Goal: Task Accomplishment & Management: Use online tool/utility

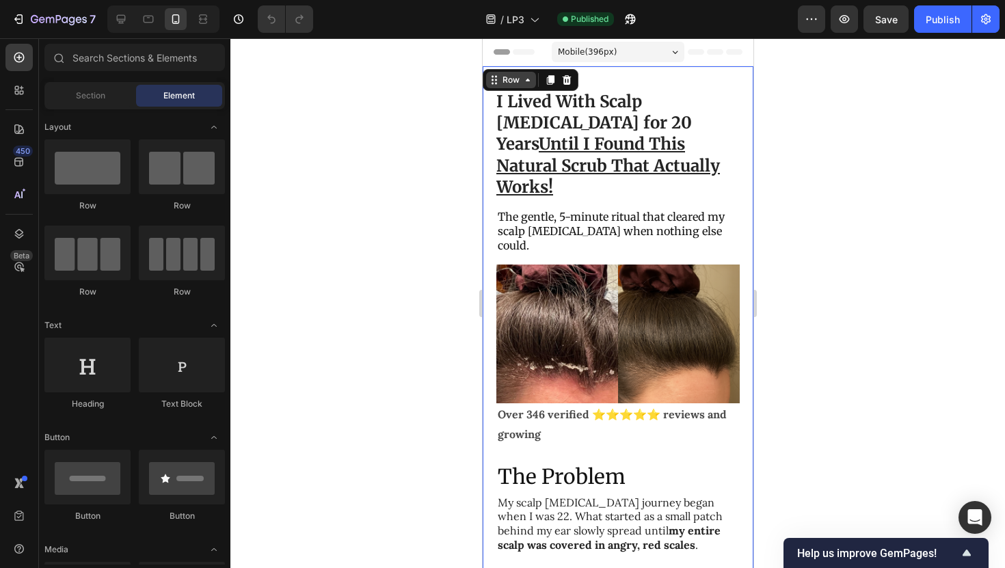
click at [493, 79] on div "Row" at bounding box center [510, 80] width 50 height 16
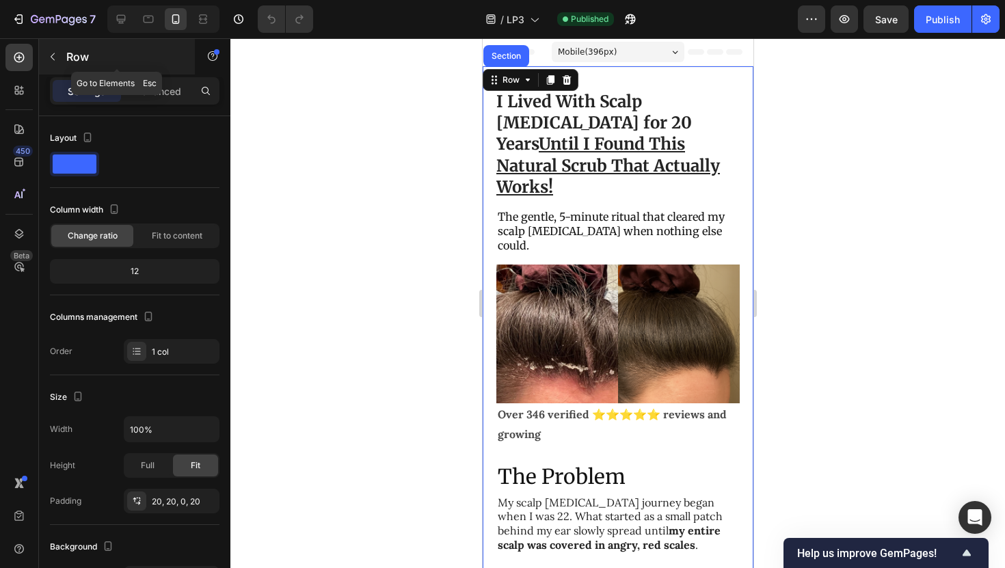
click at [57, 58] on icon "button" at bounding box center [52, 56] width 11 height 11
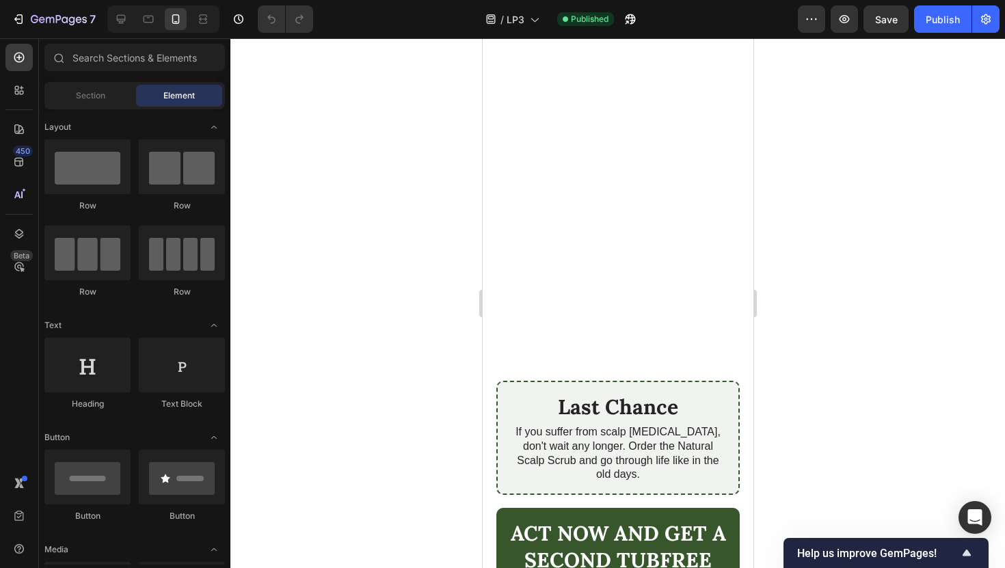
scroll to position [6168, 0]
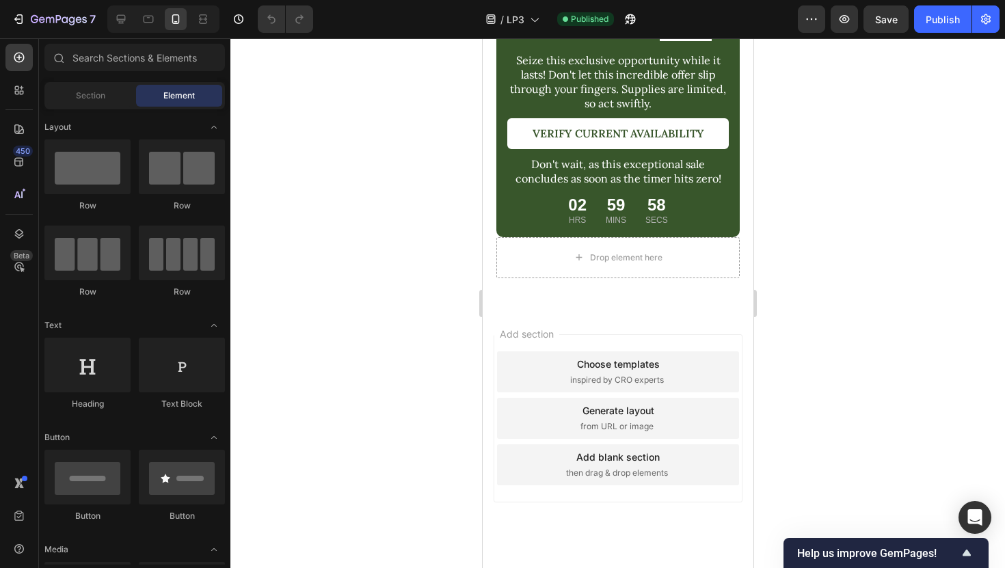
click at [538, 334] on div "Add section Choose templates inspired by CRO experts Generate layout from URL o…" at bounding box center [617, 418] width 249 height 168
click at [555, 444] on div "Add blank section then drag & drop elements" at bounding box center [617, 464] width 242 height 41
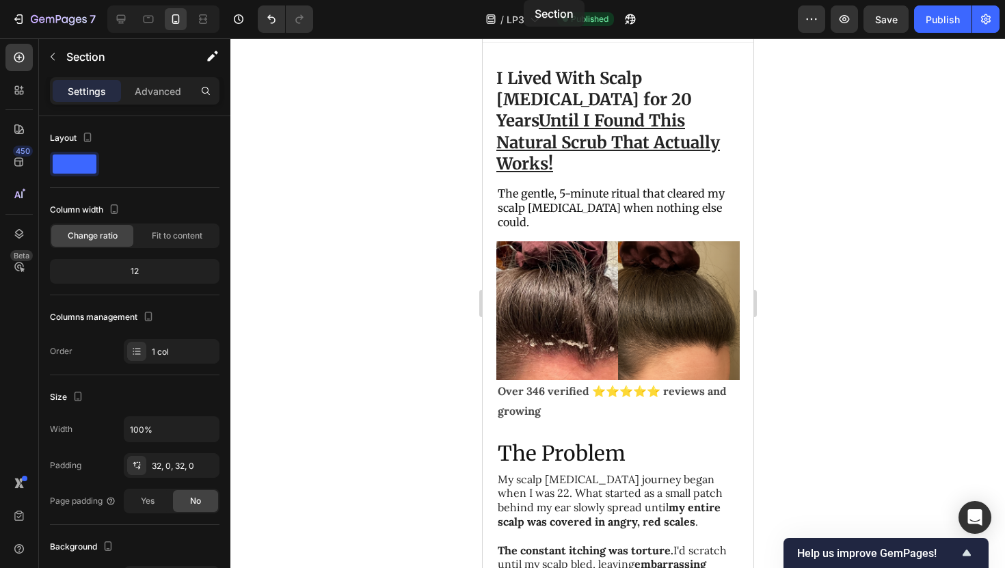
scroll to position [0, 0]
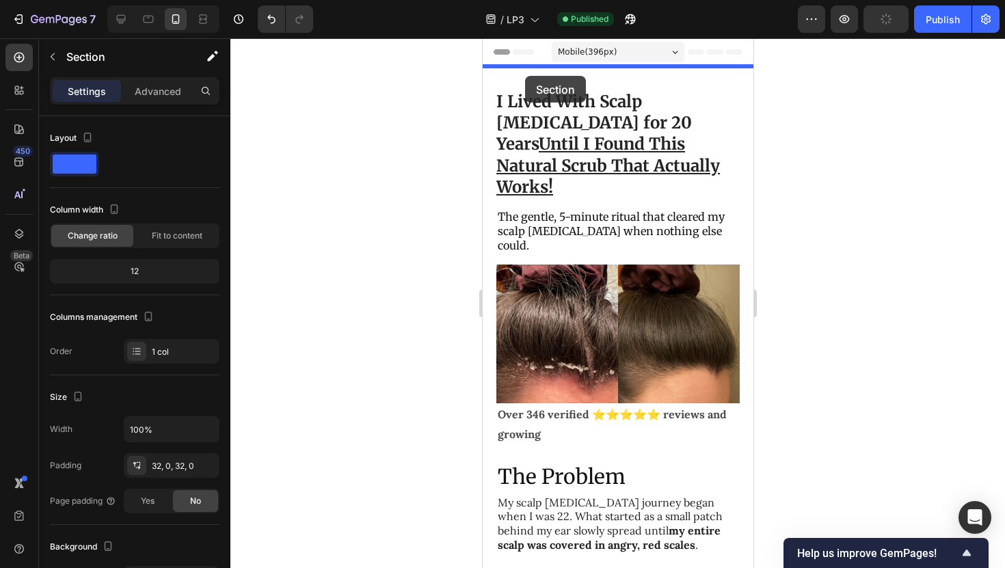
drag, startPoint x: 517, startPoint y: 319, endPoint x: 524, endPoint y: 75, distance: 244.2
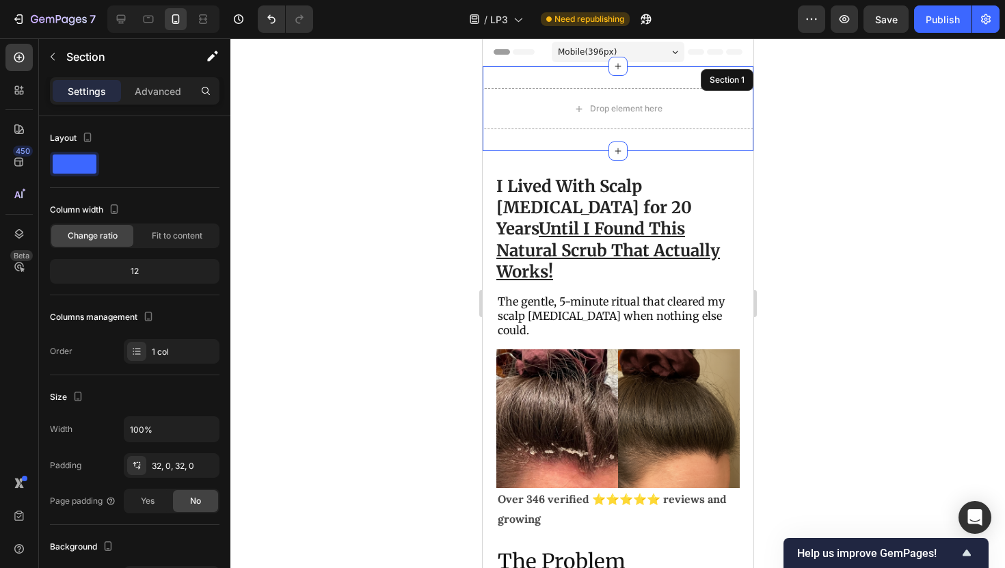
click at [773, 139] on div at bounding box center [617, 303] width 775 height 530
click at [689, 142] on div "Drop element here Section 1" at bounding box center [617, 108] width 271 height 85
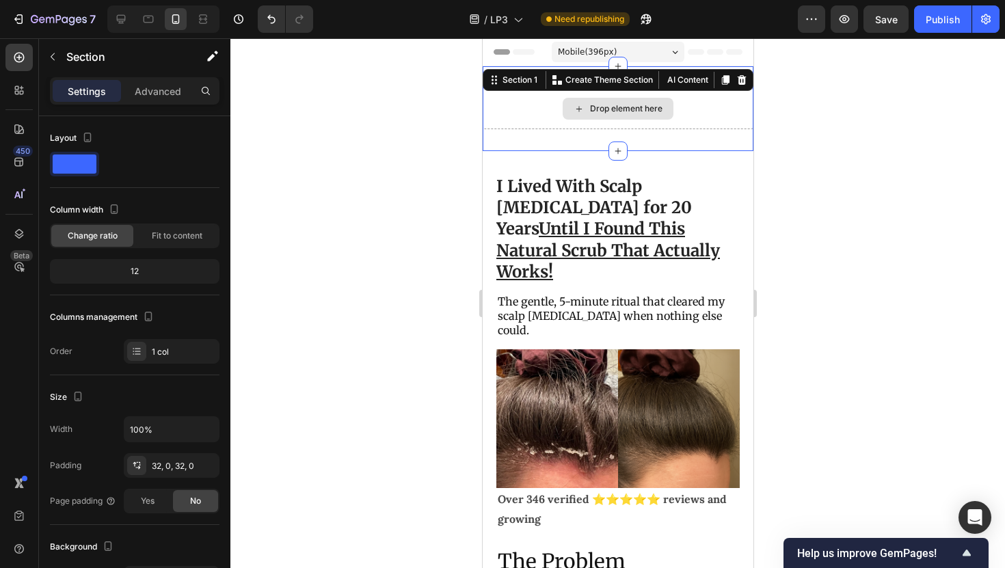
click at [526, 114] on div "Drop element here" at bounding box center [617, 108] width 271 height 41
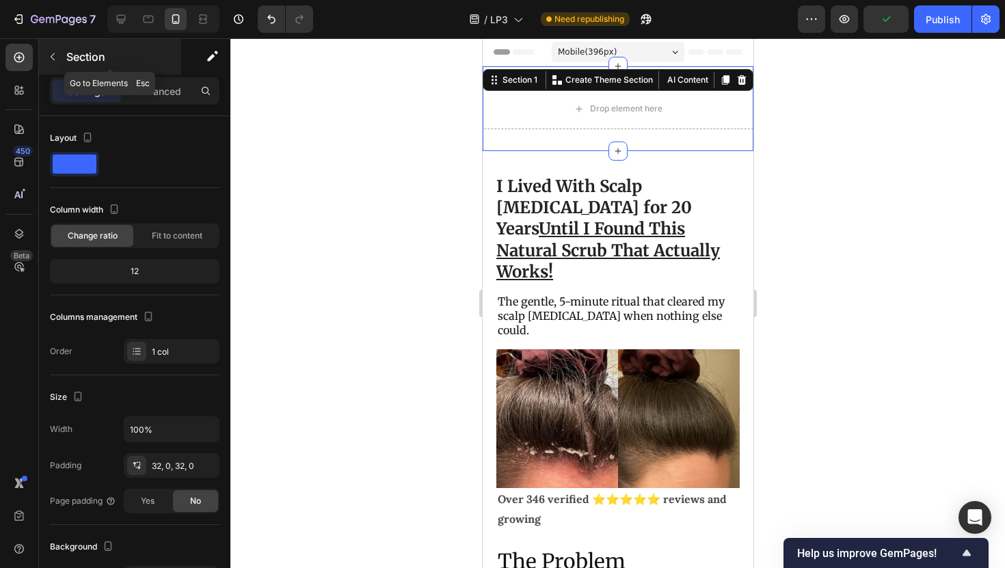
click at [64, 62] on div "Section" at bounding box center [110, 57] width 142 height 36
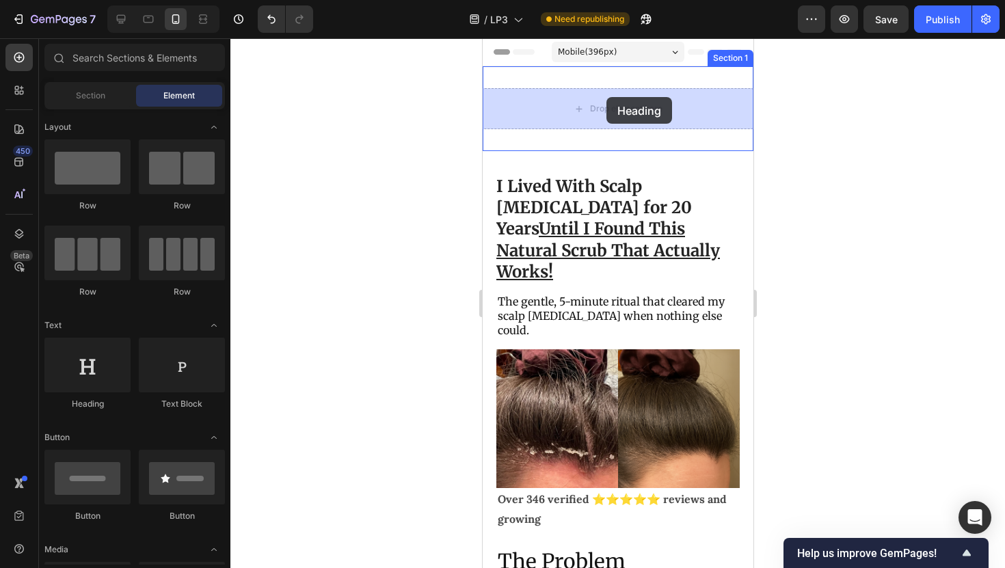
drag, startPoint x: 574, startPoint y: 414, endPoint x: 583, endPoint y: 134, distance: 279.8
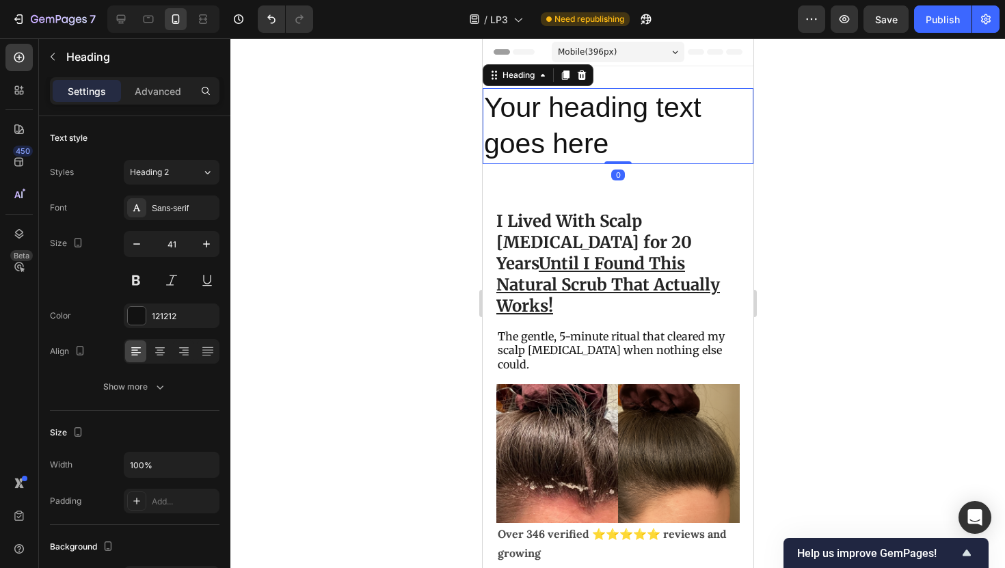
click at [590, 133] on h2 "Your heading text goes here" at bounding box center [617, 126] width 271 height 76
click at [590, 133] on p "Your heading text goes here" at bounding box center [617, 126] width 268 height 73
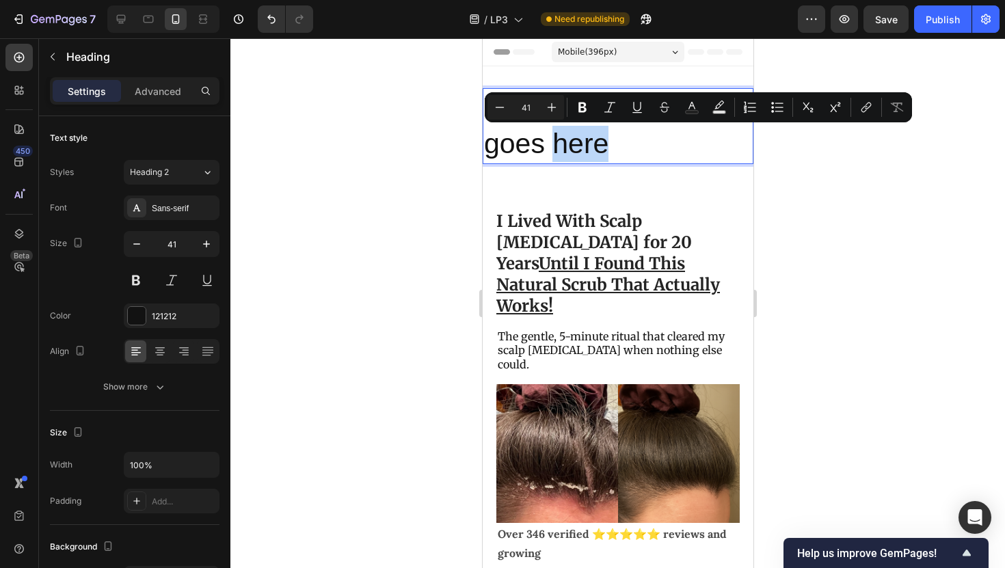
click at [590, 133] on p "Your heading text goes here" at bounding box center [617, 126] width 268 height 73
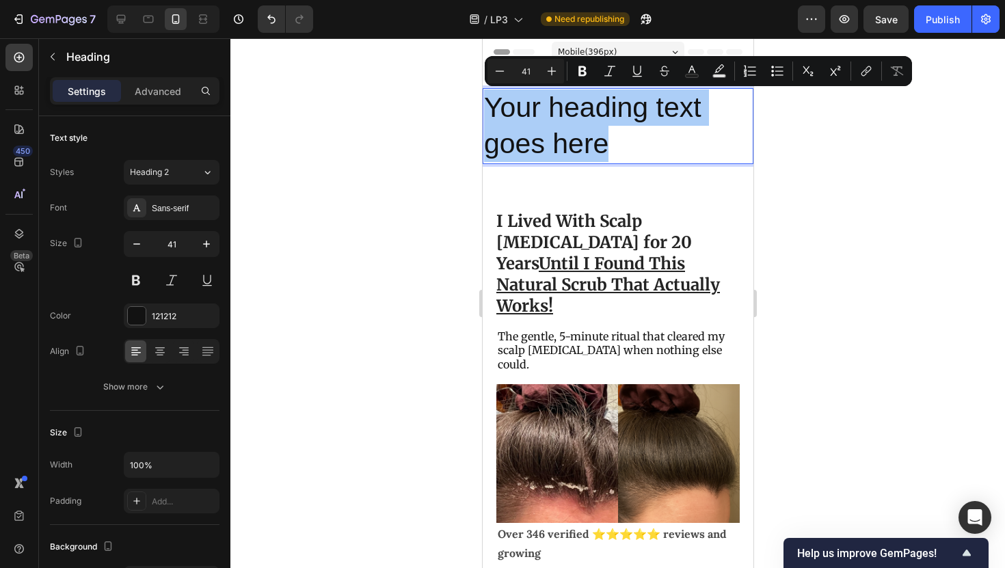
click at [797, 180] on div at bounding box center [617, 303] width 775 height 530
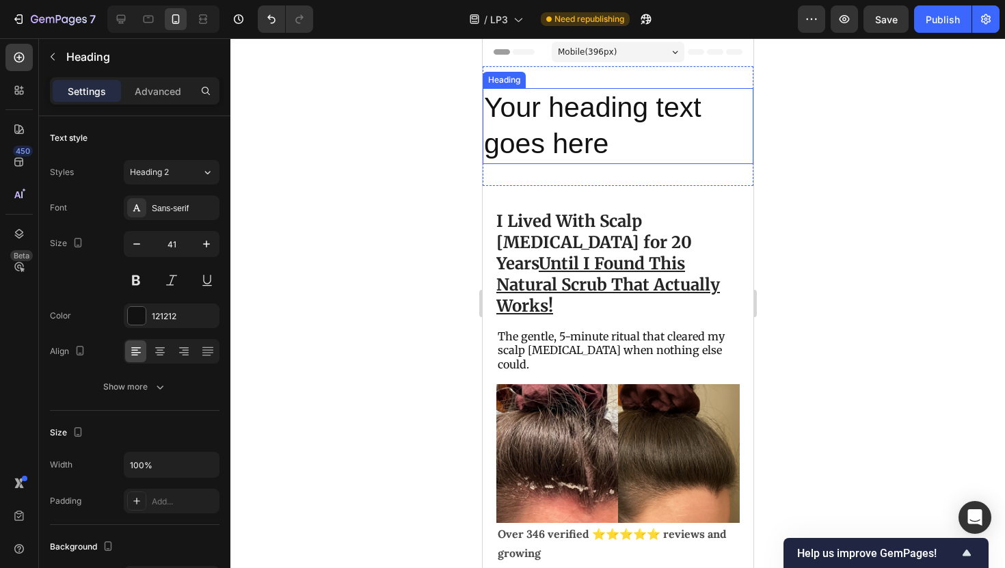
click at [589, 151] on p "Your heading text goes here" at bounding box center [617, 126] width 268 height 73
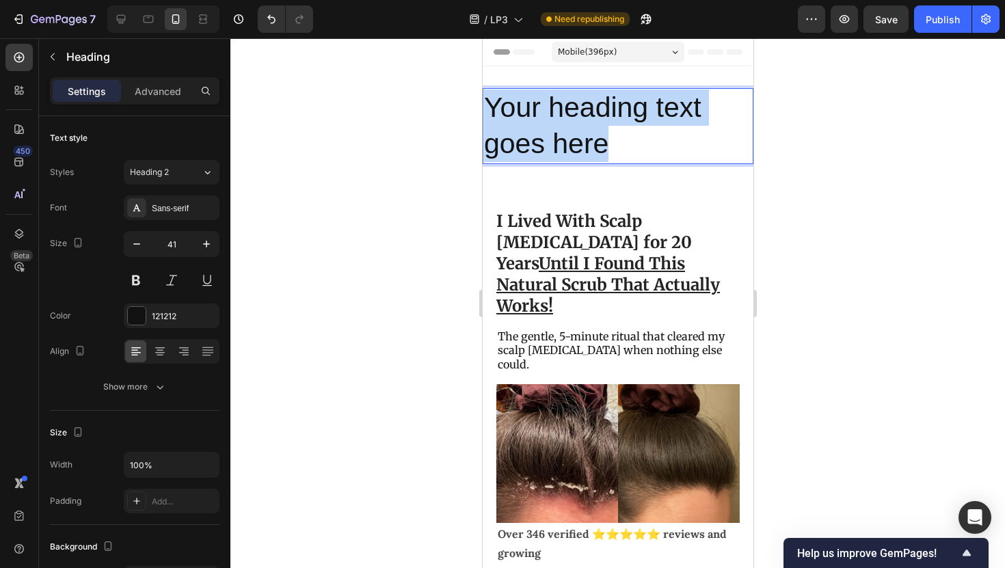
click at [589, 151] on p "Your heading text goes here" at bounding box center [617, 126] width 268 height 73
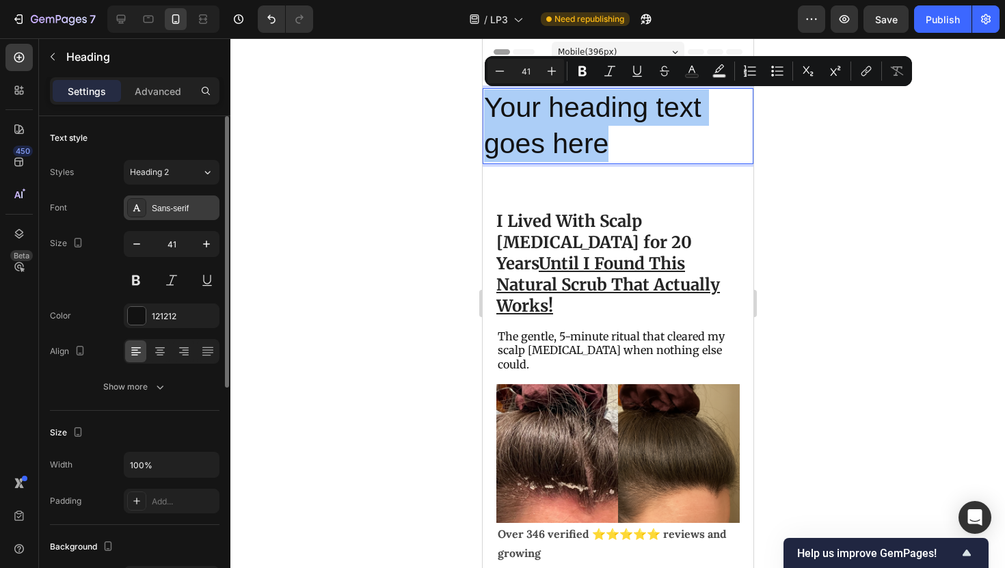
click at [161, 217] on div "Sans-serif" at bounding box center [172, 208] width 96 height 25
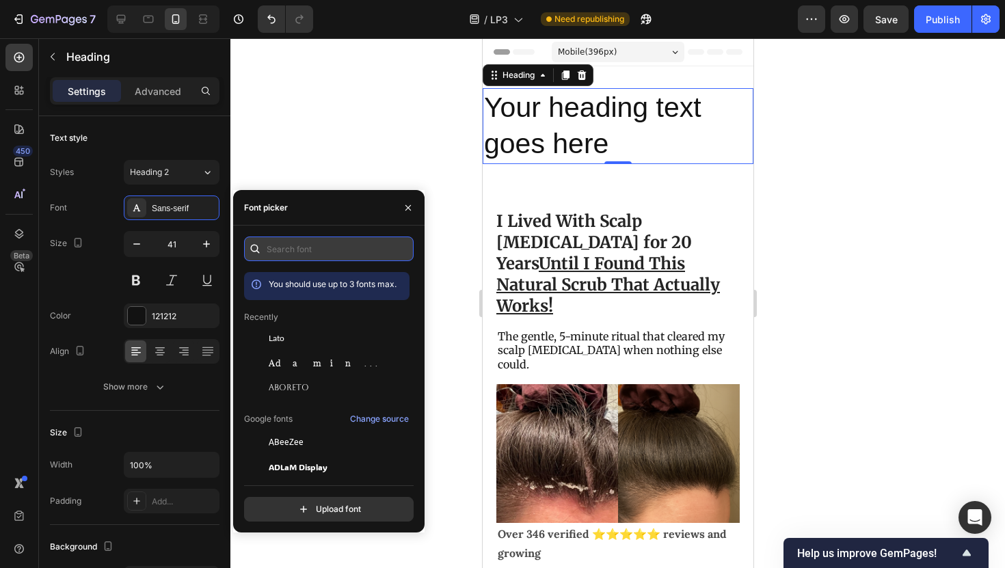
click at [278, 248] on input "text" at bounding box center [329, 249] width 170 height 25
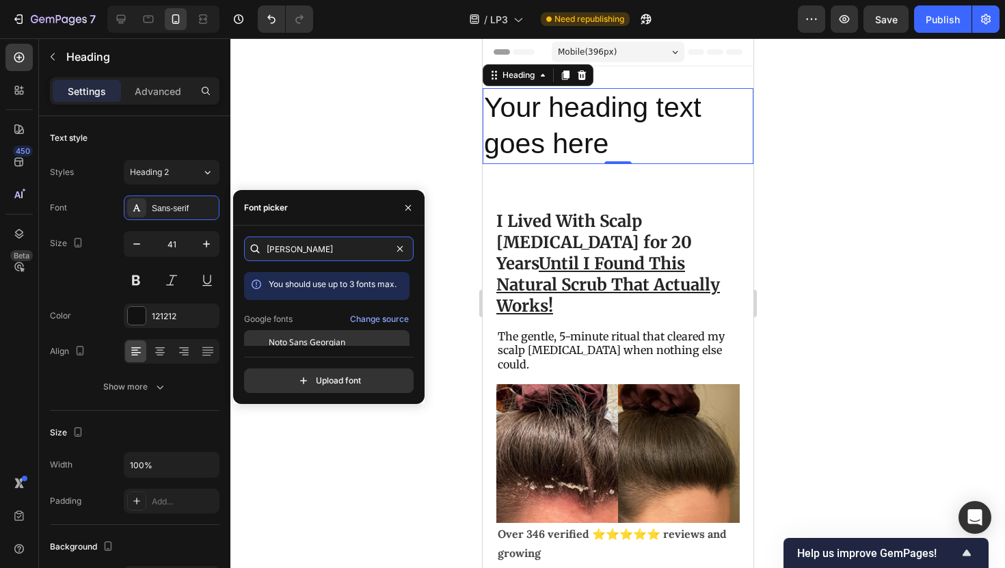
scroll to position [34, 0]
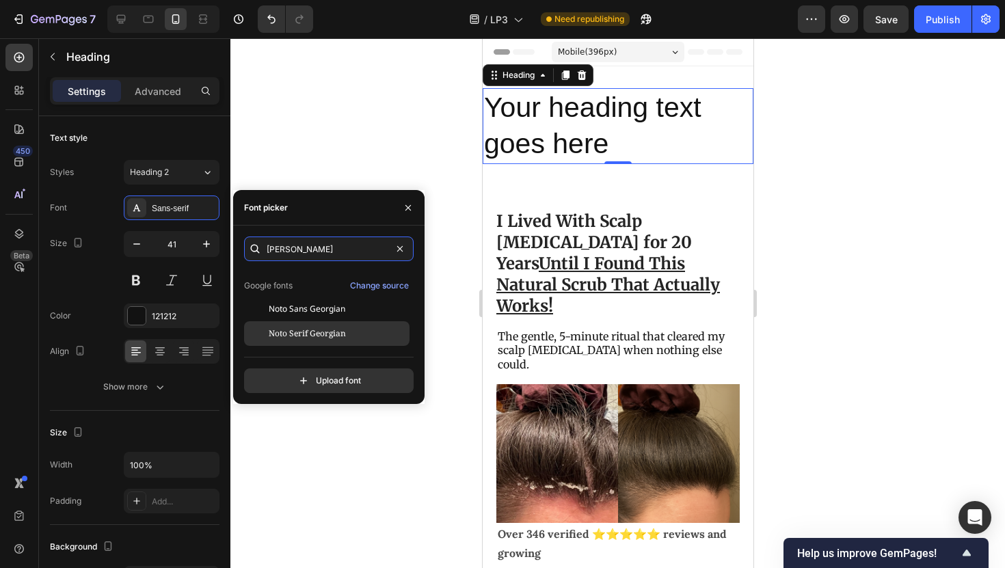
type input "[PERSON_NAME]"
click at [327, 339] on span "Noto Serif Georgian" at bounding box center [307, 333] width 77 height 12
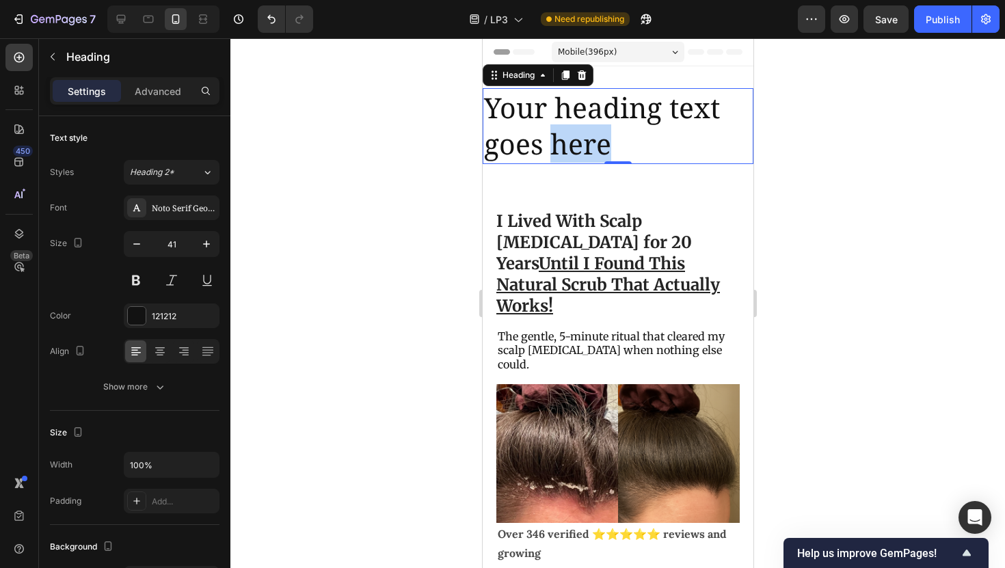
click at [565, 151] on p "Your heading text goes here" at bounding box center [617, 126] width 268 height 73
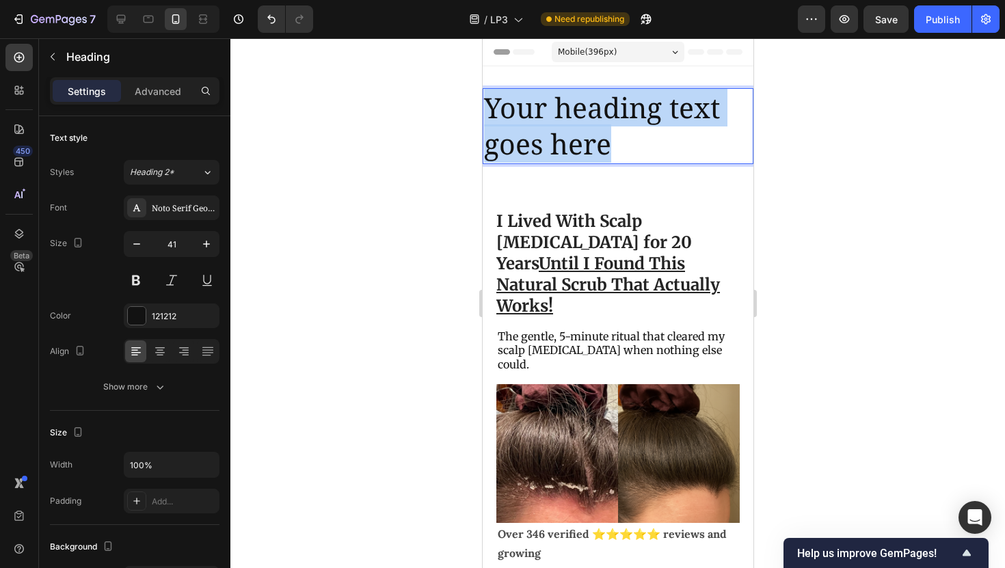
click at [565, 151] on p "Your heading text goes here" at bounding box center [617, 126] width 268 height 73
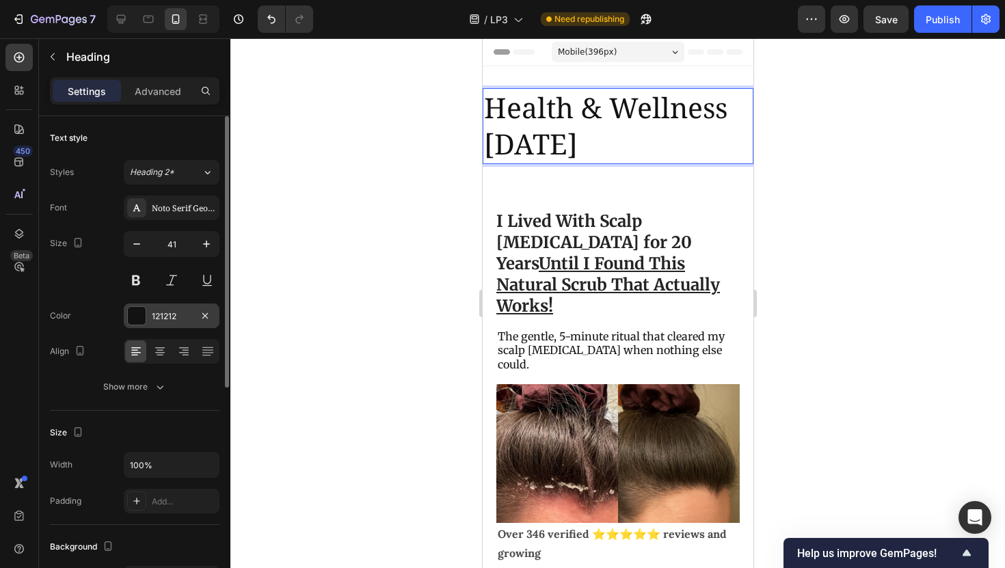
click at [177, 306] on div "121212" at bounding box center [172, 316] width 96 height 25
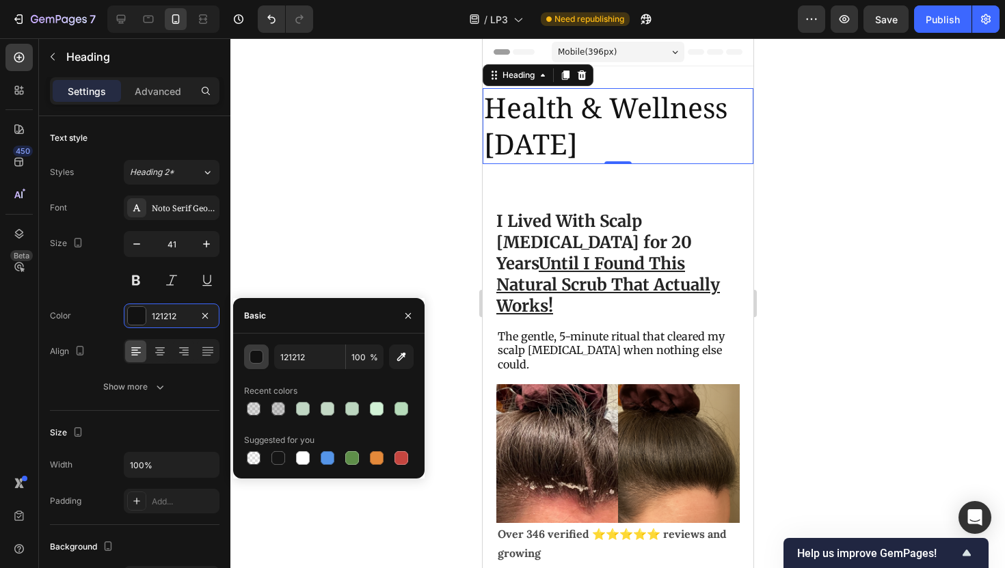
click at [260, 364] on button "button" at bounding box center [256, 357] width 25 height 25
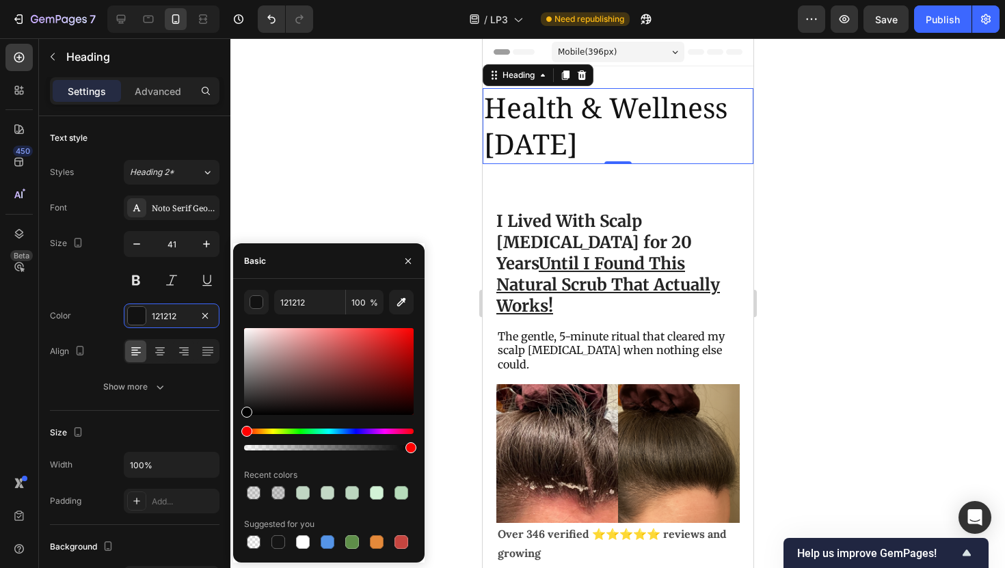
click at [356, 435] on div at bounding box center [329, 440] width 170 height 22
click at [356, 433] on div "Hue" at bounding box center [329, 431] width 170 height 5
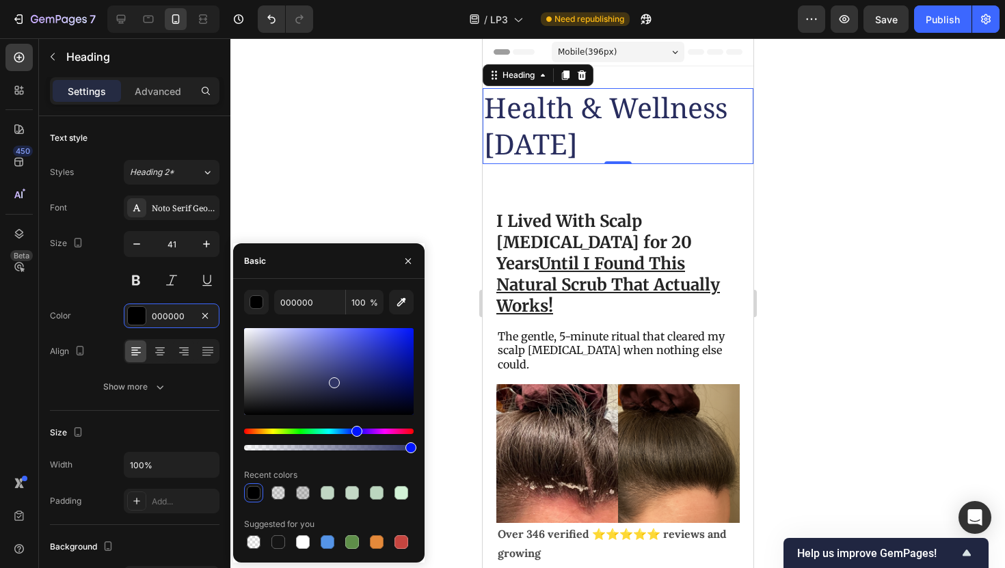
drag, startPoint x: 311, startPoint y: 379, endPoint x: 343, endPoint y: 384, distance: 31.7
click at [343, 384] on div at bounding box center [329, 371] width 170 height 87
click at [356, 367] on div at bounding box center [329, 371] width 170 height 87
click at [370, 388] on div at bounding box center [329, 371] width 170 height 87
click at [353, 386] on div at bounding box center [329, 371] width 170 height 87
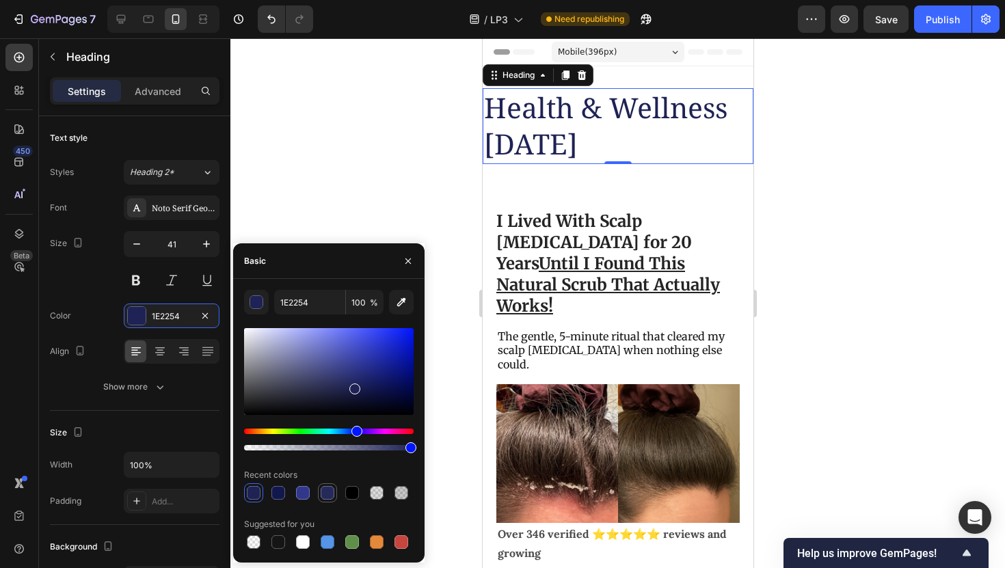
click at [326, 498] on div at bounding box center [328, 493] width 14 height 14
click at [308, 494] on div at bounding box center [303, 493] width 14 height 14
type input "31388C"
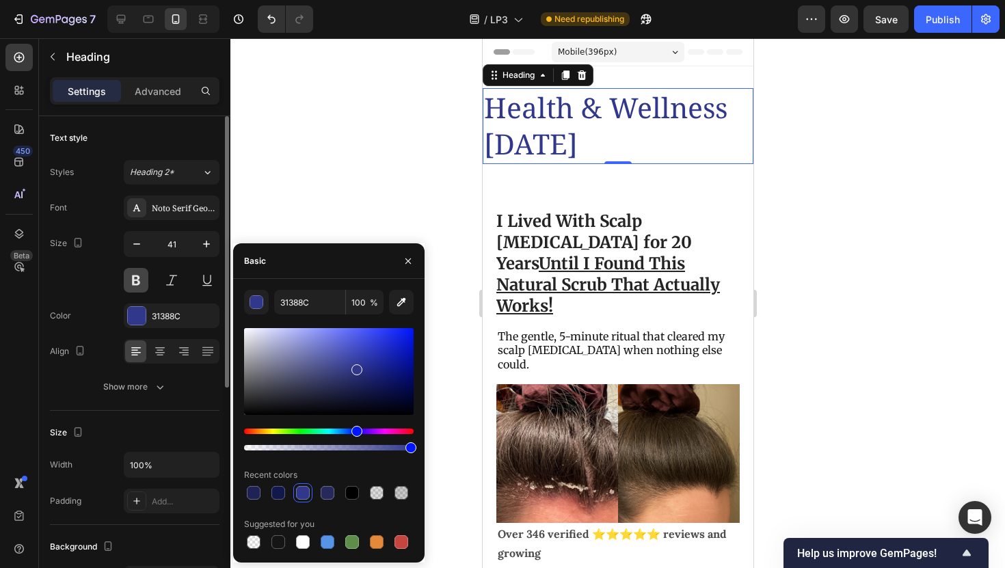
click at [138, 283] on button at bounding box center [136, 280] width 25 height 25
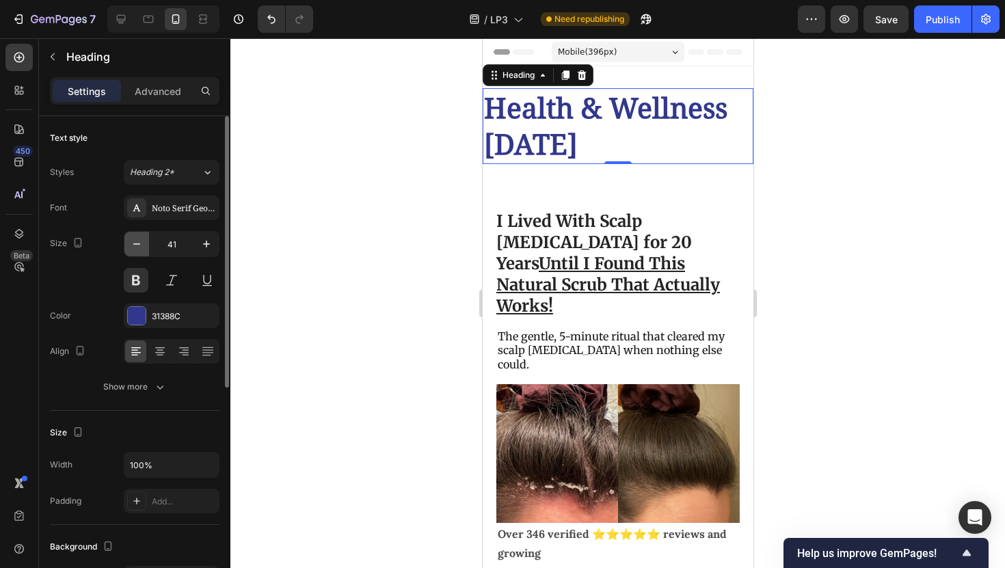
click at [132, 252] on button "button" at bounding box center [136, 244] width 25 height 25
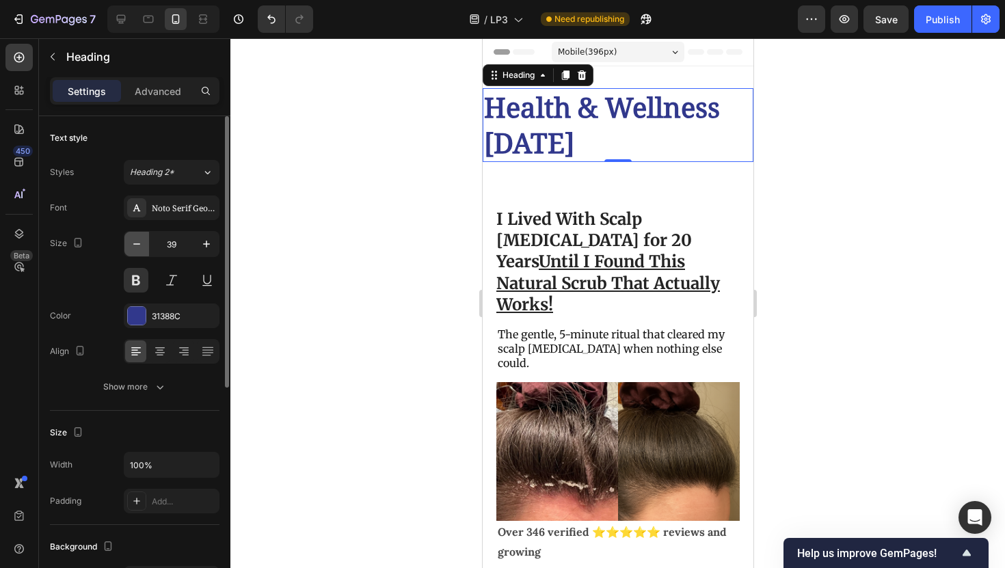
click at [132, 252] on button "button" at bounding box center [136, 244] width 25 height 25
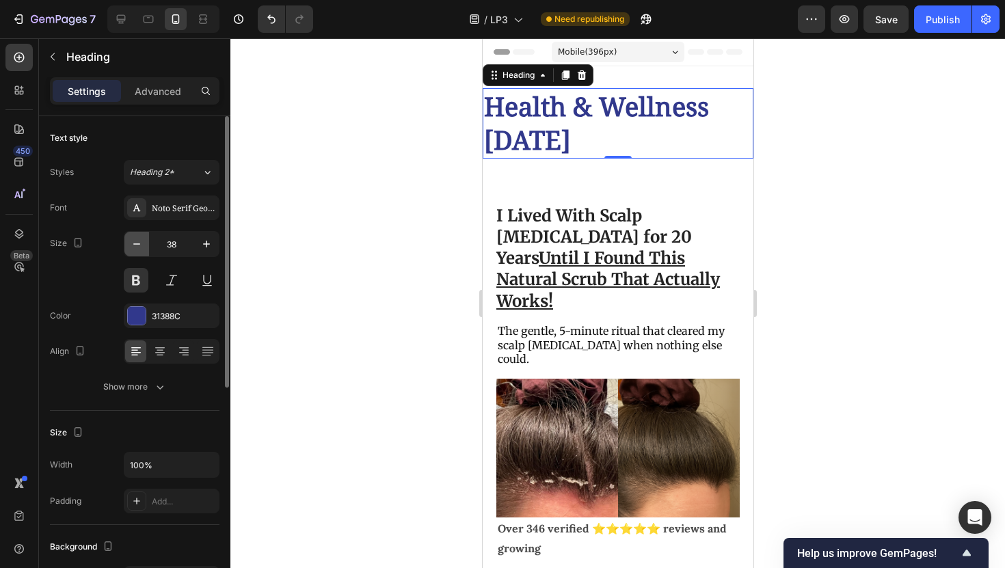
click at [132, 252] on button "button" at bounding box center [136, 244] width 25 height 25
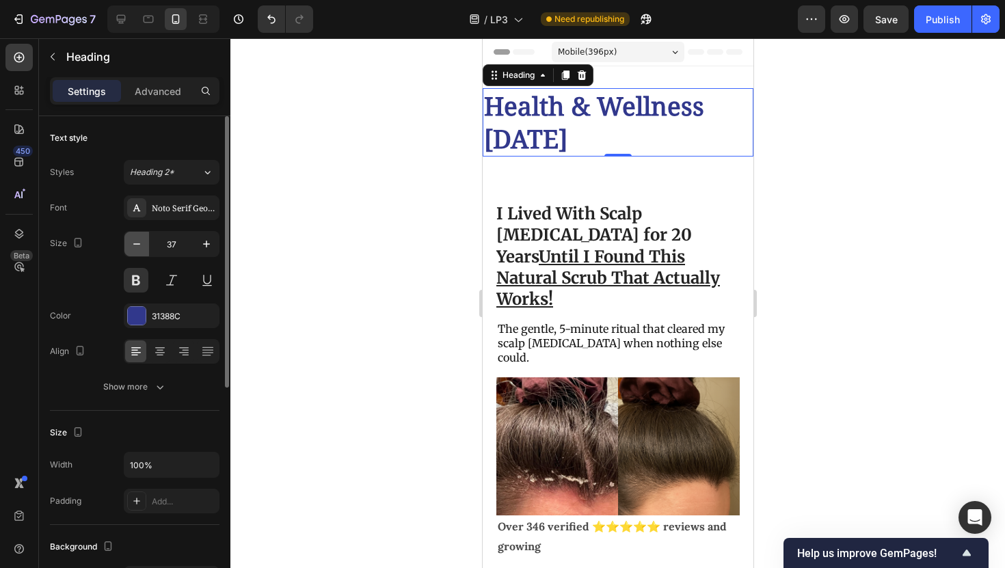
click at [132, 252] on button "button" at bounding box center [136, 244] width 25 height 25
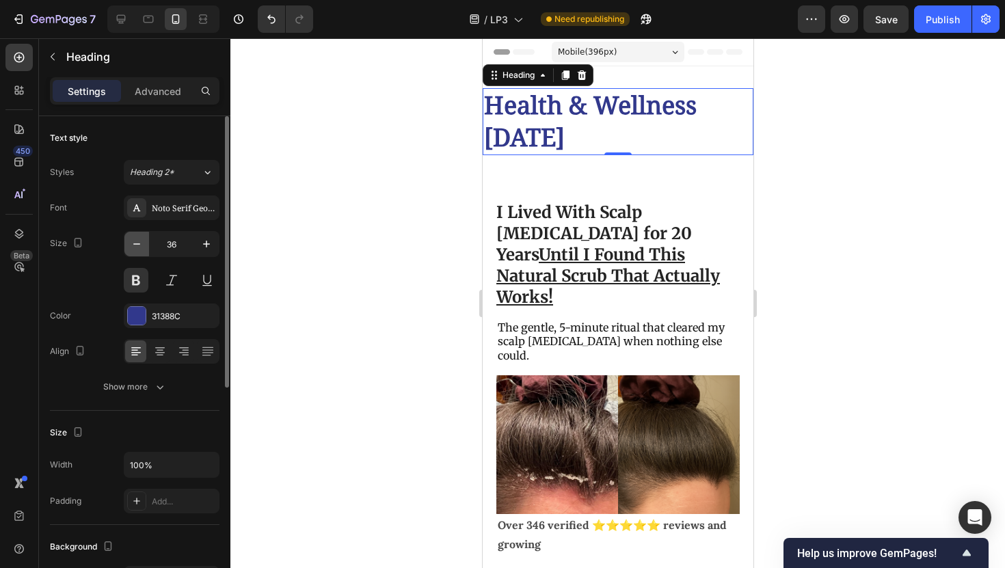
type input "35"
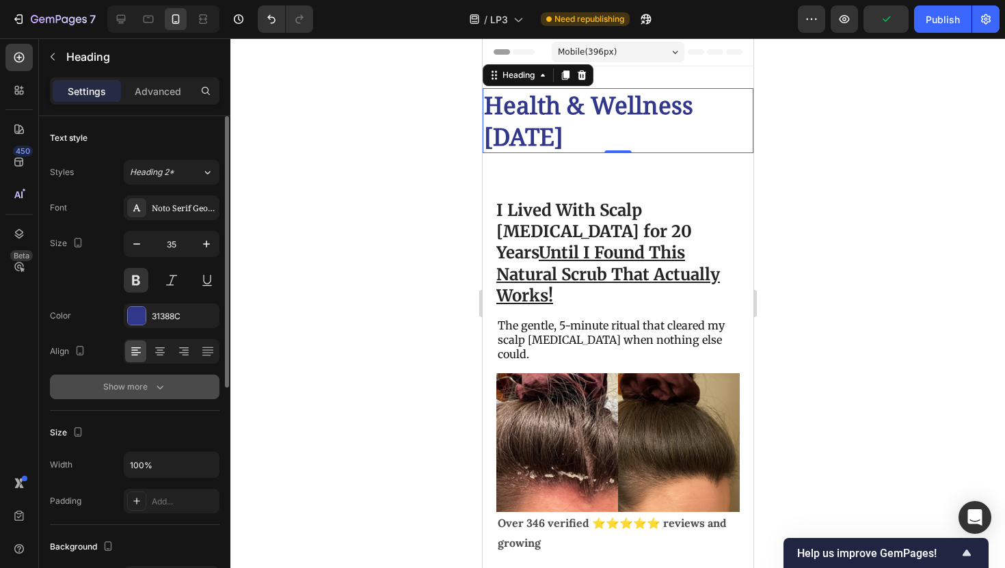
click at [150, 390] on div "Show more" at bounding box center [135, 387] width 64 height 14
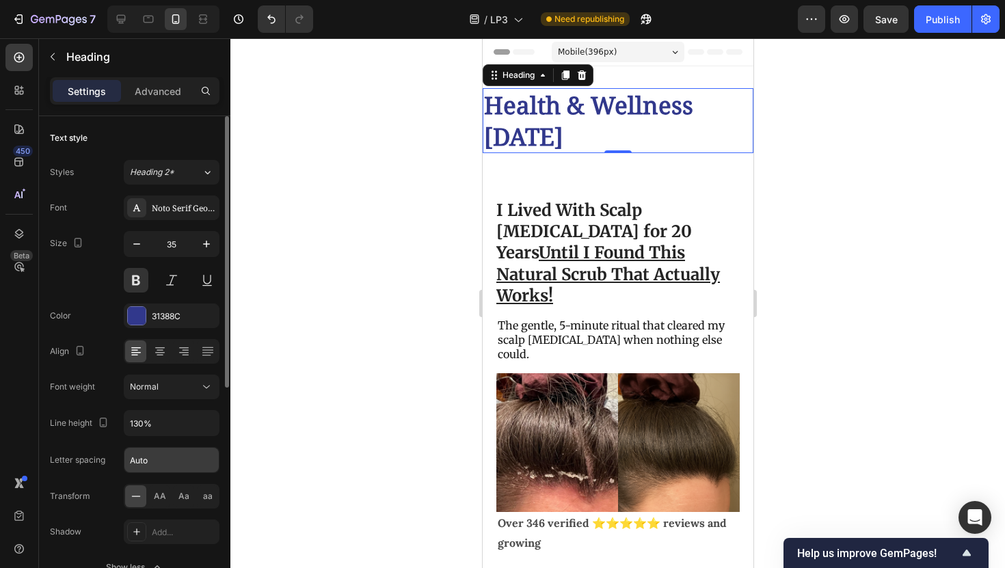
click at [155, 449] on input "Auto" at bounding box center [171, 460] width 94 height 25
click at [383, 198] on div at bounding box center [617, 303] width 775 height 530
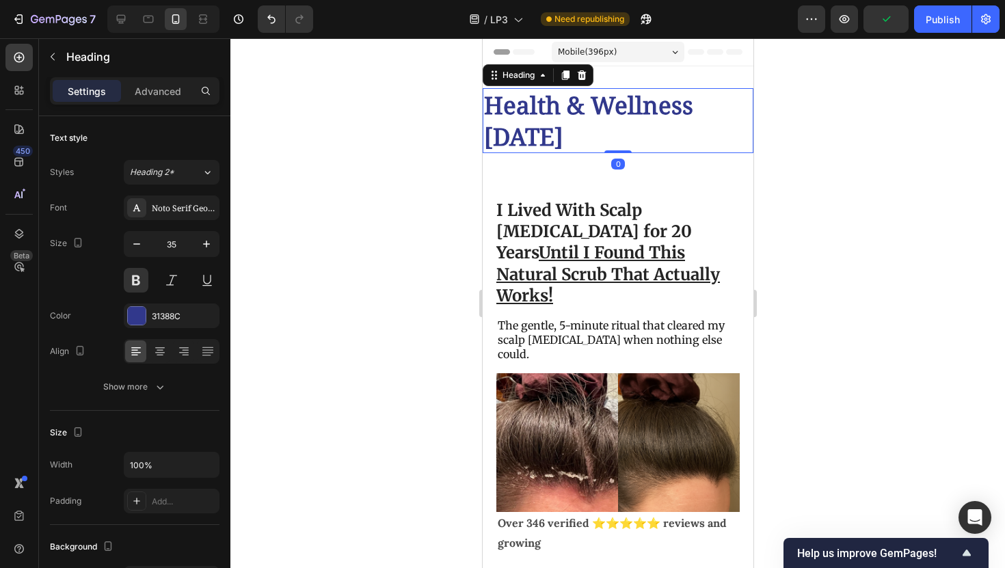
click at [516, 148] on p "Health & Wellness [DATE]" at bounding box center [617, 121] width 268 height 62
click at [165, 360] on div at bounding box center [159, 351] width 21 height 22
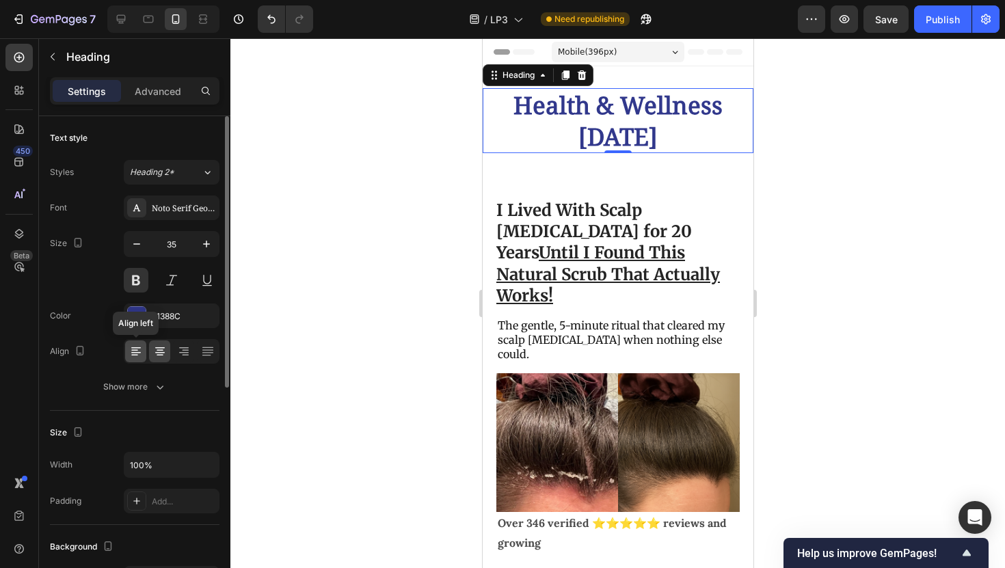
click at [138, 360] on div at bounding box center [135, 351] width 21 height 22
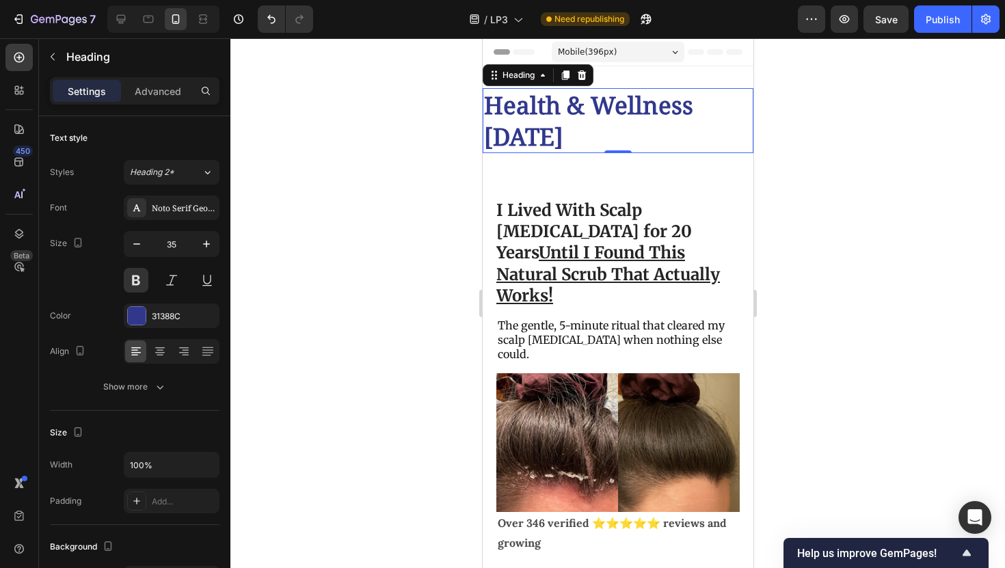
click at [269, 292] on div at bounding box center [617, 303] width 775 height 530
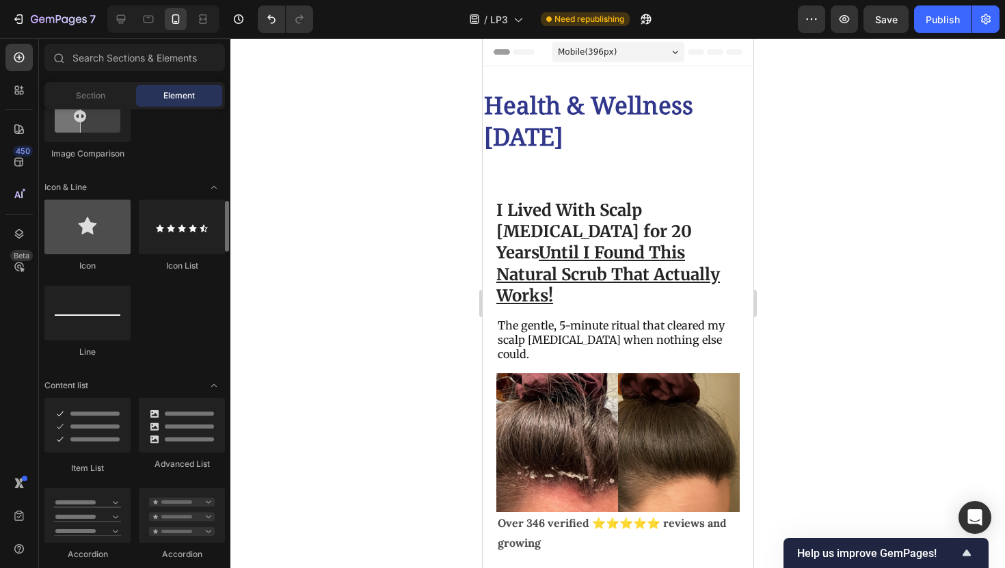
scroll to position [816, 0]
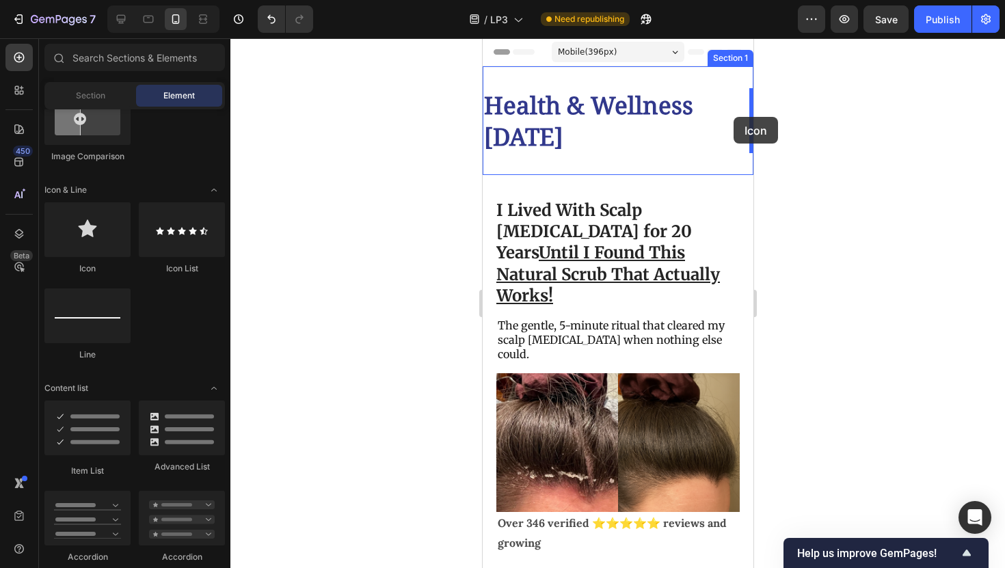
drag, startPoint x: 589, startPoint y: 267, endPoint x: 733, endPoint y: 117, distance: 207.9
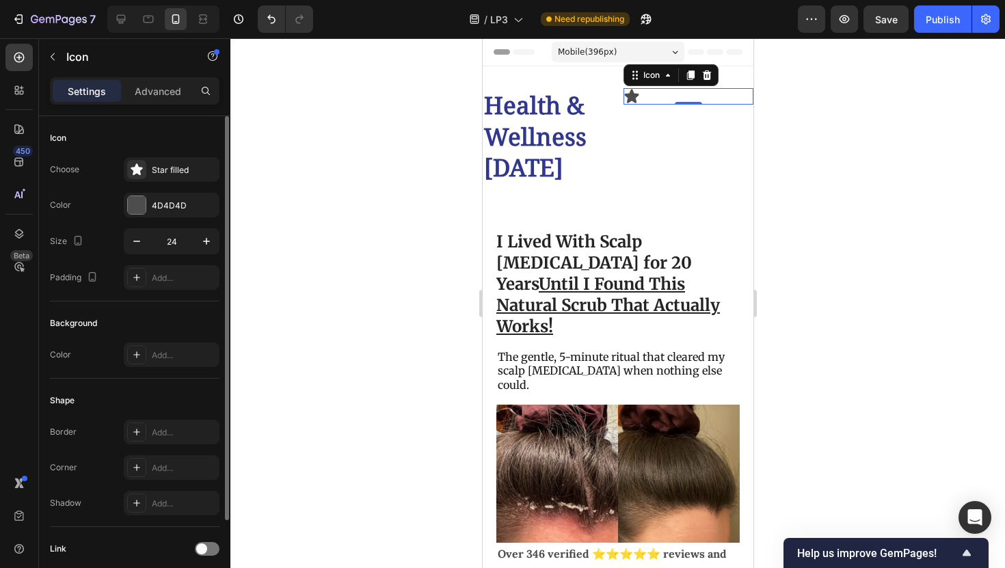
click at [185, 155] on div "Icon Choose Star filled Color 4D4D4D Size 24 Padding Add..." at bounding box center [135, 208] width 170 height 185
click at [185, 168] on div "Star filled" at bounding box center [184, 170] width 64 height 12
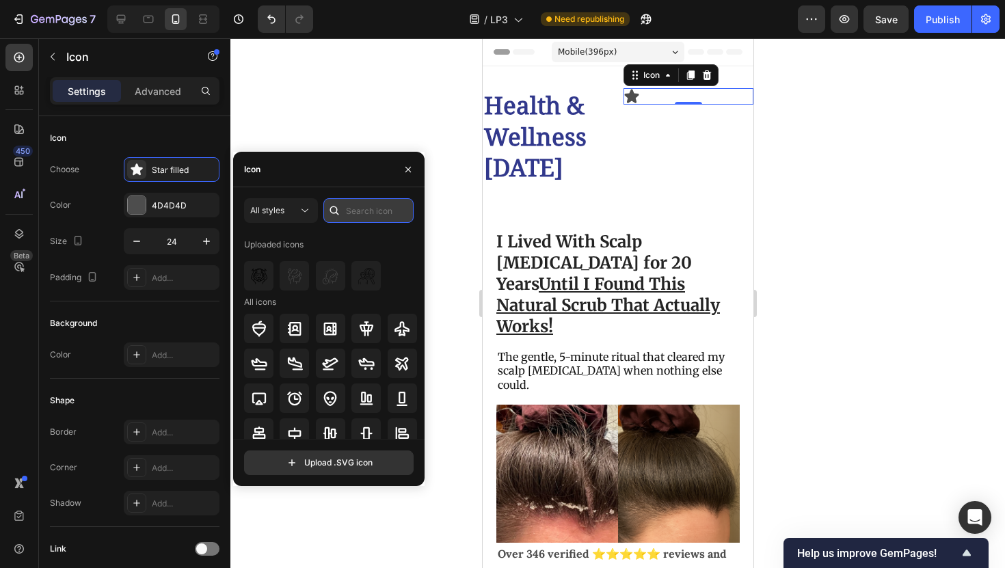
click at [361, 213] on input "text" at bounding box center [368, 210] width 90 height 25
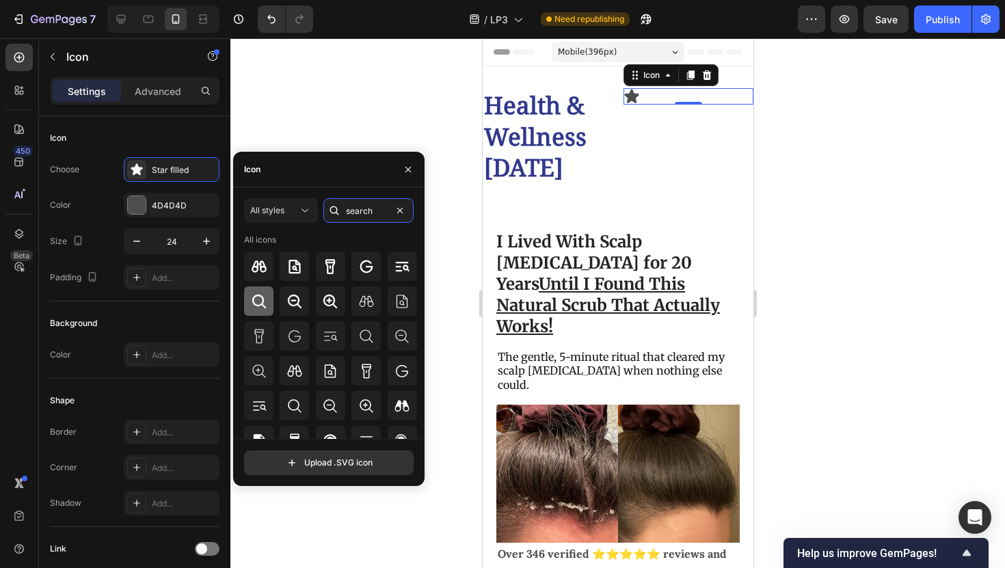
type input "search"
click at [260, 310] on div at bounding box center [258, 300] width 29 height 29
click at [452, 285] on div at bounding box center [617, 303] width 775 height 530
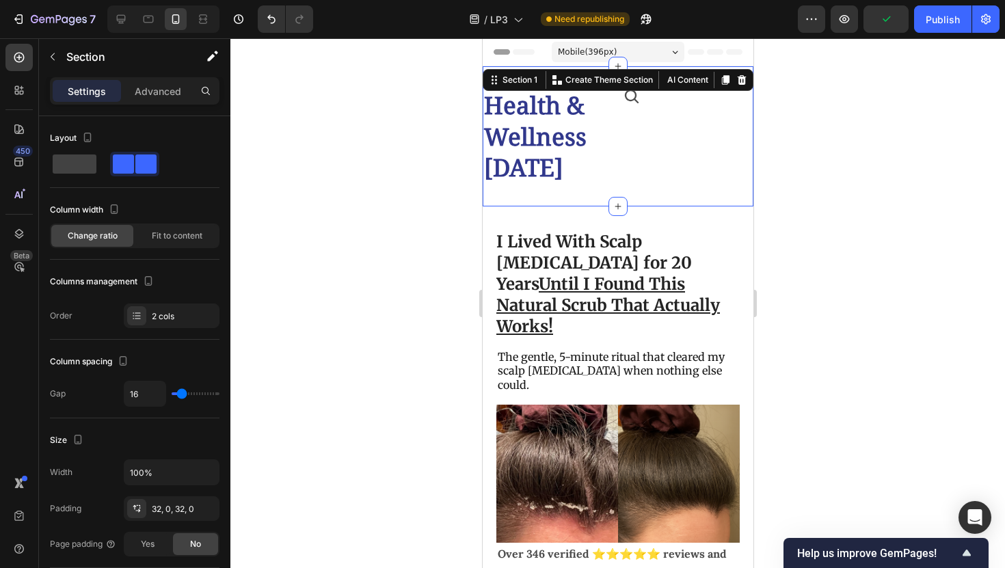
click at [628, 145] on div "Icon" at bounding box center [688, 136] width 130 height 96
click at [79, 158] on span at bounding box center [75, 164] width 44 height 19
type input "0"
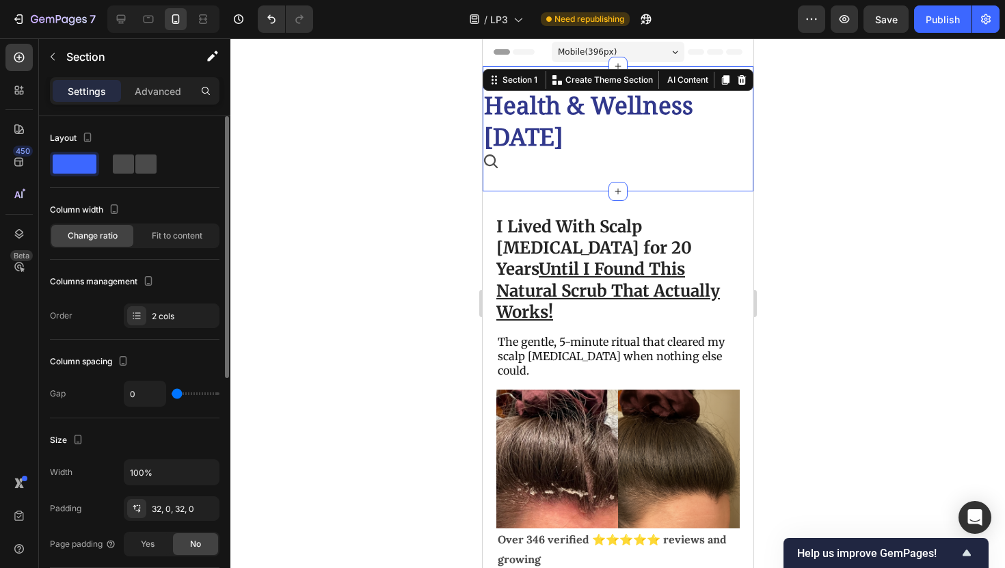
click at [130, 159] on span at bounding box center [123, 164] width 21 height 19
type input "16"
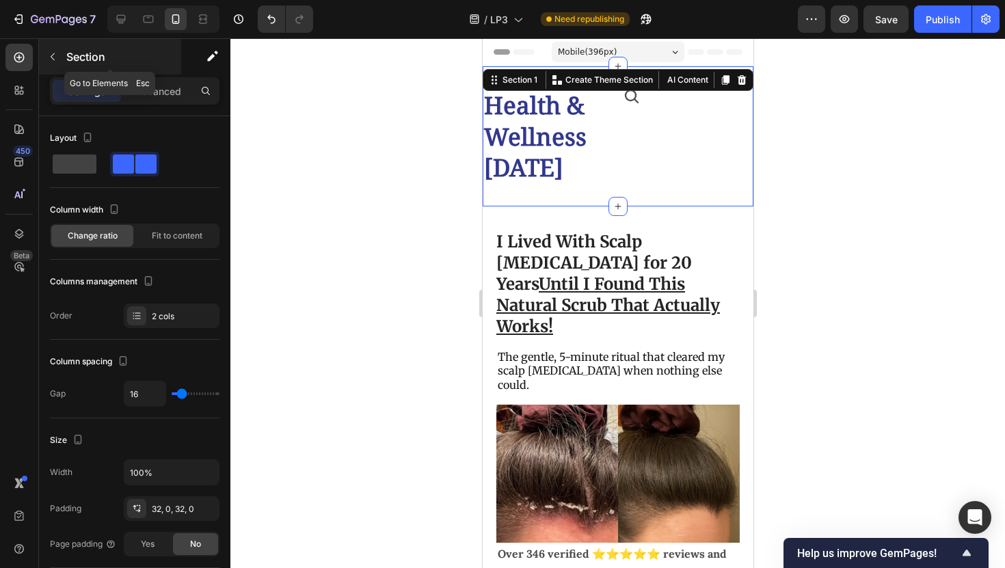
click at [61, 51] on button "button" at bounding box center [53, 57] width 22 height 22
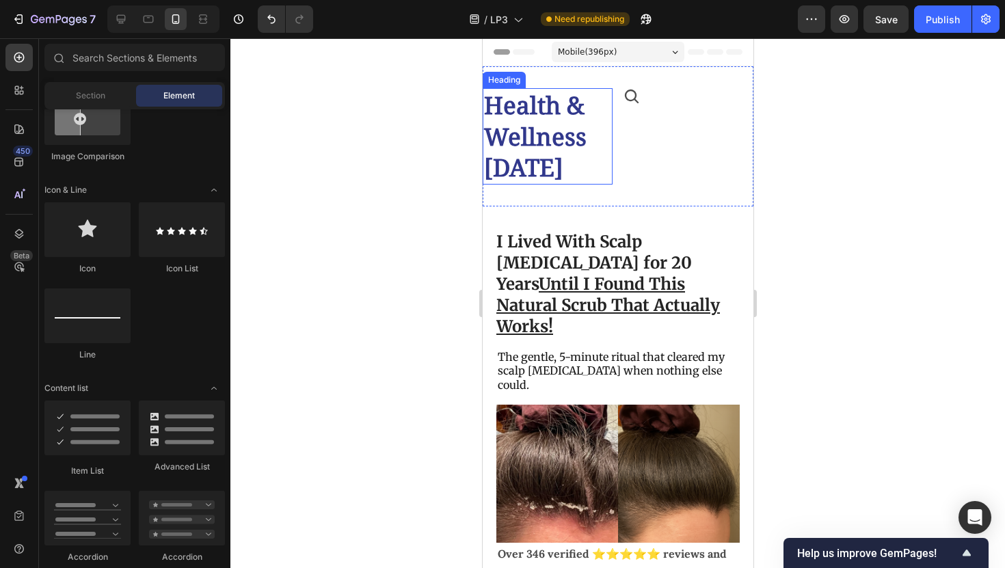
click at [609, 126] on p "Health & Wellness [DATE]" at bounding box center [546, 137] width 127 height 94
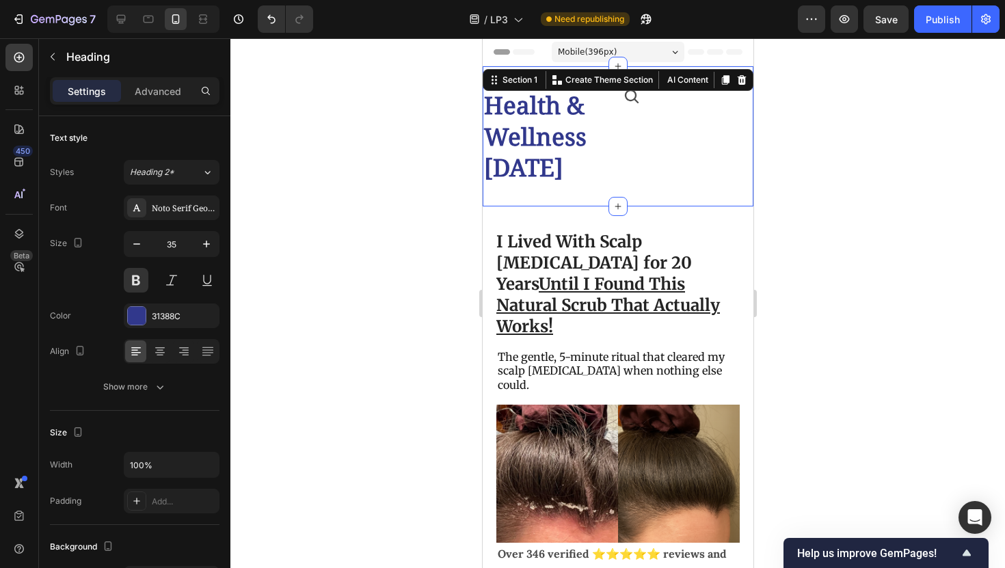
click at [626, 120] on div "Icon" at bounding box center [688, 136] width 130 height 96
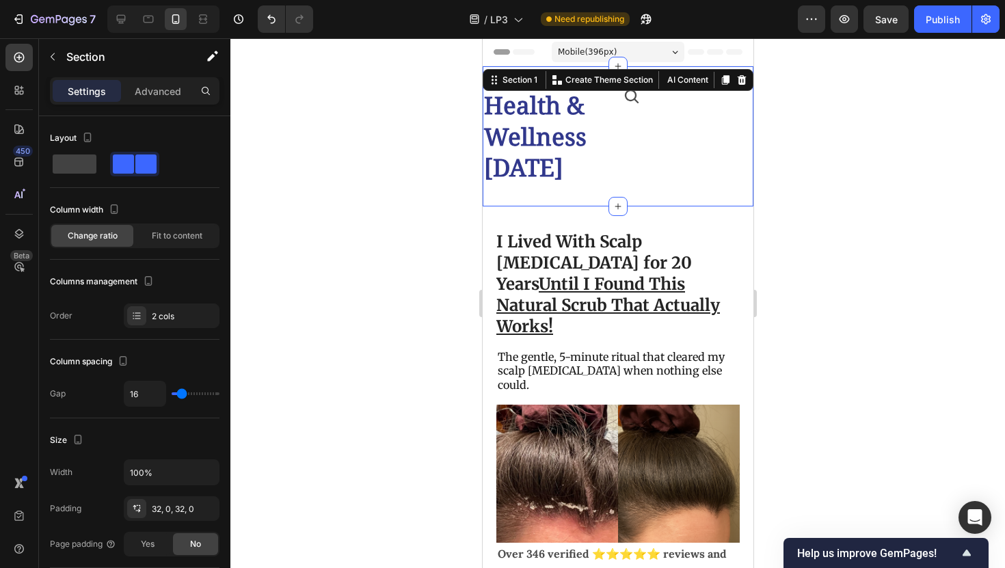
click at [613, 115] on div "Health & Wellness [DATE] Heading Icon Section 1 You can create reusable section…" at bounding box center [617, 136] width 271 height 140
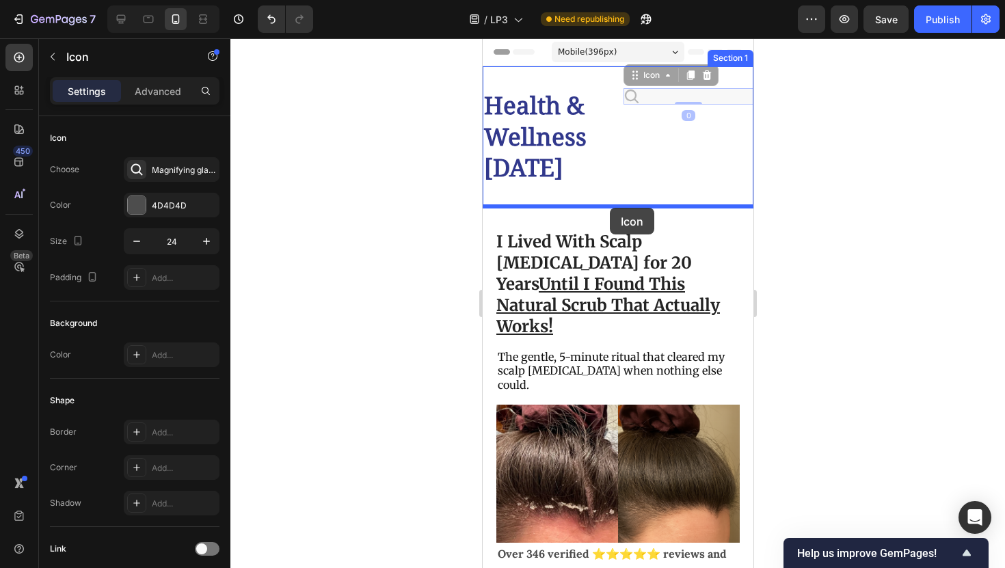
drag, startPoint x: 629, startPoint y: 96, endPoint x: 609, endPoint y: 208, distance: 113.3
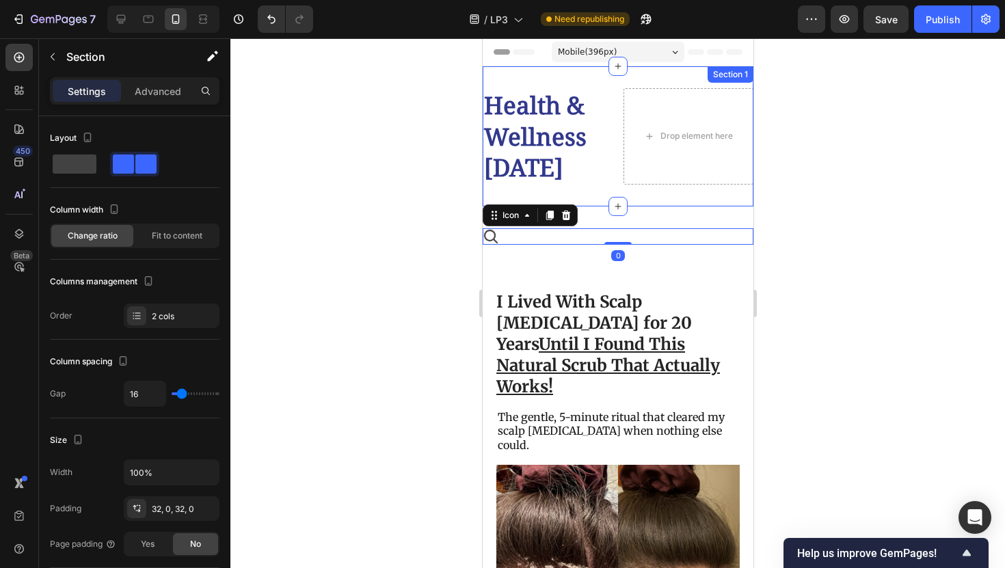
click at [626, 155] on div "Drop element here" at bounding box center [688, 136] width 130 height 96
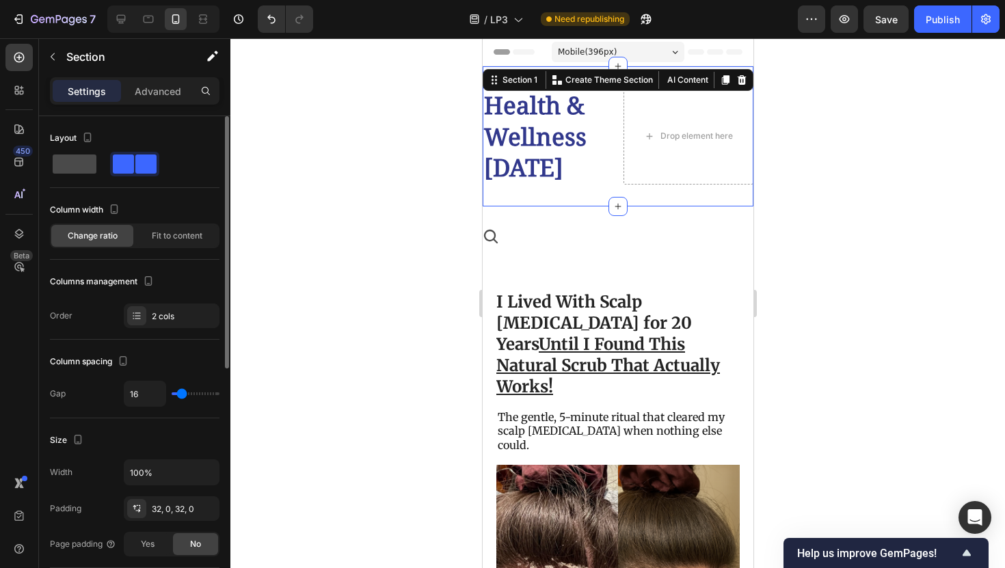
click at [62, 153] on div at bounding box center [74, 164] width 49 height 25
type input "0"
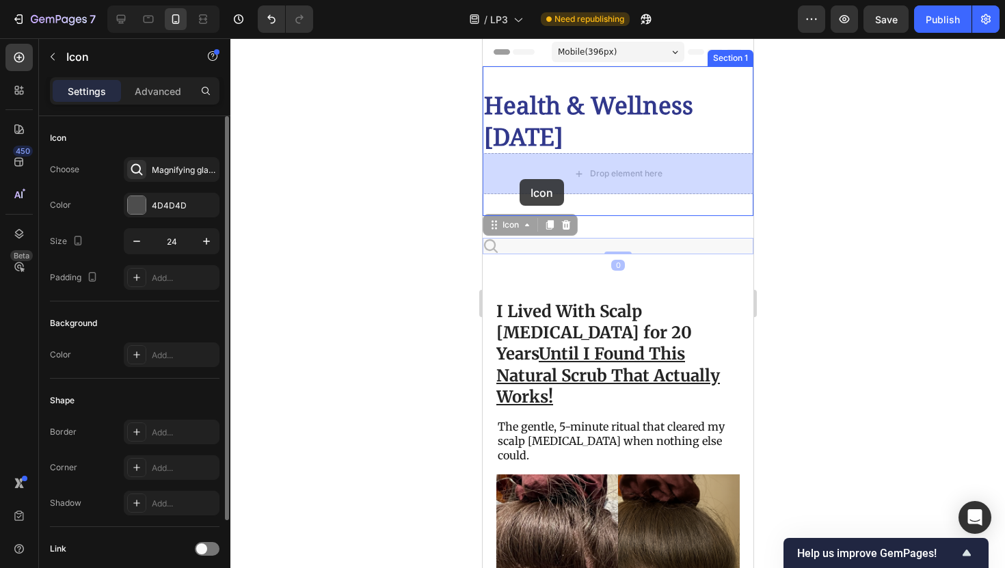
drag, startPoint x: 493, startPoint y: 245, endPoint x: 519, endPoint y: 175, distance: 74.4
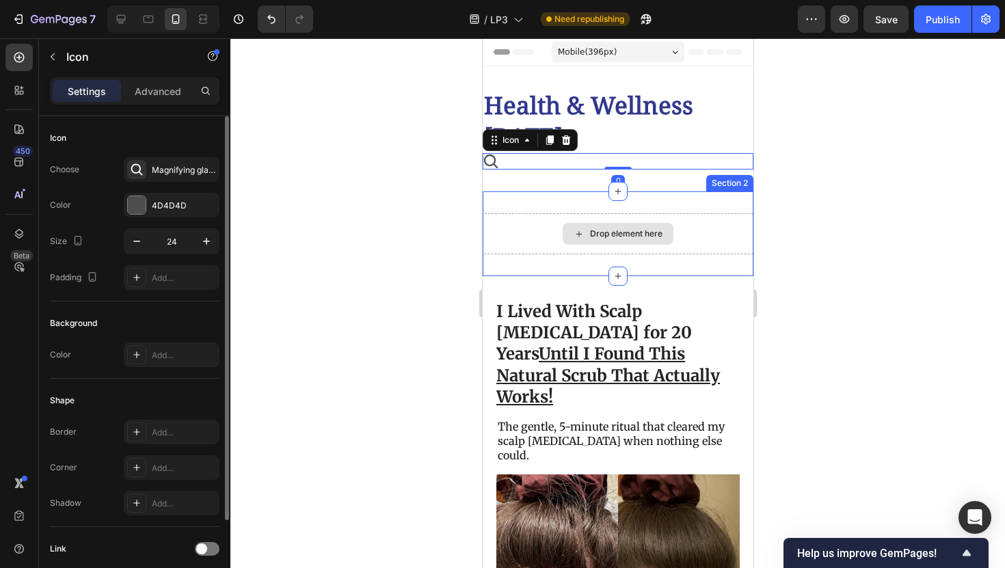
click at [521, 249] on div "Drop element here" at bounding box center [617, 233] width 271 height 41
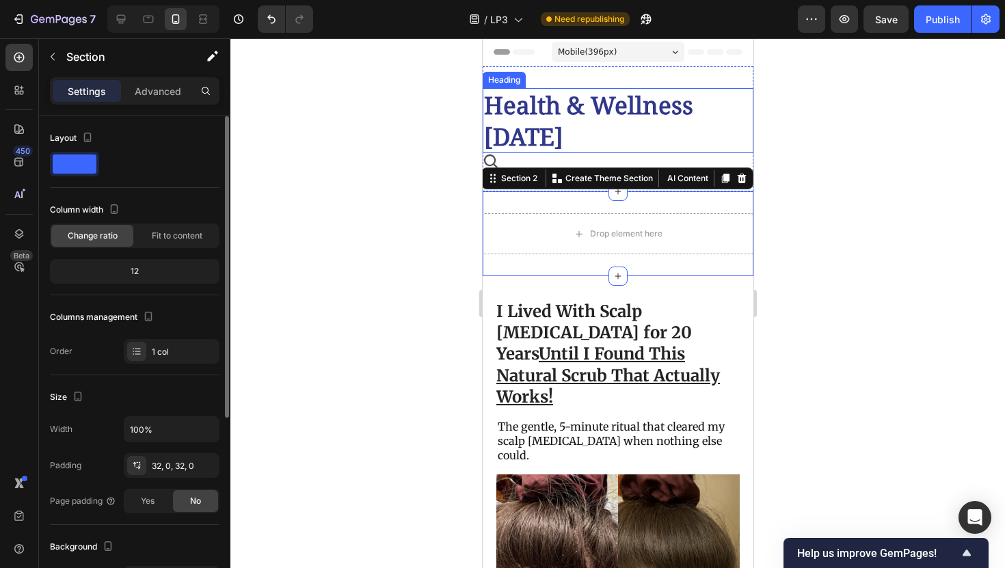
click at [580, 138] on p "Health & Wellness [DATE]" at bounding box center [617, 121] width 268 height 62
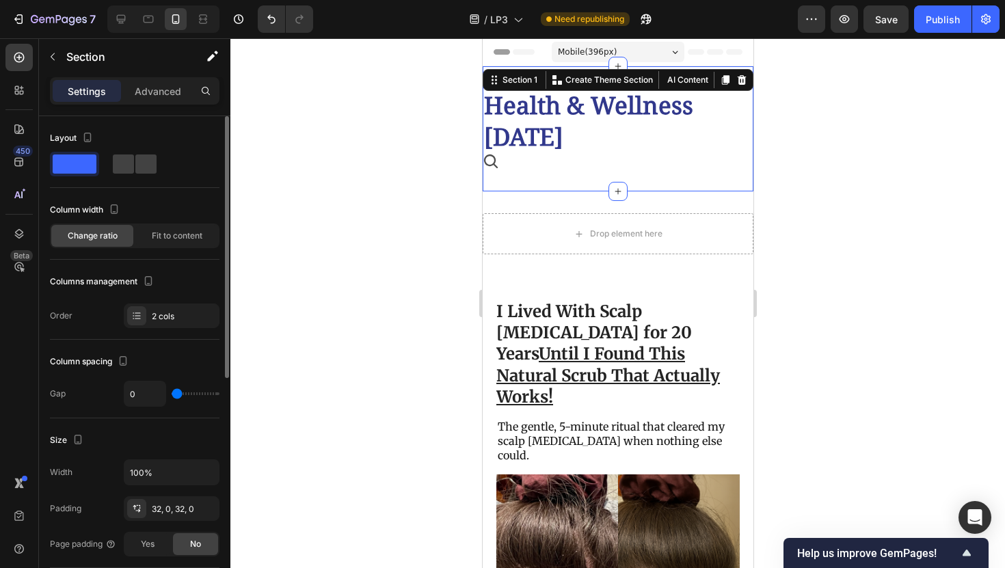
click at [599, 82] on div "Health & Wellness [DATE] Heading Icon Section 1 You can create reusable section…" at bounding box center [617, 128] width 271 height 125
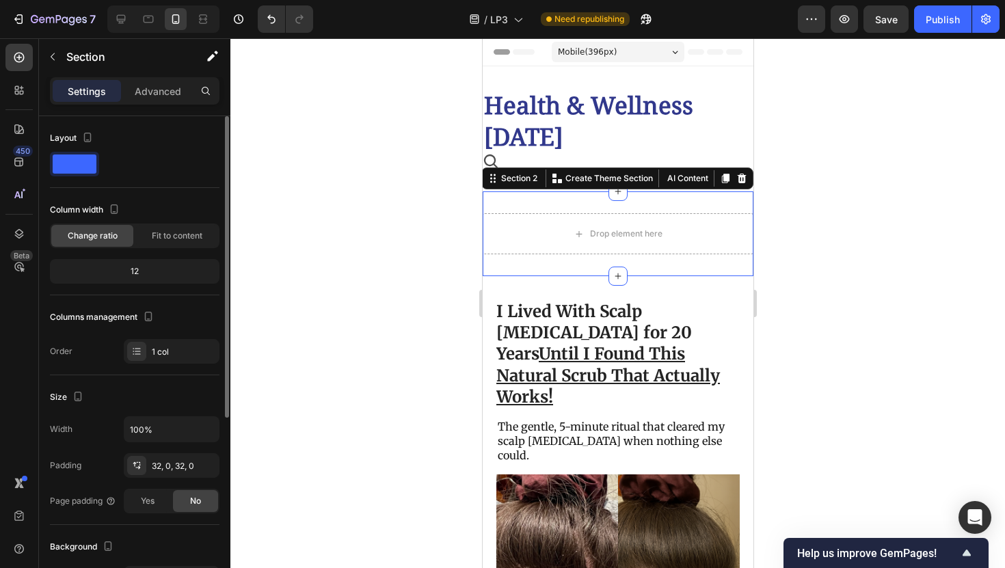
click at [603, 258] on div "Drop element here Section 2 You can create reusable sections Create Theme Secti…" at bounding box center [617, 233] width 271 height 85
click at [740, 183] on icon at bounding box center [741, 179] width 9 height 10
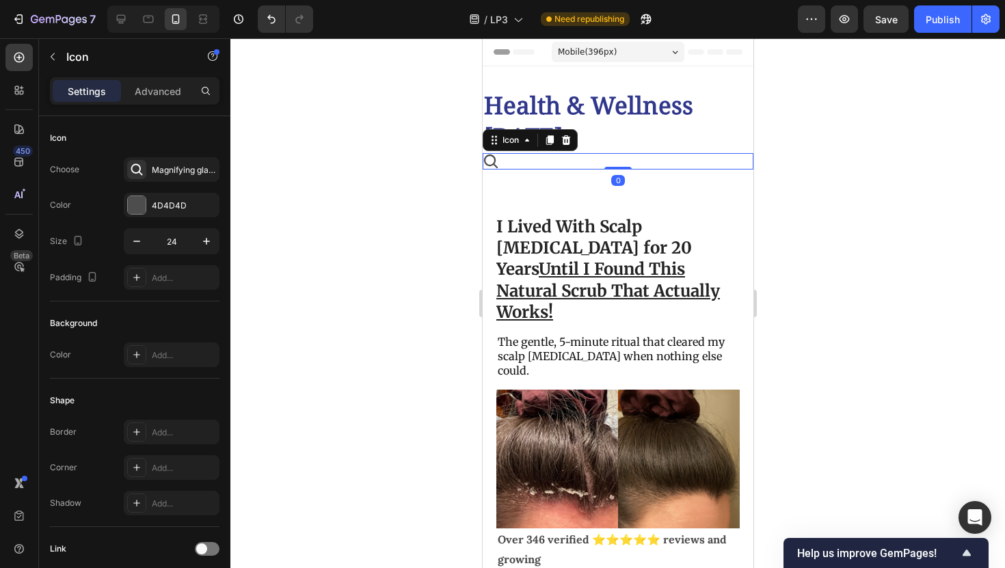
click at [600, 155] on div "Icon 0" at bounding box center [617, 161] width 271 height 16
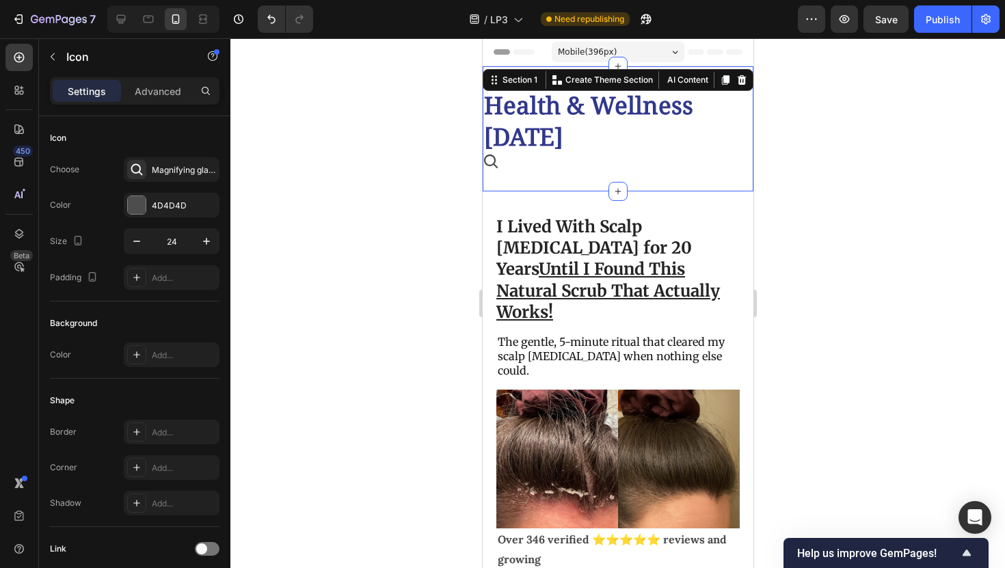
click at [587, 183] on div "Health & Wellness [DATE] Heading Icon Section 1 You can create reusable section…" at bounding box center [617, 128] width 271 height 125
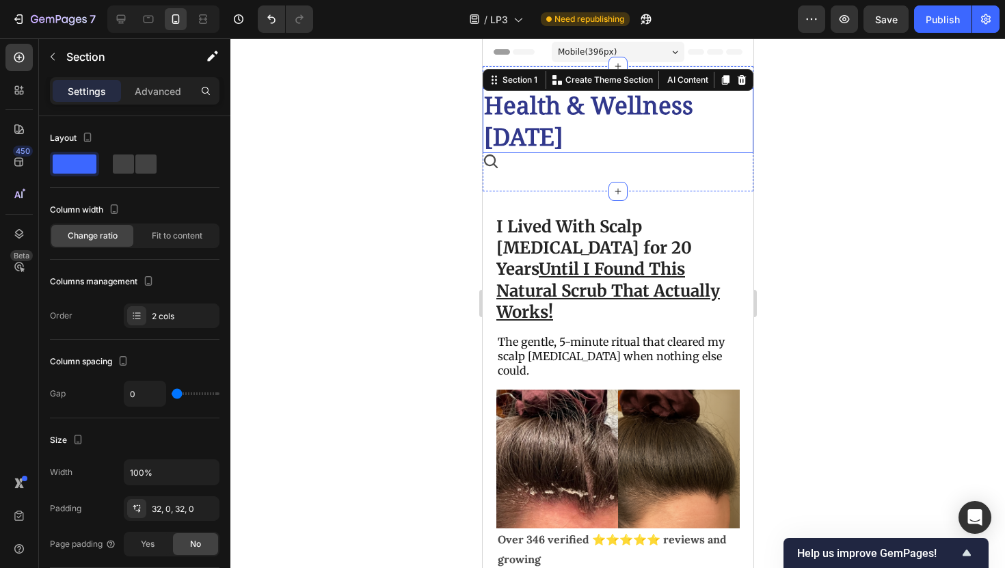
click at [566, 105] on p "Health & Wellness [DATE]" at bounding box center [617, 121] width 268 height 62
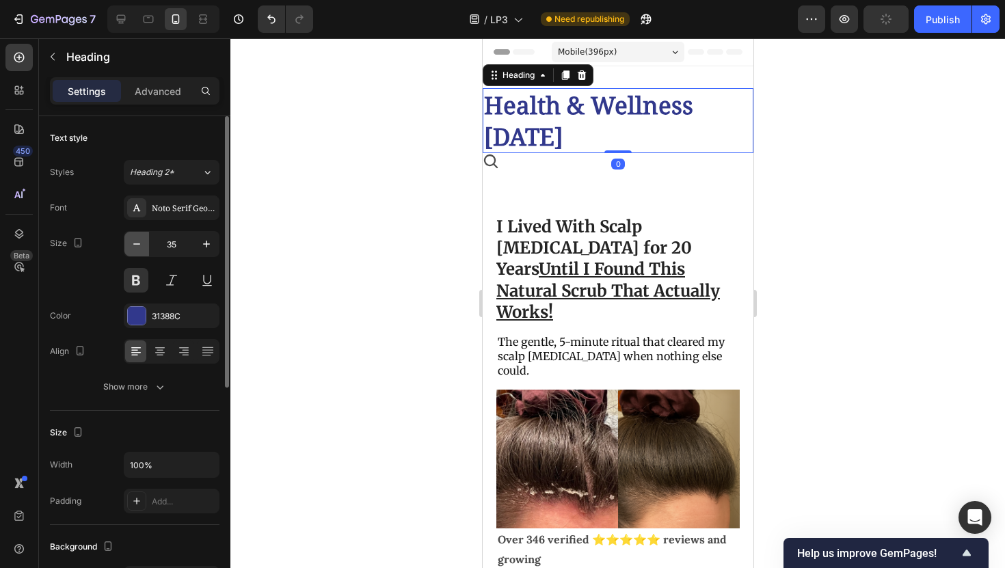
click at [139, 250] on icon "button" at bounding box center [137, 244] width 14 height 14
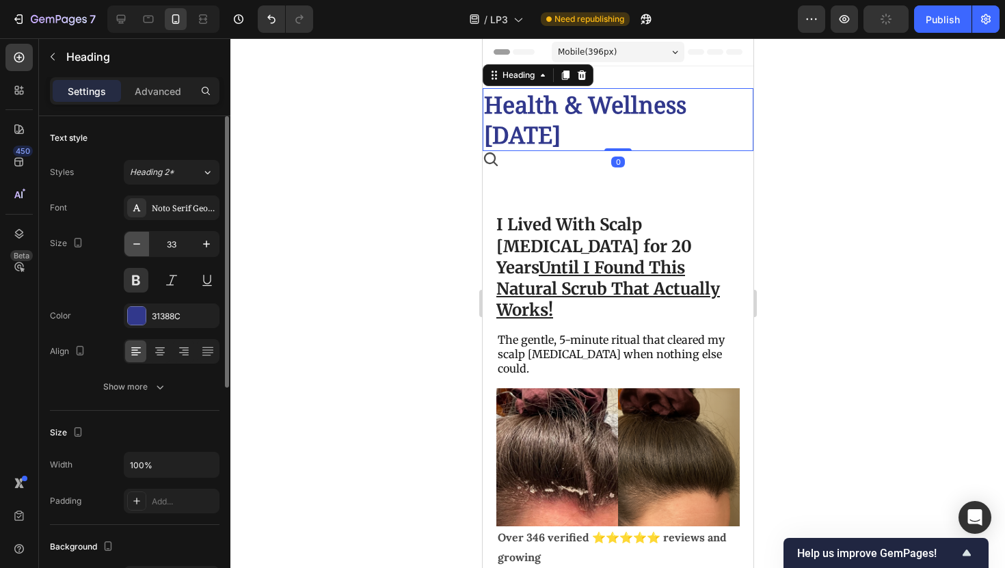
click at [139, 250] on icon "button" at bounding box center [137, 244] width 14 height 14
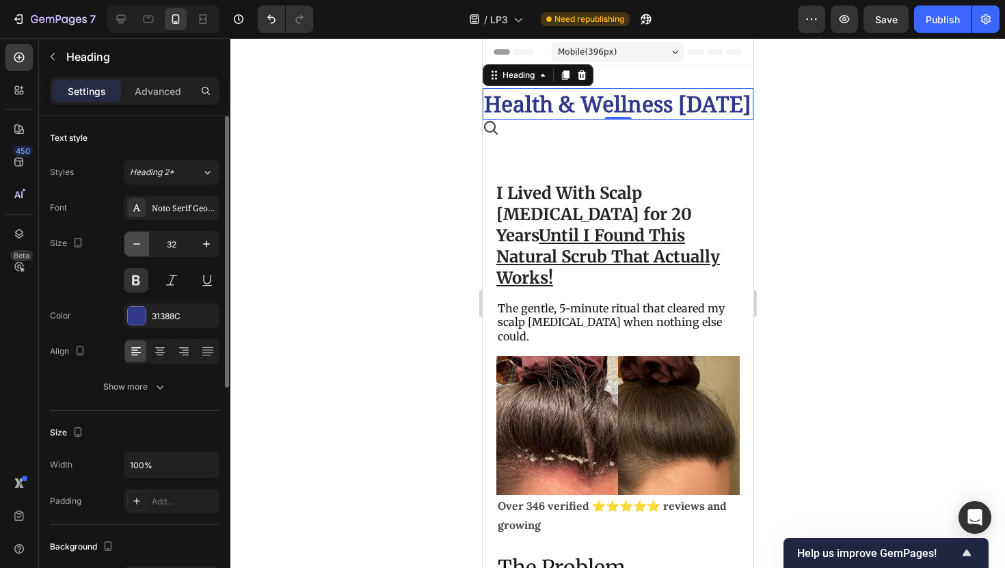
click at [139, 250] on icon "button" at bounding box center [137, 244] width 14 height 14
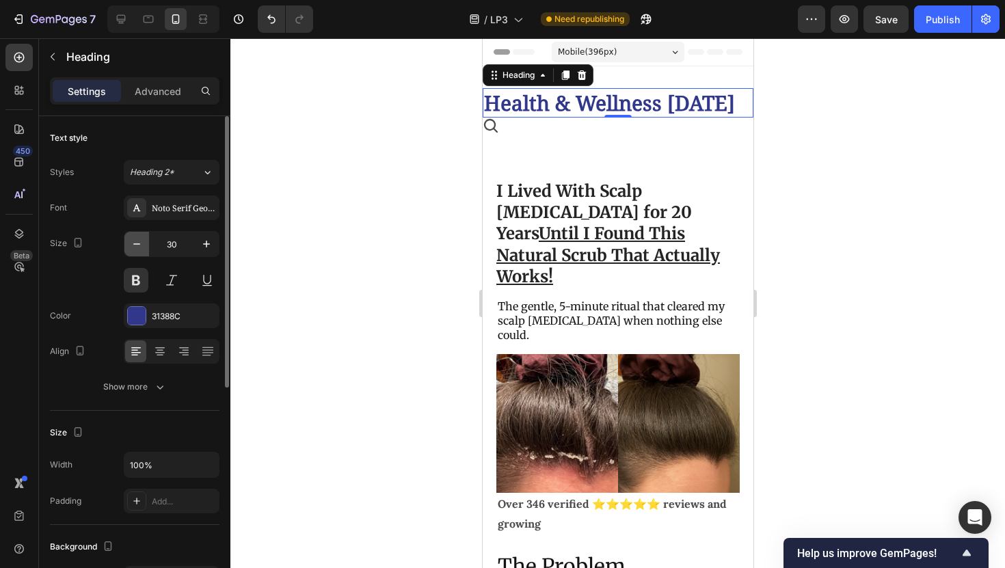
click at [139, 250] on icon "button" at bounding box center [137, 244] width 14 height 14
type input "28"
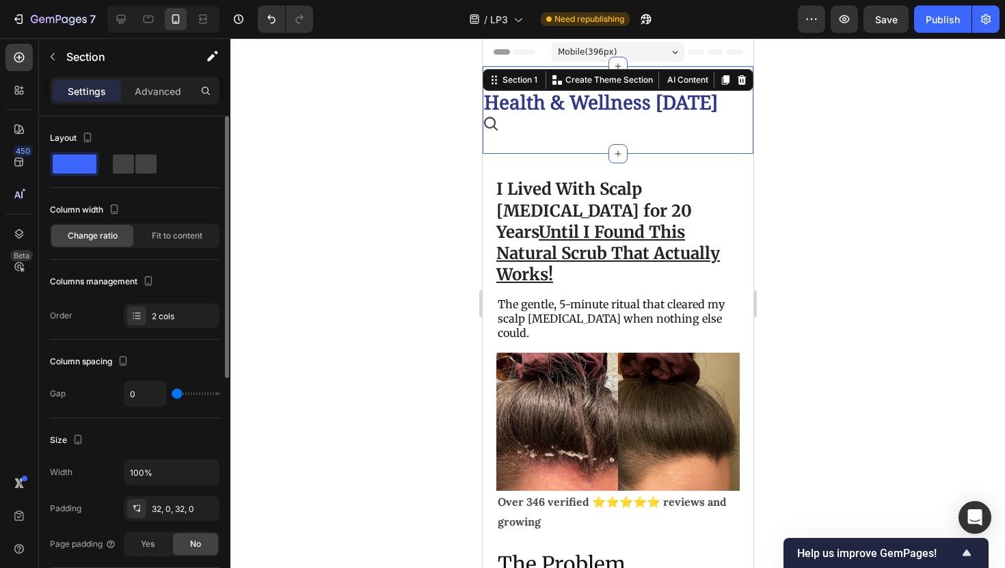
click at [496, 140] on div "Health & Wellness [DATE] Heading Icon Section 1 You can create reusable section…" at bounding box center [617, 110] width 271 height 88
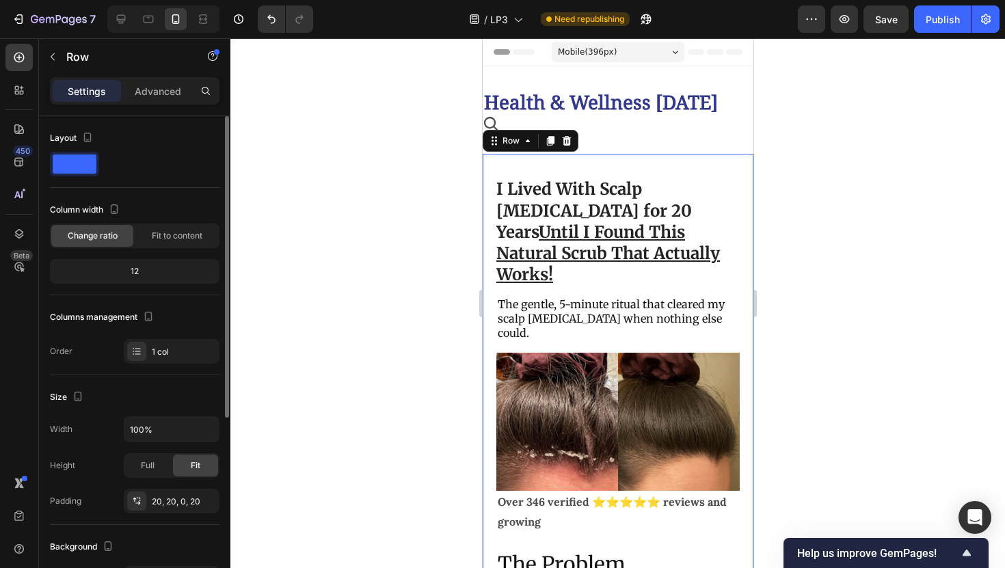
click at [502, 80] on div "Heading" at bounding box center [504, 80] width 38 height 12
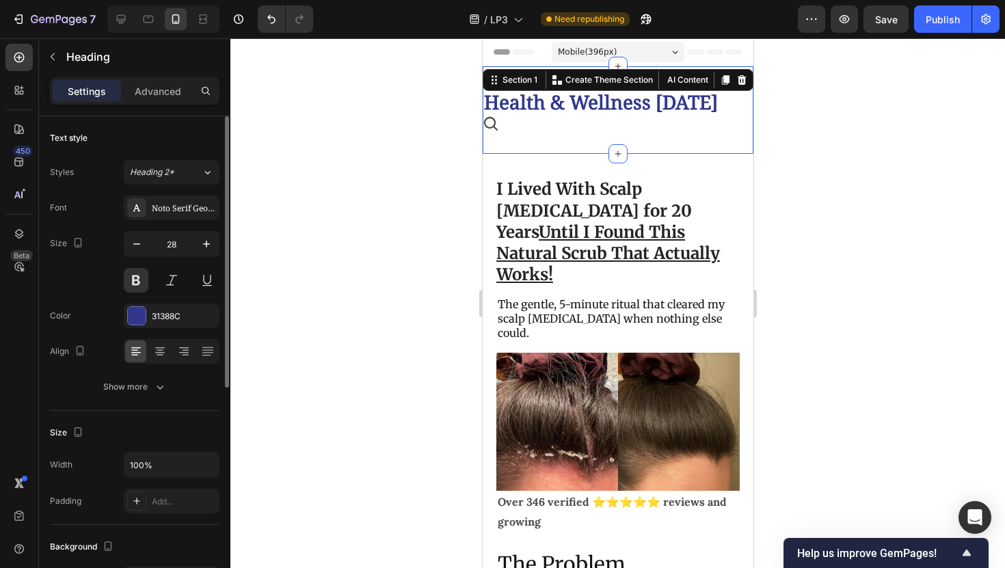
click at [645, 79] on div "Health & Wellness [DATE] Heading Icon Section 1 You can create reusable section…" at bounding box center [617, 110] width 271 height 88
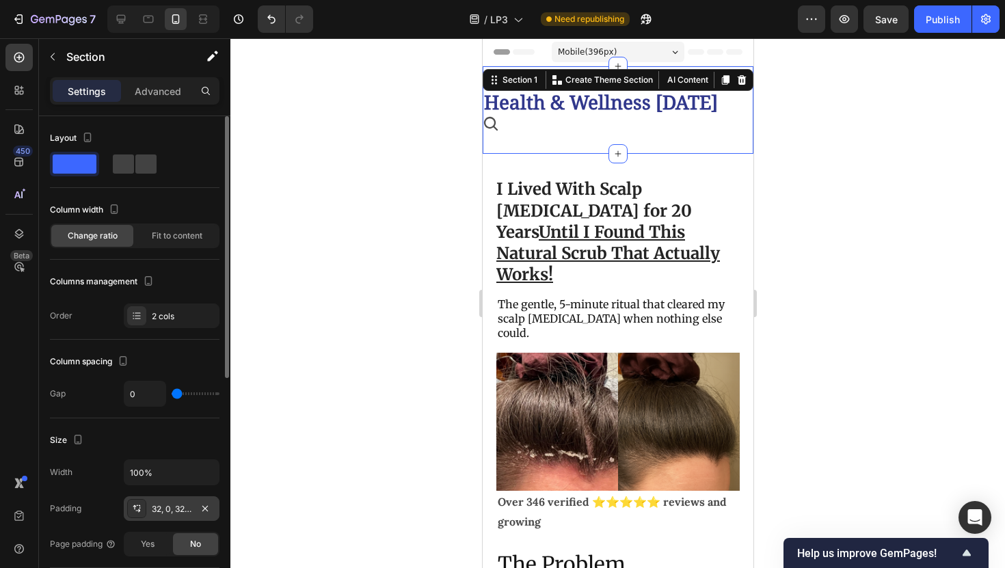
click at [171, 498] on div "32, 0, 32, 0" at bounding box center [172, 508] width 96 height 25
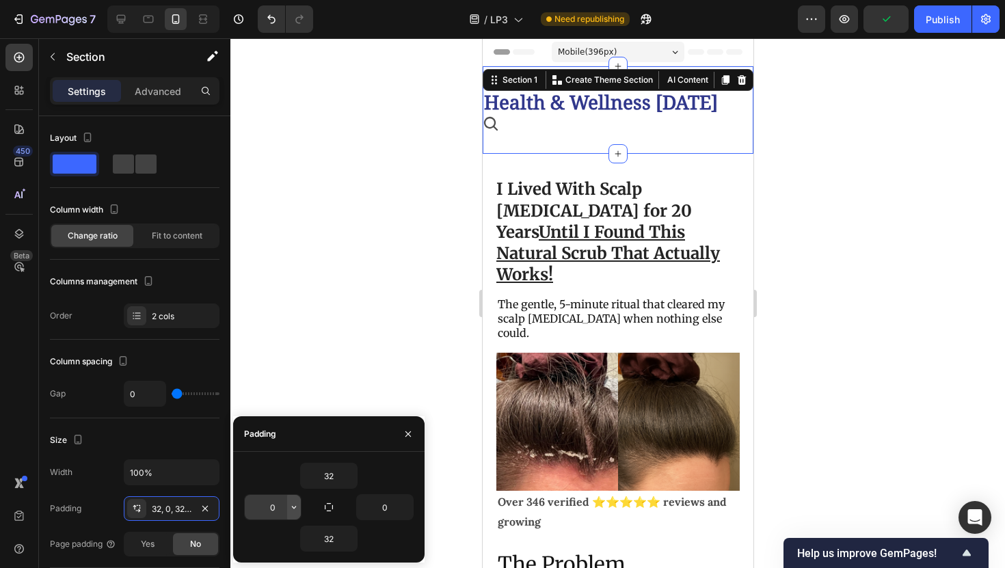
click at [289, 509] on icon "button" at bounding box center [294, 507] width 11 height 11
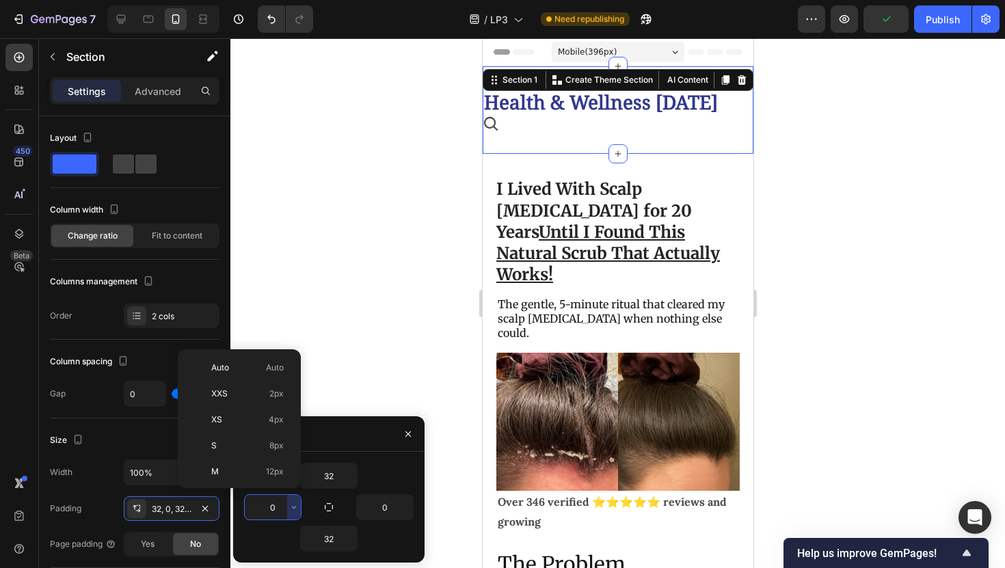
click at [270, 507] on input "0" at bounding box center [273, 507] width 56 height 25
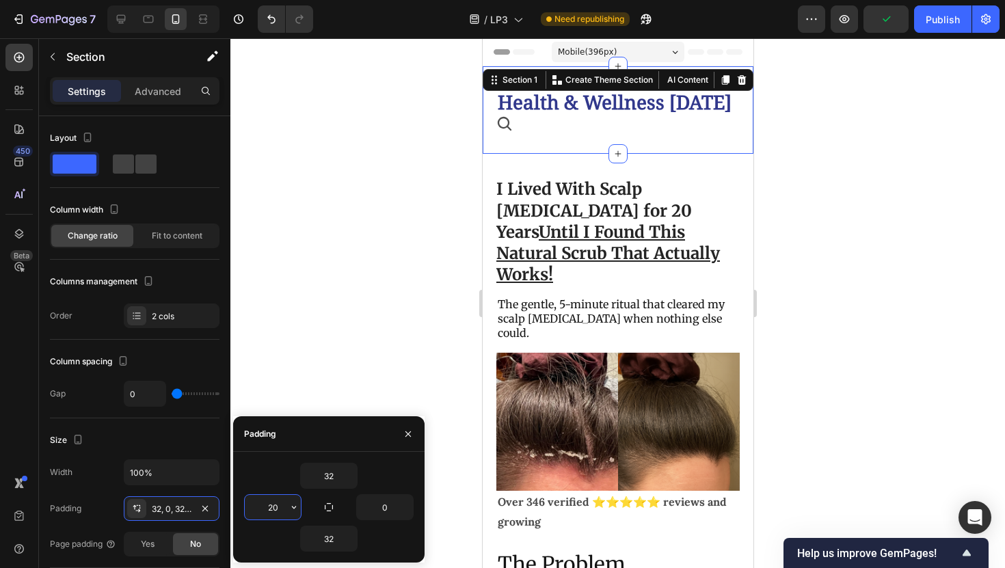
type input "20"
click at [353, 335] on div at bounding box center [617, 303] width 775 height 530
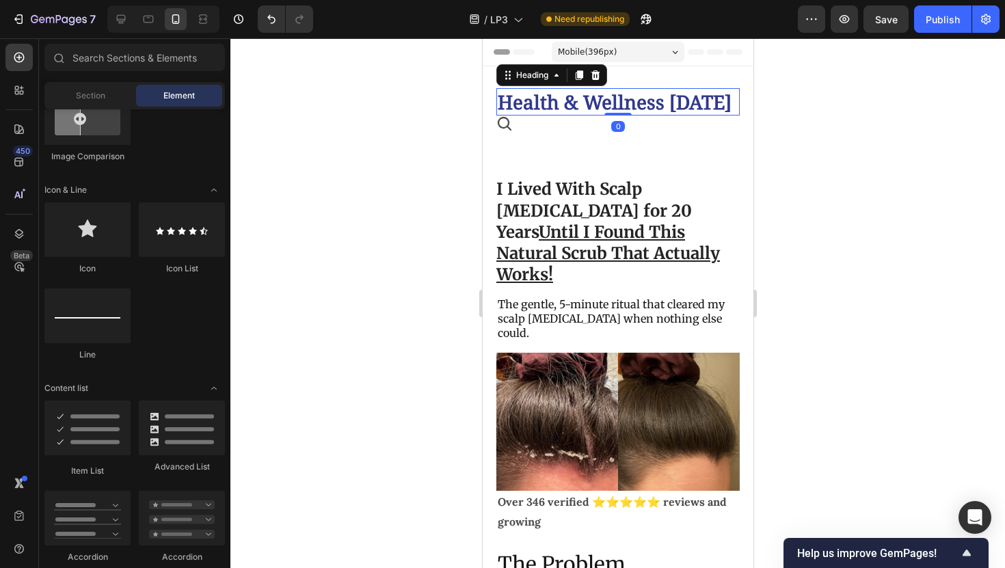
click at [542, 107] on p "Health & Wellness [DATE]" at bounding box center [617, 102] width 241 height 25
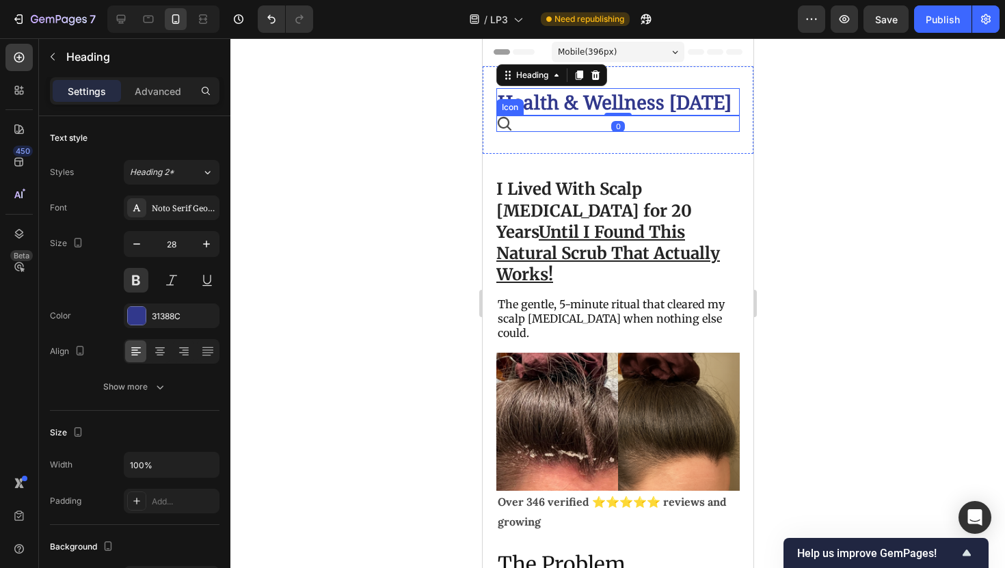
click at [521, 121] on div "Icon" at bounding box center [617, 124] width 243 height 16
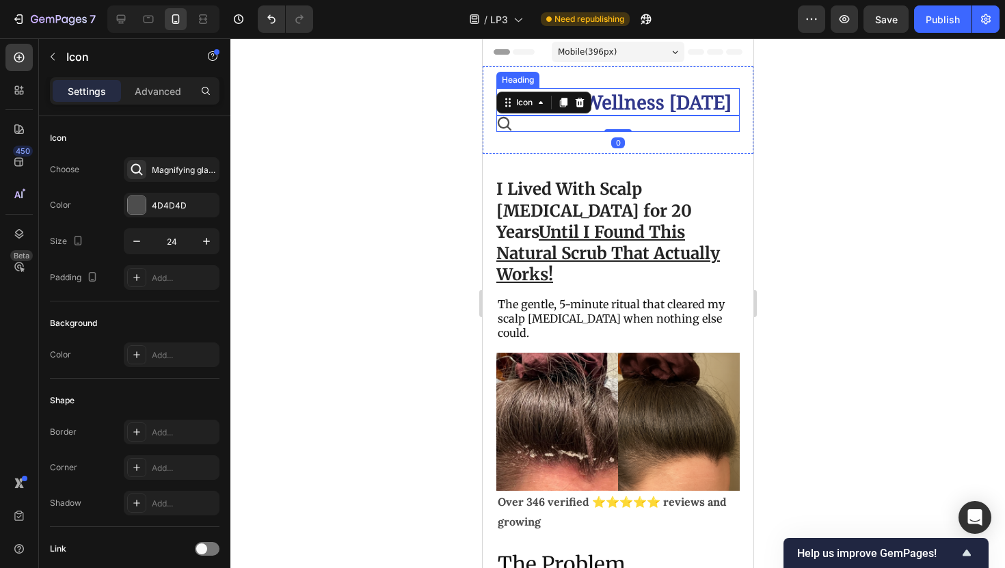
click at [609, 102] on p "Health & Wellness [DATE]" at bounding box center [617, 102] width 241 height 25
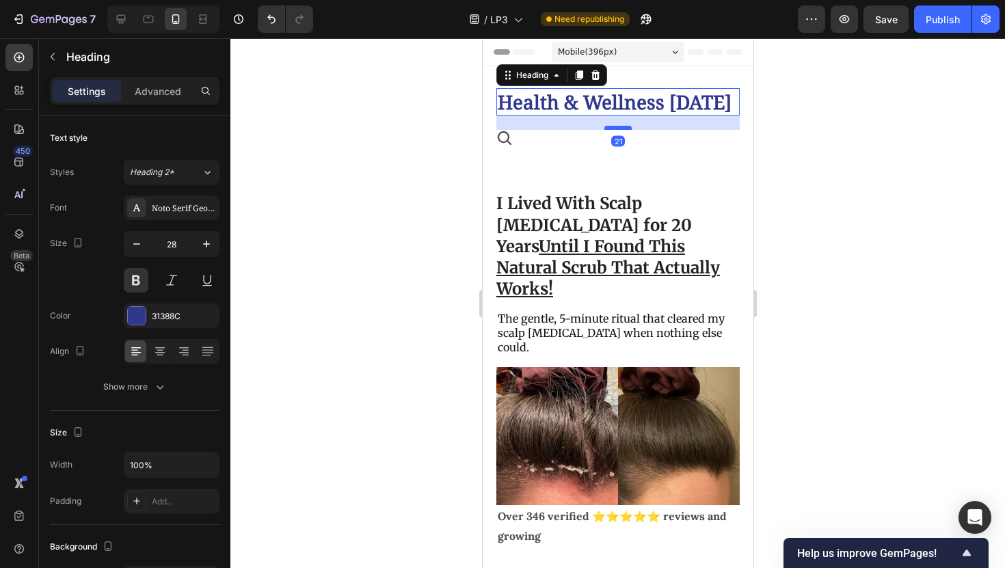
drag, startPoint x: 611, startPoint y: 113, endPoint x: 610, endPoint y: 128, distance: 14.4
click at [610, 128] on div at bounding box center [617, 128] width 27 height 4
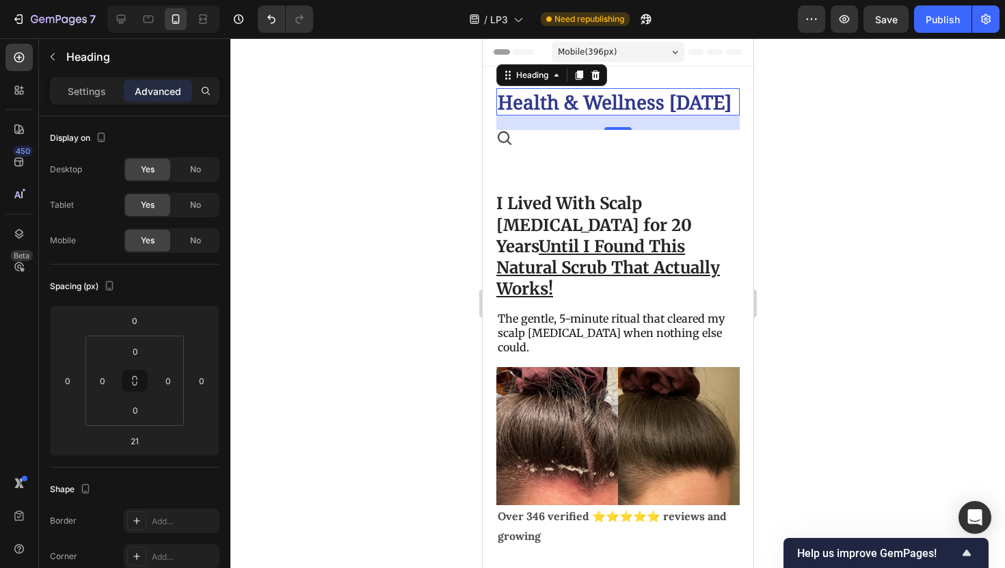
click at [848, 119] on div at bounding box center [617, 303] width 775 height 530
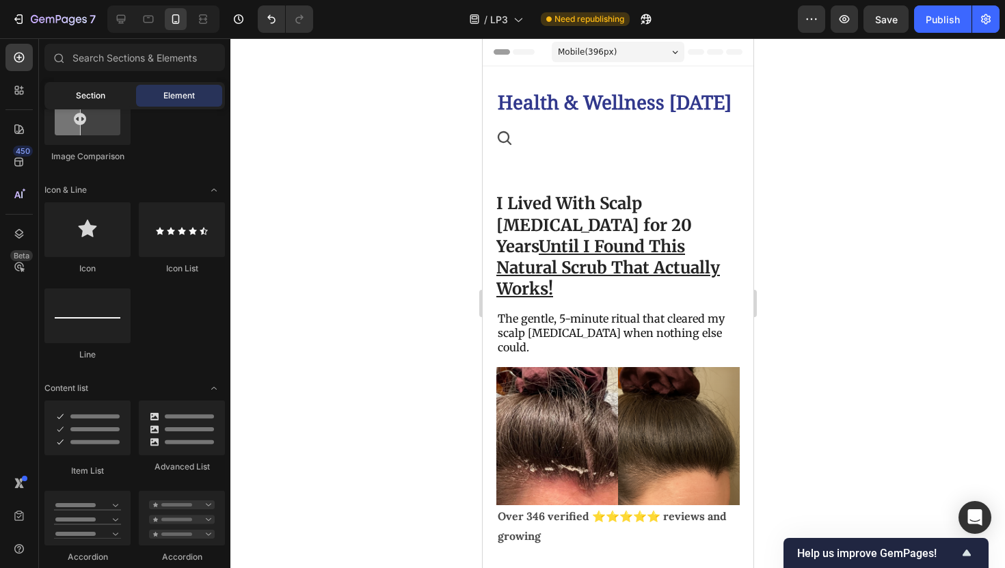
click at [112, 94] on div "Section" at bounding box center [90, 96] width 86 height 22
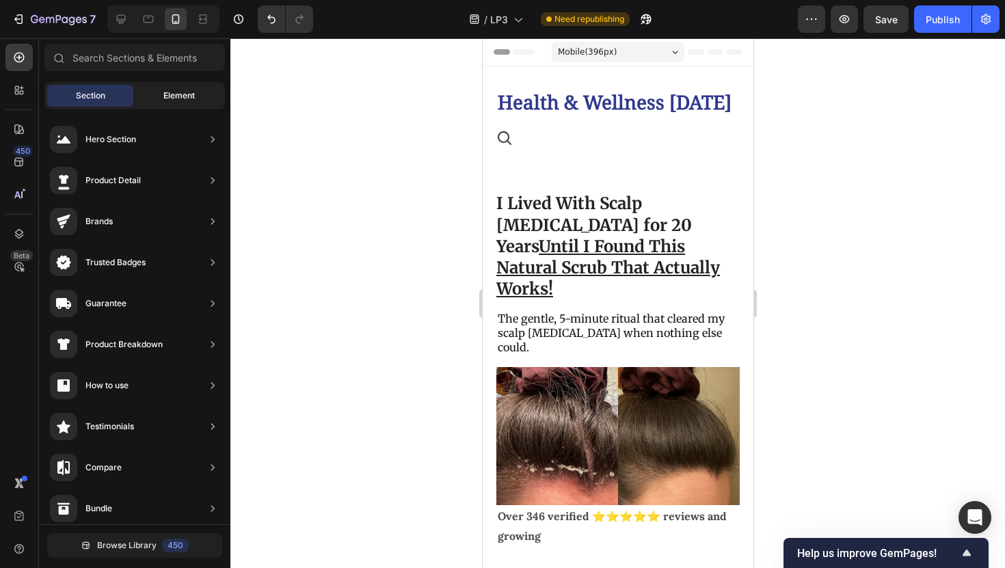
click at [154, 94] on div "Element" at bounding box center [179, 96] width 86 height 22
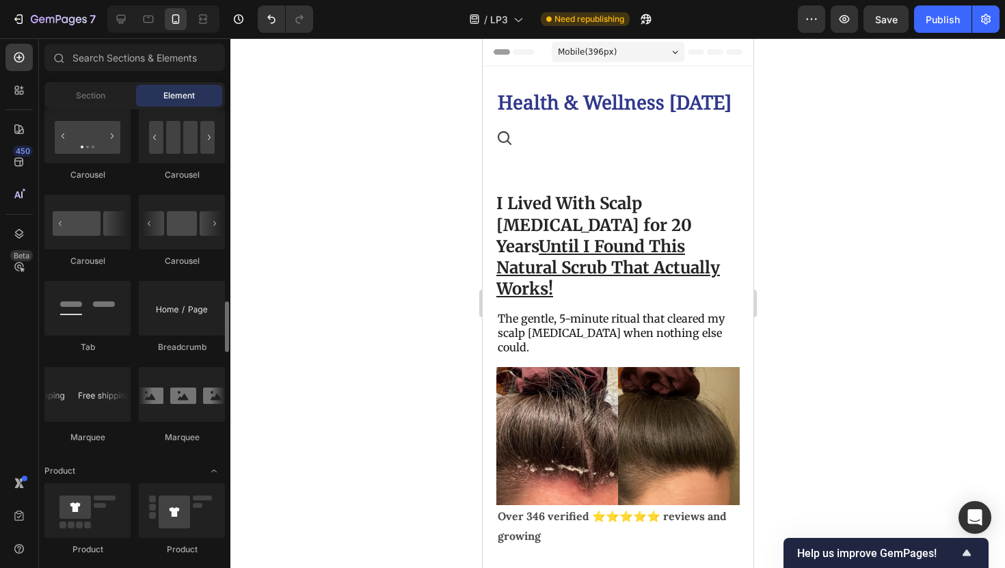
scroll to position [1428, 0]
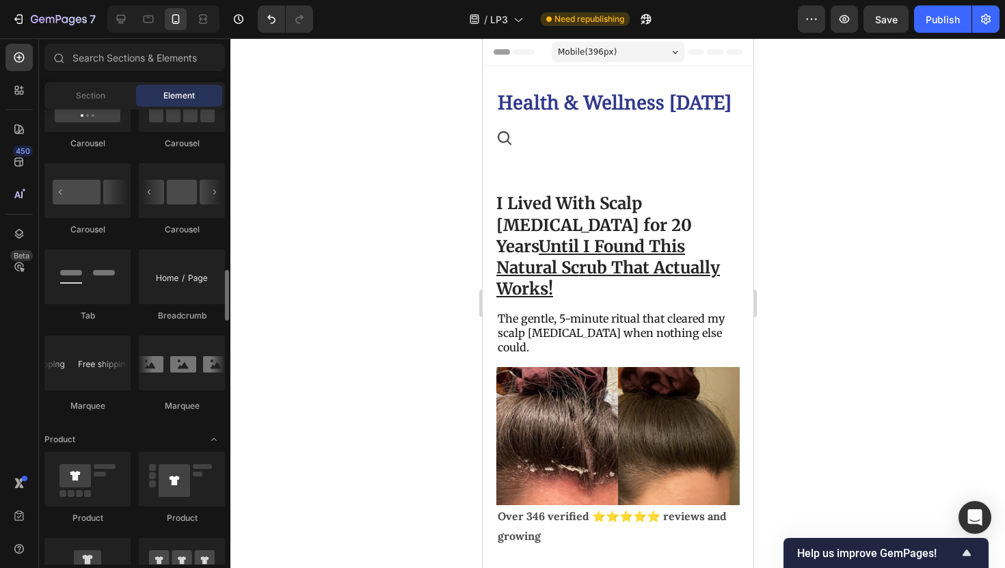
click at [143, 308] on div "Breadcrumb" at bounding box center [182, 286] width 86 height 72
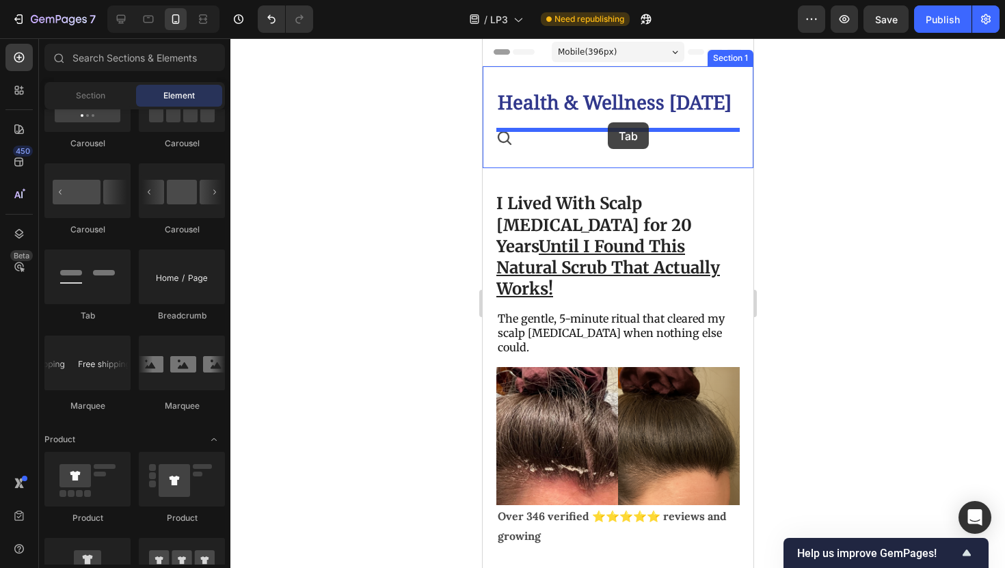
drag, startPoint x: 588, startPoint y: 336, endPoint x: 606, endPoint y: 124, distance: 212.8
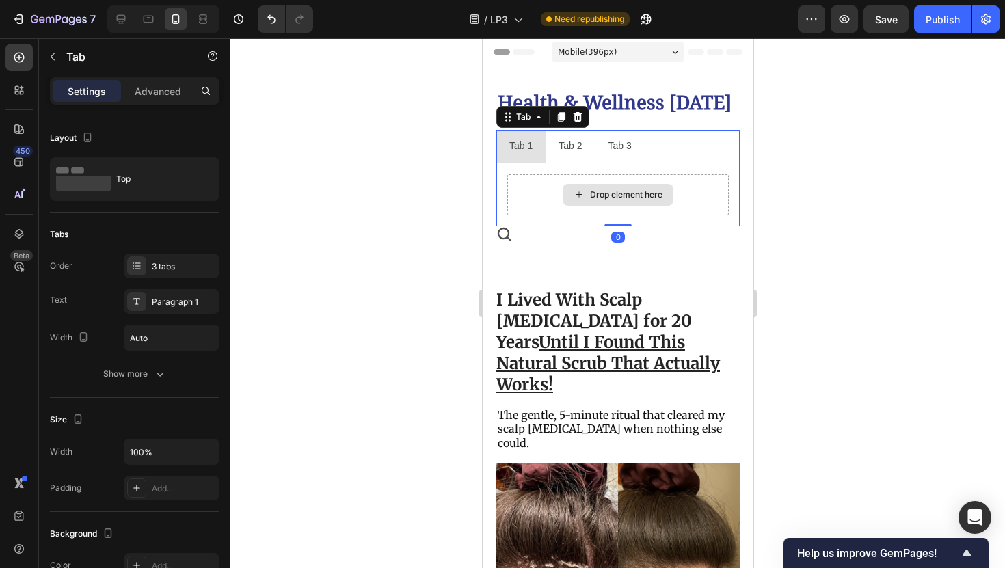
click at [557, 203] on div "Drop element here" at bounding box center [618, 194] width 222 height 41
click at [563, 153] on div "Tab 2" at bounding box center [569, 145] width 27 height 21
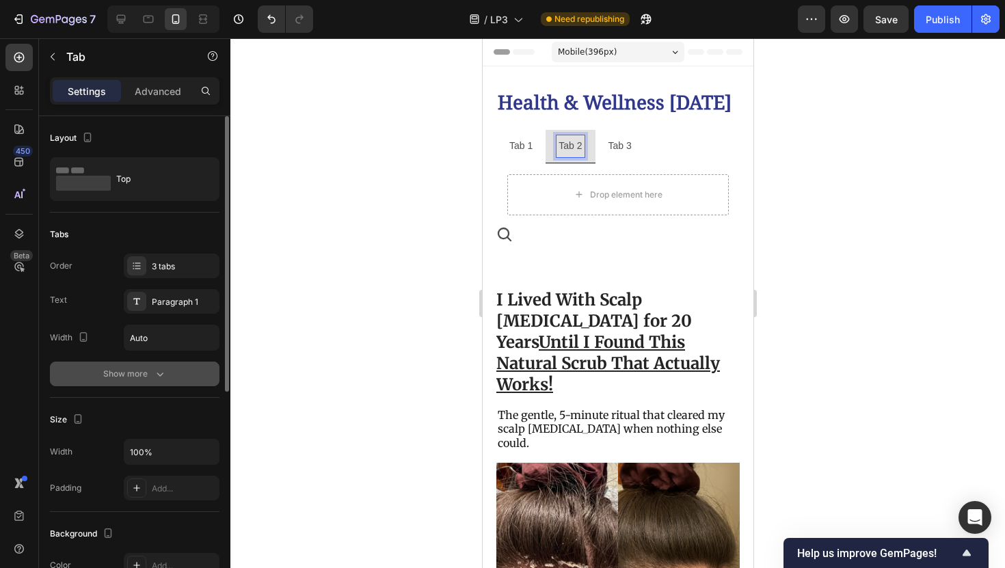
click at [164, 377] on icon "button" at bounding box center [160, 374] width 14 height 14
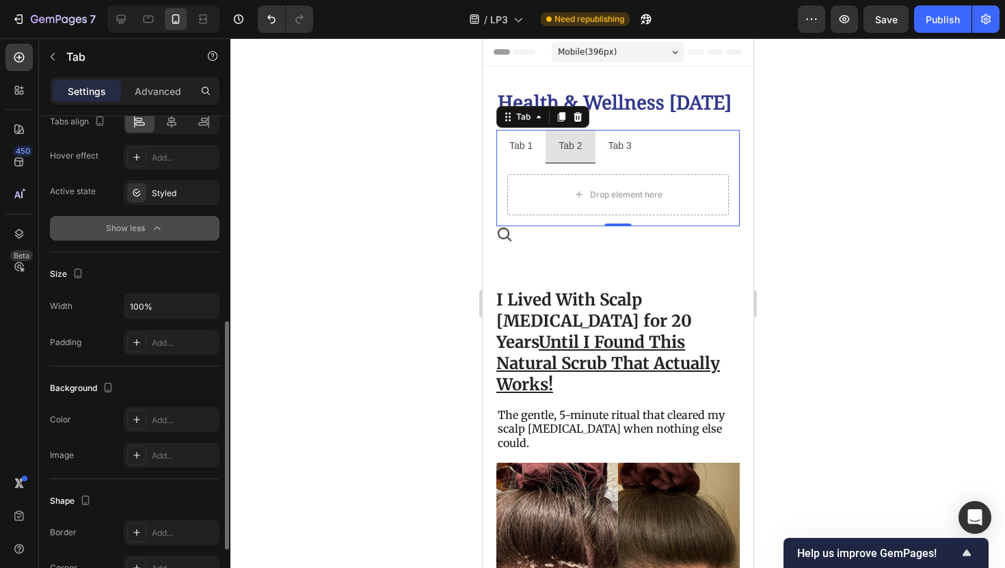
scroll to position [561, 0]
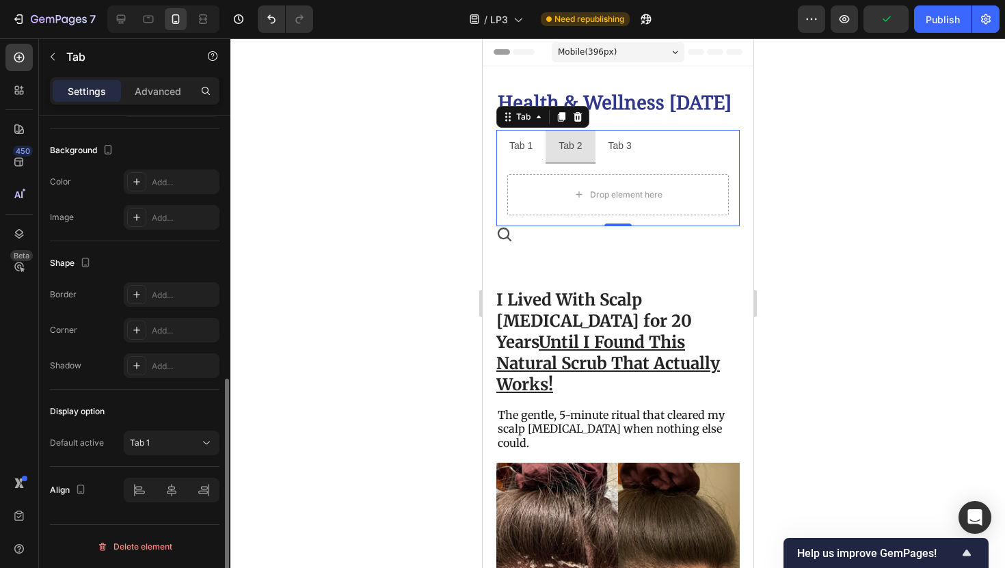
click at [522, 148] on p "Tab 1" at bounding box center [520, 145] width 23 height 17
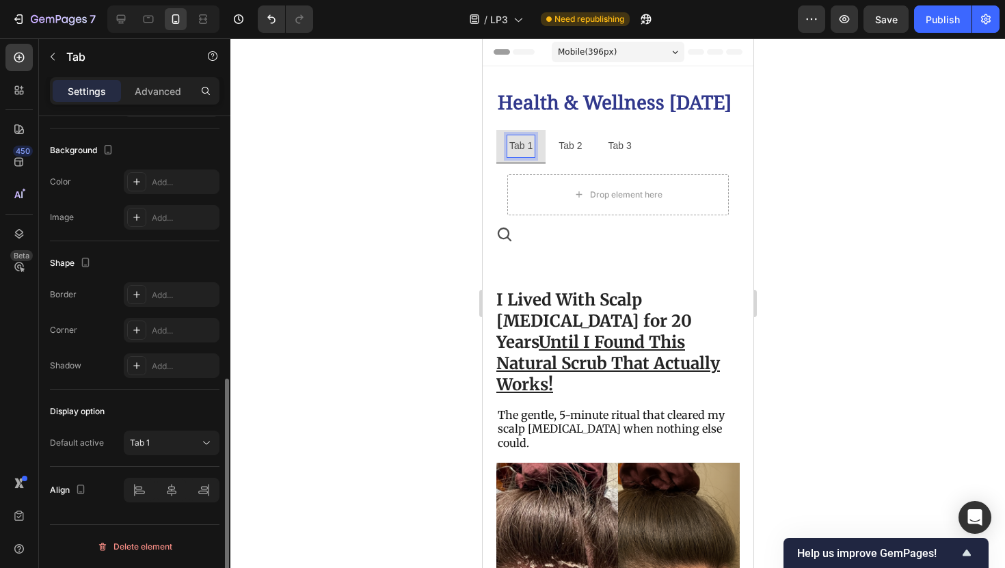
click at [518, 147] on p "Tab 1" at bounding box center [520, 145] width 23 height 17
click at [580, 149] on p "Tab 2" at bounding box center [573, 145] width 23 height 17
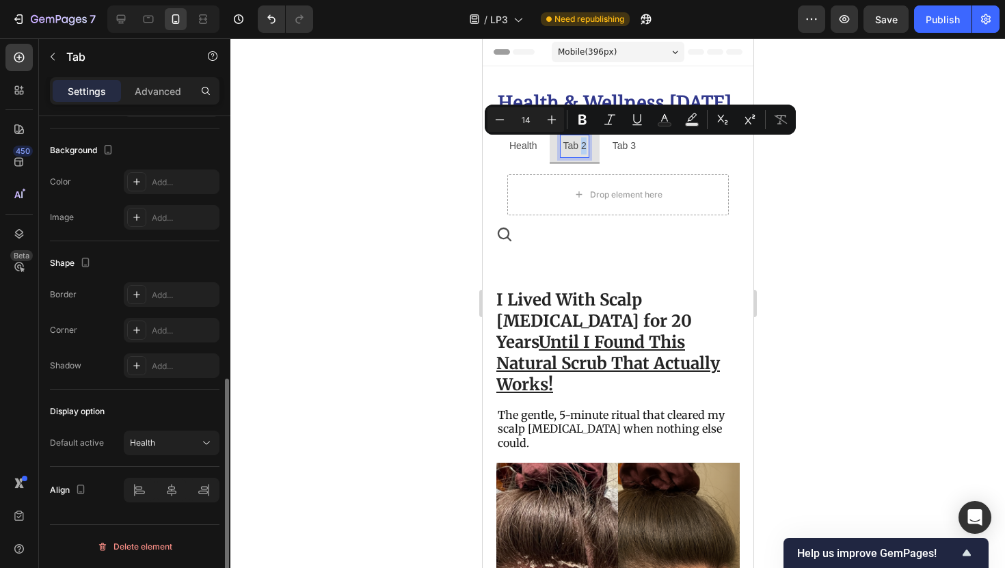
click at [580, 149] on p "Tab 2" at bounding box center [573, 145] width 23 height 17
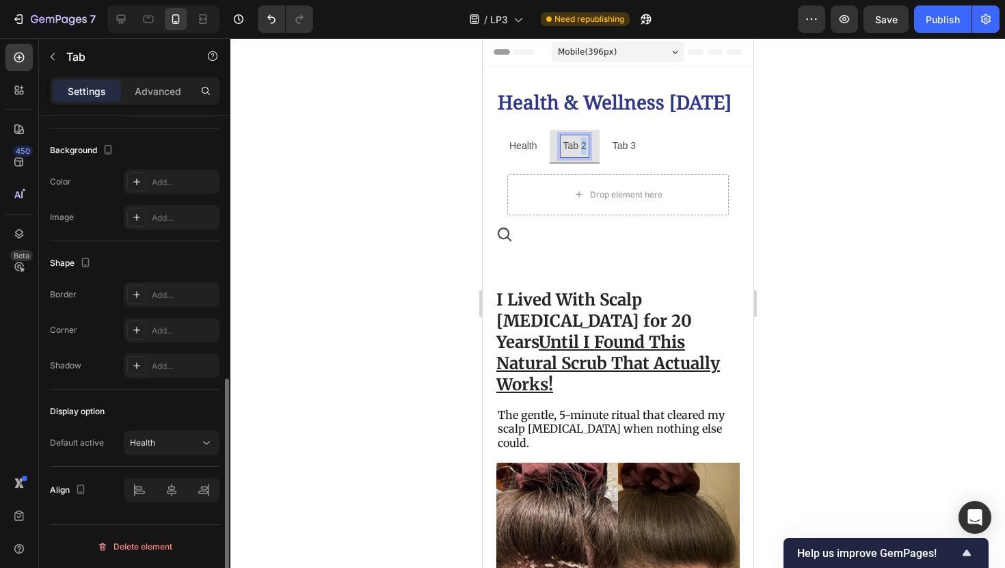
click at [580, 149] on p "Tab 2" at bounding box center [573, 145] width 23 height 17
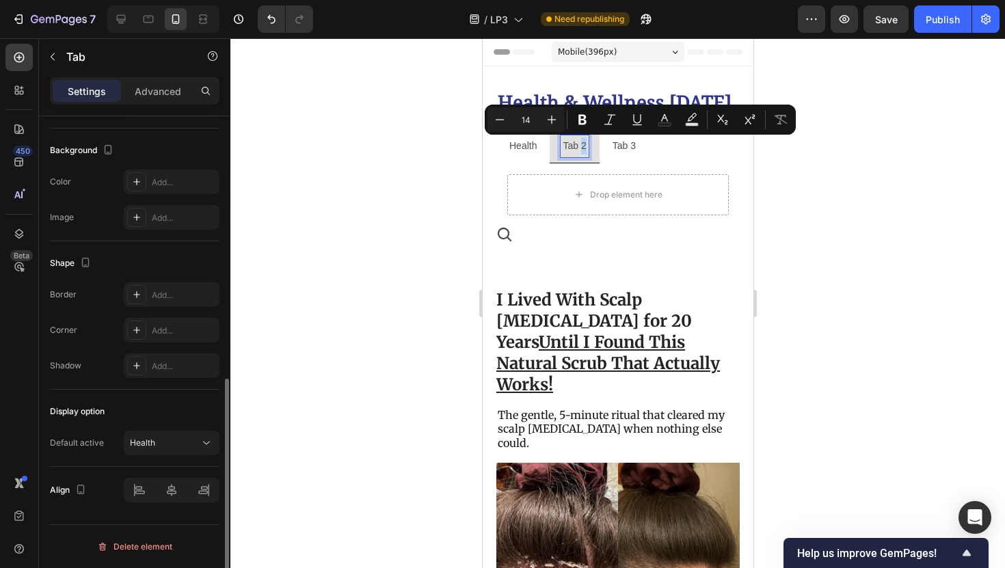
click at [505, 184] on div "Drop element here" at bounding box center [617, 194] width 243 height 63
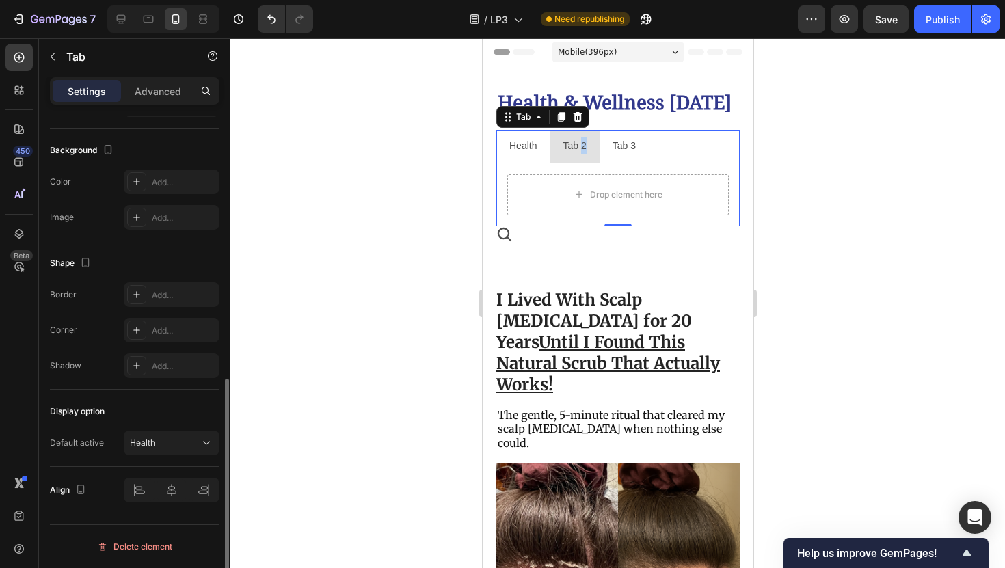
click at [503, 189] on div "Drop element here" at bounding box center [617, 194] width 243 height 63
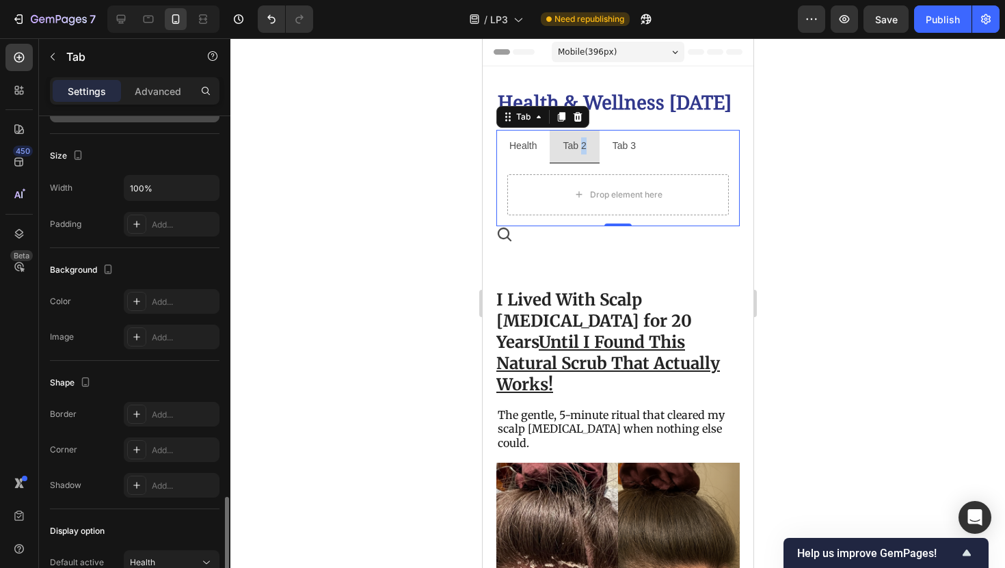
scroll to position [0, 0]
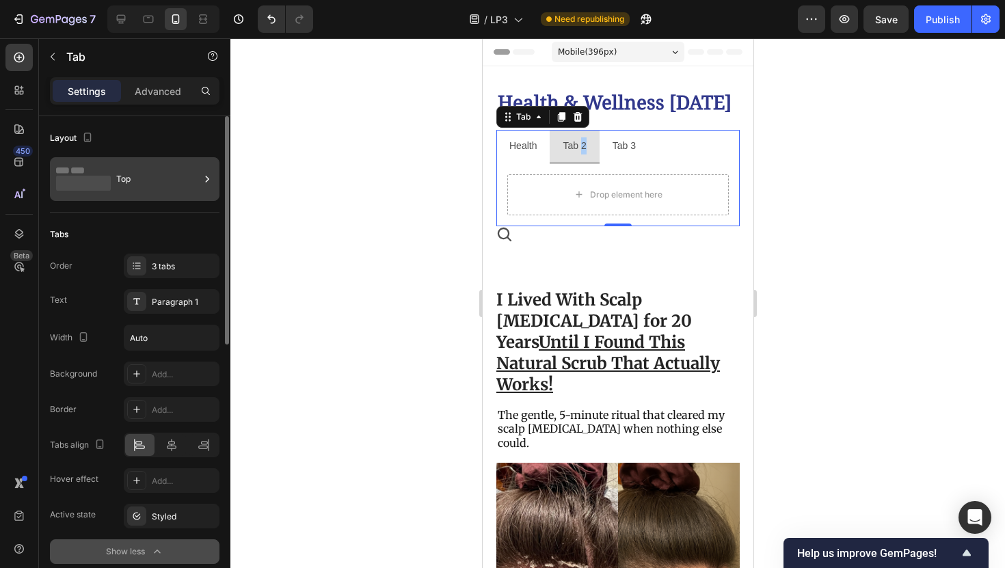
click at [155, 200] on div "Top" at bounding box center [135, 179] width 170 height 44
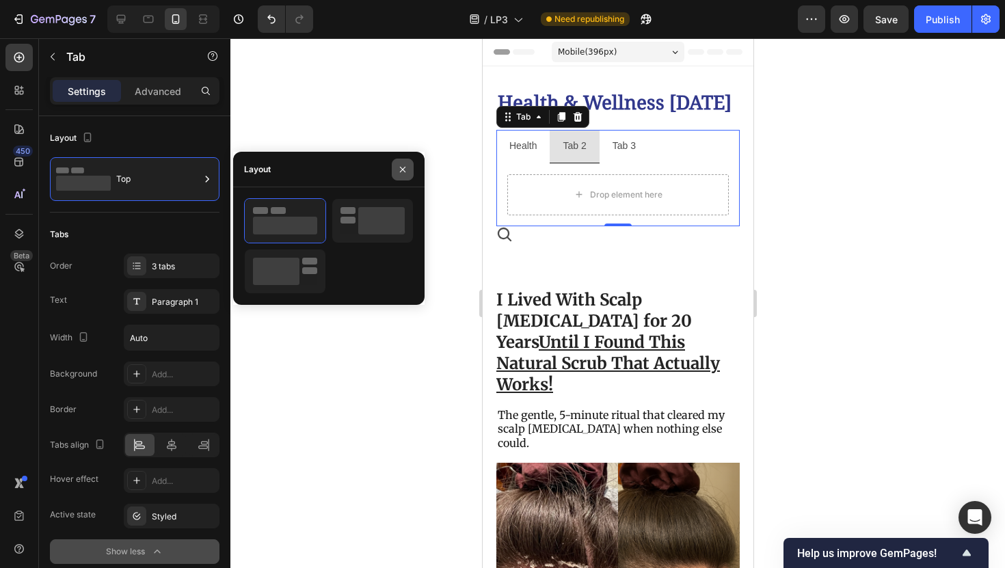
click at [401, 164] on icon "button" at bounding box center [402, 169] width 11 height 11
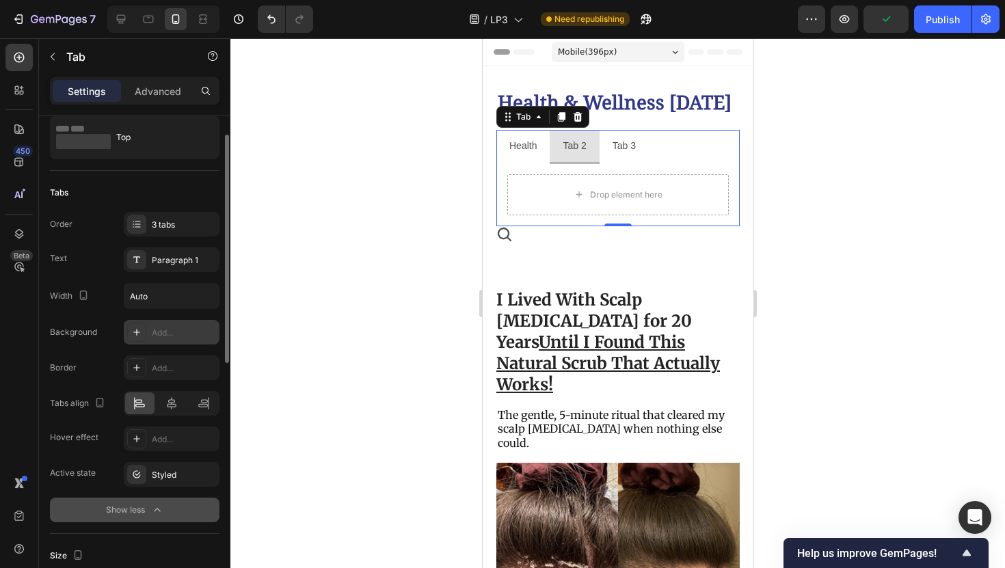
scroll to position [42, 0]
click at [186, 227] on div "3 tabs" at bounding box center [184, 224] width 64 height 12
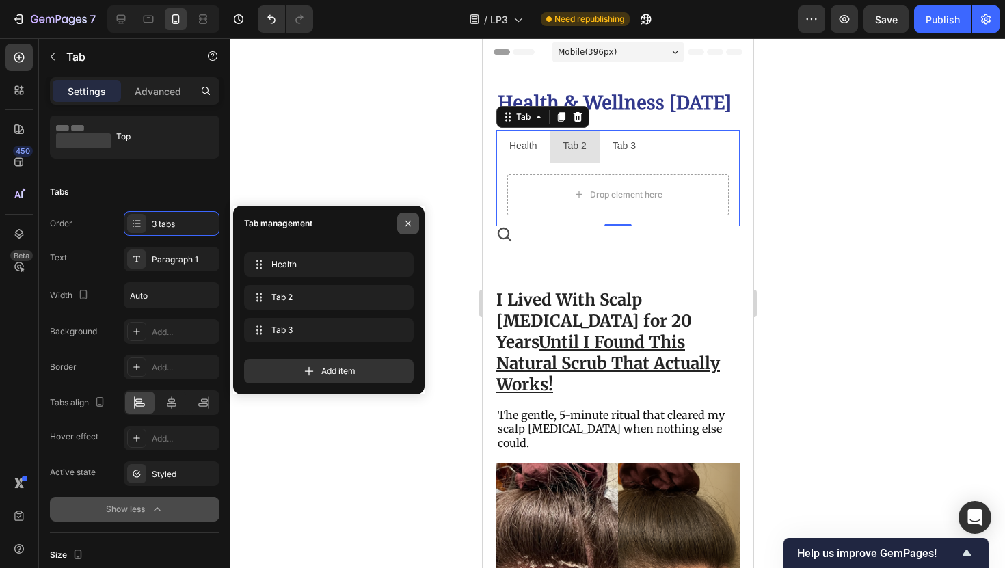
click at [401, 219] on button "button" at bounding box center [408, 224] width 22 height 22
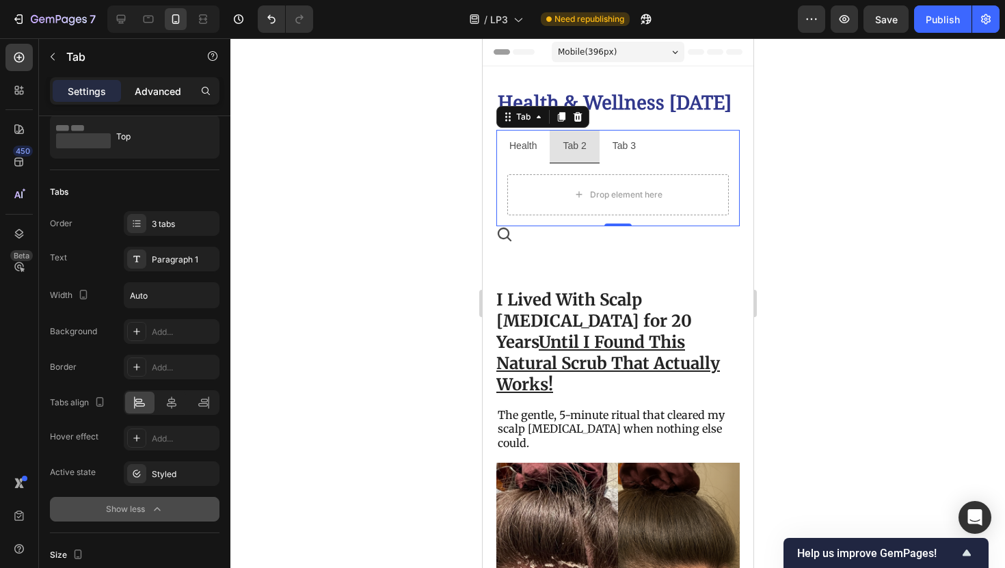
click at [146, 100] on div "Advanced" at bounding box center [158, 91] width 68 height 22
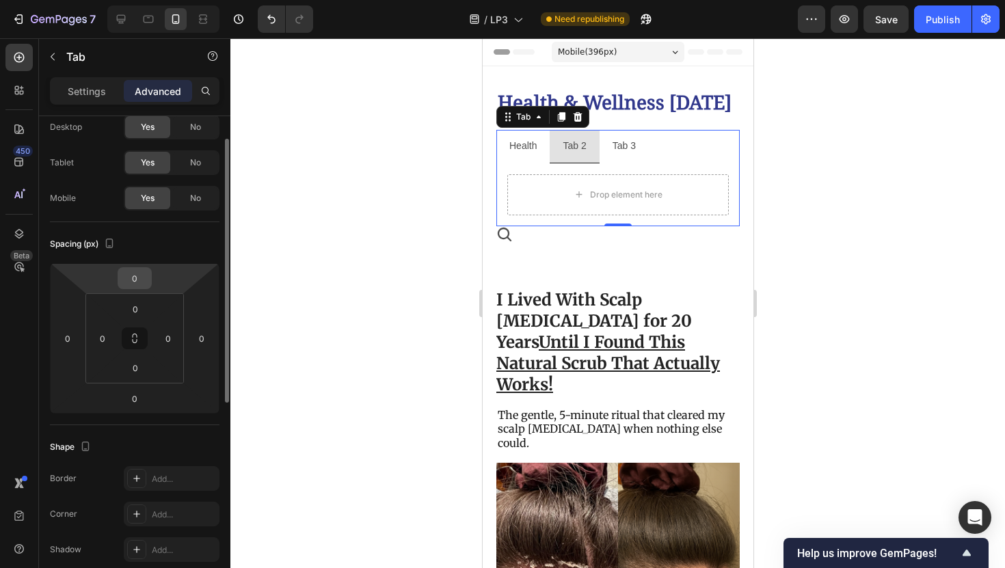
scroll to position [0, 0]
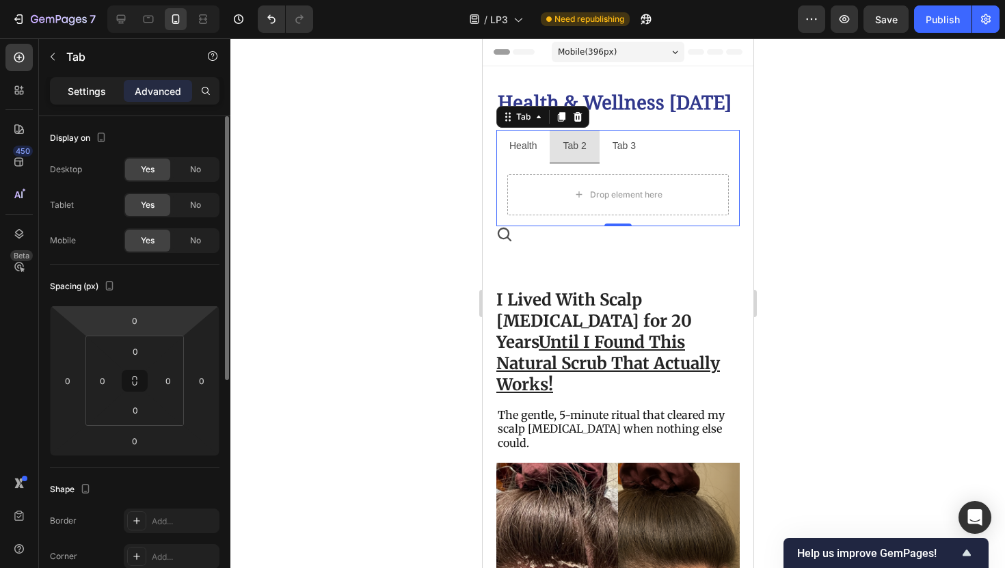
click at [99, 84] on p "Settings" at bounding box center [87, 91] width 38 height 14
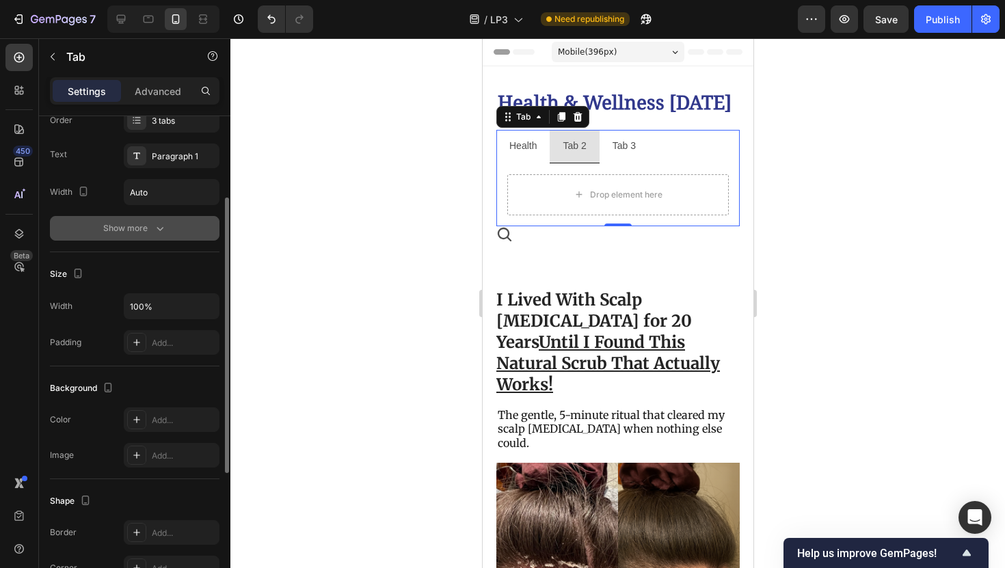
click at [115, 230] on div "Show more" at bounding box center [135, 229] width 64 height 14
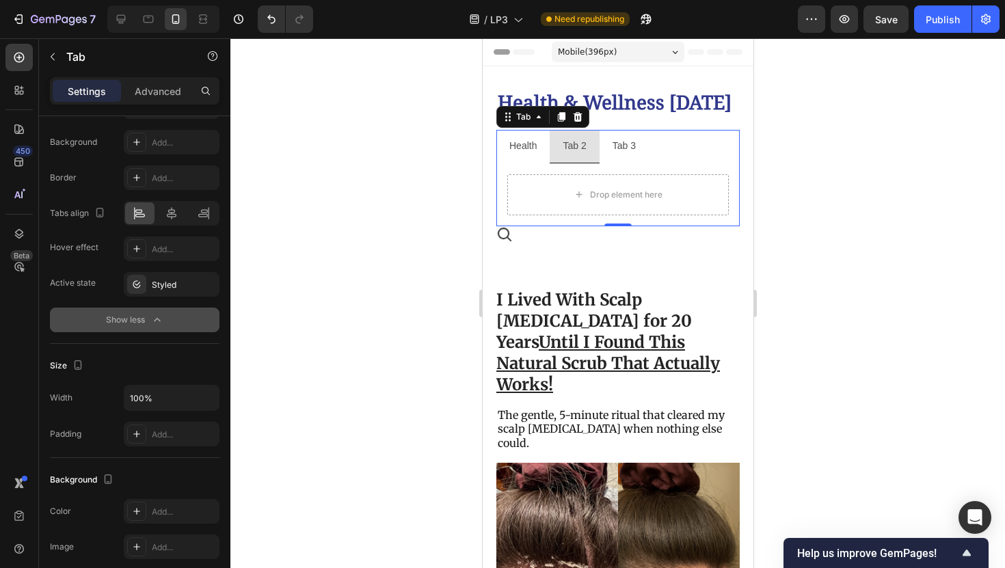
scroll to position [561, 0]
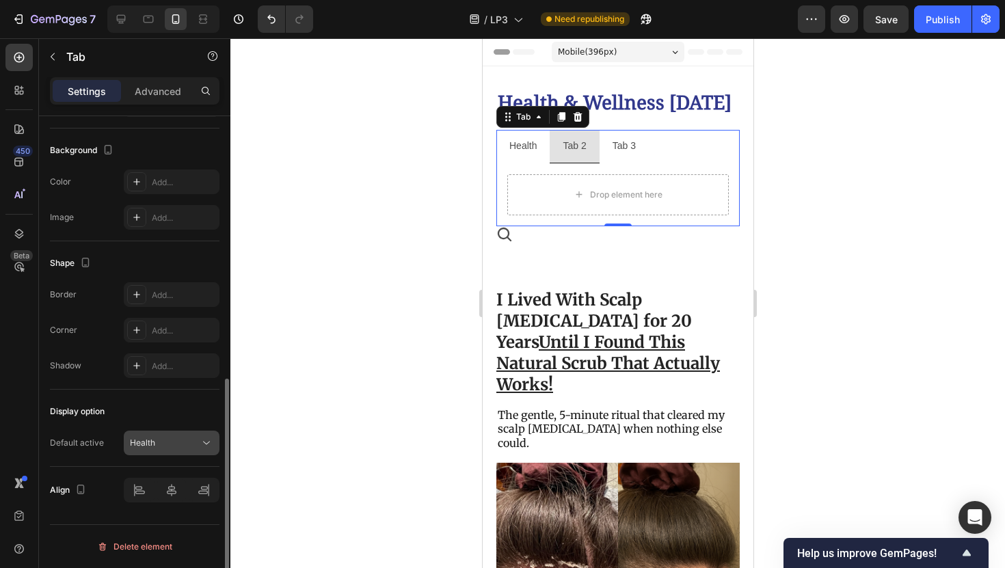
click at [157, 447] on div "Health" at bounding box center [165, 443] width 70 height 12
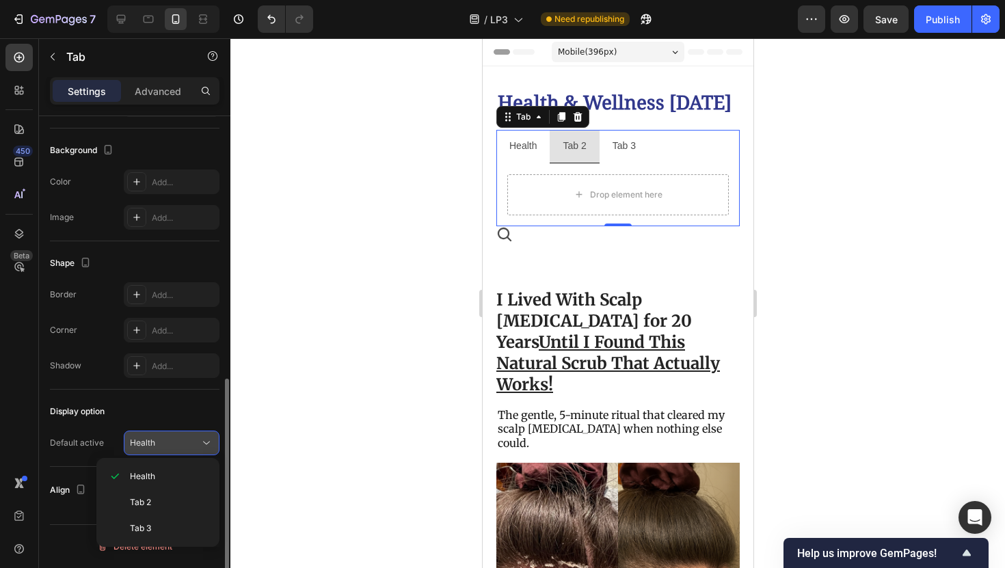
click at [157, 447] on div "Health" at bounding box center [165, 443] width 70 height 12
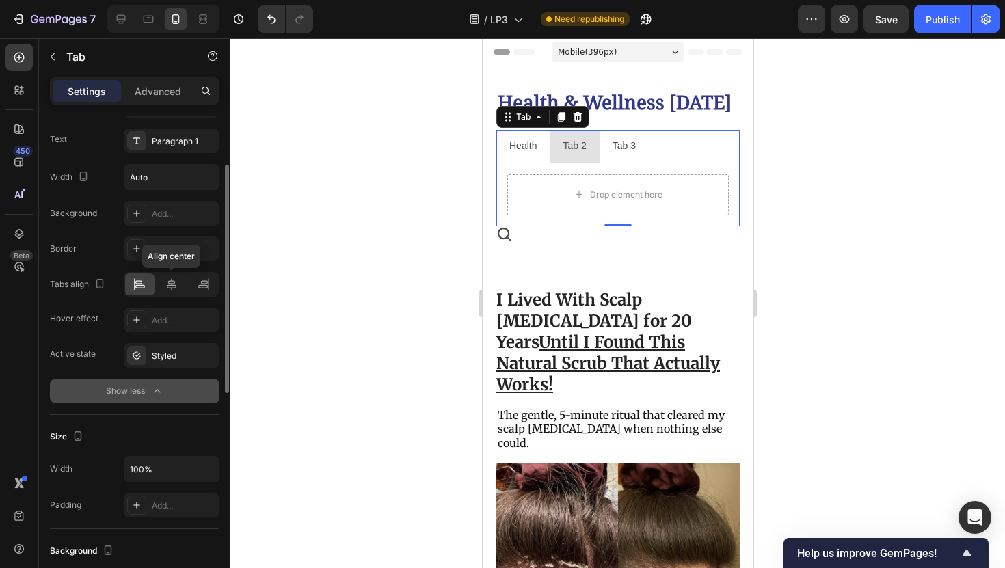
scroll to position [0, 0]
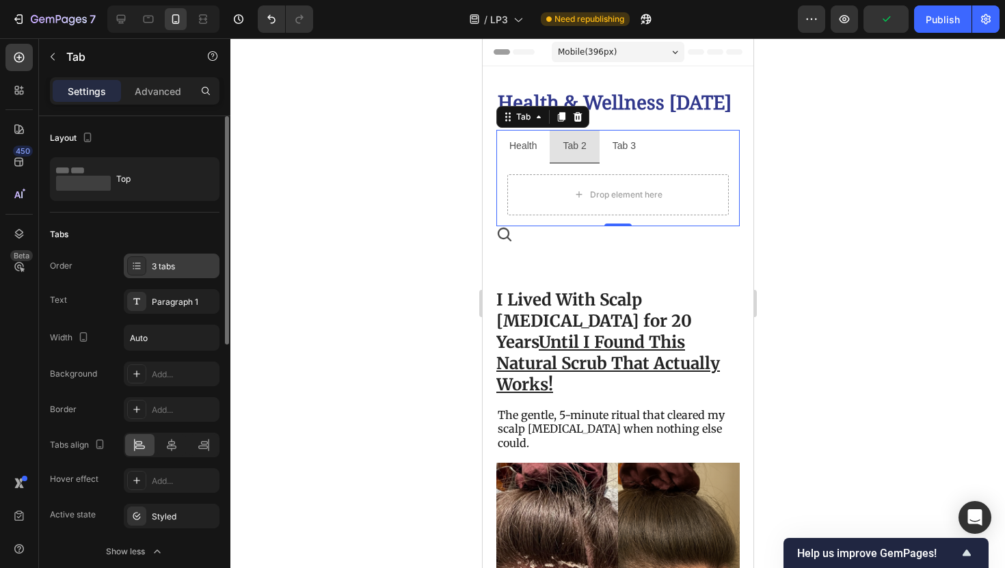
click at [173, 265] on div "3 tabs" at bounding box center [184, 266] width 64 height 12
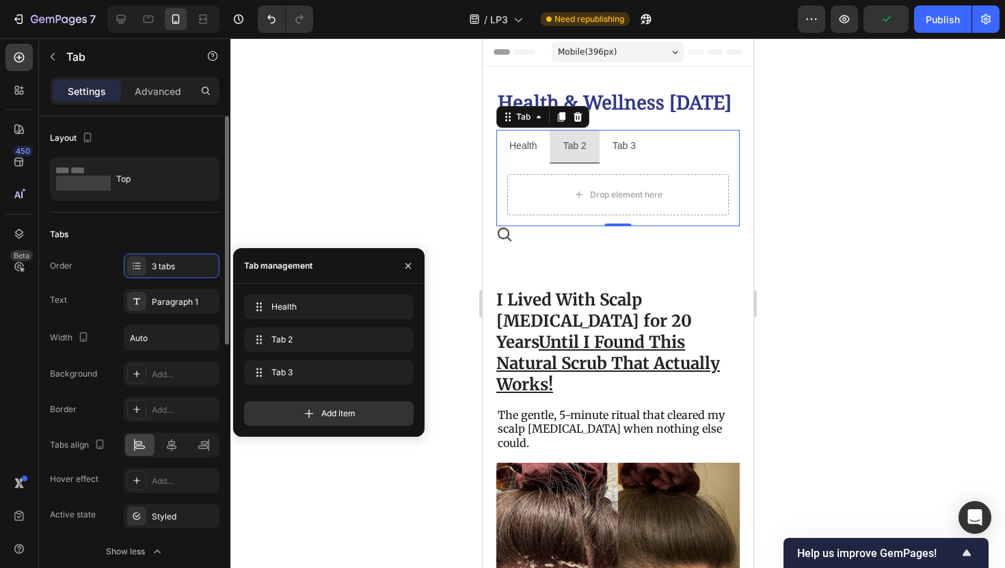
click at [156, 216] on div "Tabs Order 3 tabs Text Paragraph 1 Width Auto Background Add... Border Add... T…" at bounding box center [135, 394] width 170 height 363
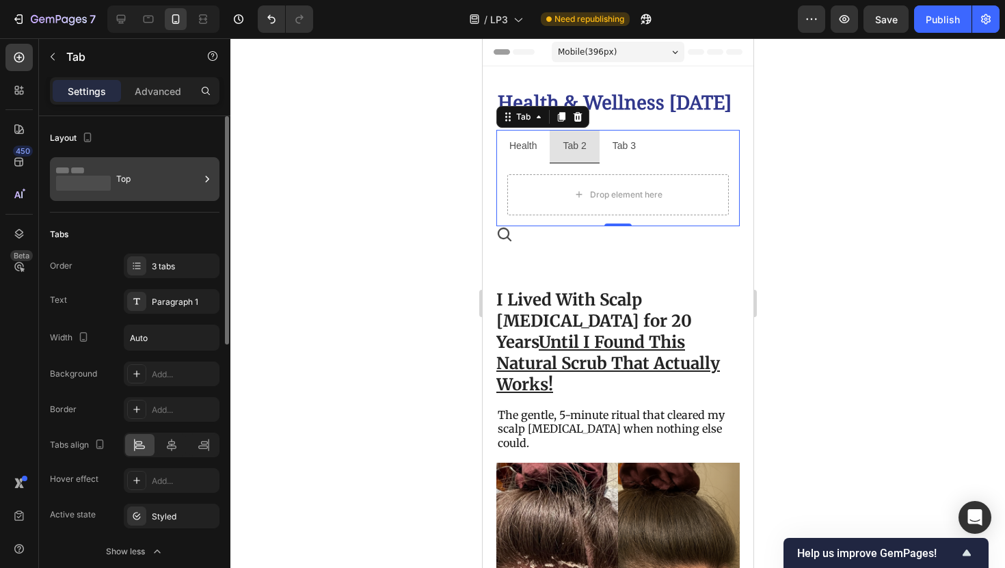
click at [144, 191] on div "Top" at bounding box center [157, 178] width 83 height 31
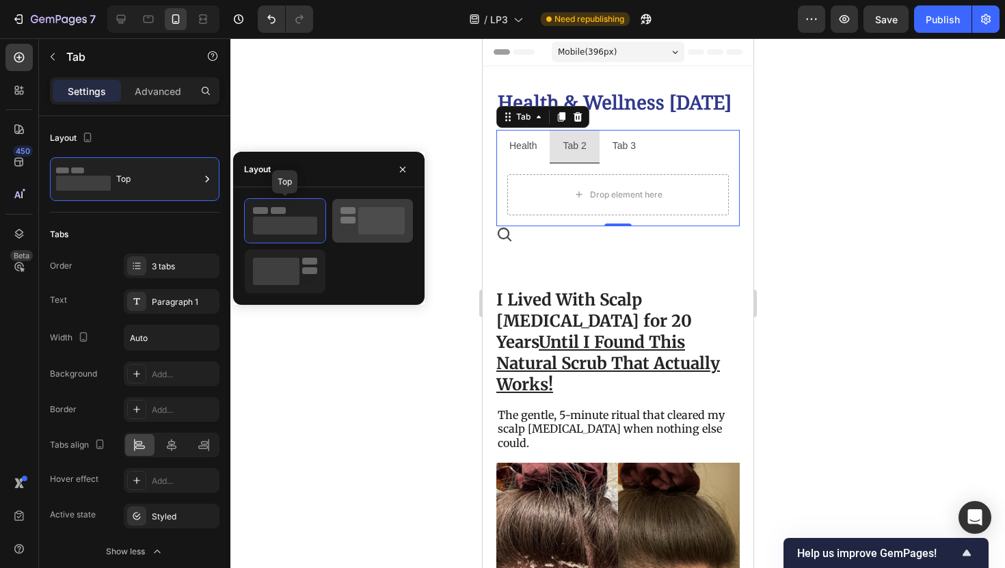
click at [345, 204] on div at bounding box center [372, 221] width 81 height 44
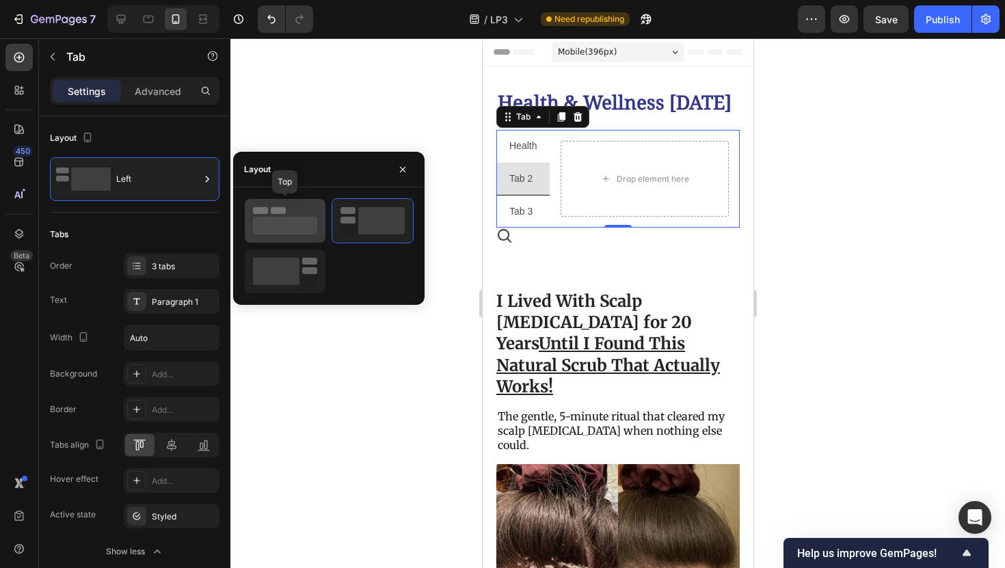
click at [283, 200] on div at bounding box center [285, 221] width 81 height 44
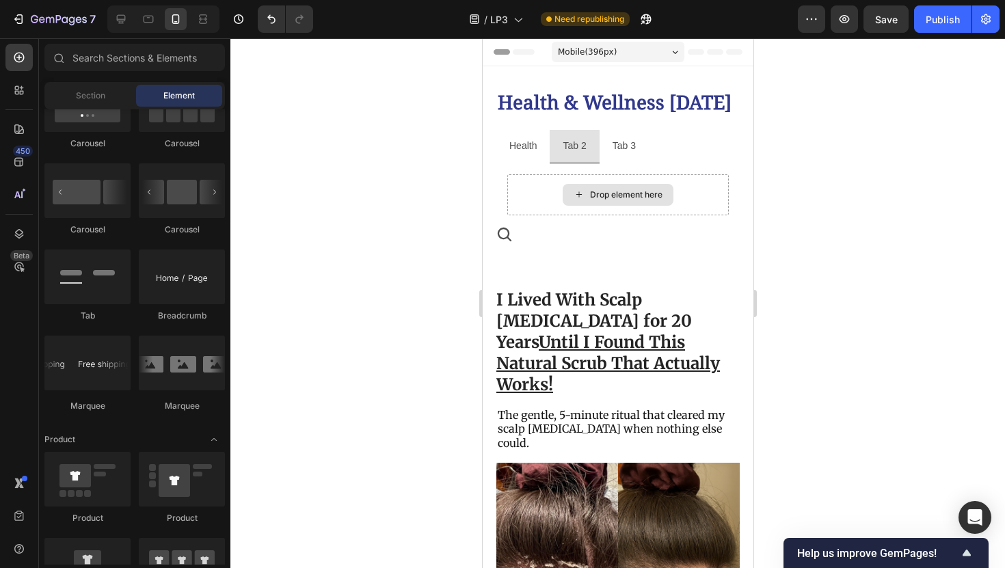
click at [586, 194] on div "Drop element here" at bounding box center [617, 195] width 111 height 22
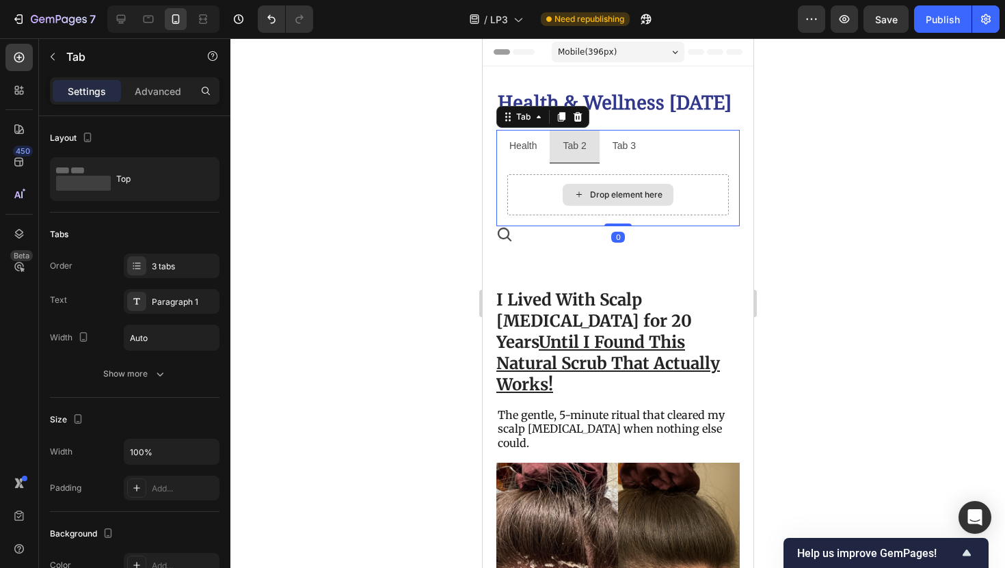
click at [567, 177] on div "Drop element here" at bounding box center [618, 194] width 222 height 41
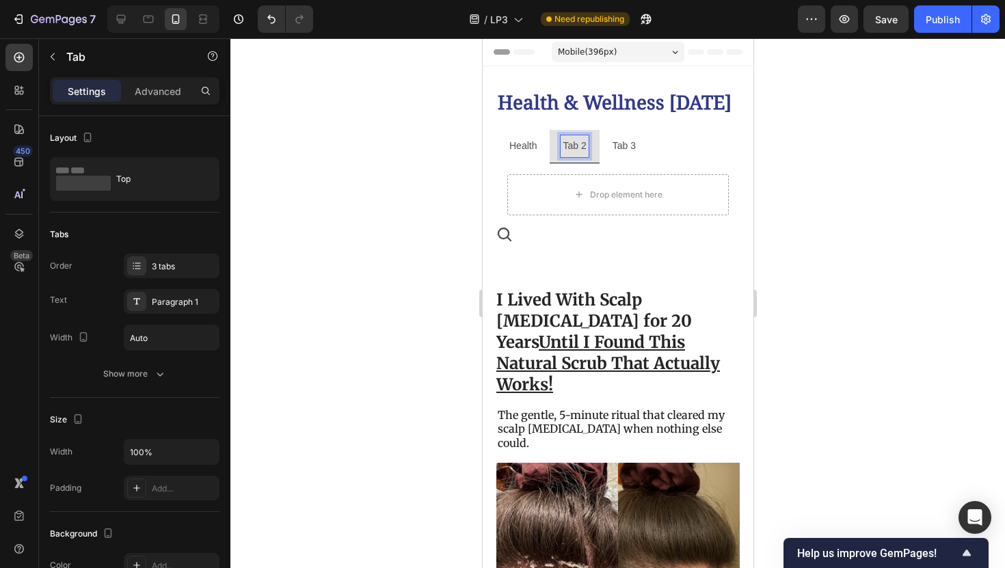
click at [567, 148] on p "Tab 2" at bounding box center [573, 145] width 23 height 17
click at [650, 138] on p "Tab 3" at bounding box center [640, 145] width 23 height 17
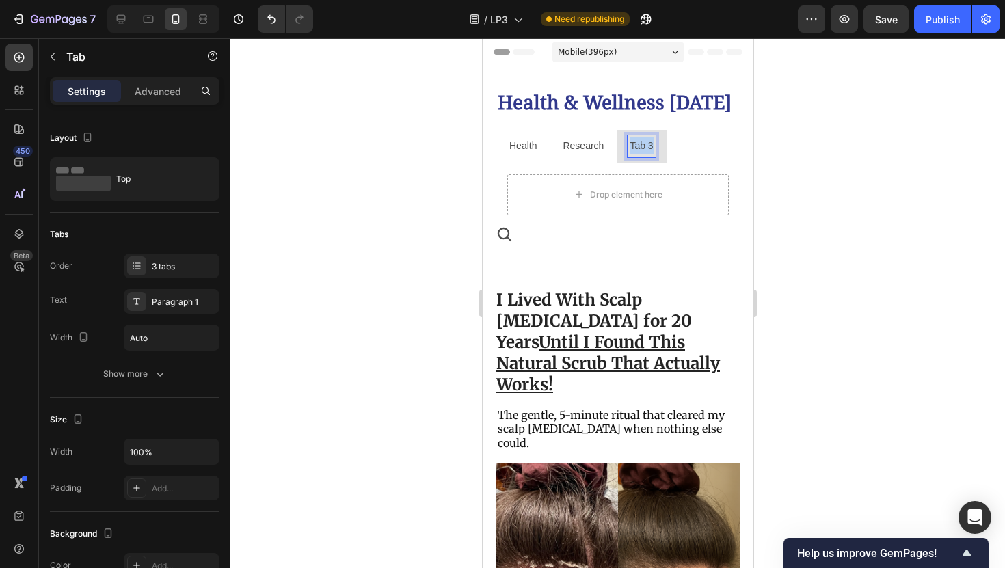
click at [650, 138] on p "Tab 3" at bounding box center [640, 145] width 23 height 17
click at [531, 139] on p "Health" at bounding box center [522, 145] width 27 height 17
click at [786, 157] on div at bounding box center [617, 303] width 775 height 530
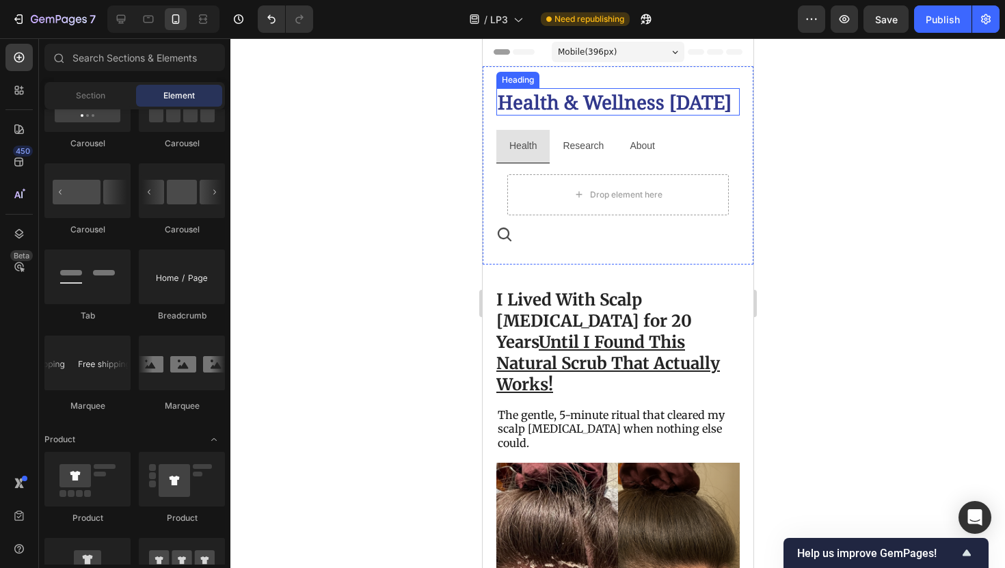
click at [695, 115] on h2 "Health & Wellness [DATE]" at bounding box center [617, 101] width 243 height 27
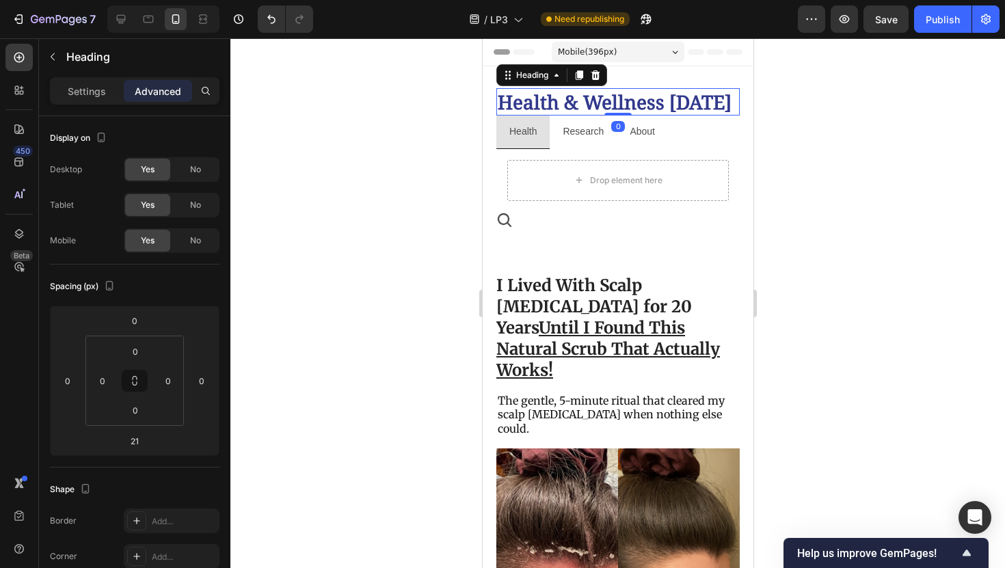
drag, startPoint x: 624, startPoint y: 128, endPoint x: 628, endPoint y: 92, distance: 35.8
click at [628, 92] on div "Health & Wellness [DATE] Heading 0" at bounding box center [617, 101] width 243 height 27
type input "0"
click at [781, 139] on div at bounding box center [617, 303] width 775 height 530
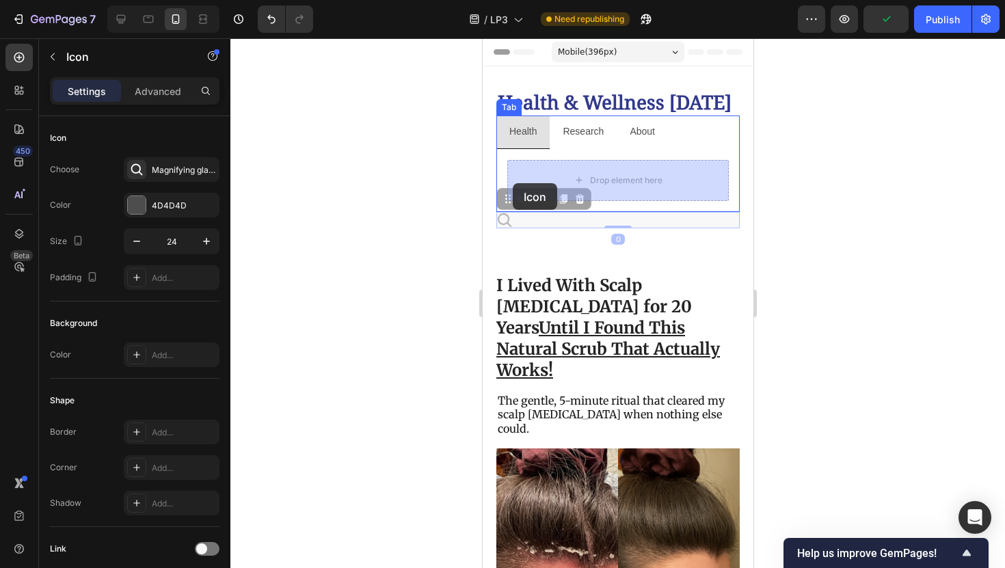
drag, startPoint x: 509, startPoint y: 222, endPoint x: 512, endPoint y: 183, distance: 39.1
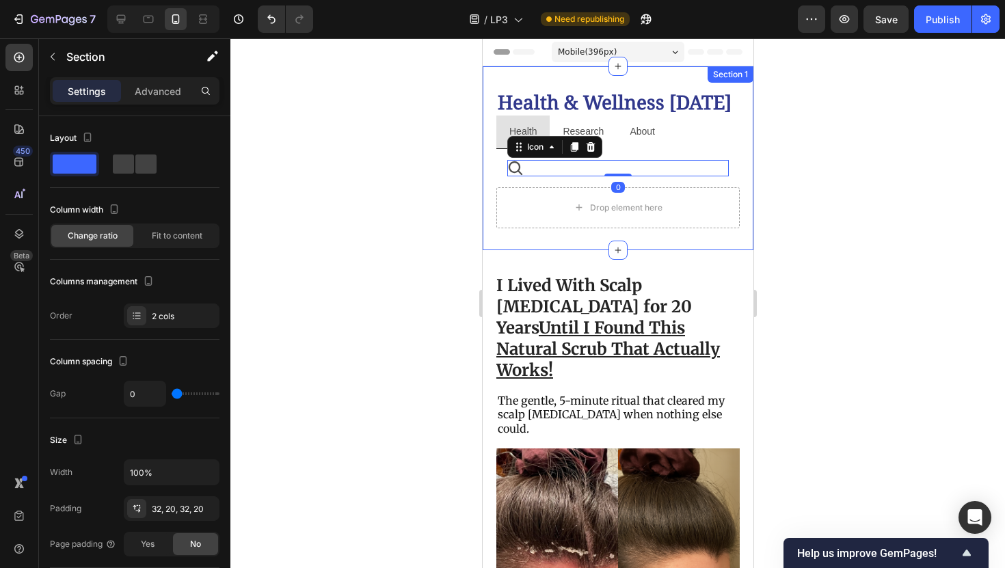
click at [483, 181] on div "Health & Wellness [DATE] Heading Health Research About Icon 0 Tab Drop element …" at bounding box center [617, 158] width 271 height 184
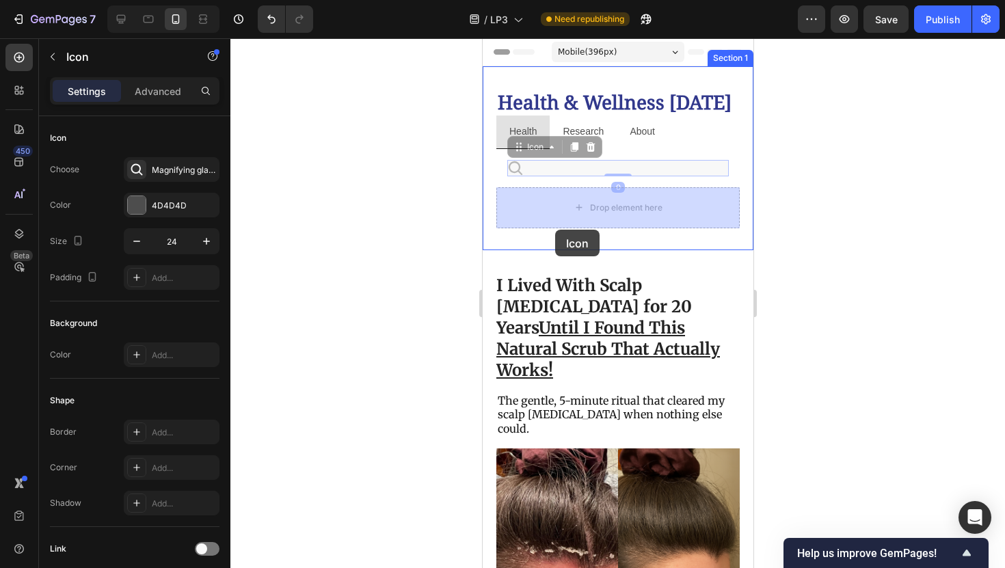
drag, startPoint x: 528, startPoint y: 161, endPoint x: 554, endPoint y: 229, distance: 72.8
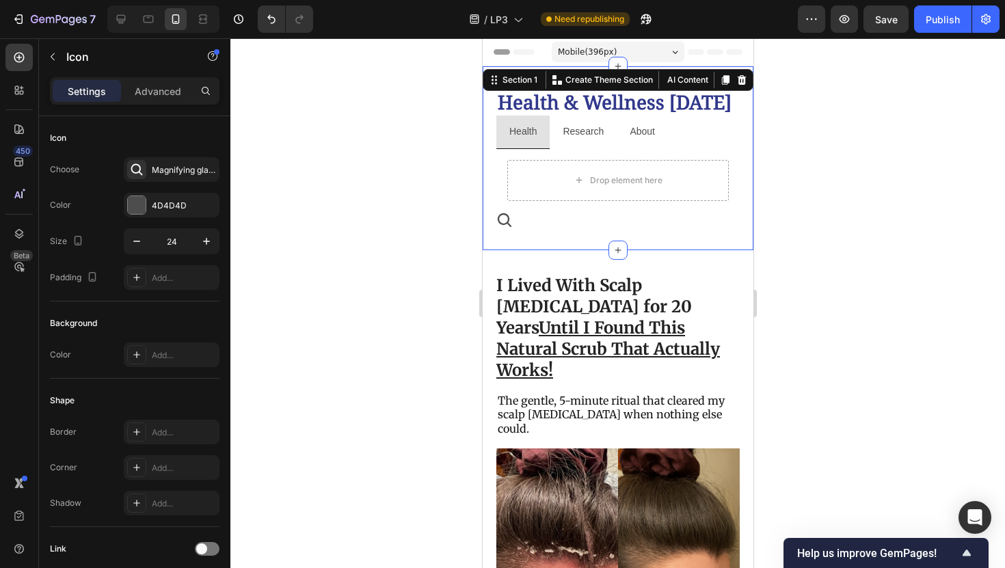
click at [545, 83] on div "Health & Wellness [DATE] Heading Health Research About Drop element here Tab Ic…" at bounding box center [617, 158] width 271 height 184
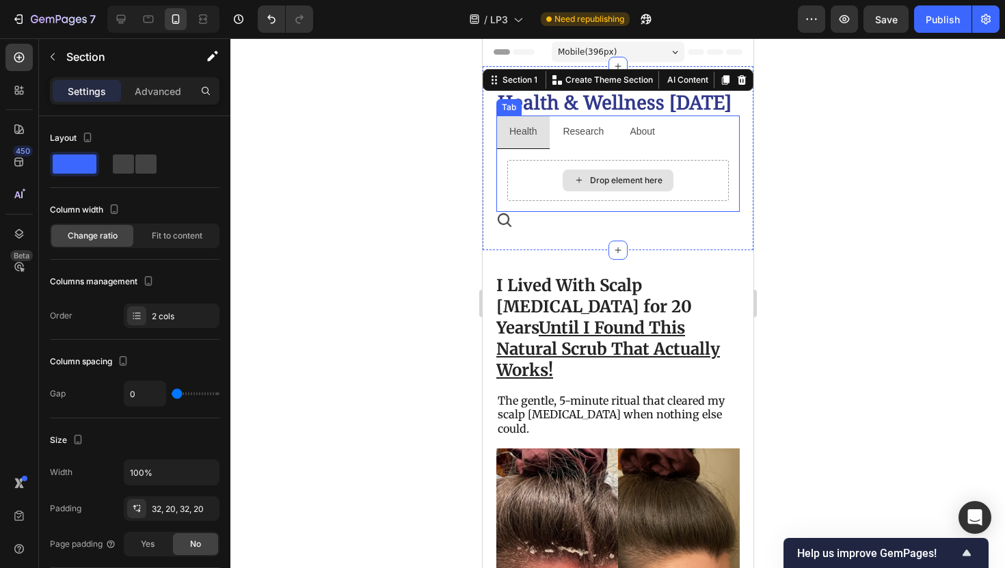
click at [511, 164] on div "Drop element here" at bounding box center [618, 180] width 222 height 41
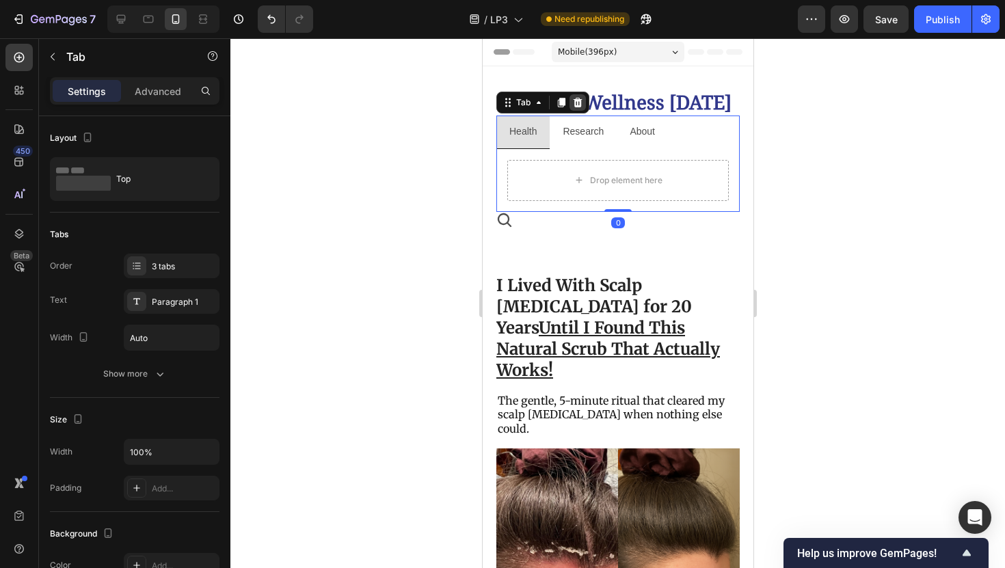
click at [580, 99] on icon at bounding box center [577, 103] width 9 height 10
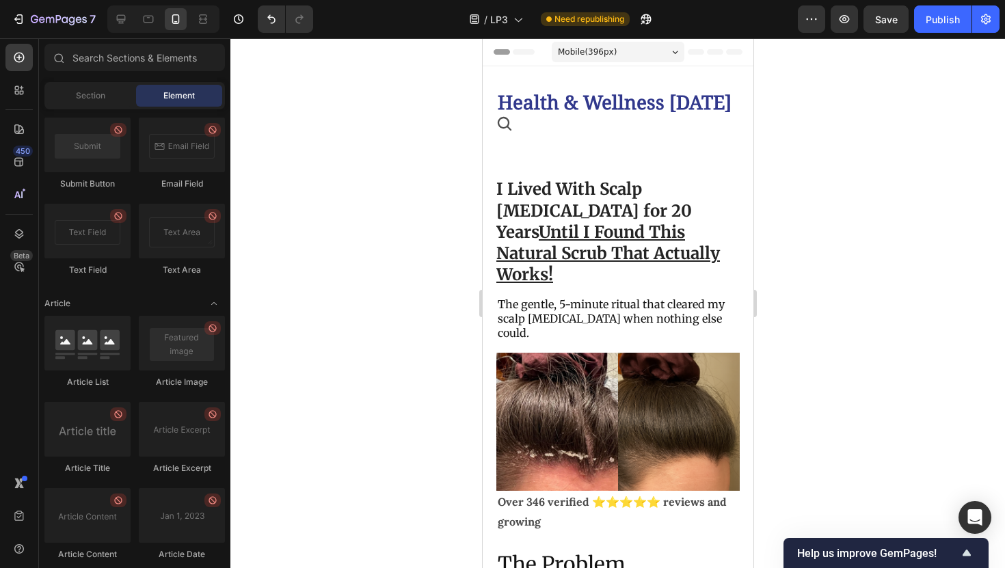
scroll to position [3597, 0]
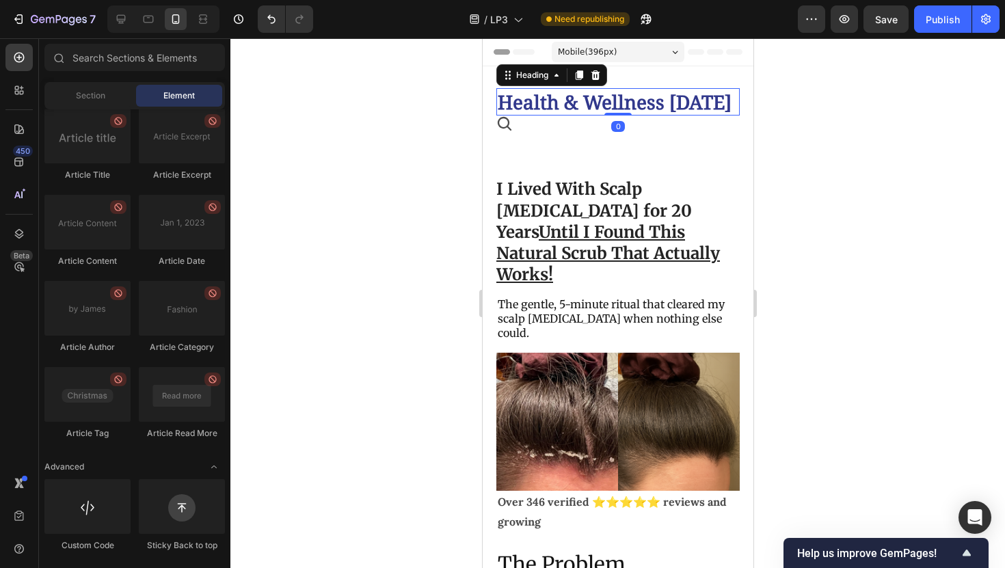
click at [536, 101] on p "Health & Wellness [DATE]" at bounding box center [617, 102] width 241 height 25
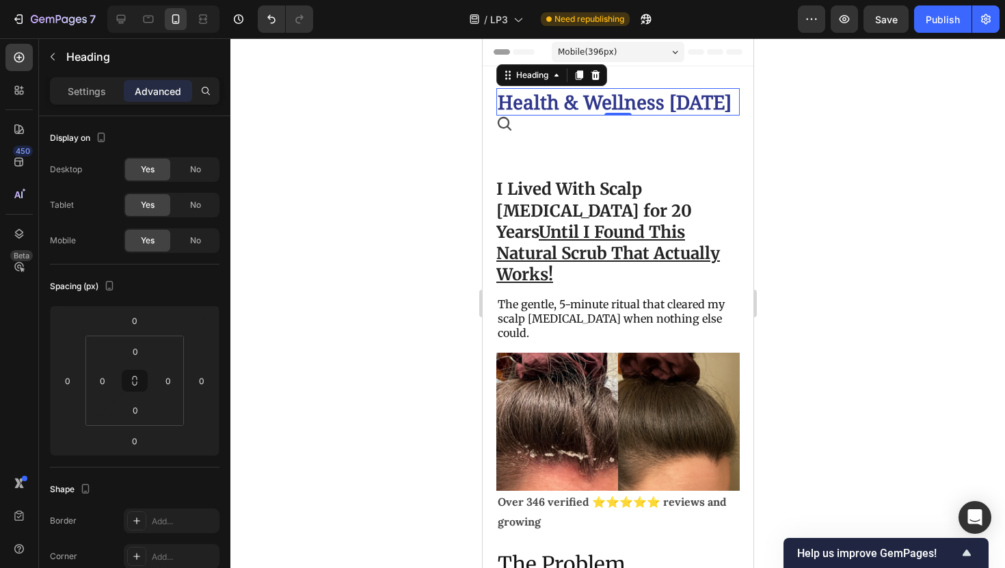
click at [349, 120] on div at bounding box center [617, 303] width 775 height 530
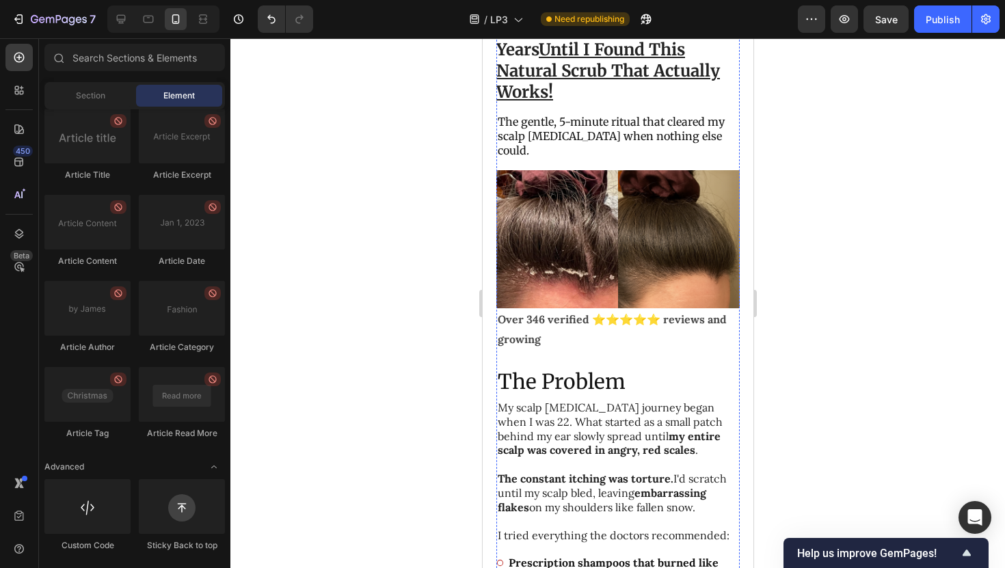
scroll to position [0, 0]
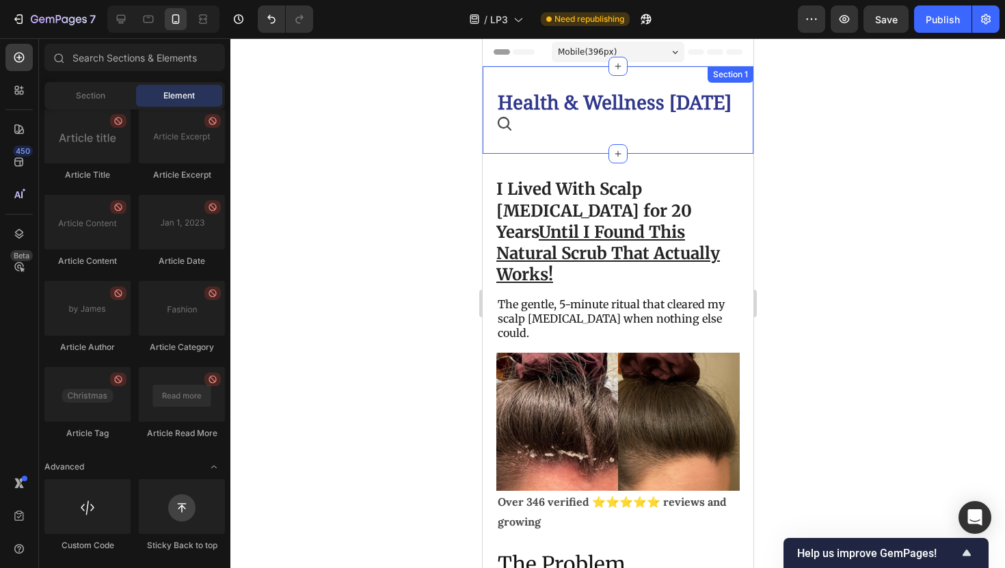
click at [516, 135] on div "Health & Wellness [DATE] Heading Icon Section 1" at bounding box center [617, 110] width 271 height 88
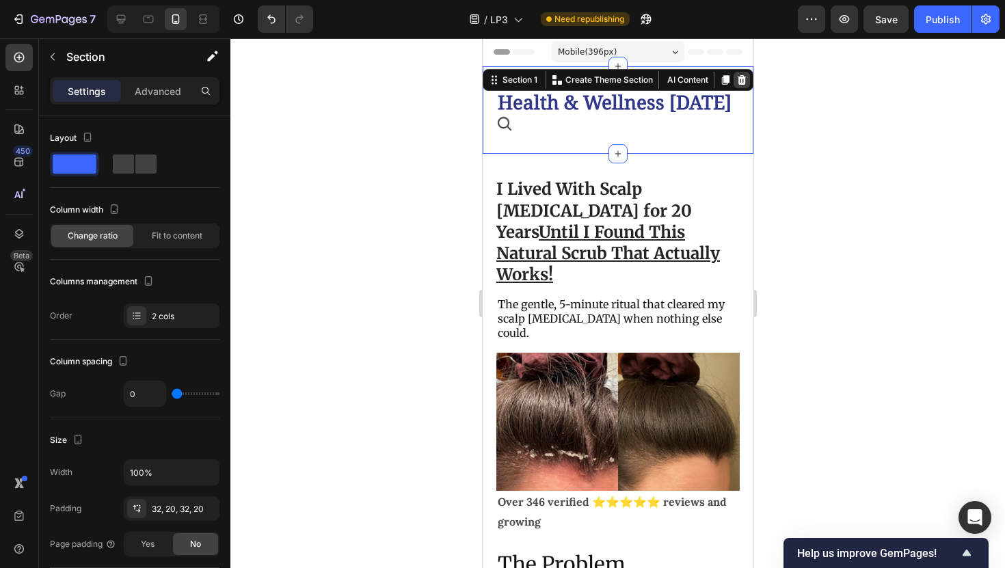
click at [737, 85] on icon at bounding box center [741, 80] width 11 height 11
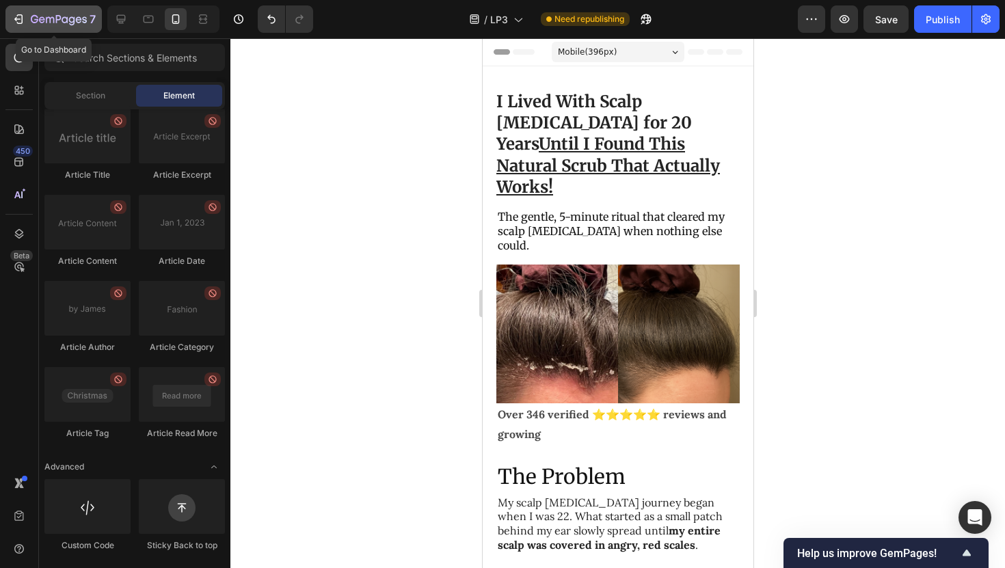
click at [34, 20] on icon "button" at bounding box center [59, 20] width 56 height 12
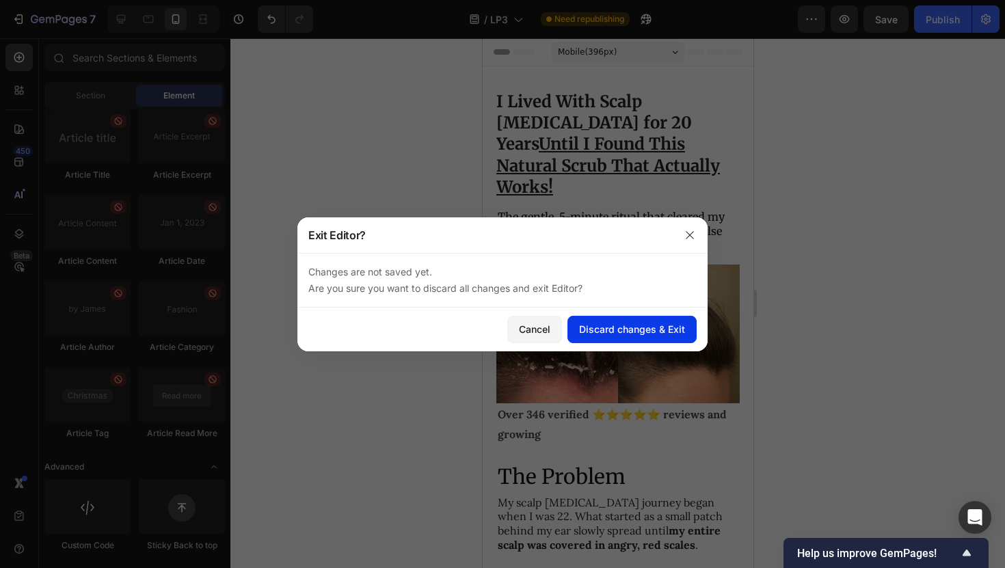
click at [583, 333] on div "Discard changes & Exit" at bounding box center [632, 329] width 106 height 14
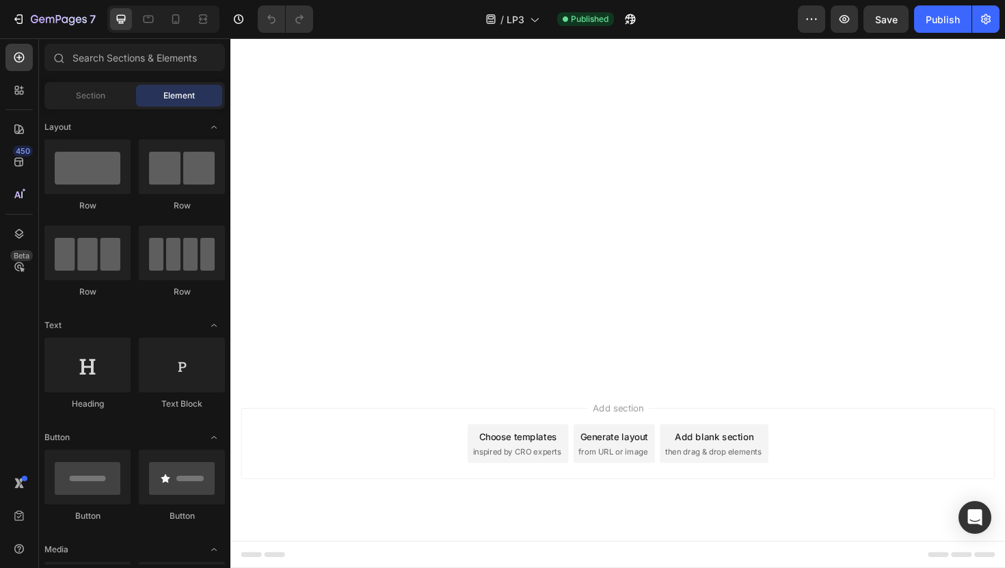
scroll to position [6171, 0]
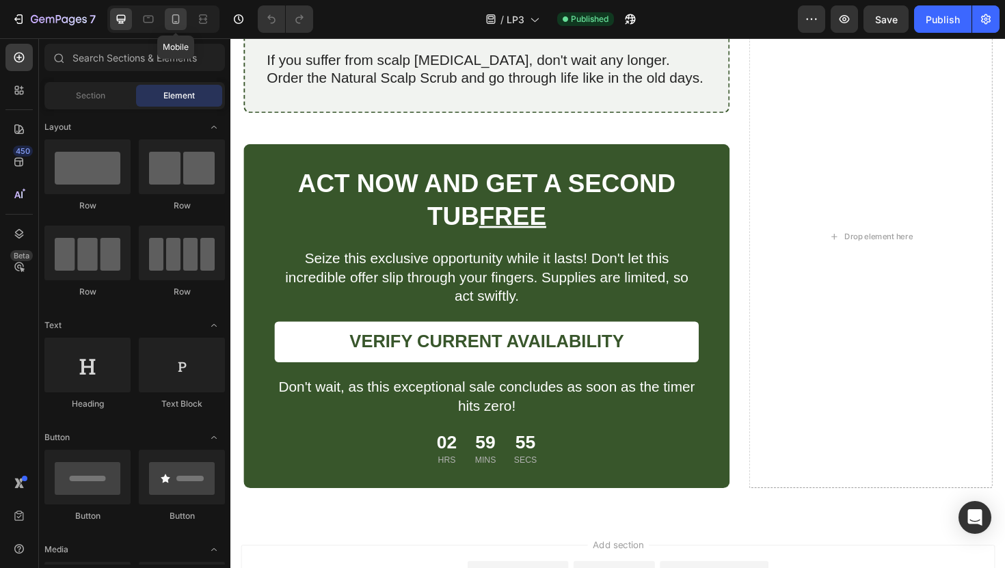
click at [175, 18] on icon at bounding box center [176, 19] width 14 height 14
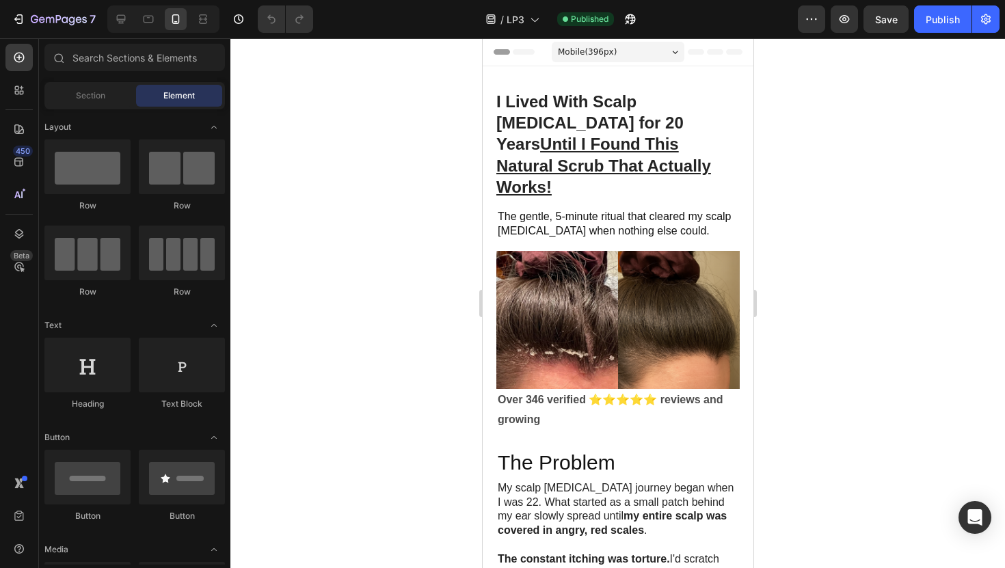
click at [762, 207] on div at bounding box center [617, 303] width 775 height 530
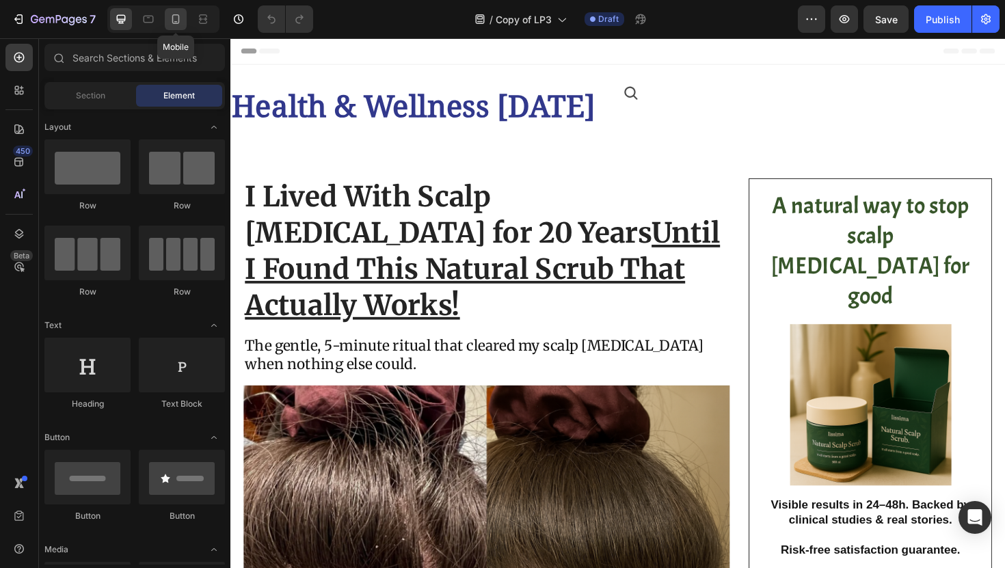
click at [179, 21] on icon at bounding box center [176, 19] width 14 height 14
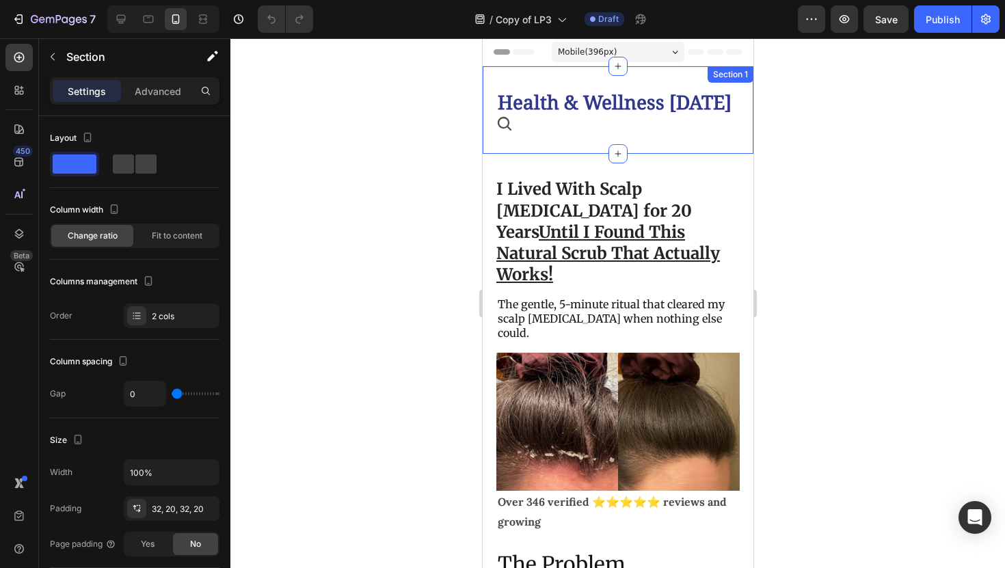
click at [574, 139] on div "Health & Wellness [DATE] Heading Icon Section 1" at bounding box center [617, 110] width 271 height 88
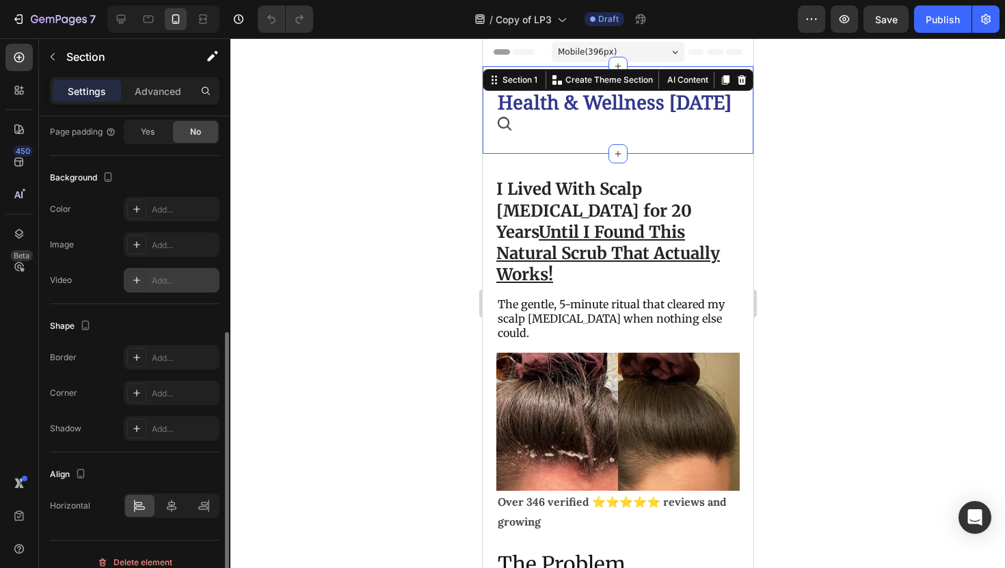
scroll to position [410, 0]
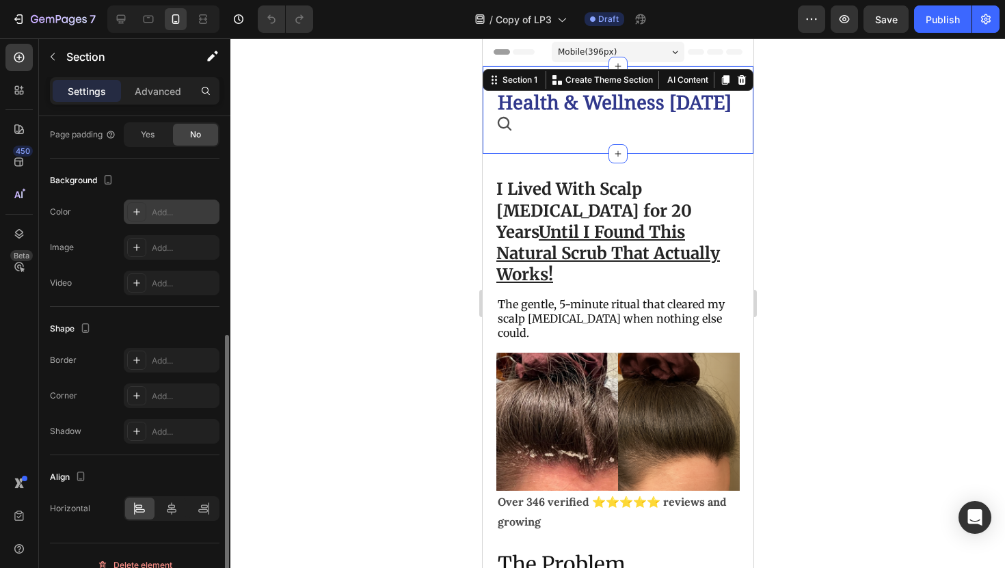
click at [153, 209] on div "Add..." at bounding box center [184, 212] width 64 height 12
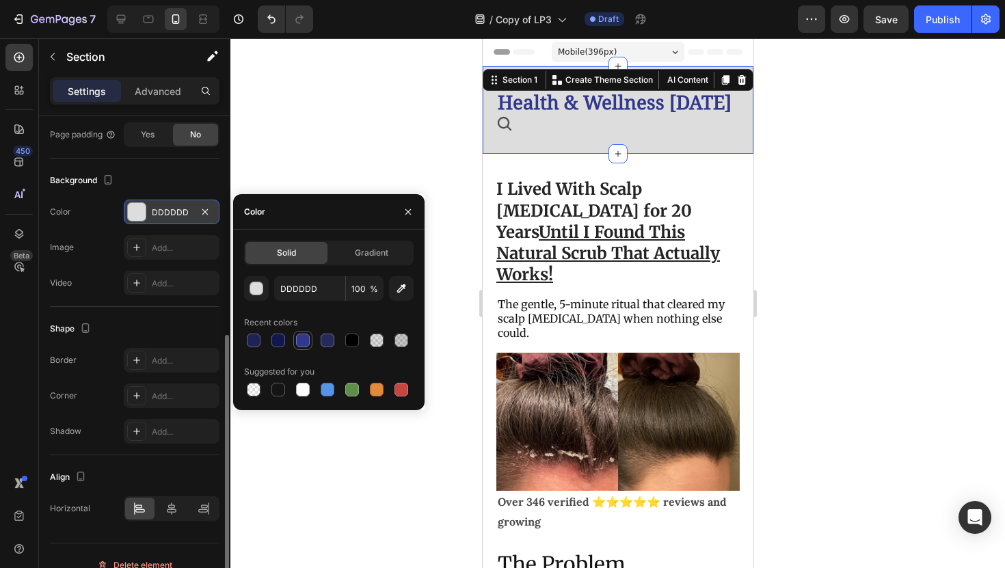
click at [305, 343] on div at bounding box center [303, 341] width 14 height 14
type input "31388C"
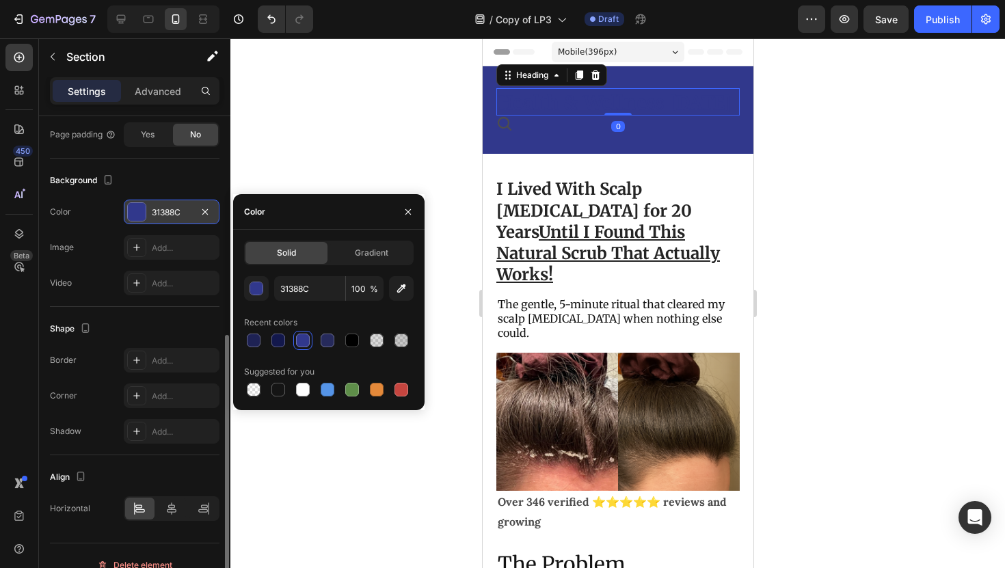
click at [589, 102] on h2 "Health & Wellness [DATE]" at bounding box center [617, 101] width 243 height 27
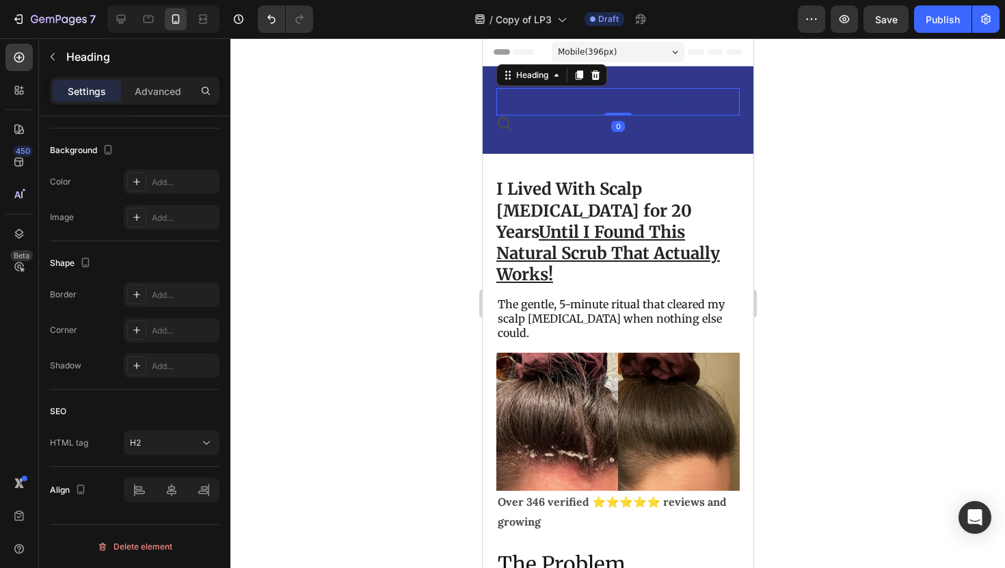
scroll to position [0, 0]
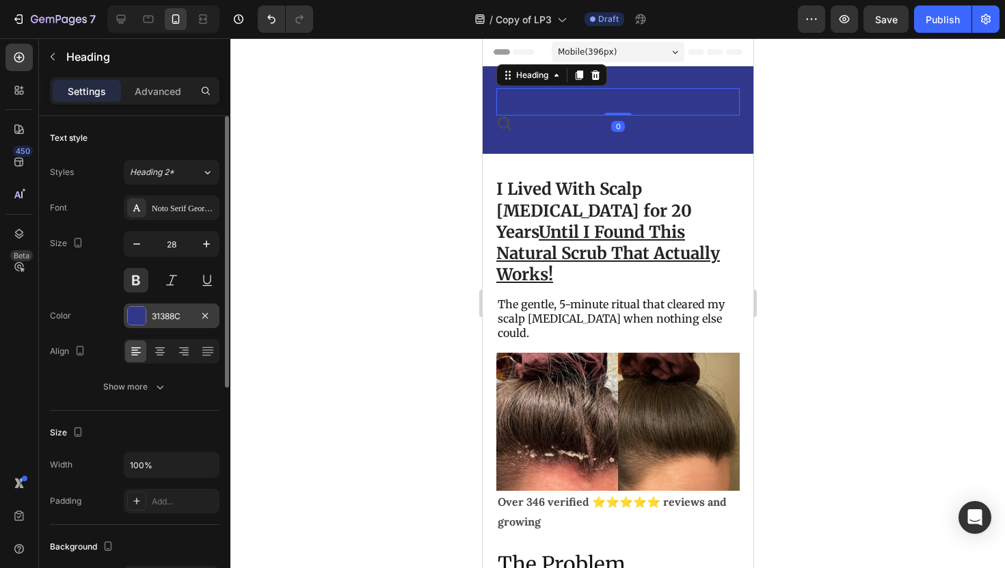
click at [162, 312] on div "31388C" at bounding box center [172, 316] width 40 height 12
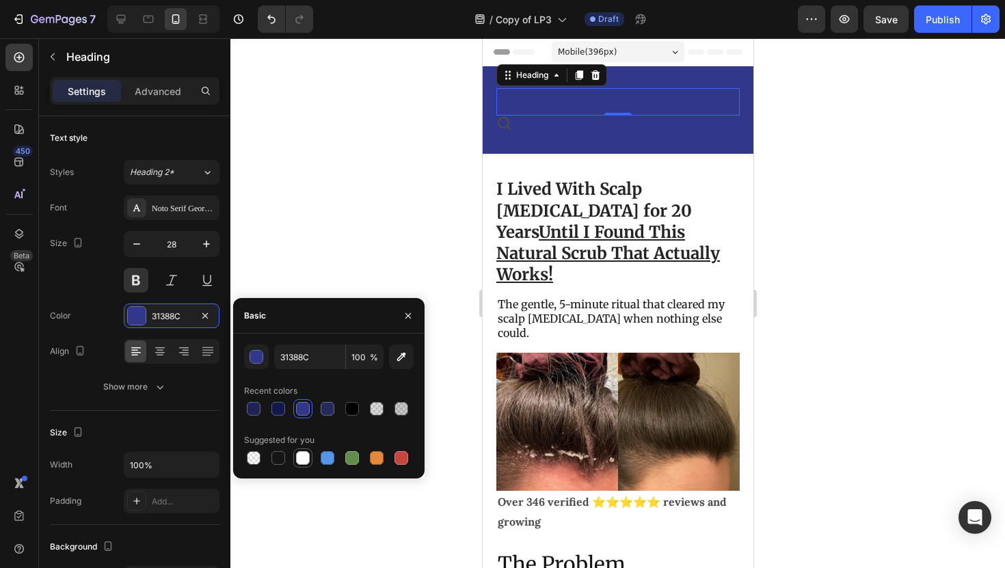
click at [305, 456] on div at bounding box center [303, 458] width 14 height 14
type input "FFFFFF"
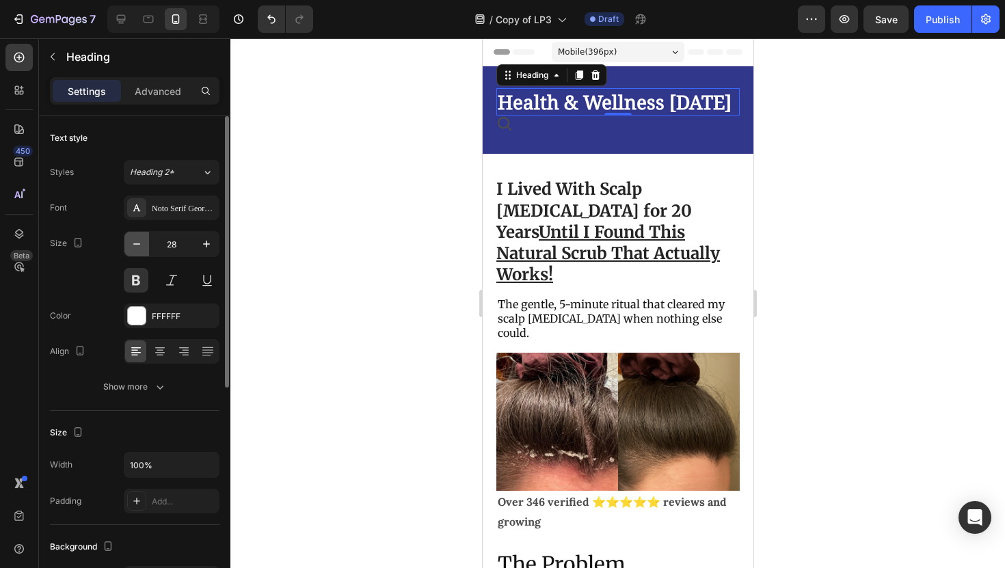
click at [136, 249] on icon "button" at bounding box center [137, 244] width 14 height 14
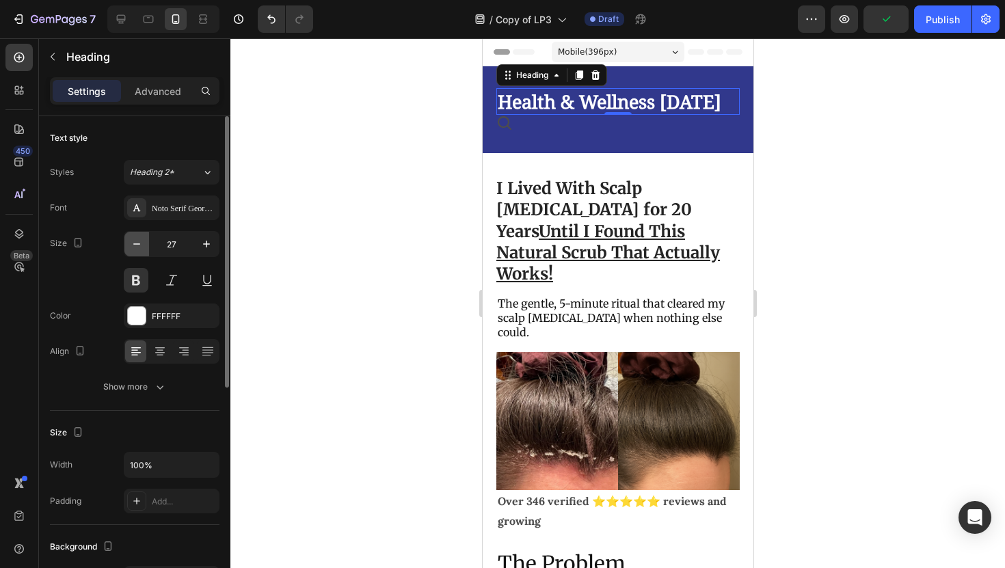
click at [129, 237] on button "button" at bounding box center [136, 244] width 25 height 25
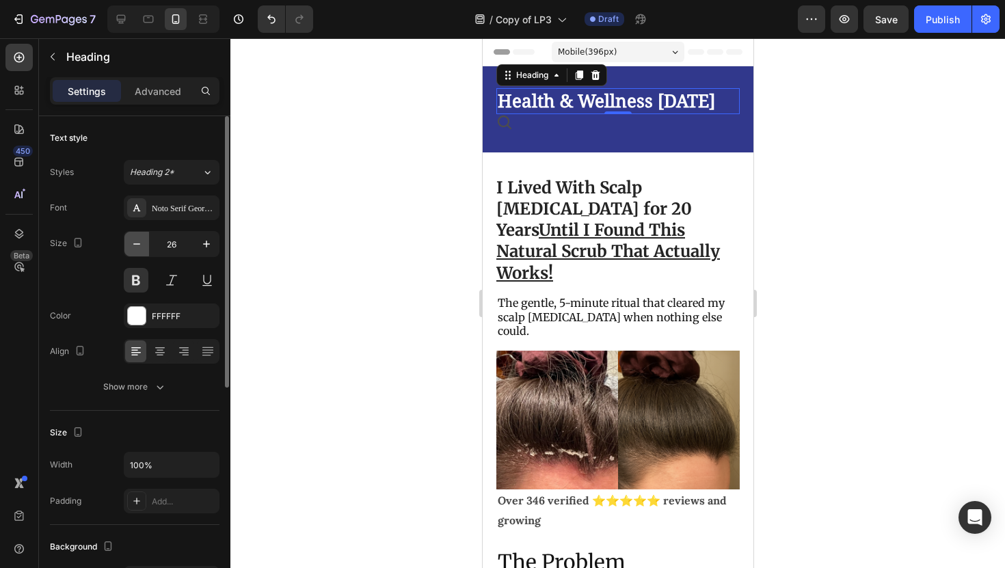
click at [129, 237] on button "button" at bounding box center [136, 244] width 25 height 25
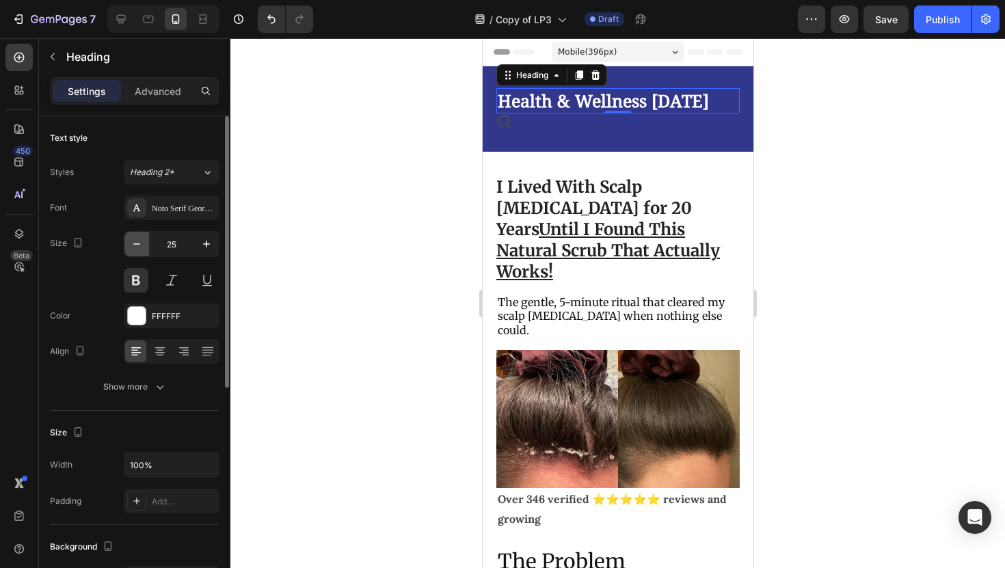
click at [129, 237] on button "button" at bounding box center [136, 244] width 25 height 25
type input "23"
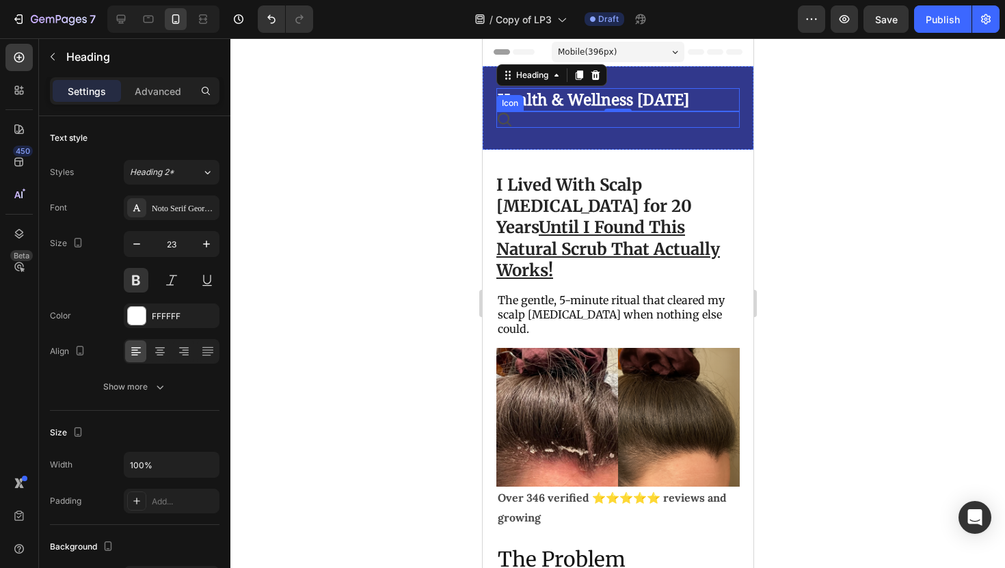
click at [514, 124] on div "Icon" at bounding box center [617, 119] width 243 height 16
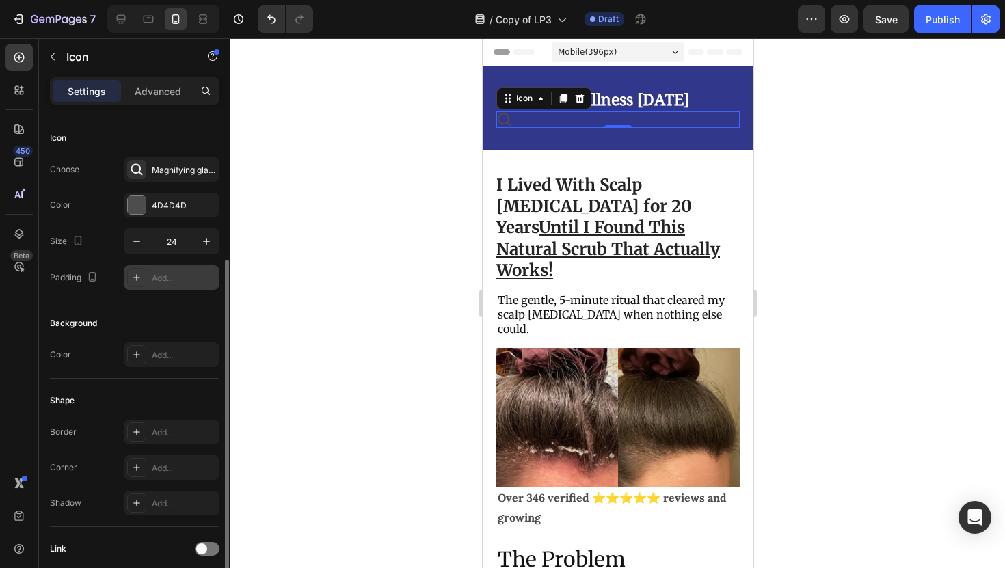
scroll to position [105, 0]
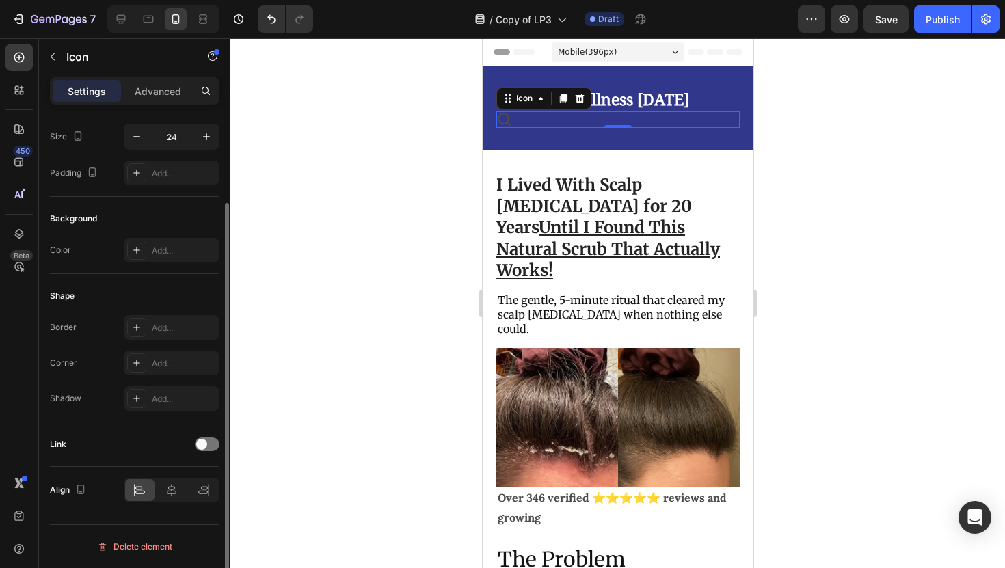
click at [200, 479] on div at bounding box center [172, 490] width 96 height 25
click at [200, 479] on div at bounding box center [203, 490] width 29 height 22
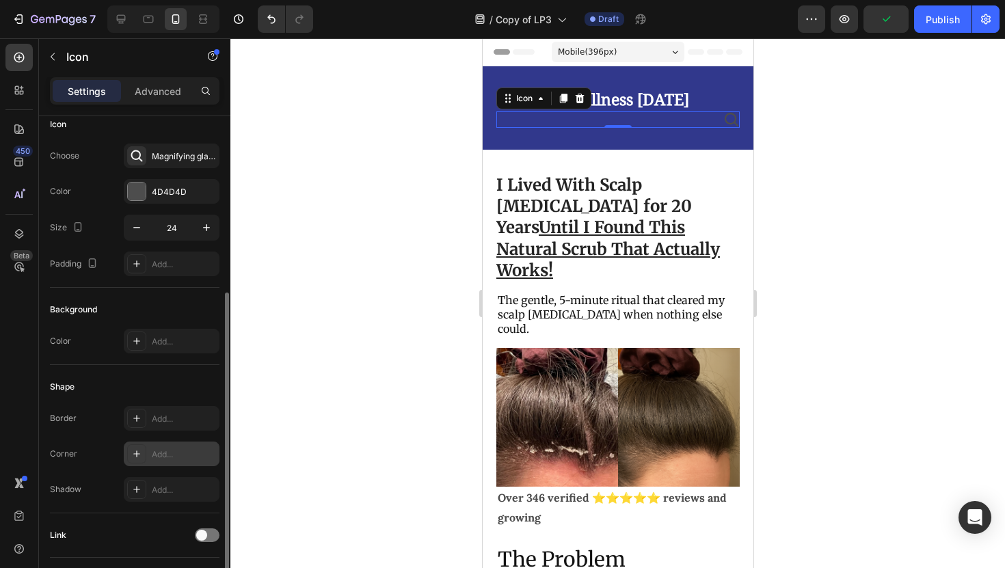
scroll to position [0, 0]
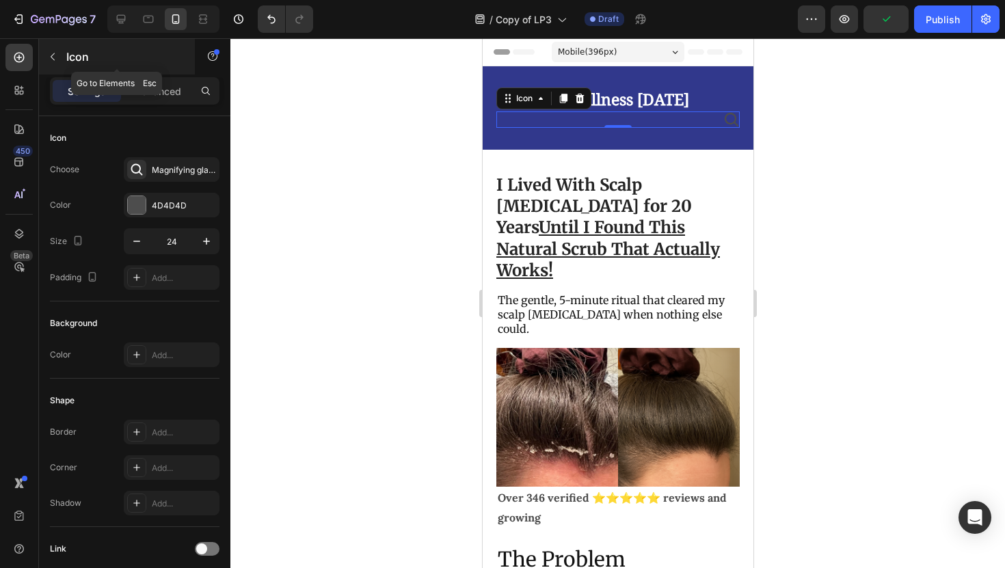
click at [59, 64] on button "button" at bounding box center [53, 57] width 22 height 22
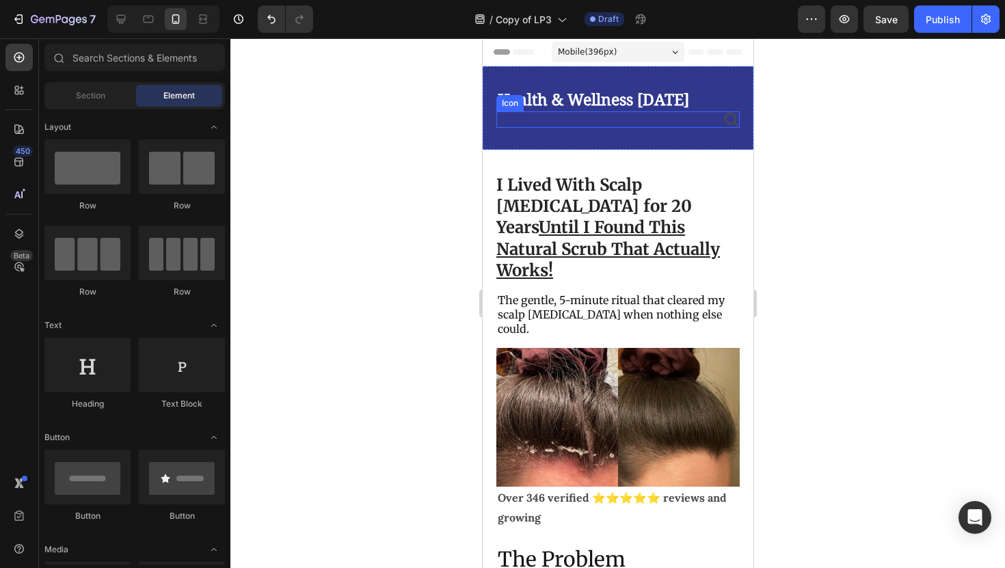
click at [727, 121] on icon at bounding box center [731, 119] width 16 height 16
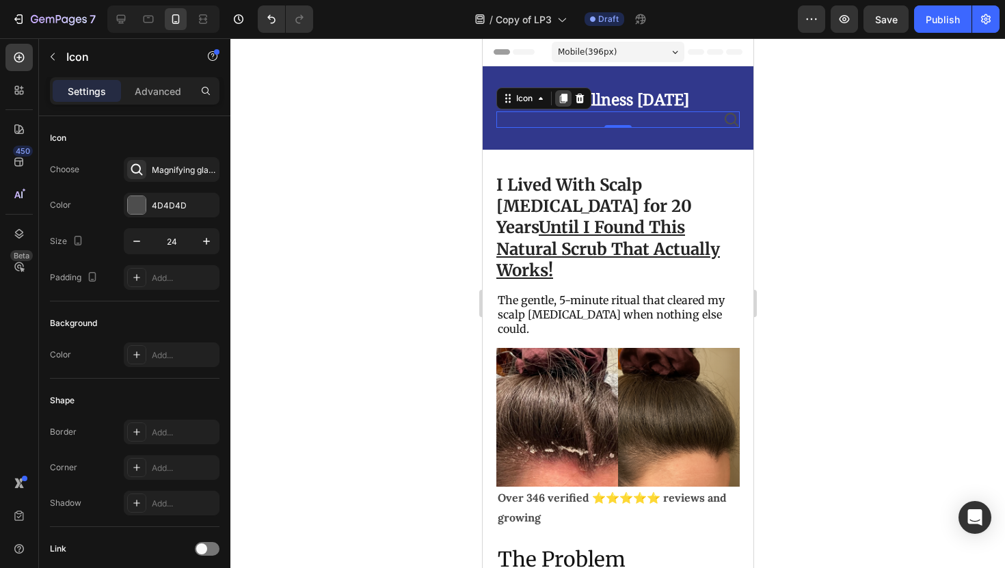
click at [559, 101] on icon at bounding box center [562, 98] width 11 height 11
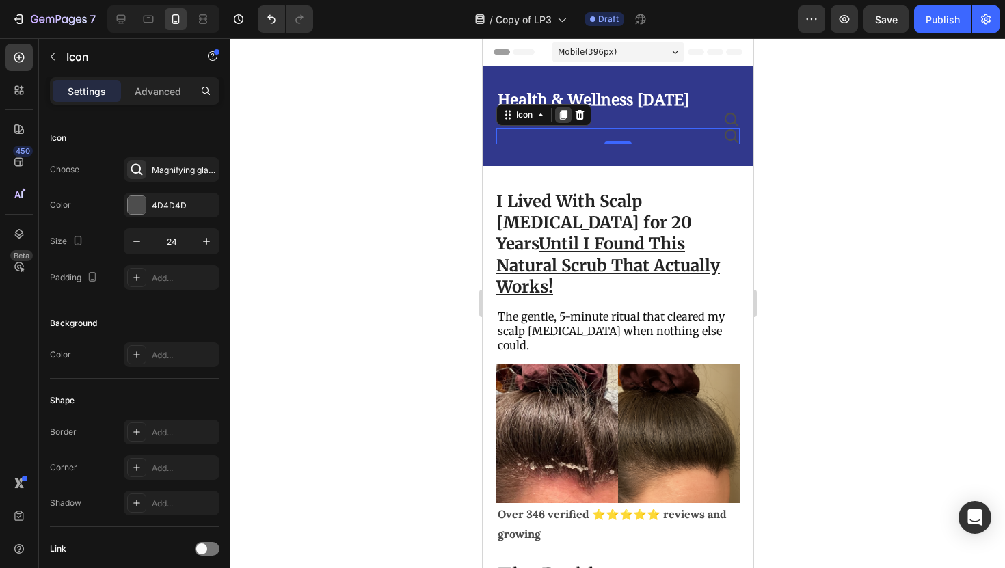
click at [561, 114] on icon at bounding box center [562, 114] width 11 height 11
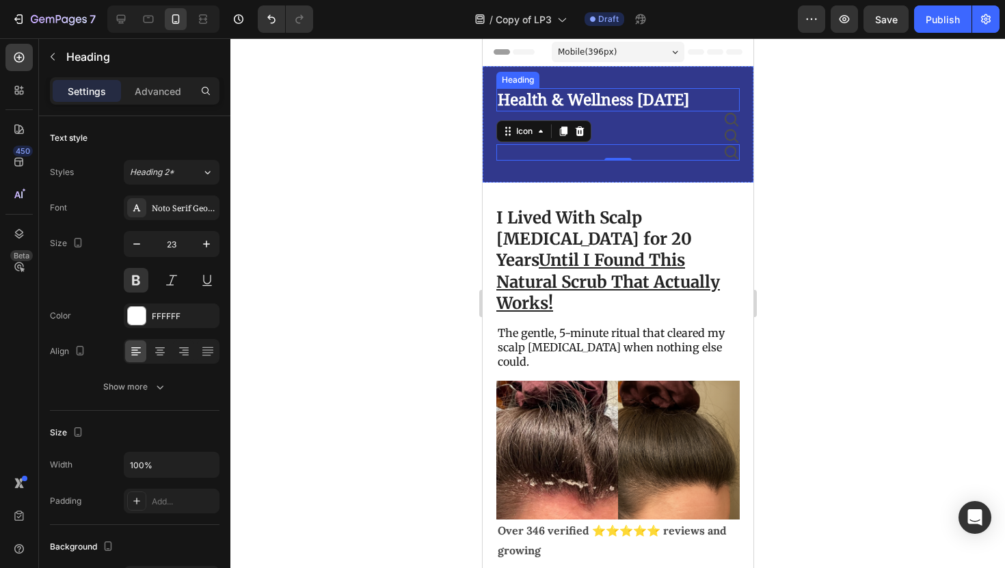
click at [649, 100] on h2 "Health & Wellness [DATE]" at bounding box center [617, 99] width 243 height 23
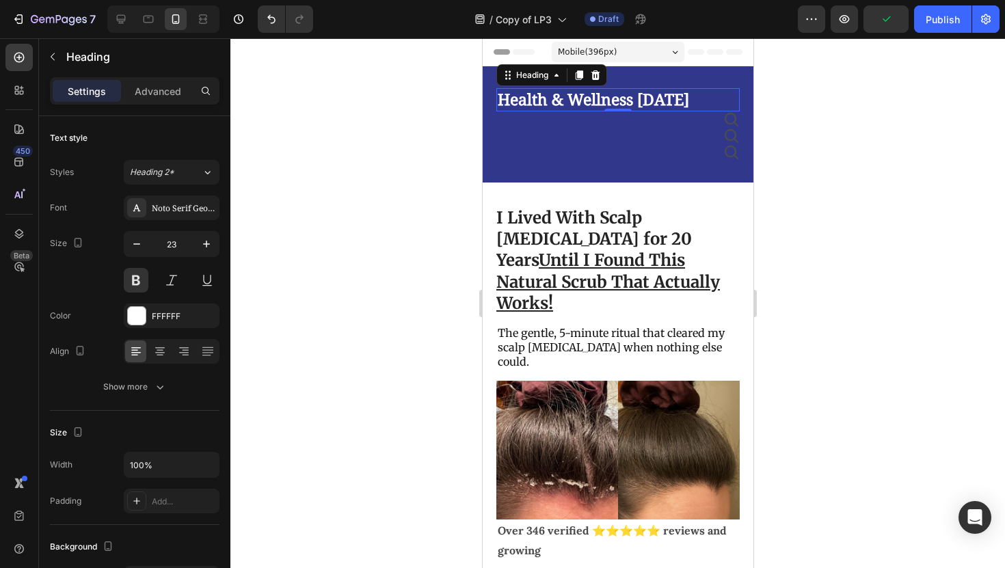
click at [566, 101] on h2 "Health & Wellness [DATE]" at bounding box center [617, 99] width 243 height 23
click at [637, 101] on p "Health & Wellness [DATE]" at bounding box center [617, 100] width 241 height 21
click at [573, 100] on p "Health & Wellness [DATE]" at bounding box center [617, 100] width 241 height 21
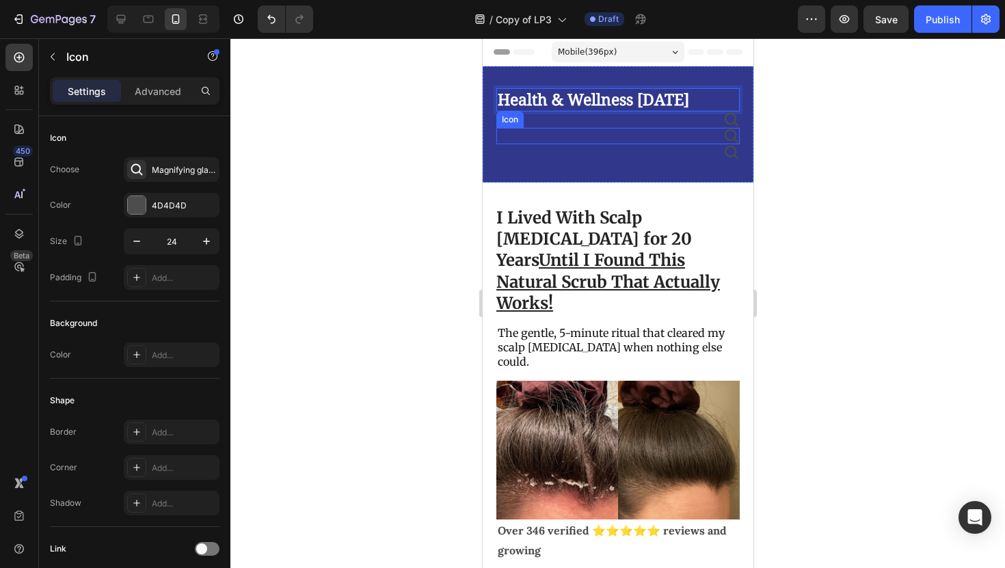
click at [732, 138] on icon at bounding box center [731, 136] width 14 height 14
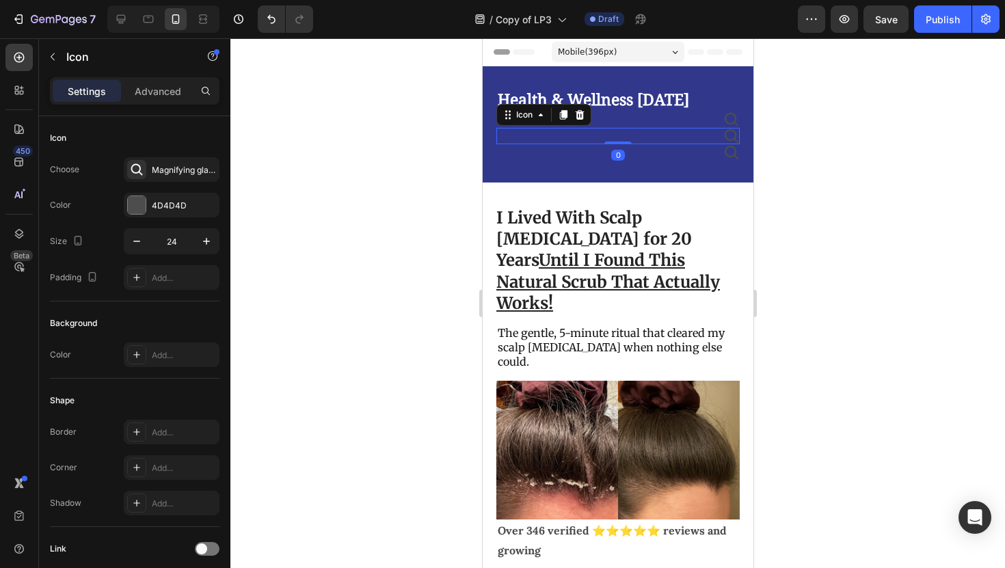
click at [804, 162] on div at bounding box center [617, 303] width 775 height 530
click at [611, 152] on div "Icon" at bounding box center [617, 152] width 243 height 16
click at [659, 123] on div "Icon" at bounding box center [617, 119] width 243 height 16
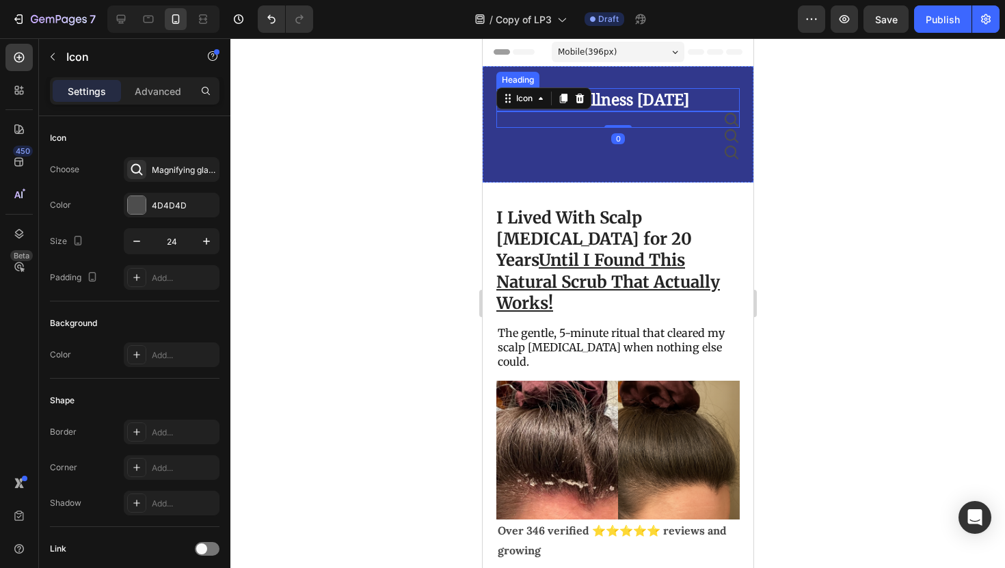
click at [680, 98] on p "Health & Wellness [DATE]" at bounding box center [617, 100] width 241 height 21
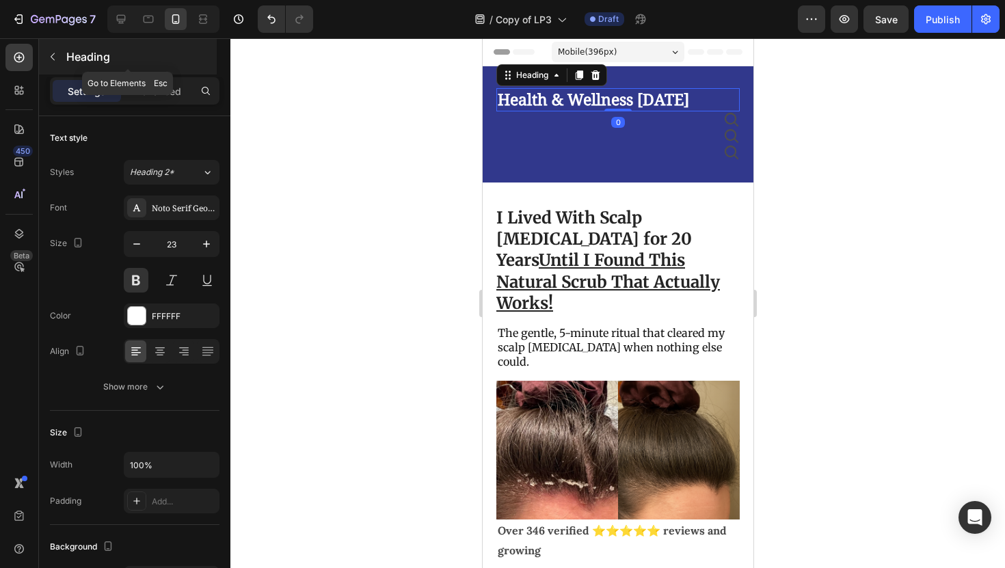
click at [59, 63] on button "button" at bounding box center [53, 57] width 22 height 22
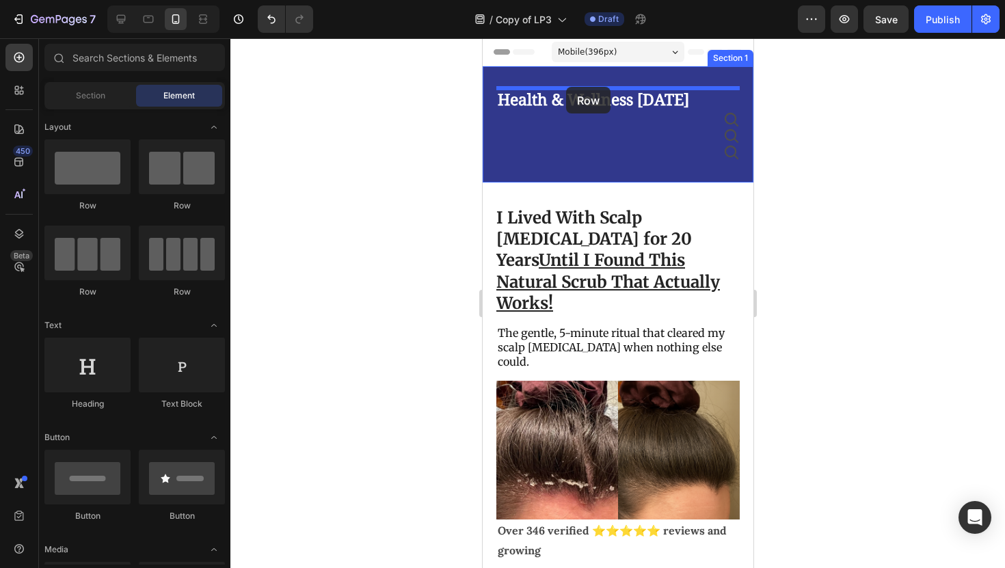
drag, startPoint x: 642, startPoint y: 199, endPoint x: 565, endPoint y: 87, distance: 135.8
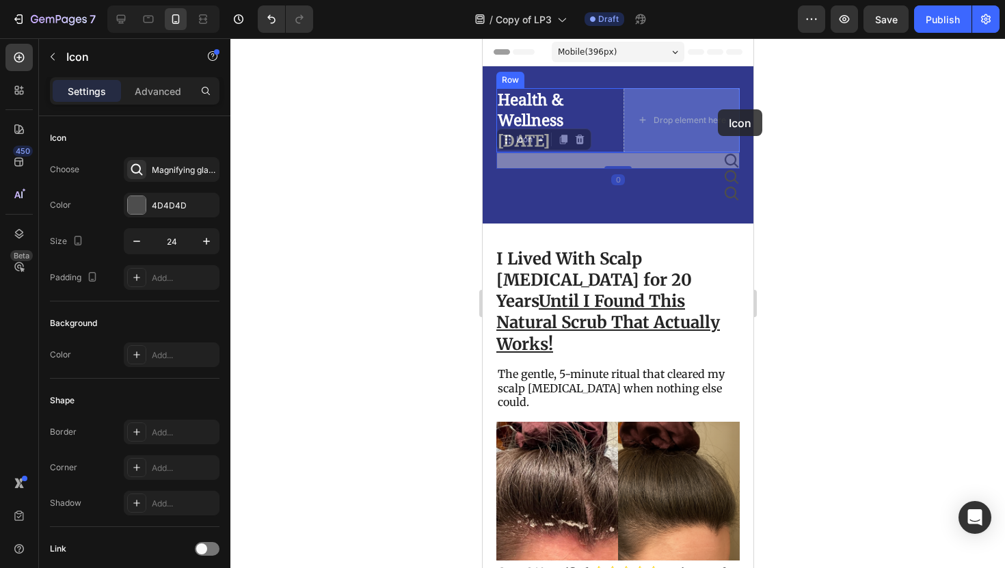
drag, startPoint x: 732, startPoint y: 160, endPoint x: 717, endPoint y: 109, distance: 52.6
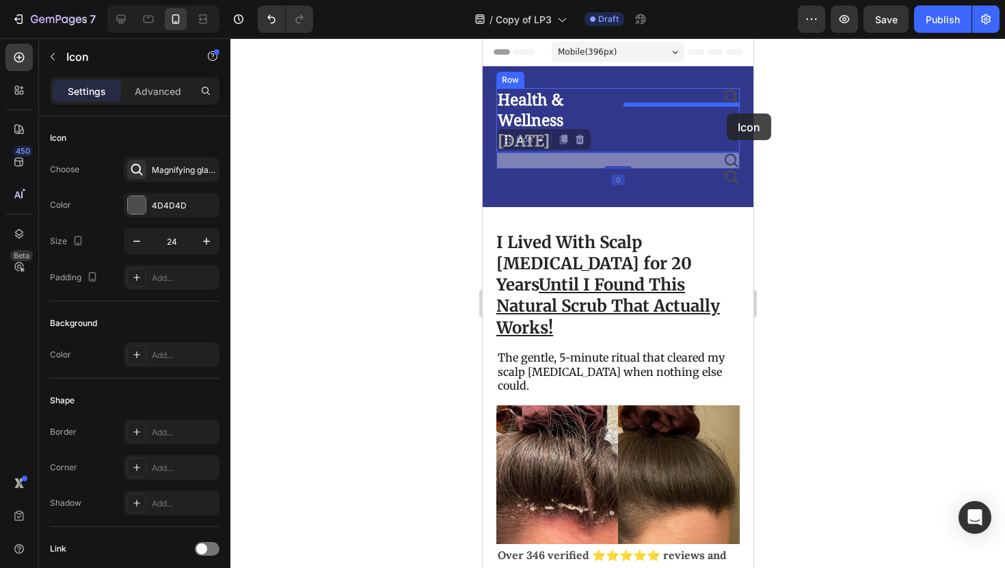
drag, startPoint x: 733, startPoint y: 165, endPoint x: 726, endPoint y: 113, distance: 51.7
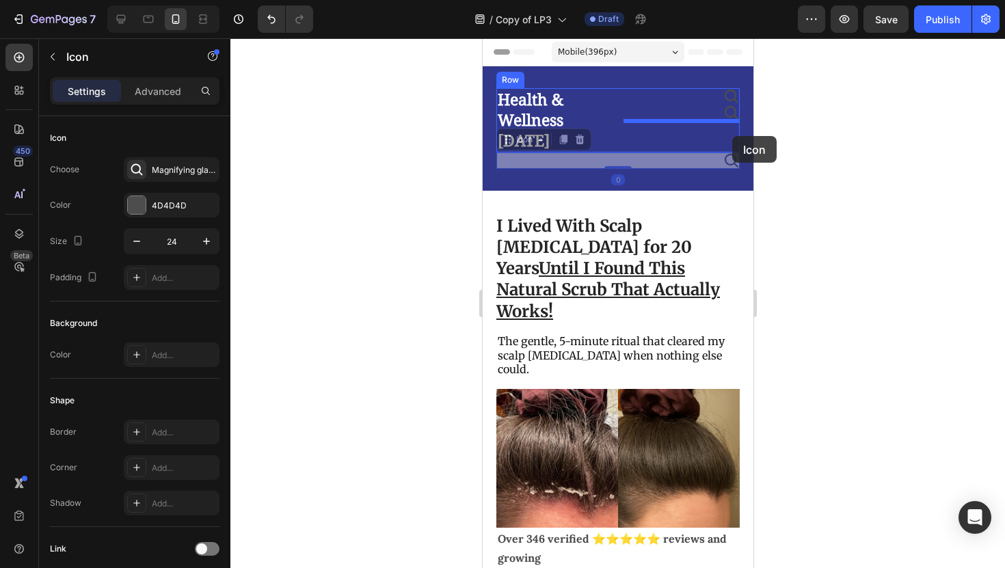
drag, startPoint x: 732, startPoint y: 163, endPoint x: 732, endPoint y: 130, distance: 33.5
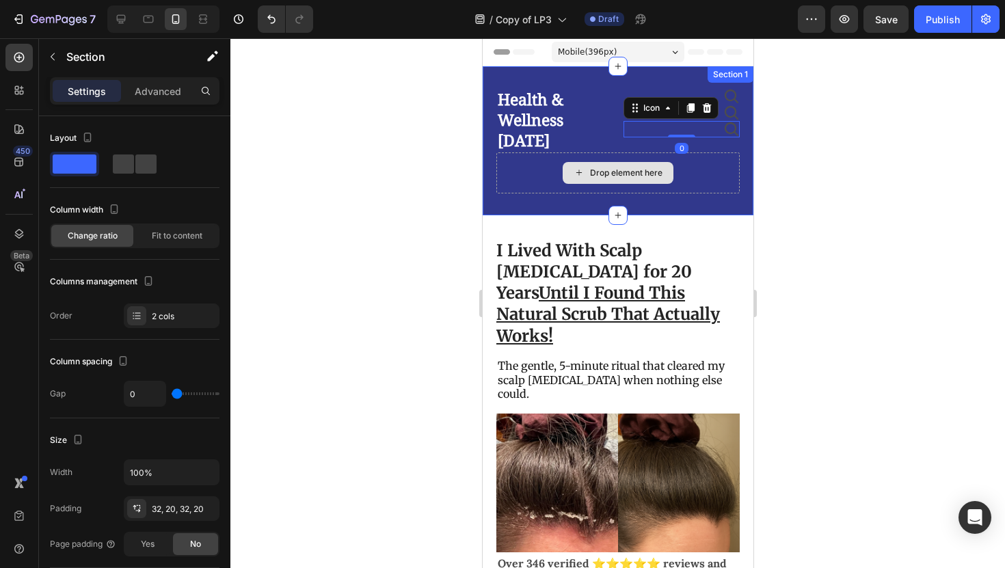
click at [715, 158] on div "Drop element here" at bounding box center [617, 172] width 243 height 41
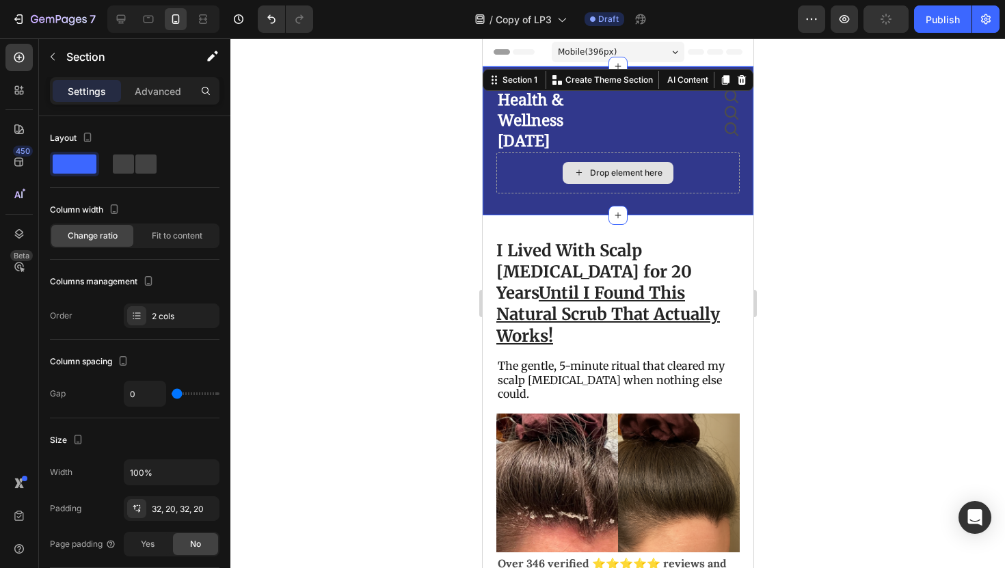
click at [676, 175] on div "Drop element here" at bounding box center [617, 172] width 243 height 41
click at [116, 166] on span at bounding box center [123, 164] width 21 height 19
type input "16"
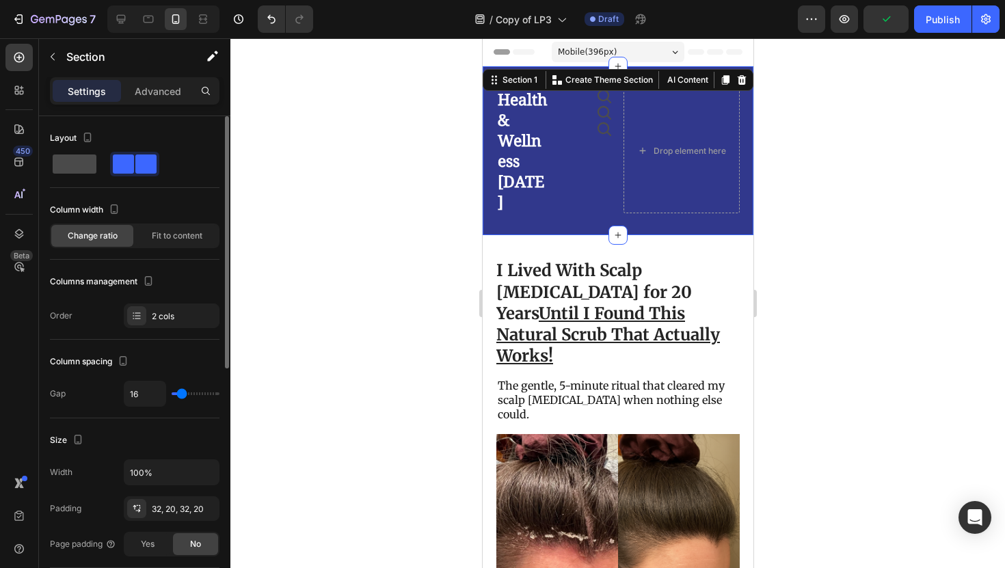
click at [77, 172] on span at bounding box center [75, 164] width 44 height 19
type input "0"
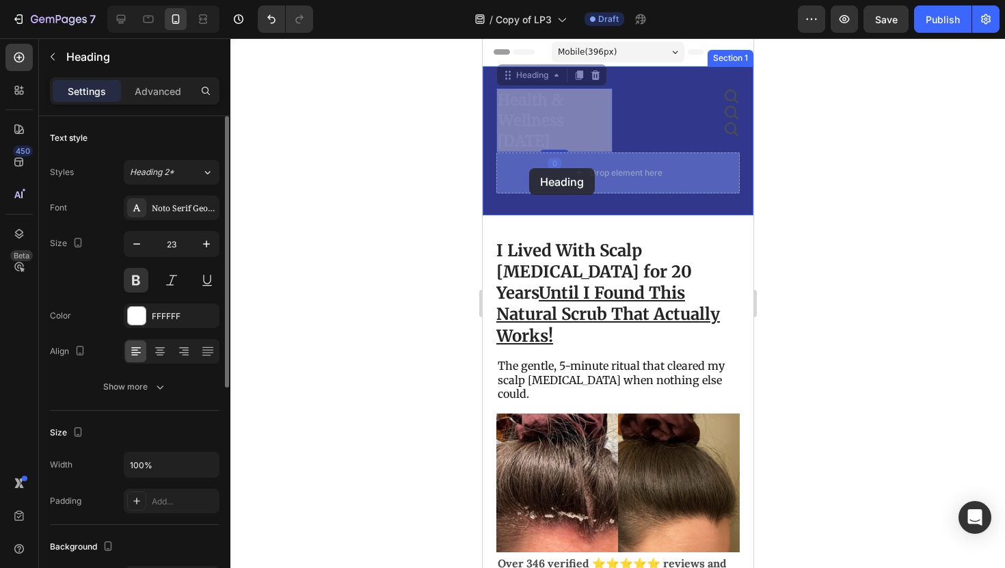
drag, startPoint x: 520, startPoint y: 129, endPoint x: 530, endPoint y: 168, distance: 40.3
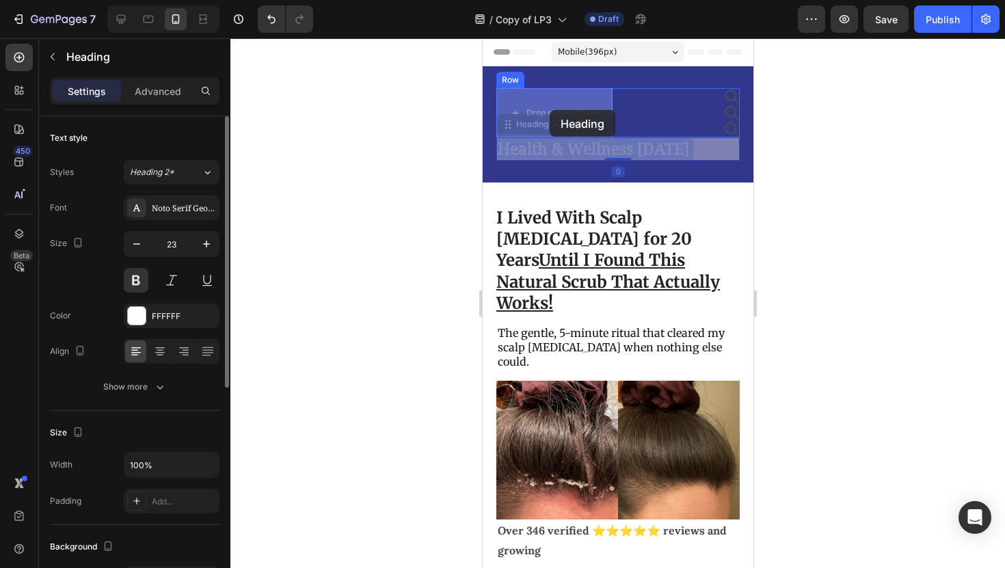
drag, startPoint x: 563, startPoint y: 157, endPoint x: 549, endPoint y: 110, distance: 49.1
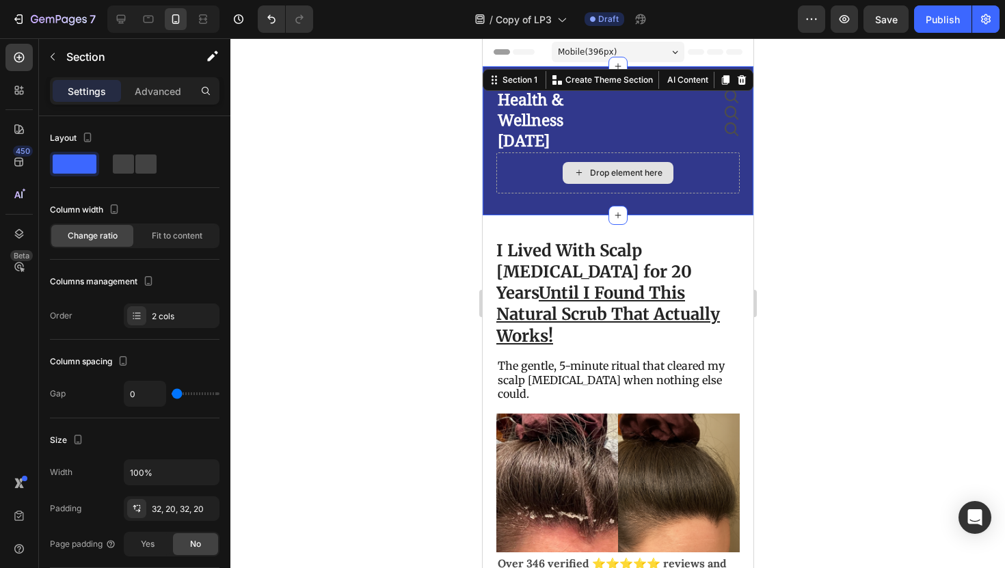
click at [692, 180] on div "Drop element here" at bounding box center [617, 172] width 243 height 41
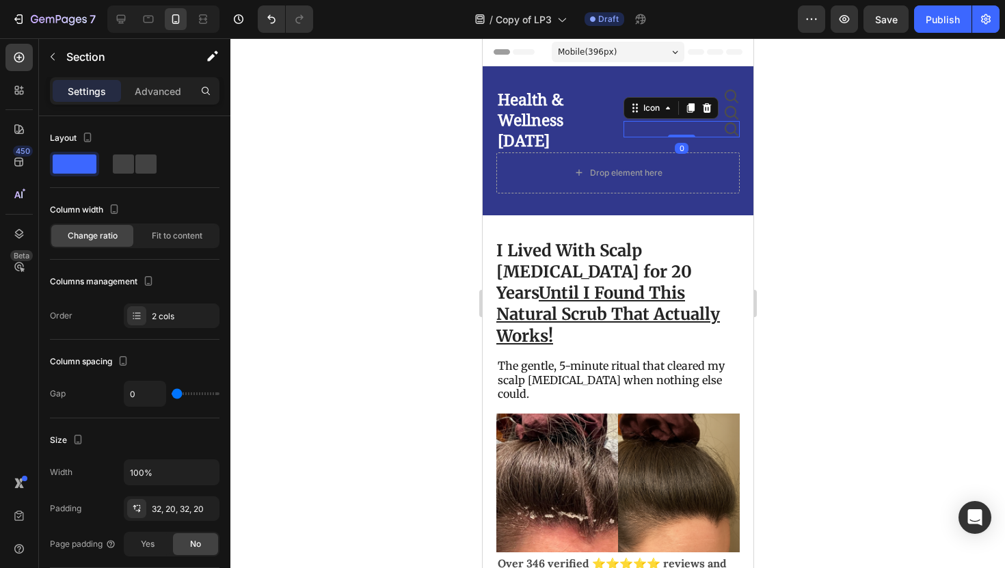
click at [711, 124] on div "Icon 0" at bounding box center [681, 129] width 116 height 16
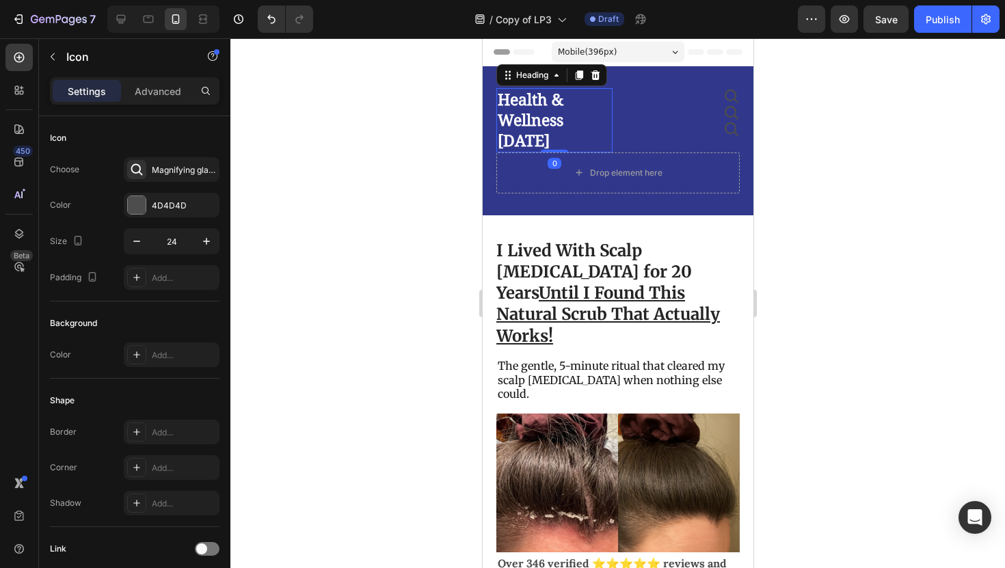
click at [587, 125] on h2 "Health & Wellness [DATE]" at bounding box center [554, 120] width 116 height 64
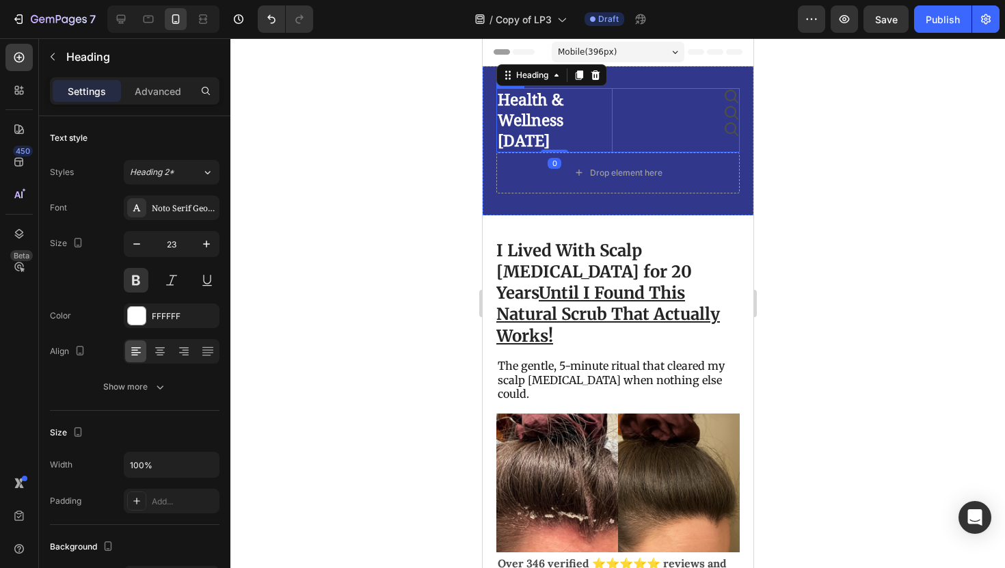
click at [612, 118] on div "Health & Wellness Today Heading 0 Icon Icon Icon Row" at bounding box center [617, 120] width 243 height 64
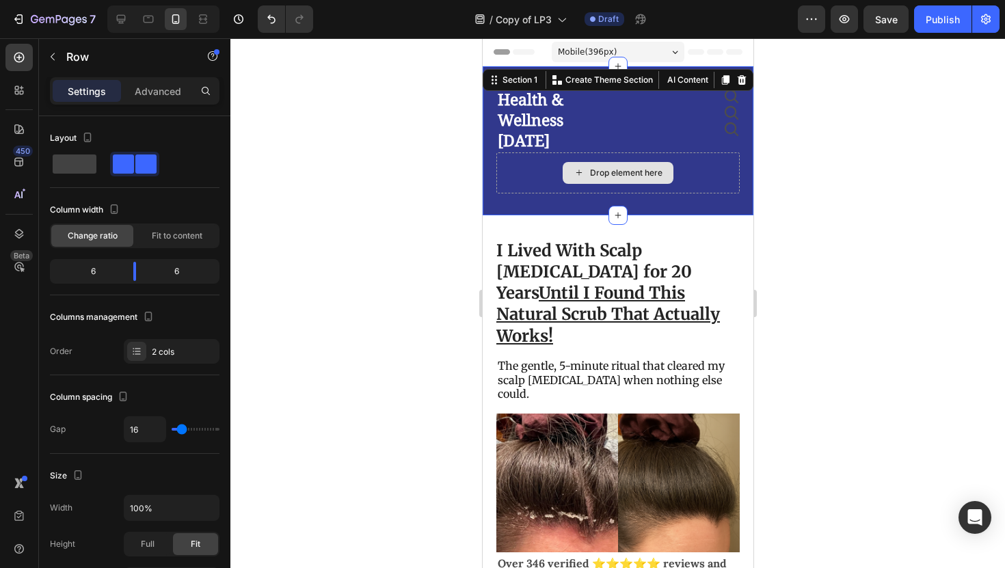
click at [634, 159] on div "Drop element here" at bounding box center [617, 172] width 243 height 41
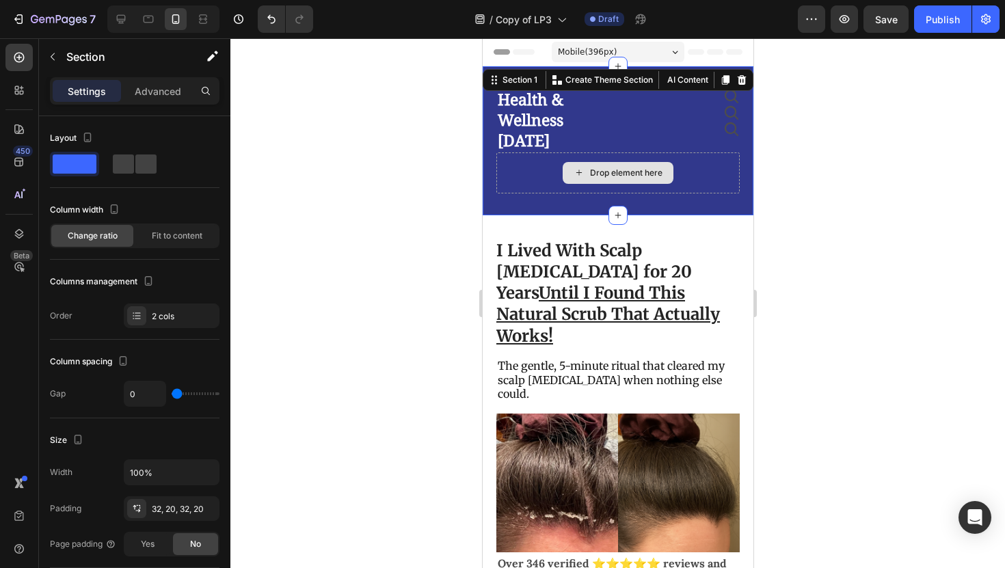
click at [676, 168] on div "Drop element here" at bounding box center [617, 172] width 243 height 41
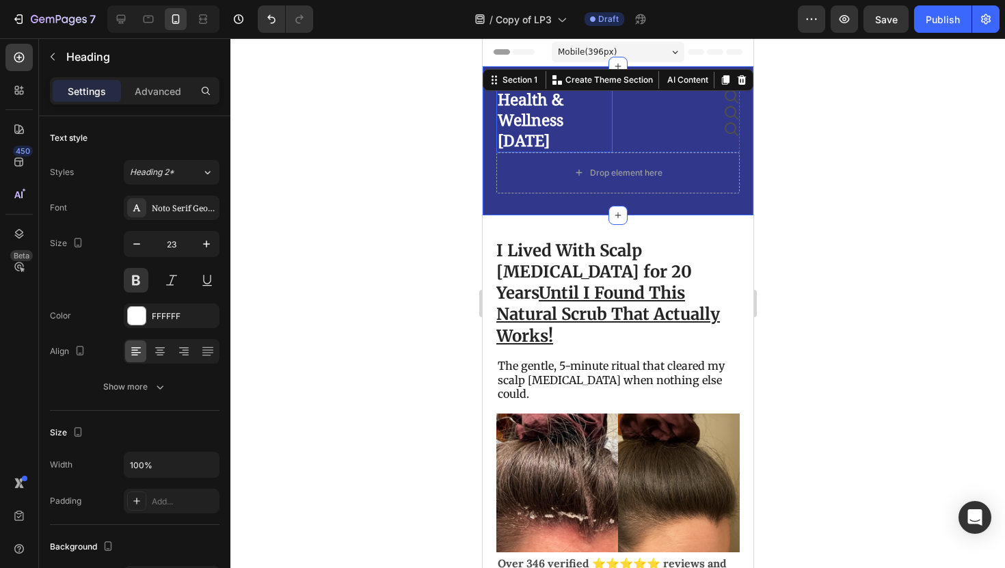
click at [546, 109] on h2 "Health & Wellness [DATE]" at bounding box center [554, 120] width 116 height 64
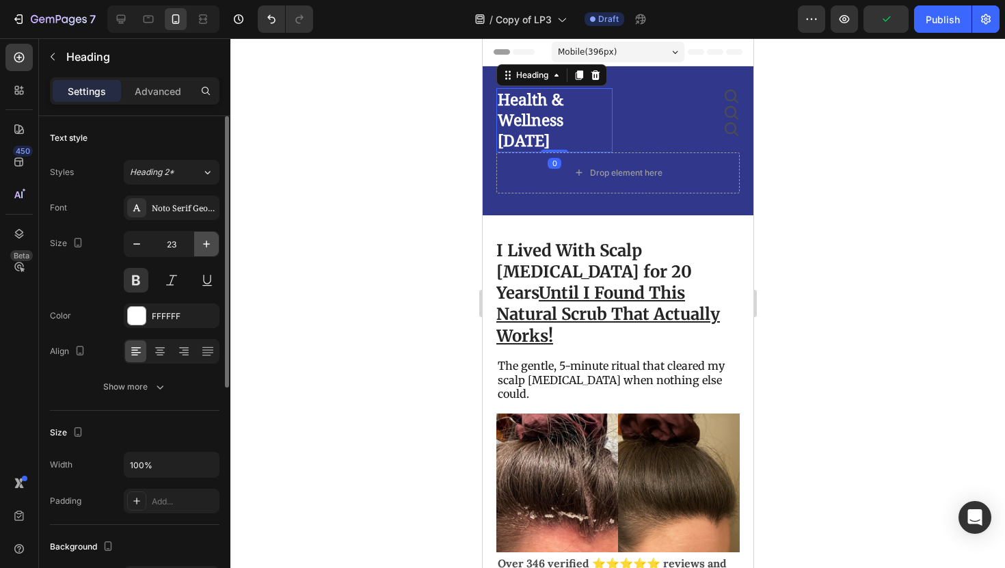
click at [204, 245] on icon "button" at bounding box center [207, 244] width 14 height 14
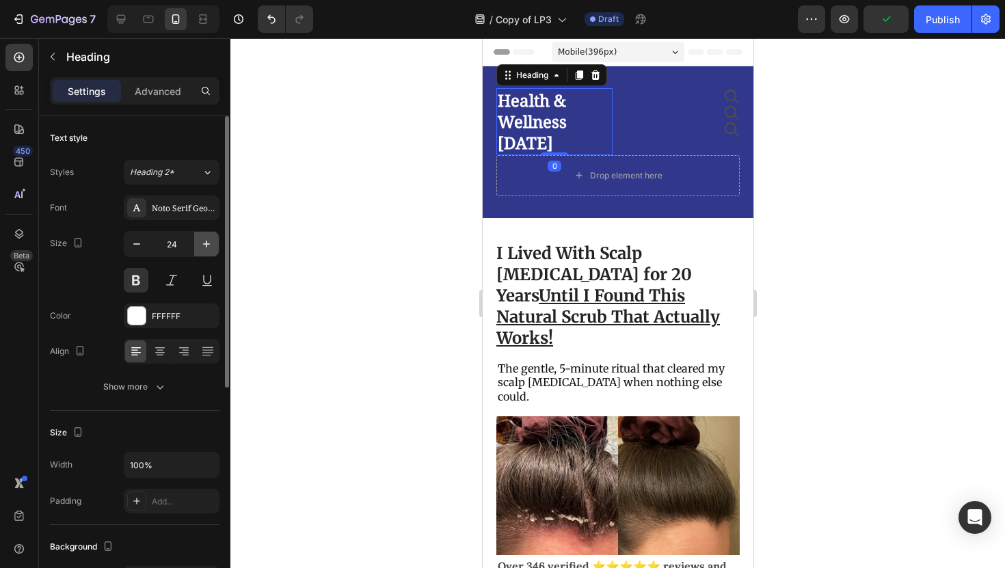
click at [204, 245] on icon "button" at bounding box center [207, 244] width 14 height 14
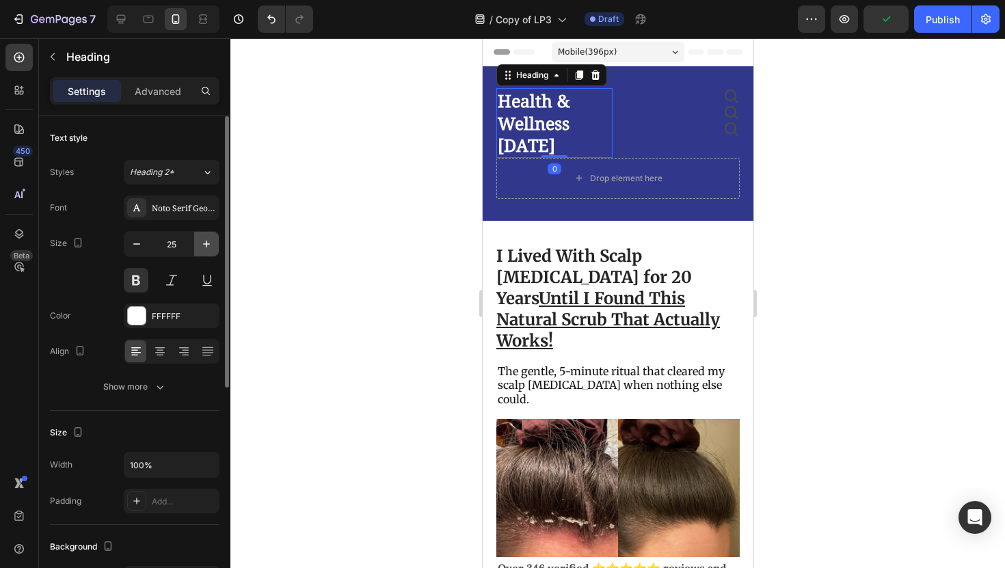
click at [204, 245] on icon "button" at bounding box center [207, 244] width 14 height 14
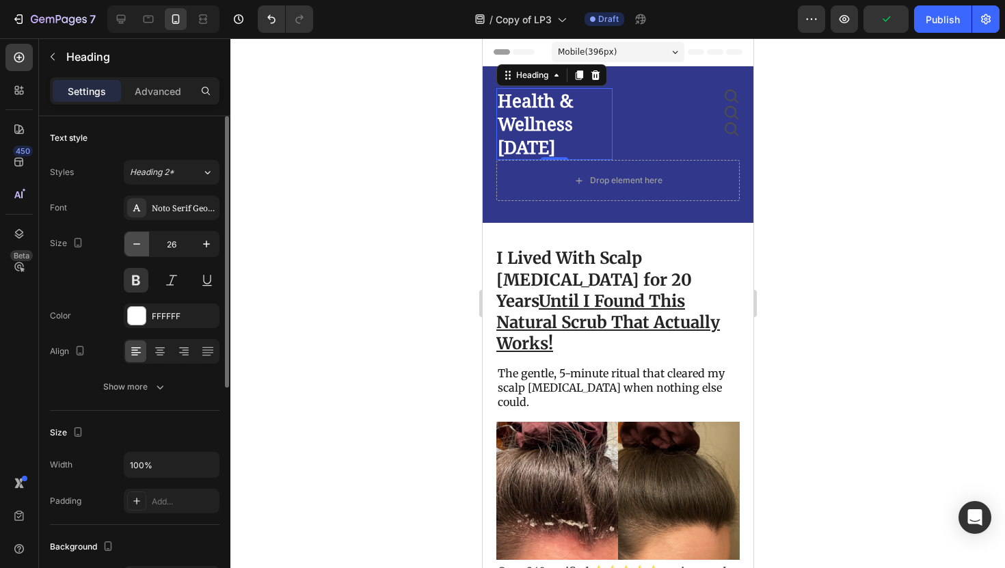
click at [143, 243] on icon "button" at bounding box center [137, 244] width 14 height 14
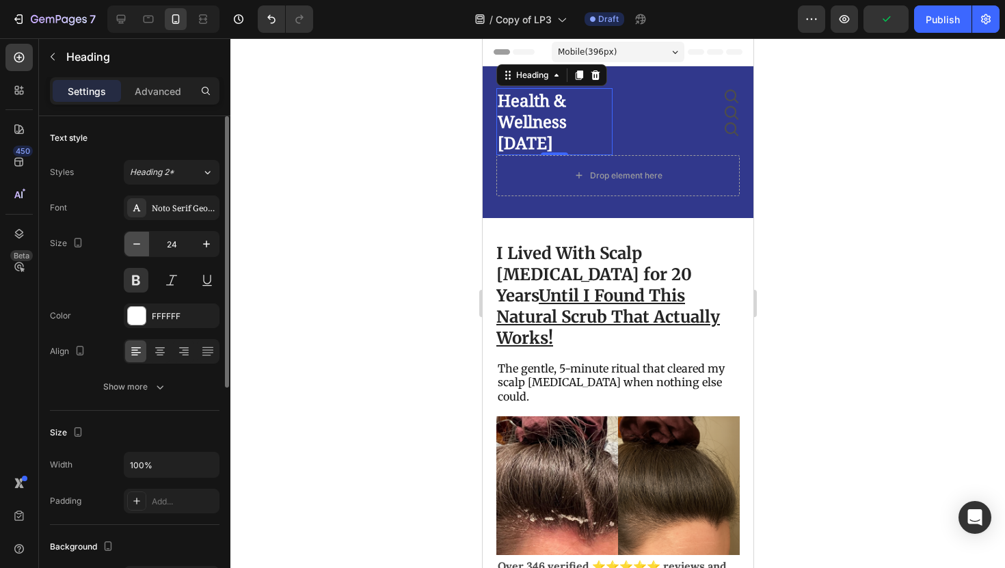
click at [143, 243] on icon "button" at bounding box center [137, 244] width 14 height 14
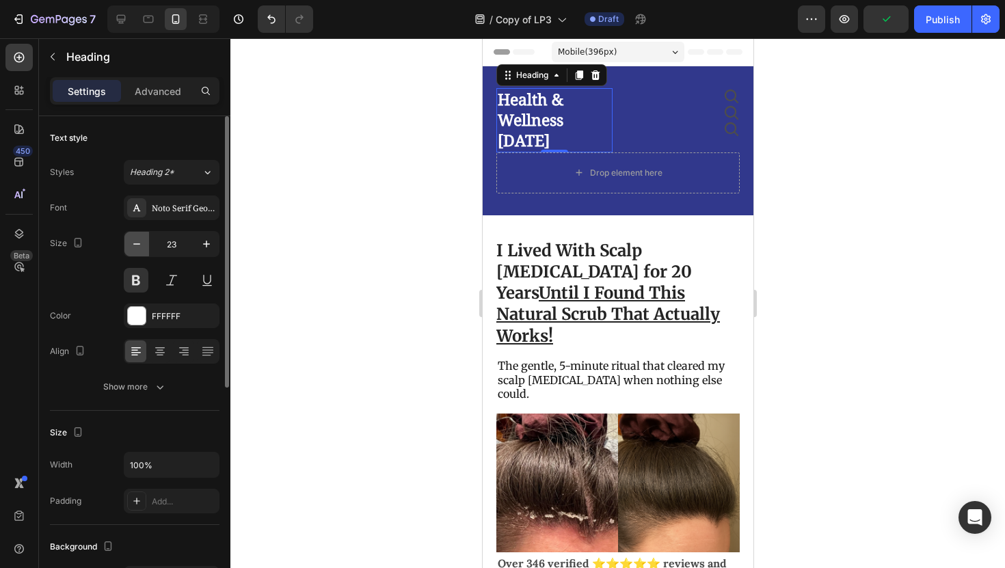
click at [143, 243] on icon "button" at bounding box center [137, 244] width 14 height 14
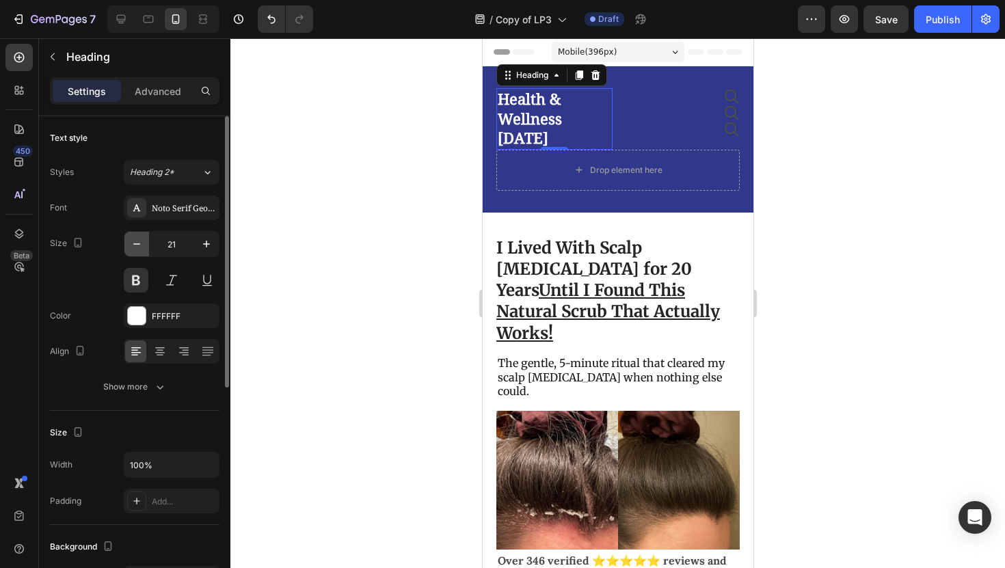
click at [143, 243] on icon "button" at bounding box center [137, 244] width 14 height 14
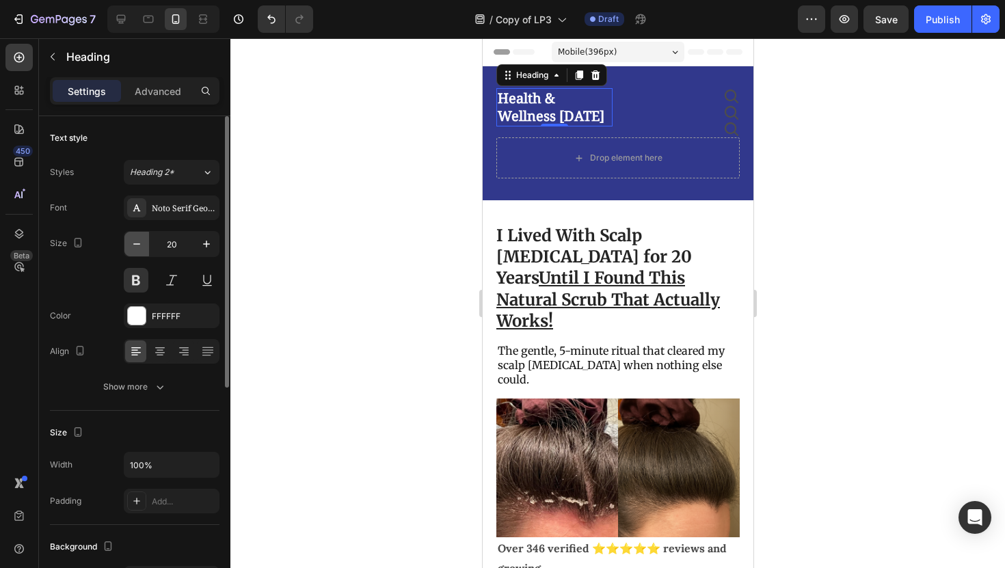
click at [143, 243] on icon "button" at bounding box center [137, 244] width 14 height 14
type input "18"
click at [232, 247] on div at bounding box center [617, 303] width 775 height 530
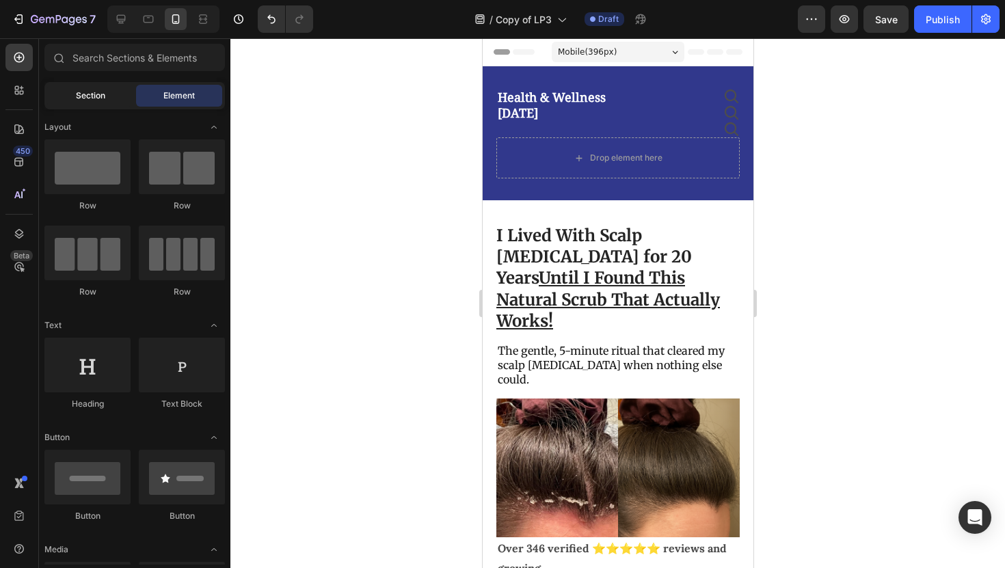
click at [113, 101] on div "Section" at bounding box center [90, 96] width 86 height 22
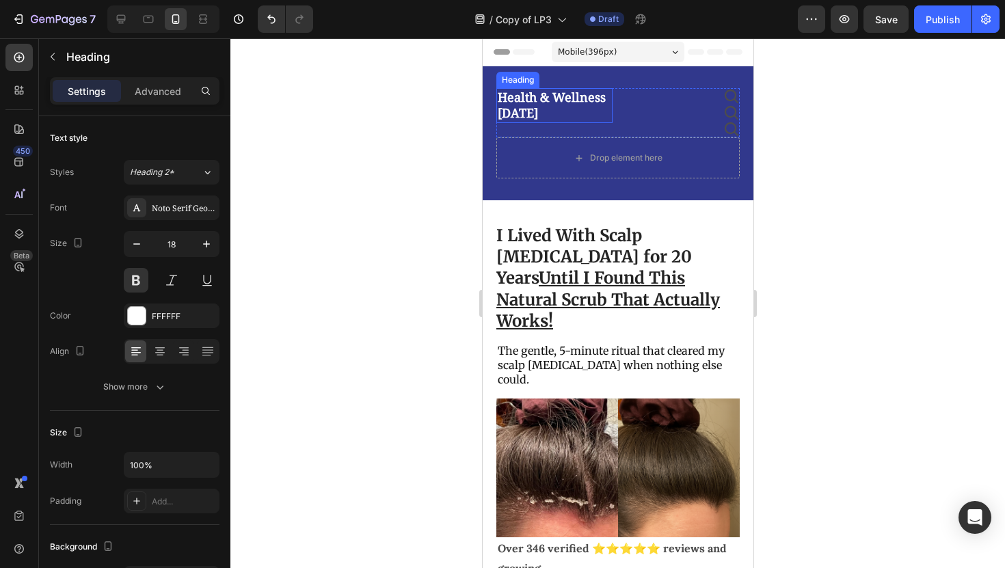
click at [531, 114] on h2 "Health & Wellness [DATE]" at bounding box center [554, 105] width 116 height 35
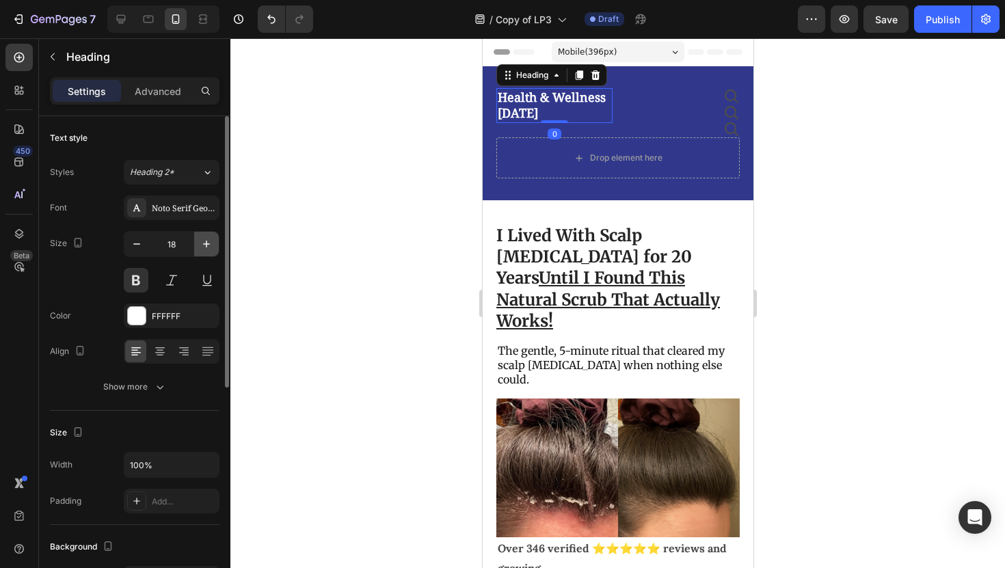
click at [202, 248] on icon "button" at bounding box center [207, 244] width 14 height 14
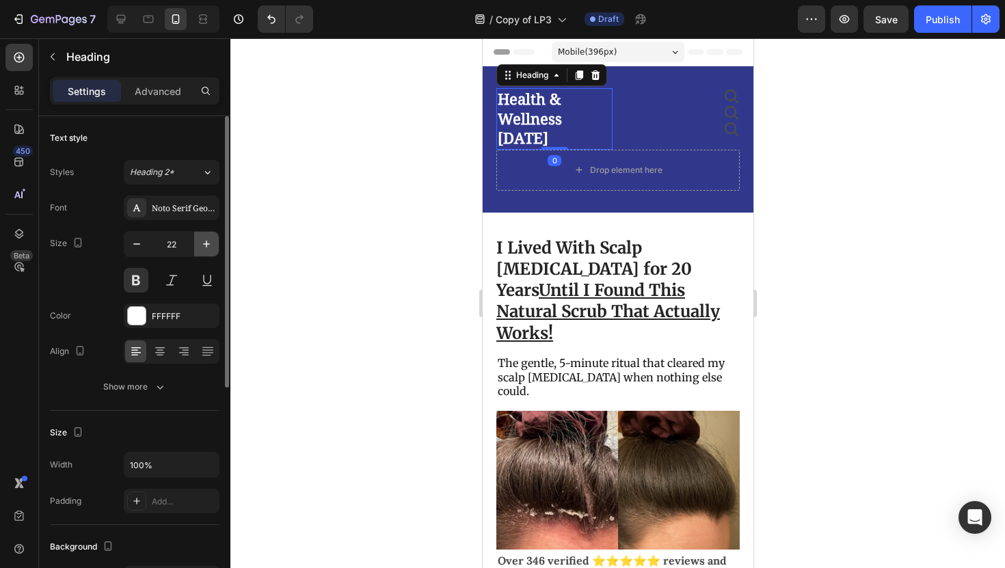
click at [202, 248] on icon "button" at bounding box center [207, 244] width 14 height 14
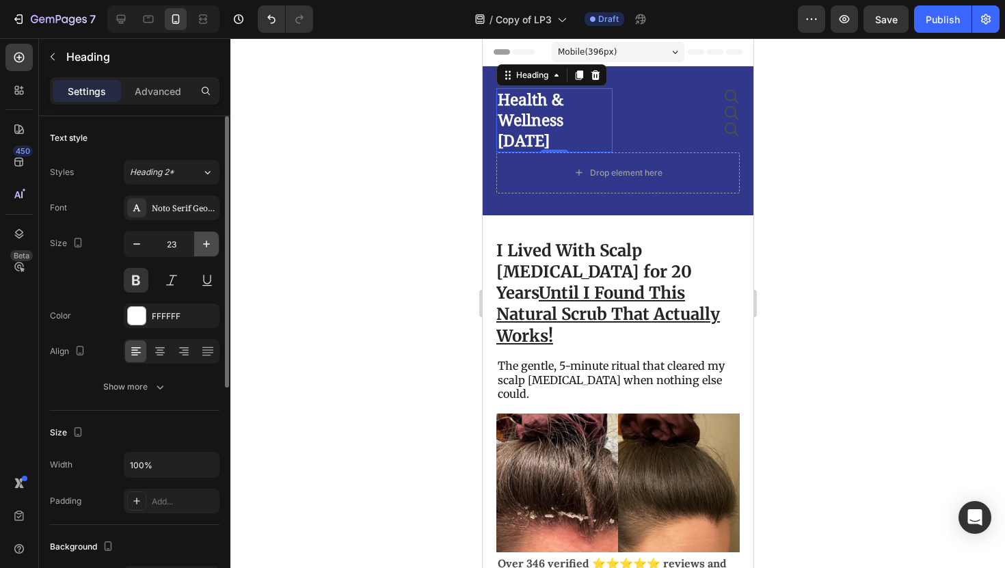
click at [202, 248] on icon "button" at bounding box center [207, 244] width 14 height 14
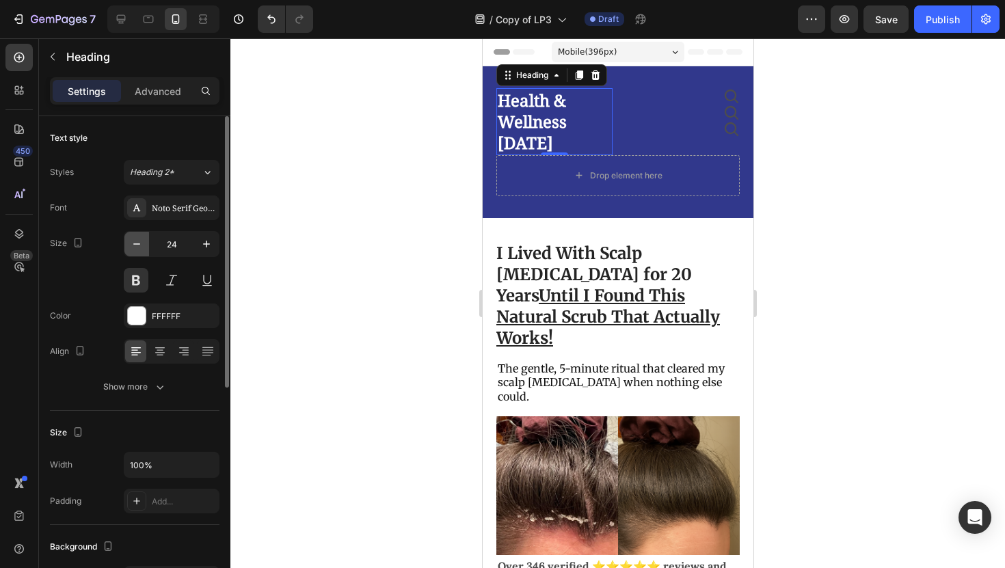
click at [136, 240] on icon "button" at bounding box center [137, 244] width 14 height 14
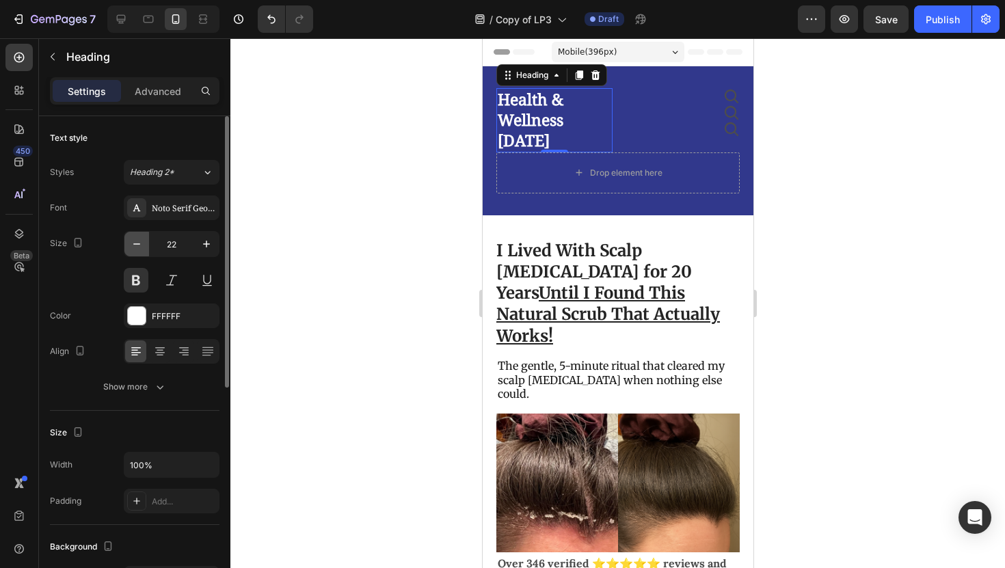
click at [136, 240] on icon "button" at bounding box center [137, 244] width 14 height 14
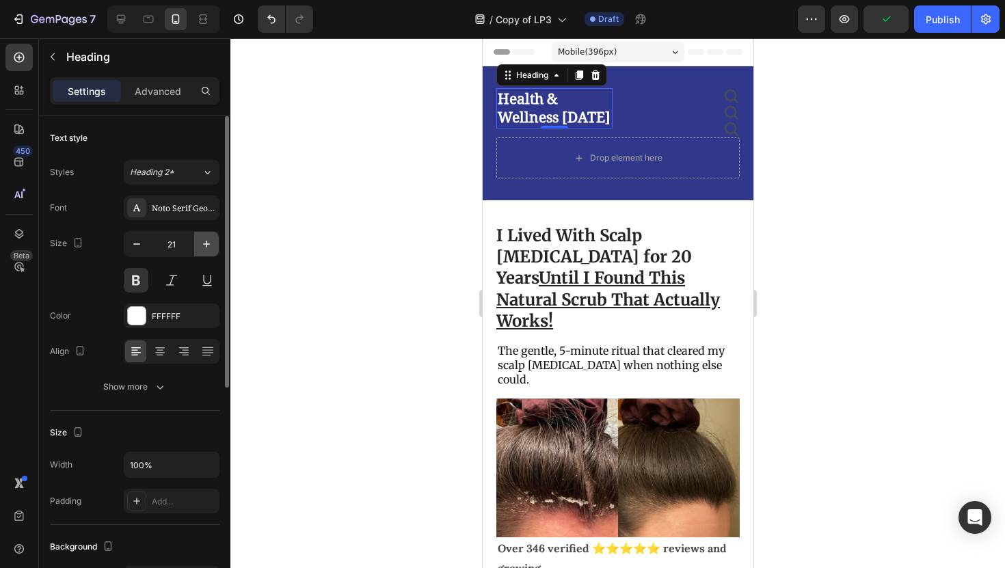
click at [207, 240] on icon "button" at bounding box center [207, 244] width 14 height 14
type input "22"
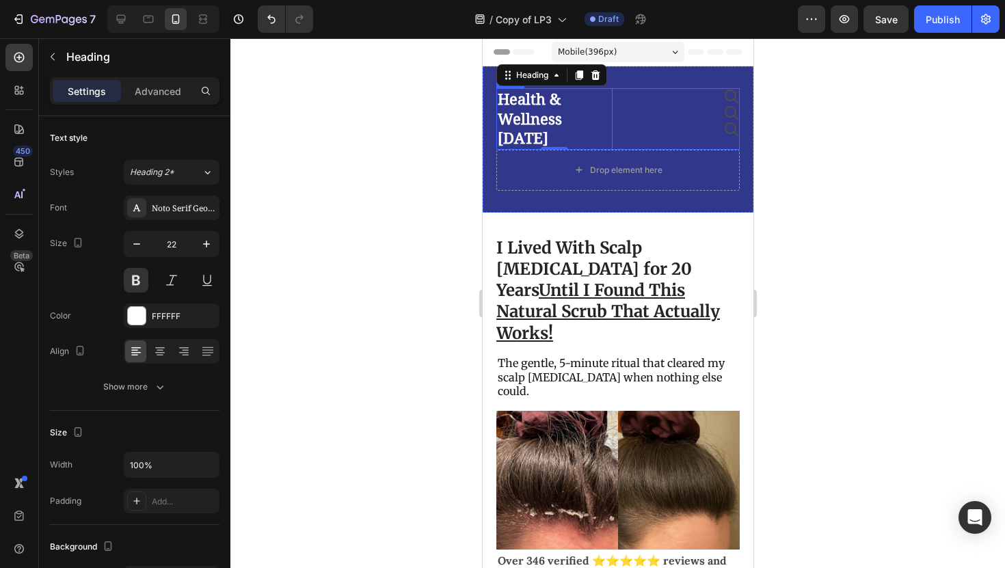
click at [623, 120] on div "Icon" at bounding box center [681, 113] width 116 height 16
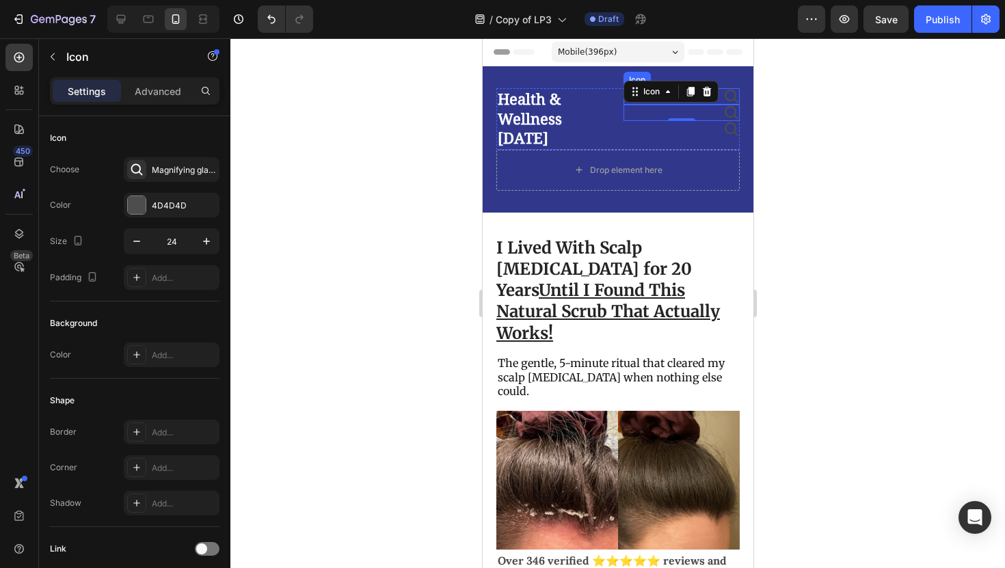
click at [734, 101] on icon at bounding box center [731, 97] width 14 height 14
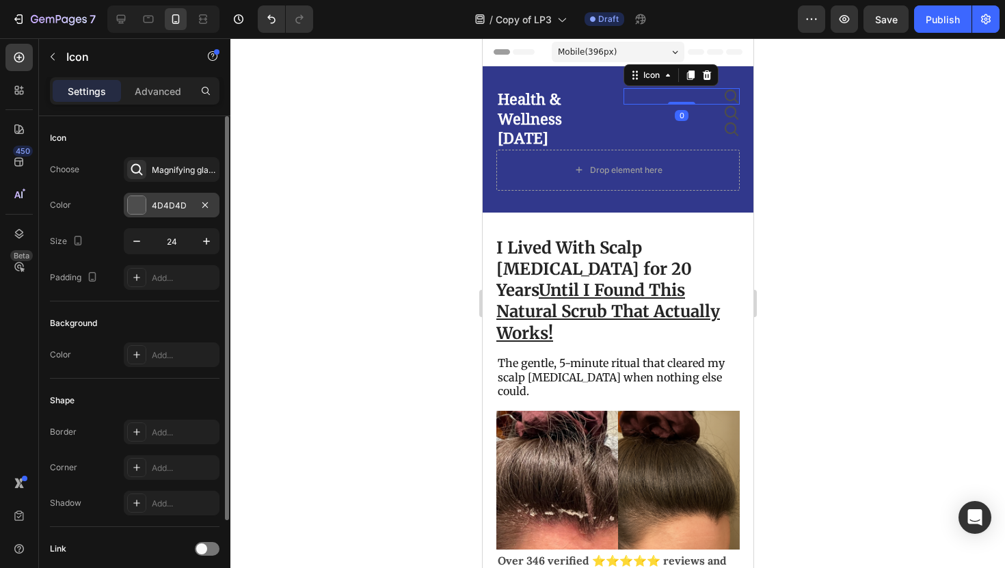
click at [169, 217] on div "4D4D4D" at bounding box center [172, 205] width 96 height 25
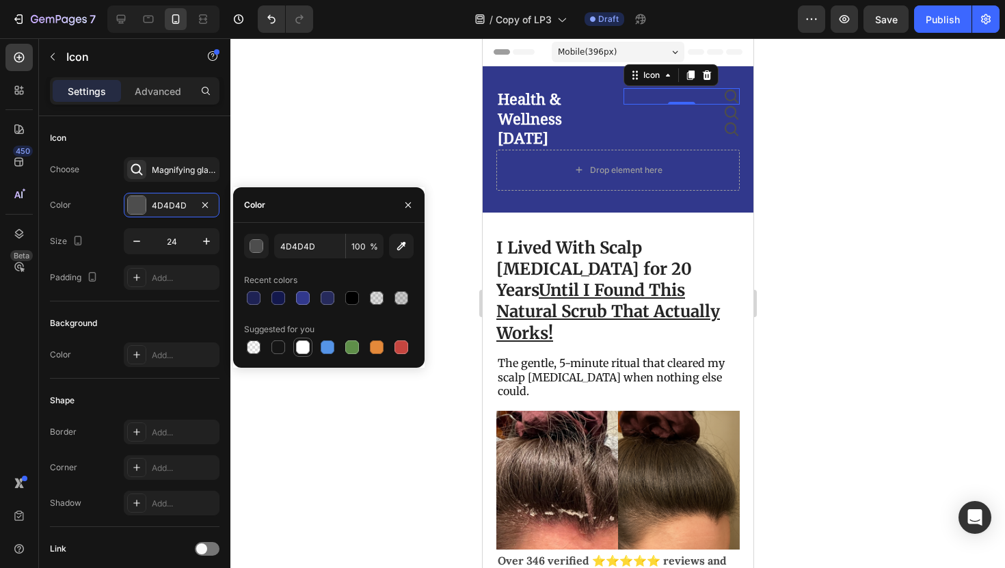
click at [305, 347] on div at bounding box center [303, 347] width 14 height 14
type input "FFFFFF"
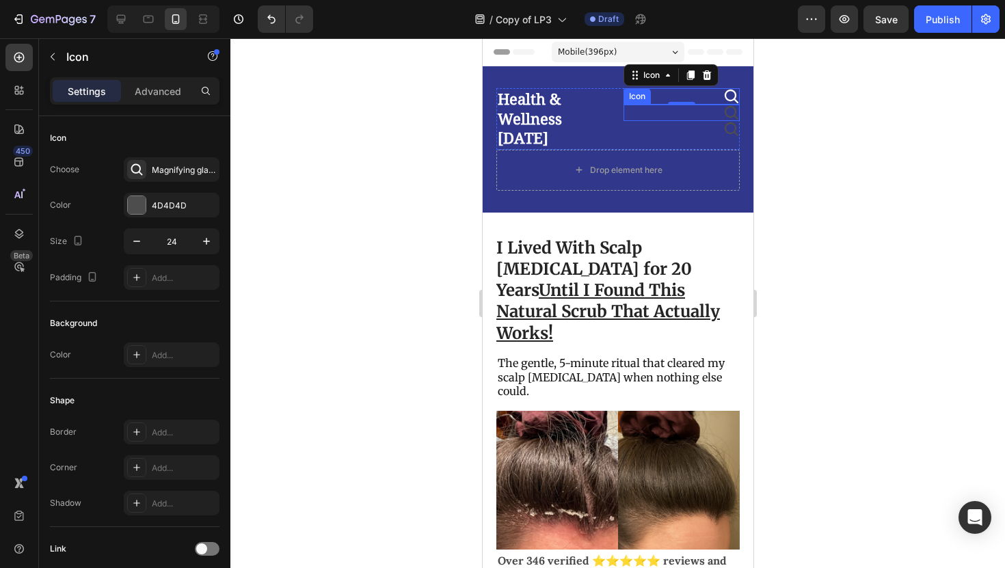
click at [725, 106] on icon at bounding box center [731, 113] width 16 height 16
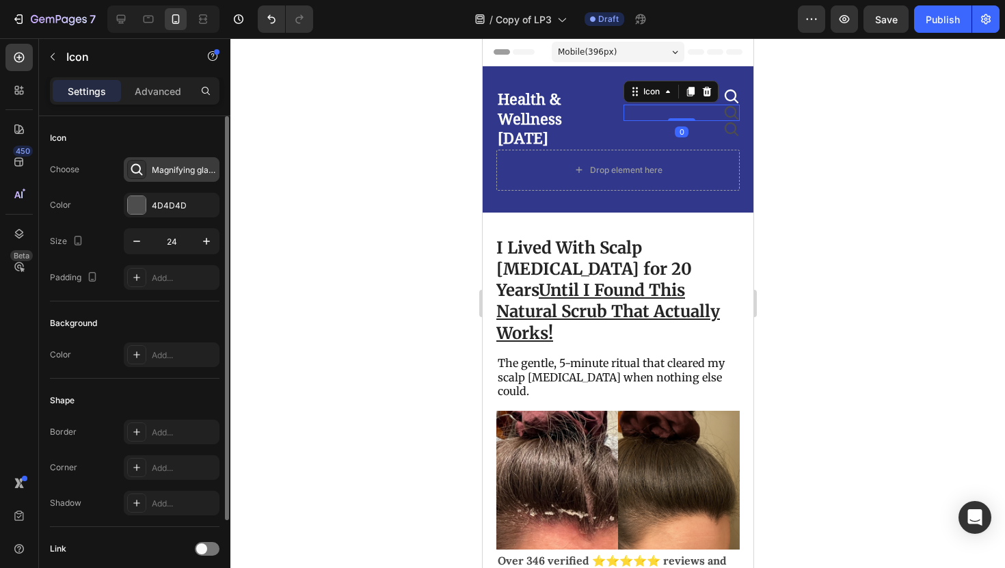
click at [183, 168] on div "Magnifying glass bold" at bounding box center [184, 170] width 64 height 12
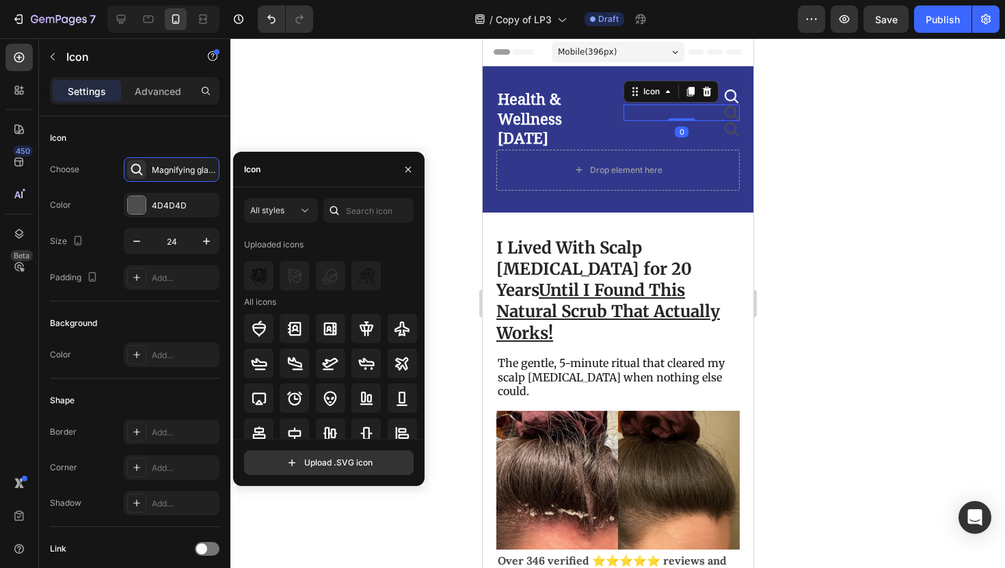
click at [343, 210] on div at bounding box center [334, 210] width 22 height 25
click at [360, 209] on input "text" at bounding box center [368, 210] width 90 height 25
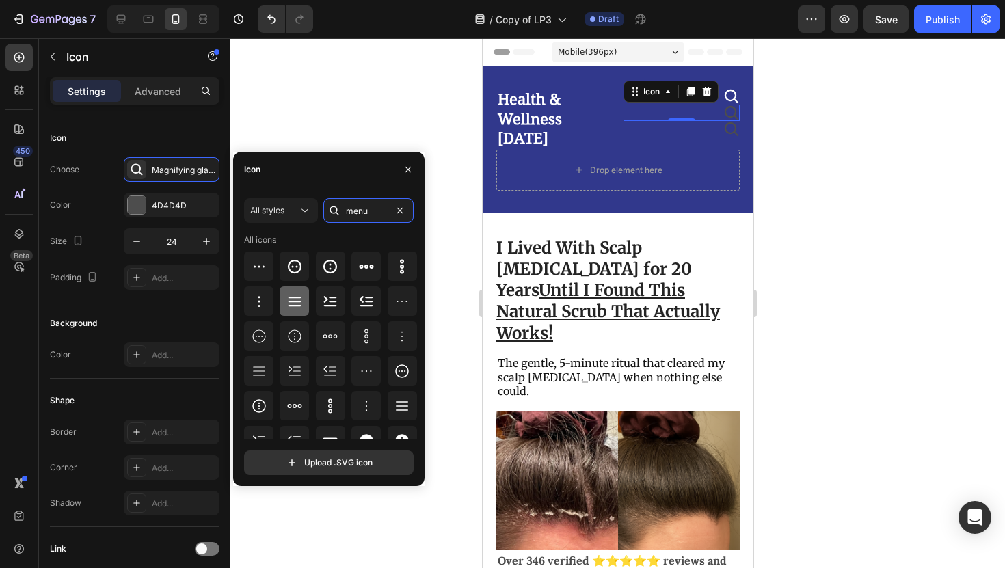
type input "menu"
click at [291, 305] on icon at bounding box center [295, 301] width 13 height 10
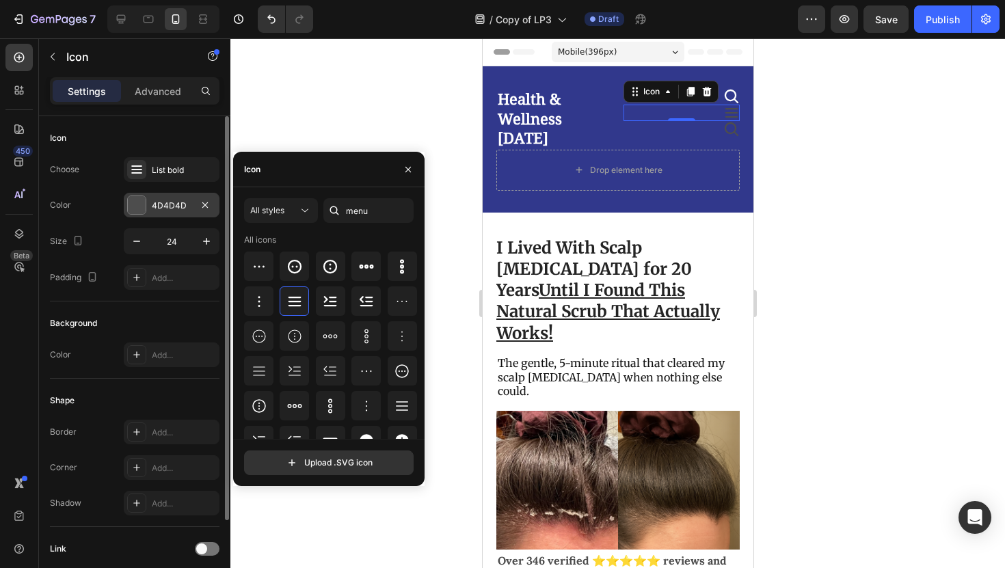
click at [163, 216] on div "4D4D4D" at bounding box center [172, 205] width 96 height 25
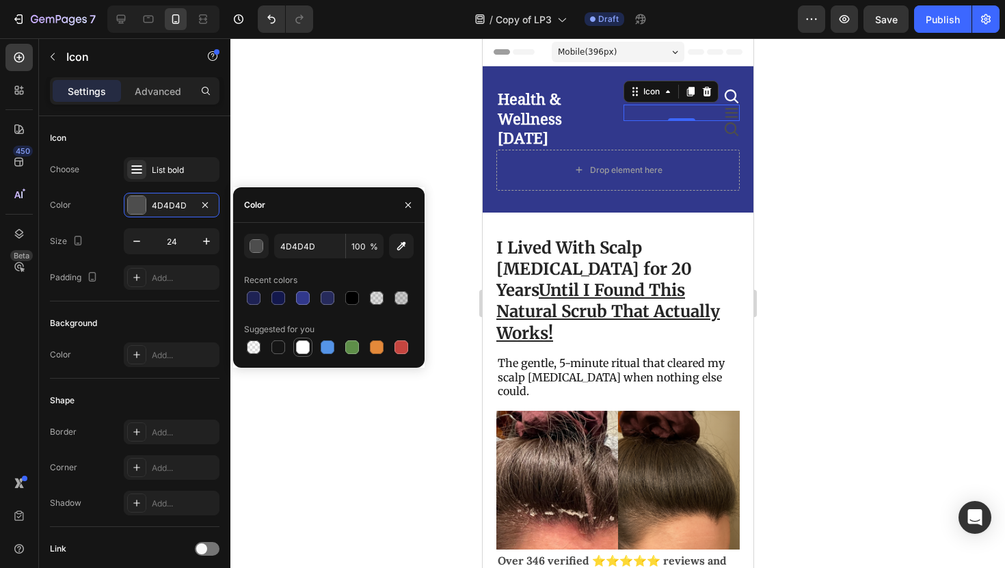
click at [302, 355] on div at bounding box center [303, 347] width 16 height 16
type input "FFFFFF"
click at [723, 122] on icon at bounding box center [731, 129] width 16 height 16
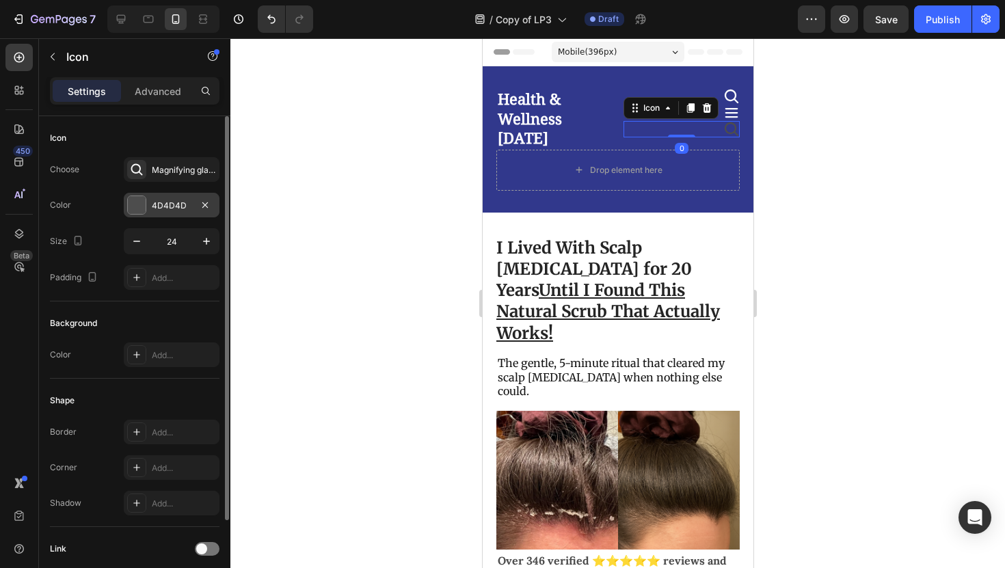
click at [152, 202] on div "4D4D4D" at bounding box center [172, 206] width 40 height 12
click at [175, 184] on div "Choose Magnifying glass bold Color 4D4D4D Size 24 Padding Add..." at bounding box center [135, 223] width 170 height 133
click at [175, 177] on div "Magnifying glass bold" at bounding box center [172, 169] width 96 height 25
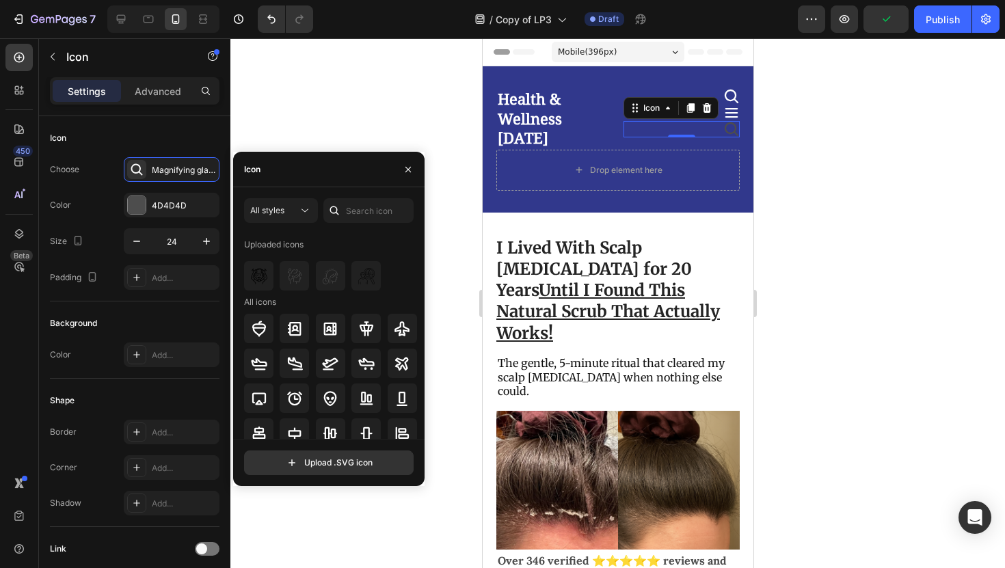
click at [336, 204] on icon at bounding box center [334, 211] width 14 height 14
click at [352, 209] on input "text" at bounding box center [368, 210] width 90 height 25
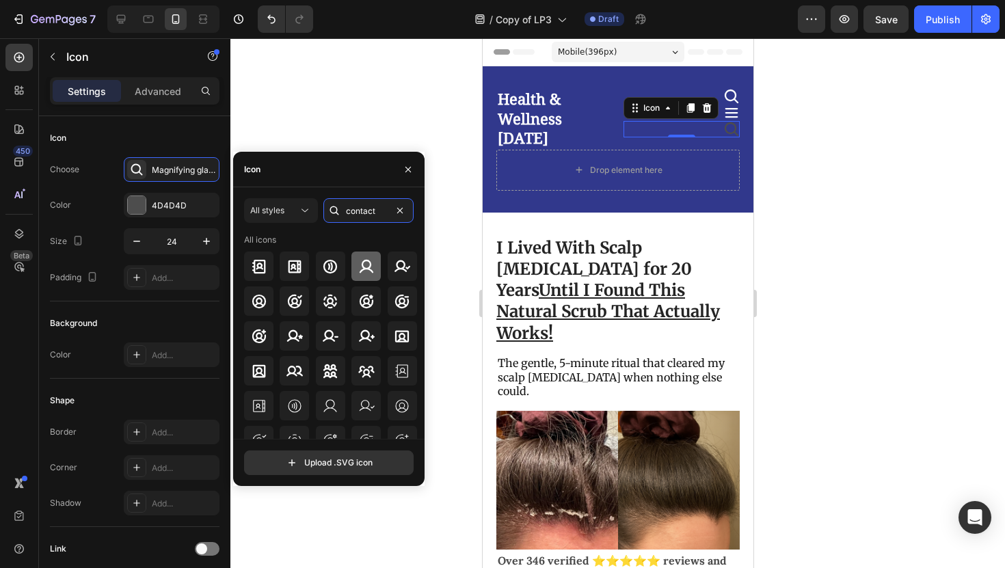
type input "contact"
click at [366, 276] on div at bounding box center [365, 266] width 29 height 29
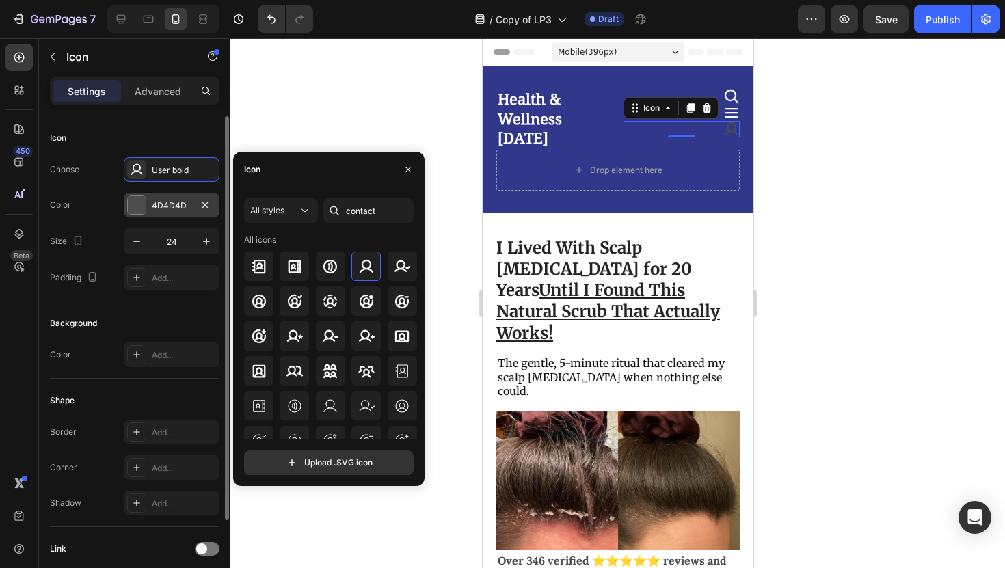
click at [169, 205] on div "4D4D4D" at bounding box center [172, 206] width 40 height 12
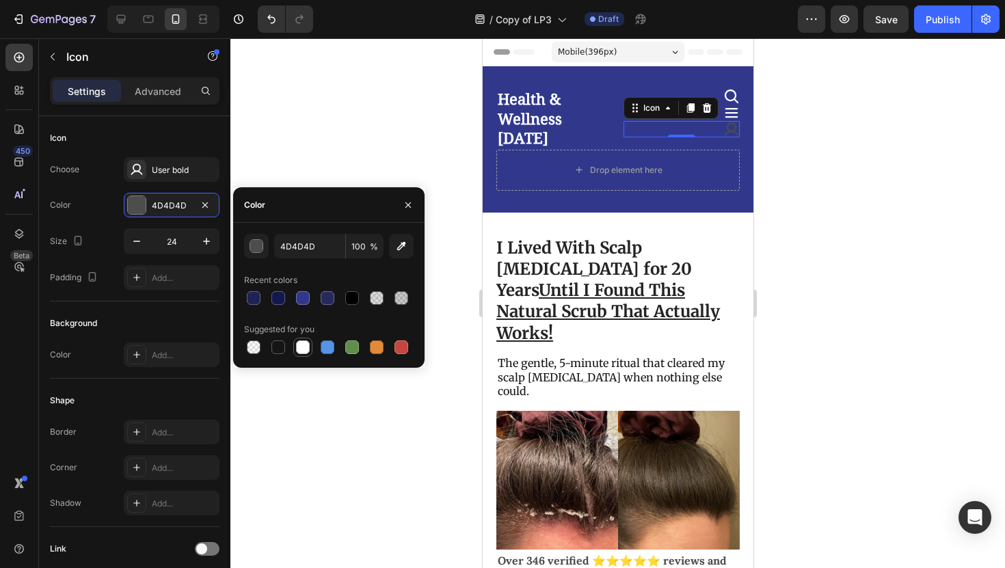
click at [306, 345] on div at bounding box center [303, 347] width 14 height 14
type input "FFFFFF"
click at [762, 321] on div at bounding box center [617, 303] width 775 height 530
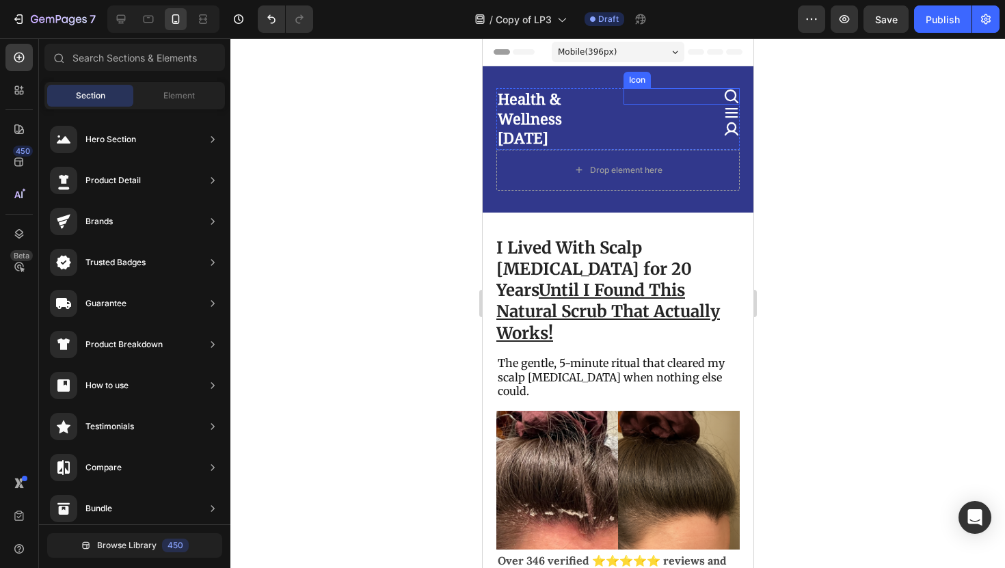
click at [725, 105] on icon at bounding box center [731, 113] width 16 height 16
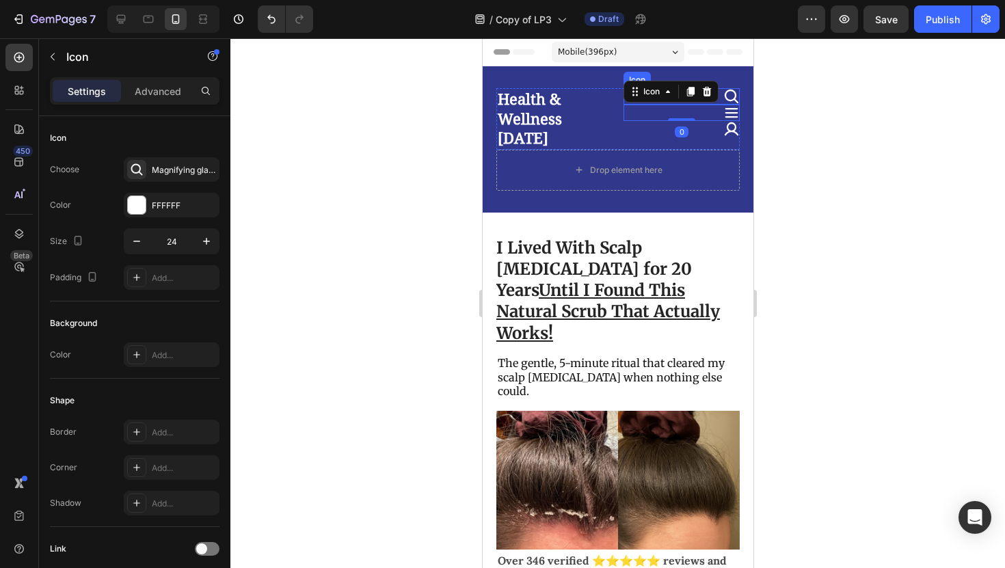
click at [731, 98] on icon at bounding box center [731, 96] width 16 height 16
click at [679, 108] on div at bounding box center [680, 109] width 27 height 4
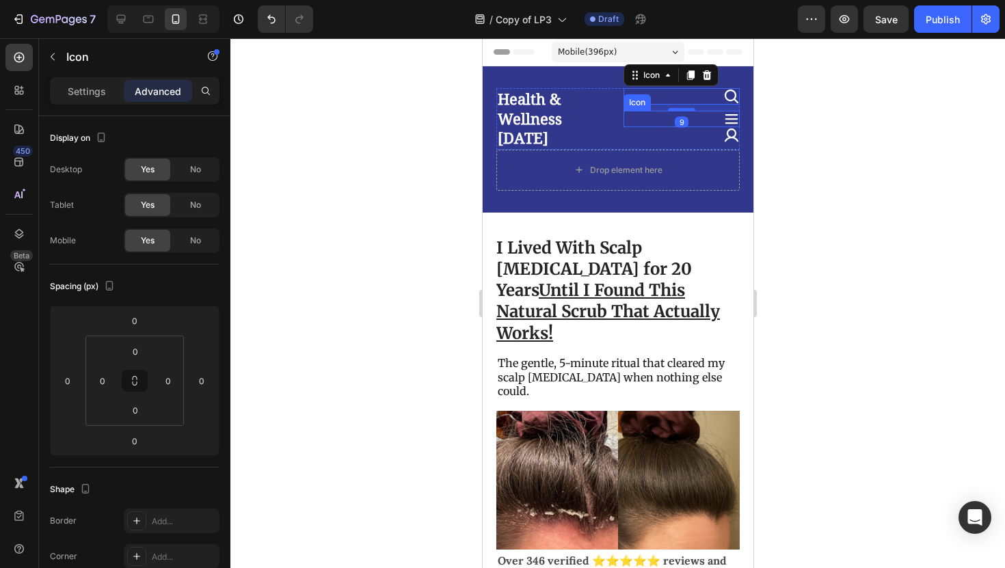
click at [727, 111] on icon at bounding box center [731, 119] width 16 height 16
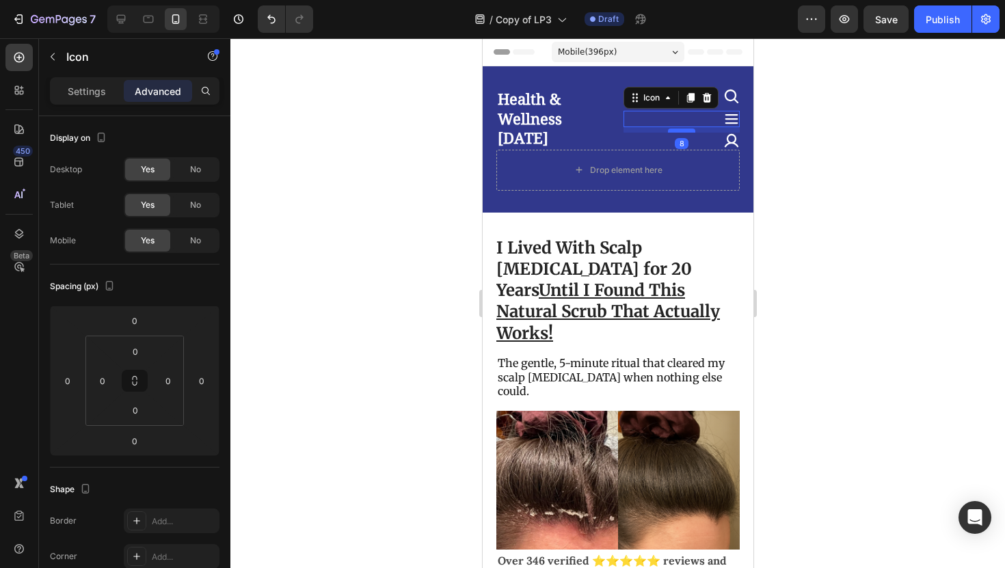
click at [678, 132] on div at bounding box center [680, 131] width 27 height 4
type input "8"
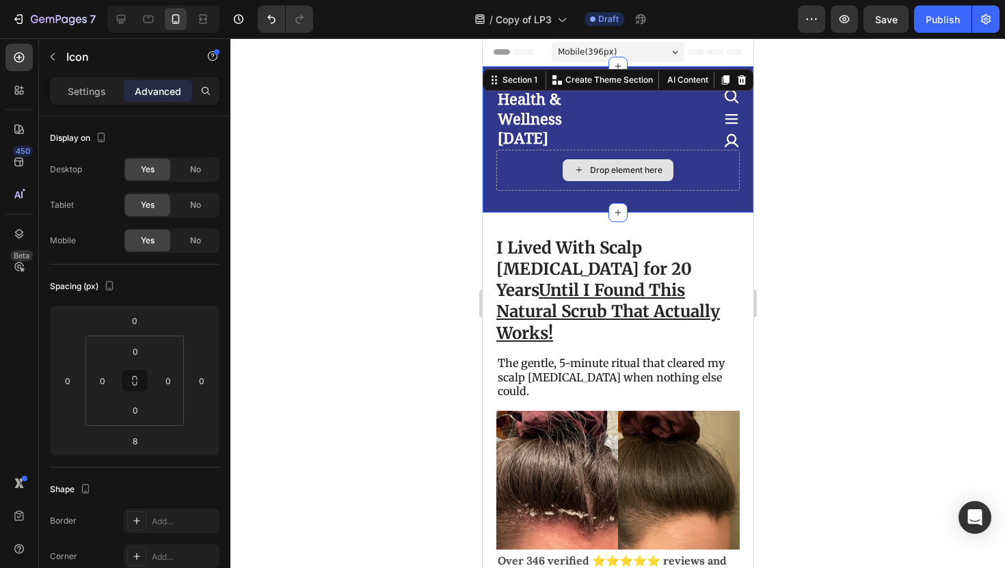
click at [684, 180] on div "Drop element here" at bounding box center [617, 170] width 243 height 41
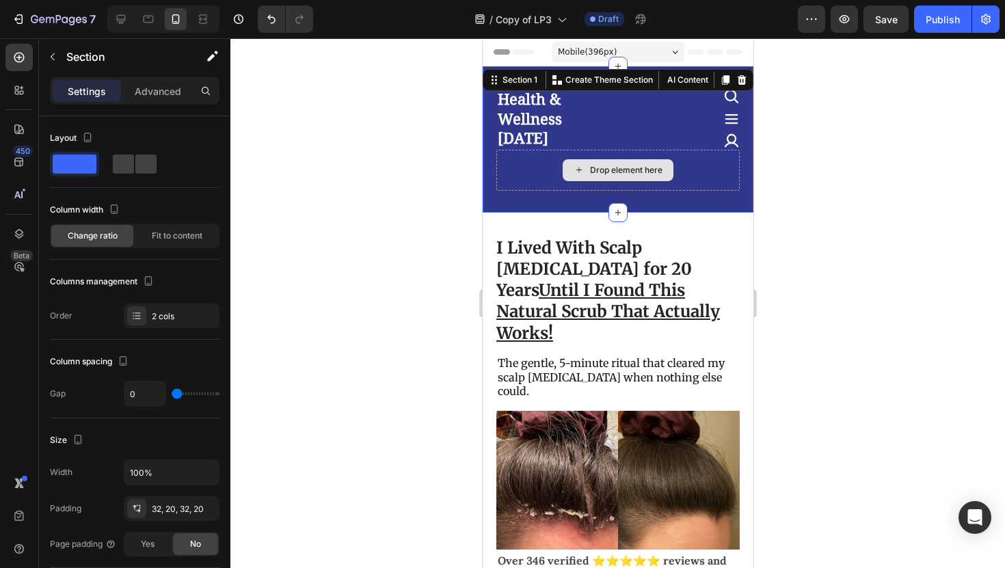
click at [663, 154] on div "Drop element here" at bounding box center [617, 170] width 243 height 41
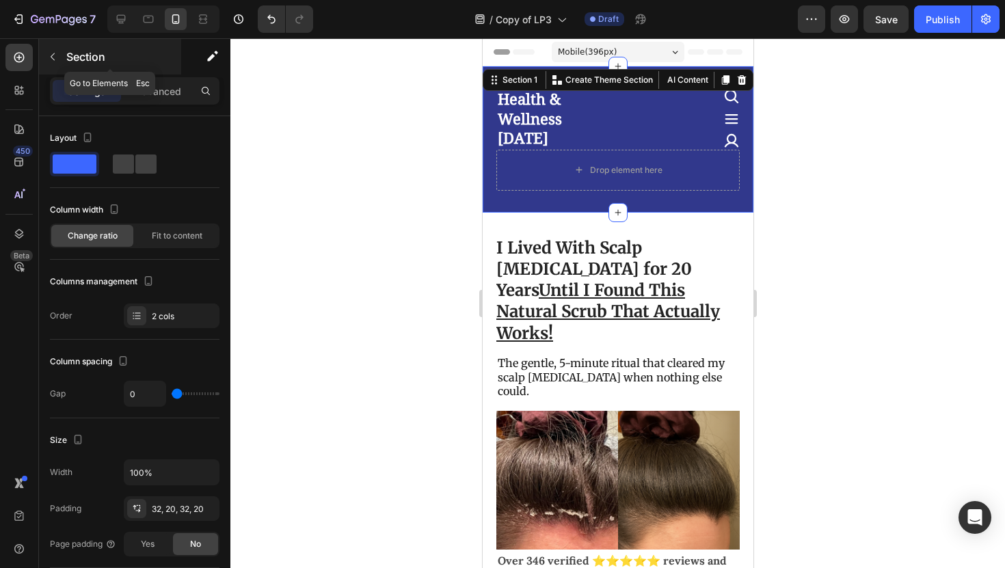
click at [53, 54] on icon "button" at bounding box center [52, 56] width 11 height 11
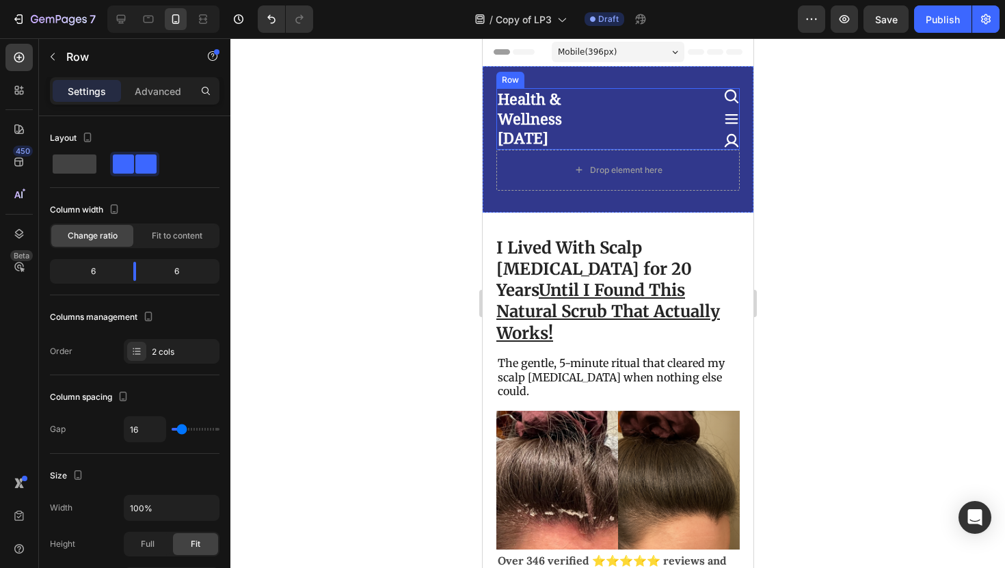
click at [614, 134] on div "Health & Wellness Today Heading Icon Icon Icon Row" at bounding box center [617, 119] width 243 height 62
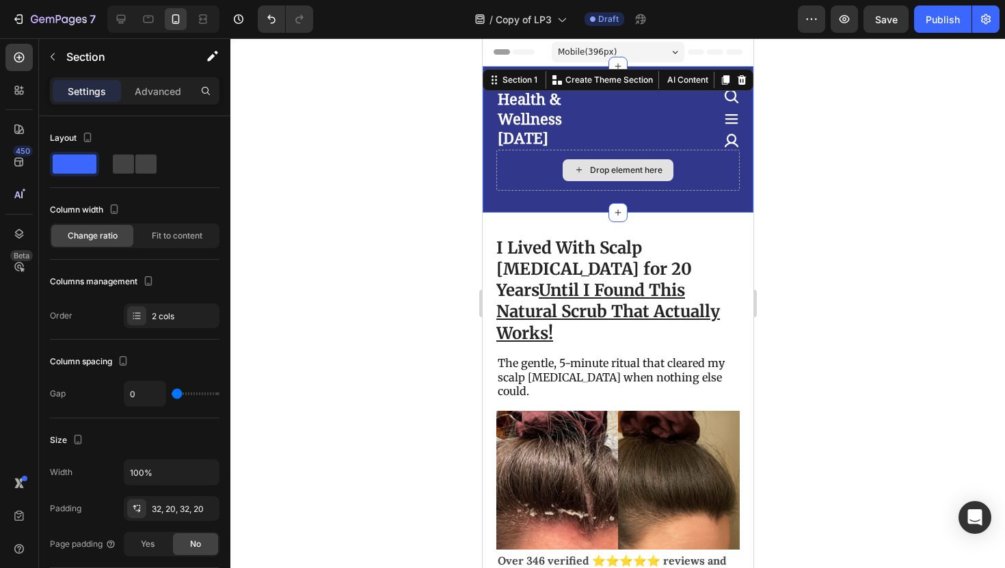
click at [507, 154] on div "Drop element here" at bounding box center [617, 170] width 243 height 41
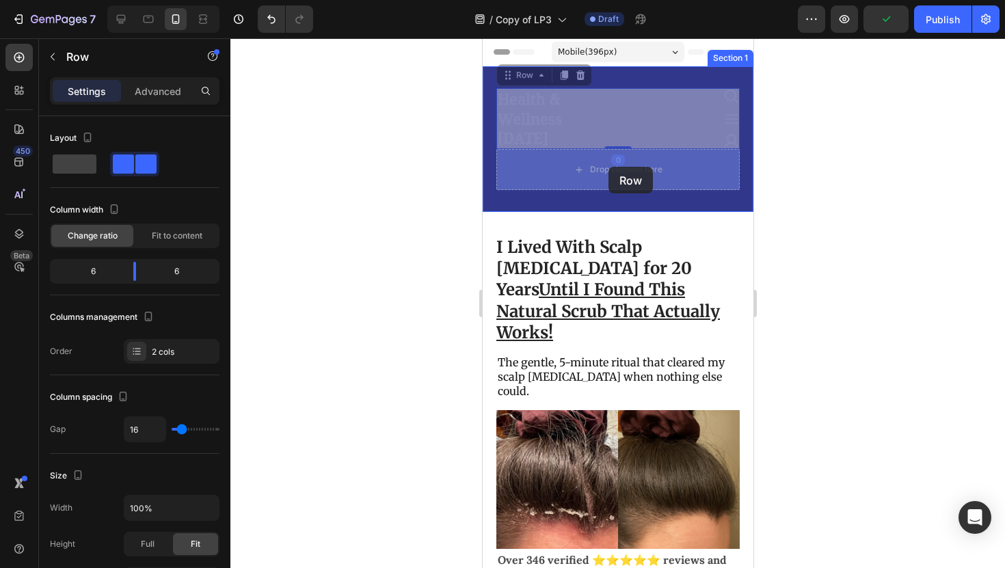
drag, startPoint x: 608, startPoint y: 132, endPoint x: 608, endPoint y: 167, distance: 34.9
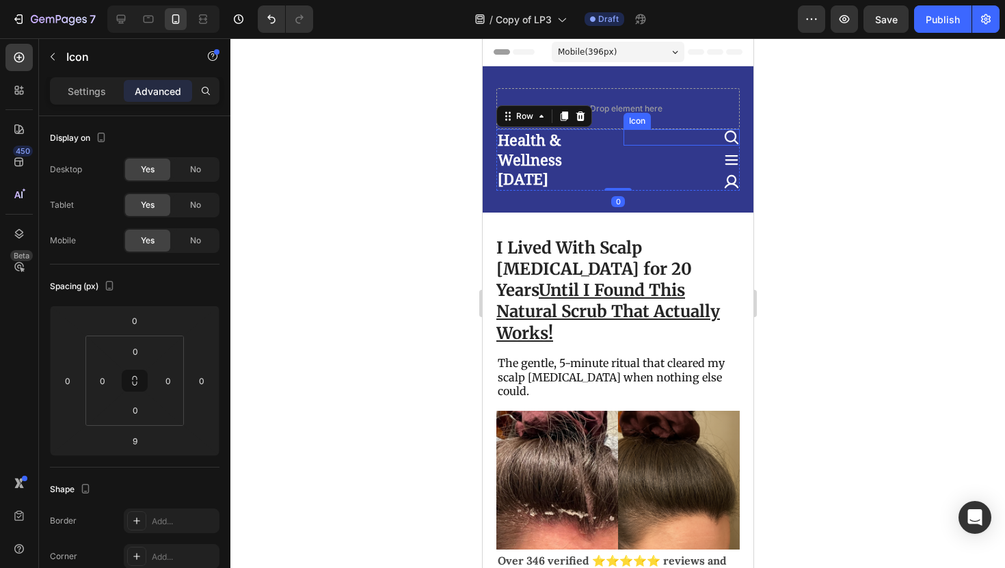
click at [635, 121] on div "Icon" at bounding box center [637, 121] width 22 height 0
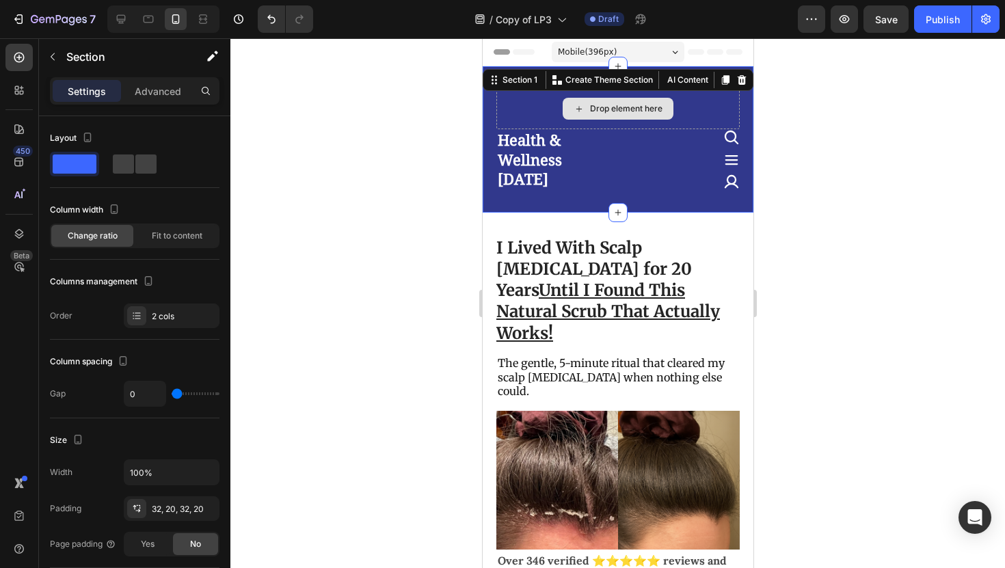
click at [615, 112] on div "Drop element here" at bounding box center [625, 108] width 72 height 11
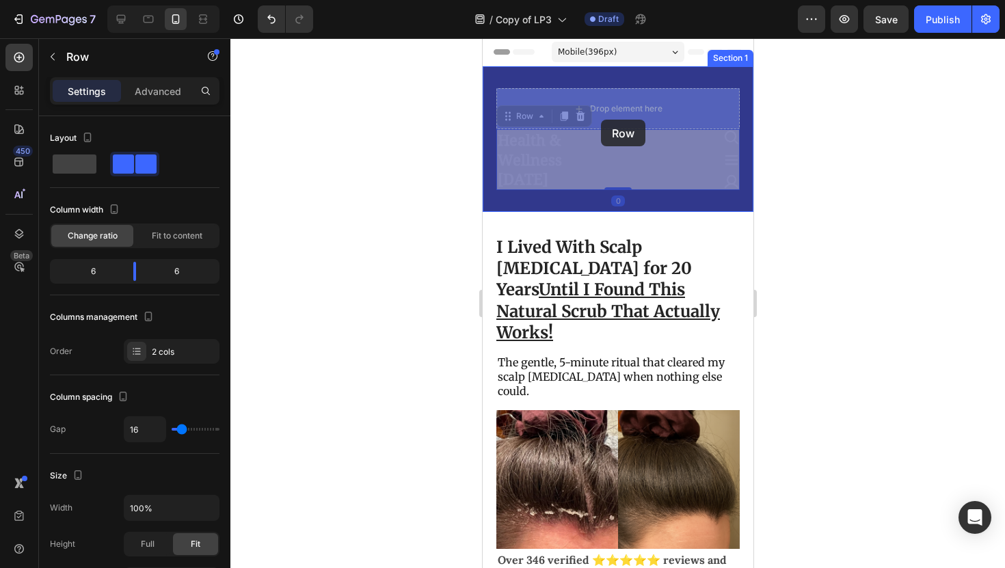
drag, startPoint x: 615, startPoint y: 163, endPoint x: 601, endPoint y: 113, distance: 51.9
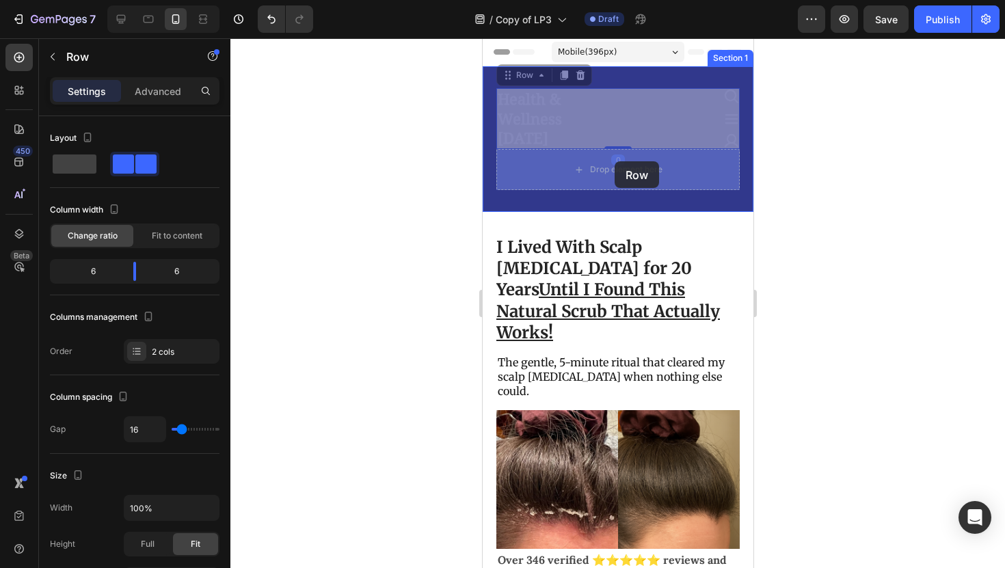
drag, startPoint x: 615, startPoint y: 129, endPoint x: 614, endPoint y: 161, distance: 32.8
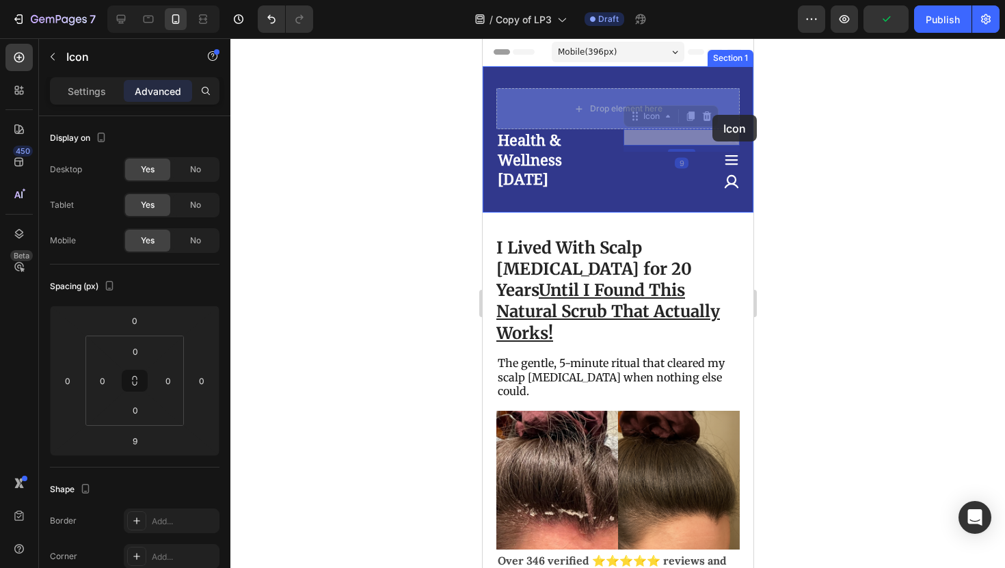
drag, startPoint x: 715, startPoint y: 138, endPoint x: 712, endPoint y: 115, distance: 23.5
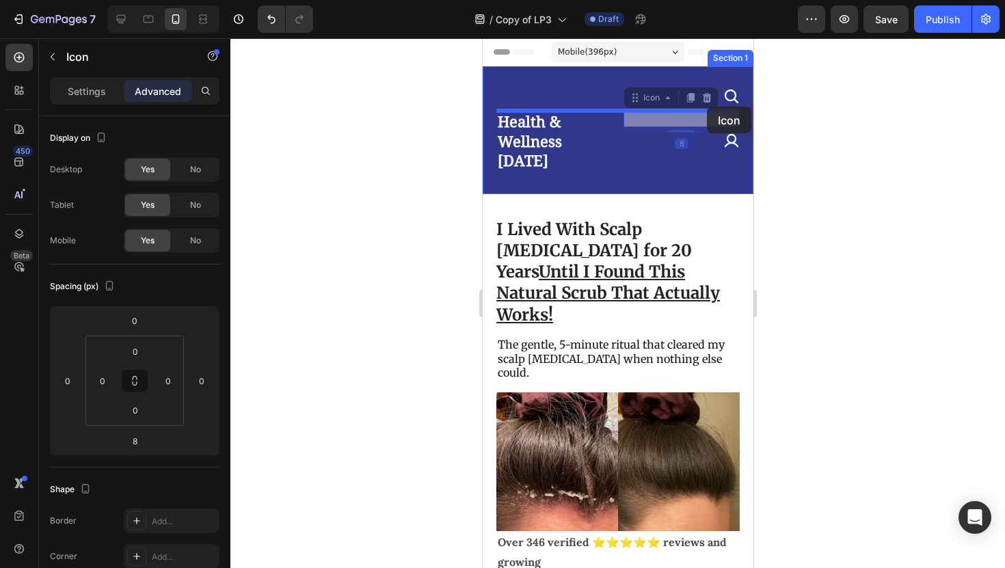
drag, startPoint x: 705, startPoint y: 120, endPoint x: 706, endPoint y: 107, distance: 13.7
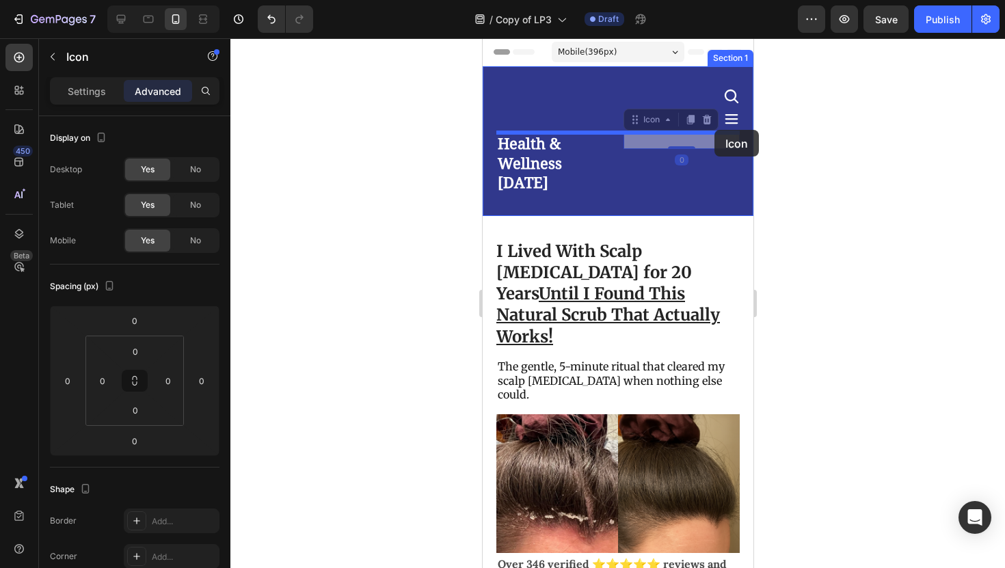
drag, startPoint x: 714, startPoint y: 142, endPoint x: 714, endPoint y: 130, distance: 12.3
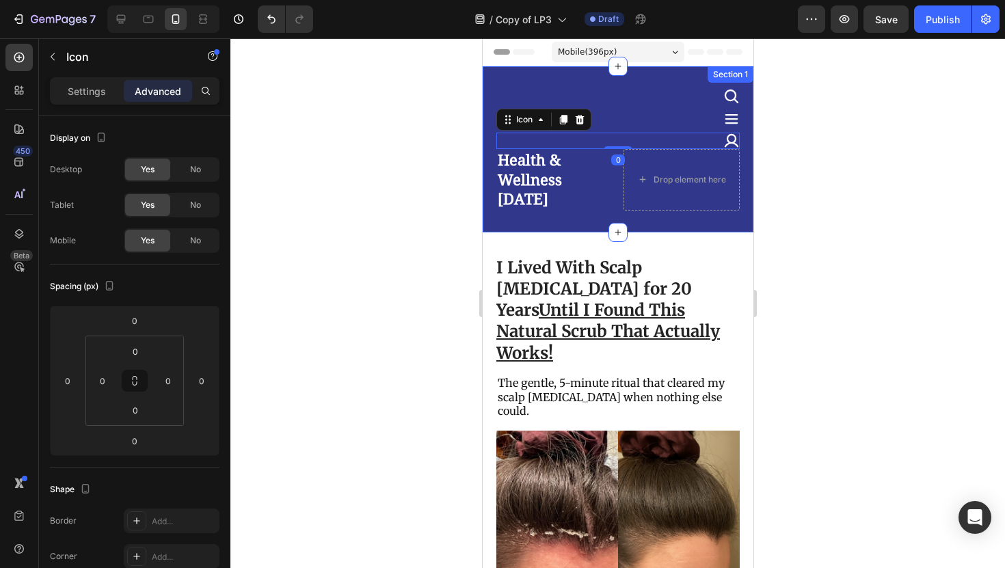
click at [773, 149] on div at bounding box center [617, 303] width 775 height 530
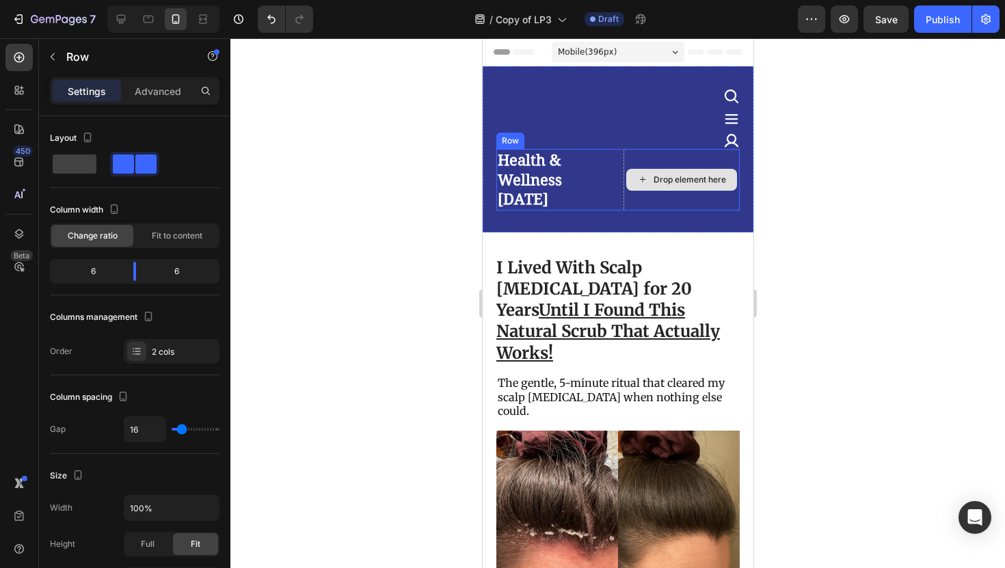
click at [663, 157] on div "Drop element here" at bounding box center [681, 180] width 116 height 62
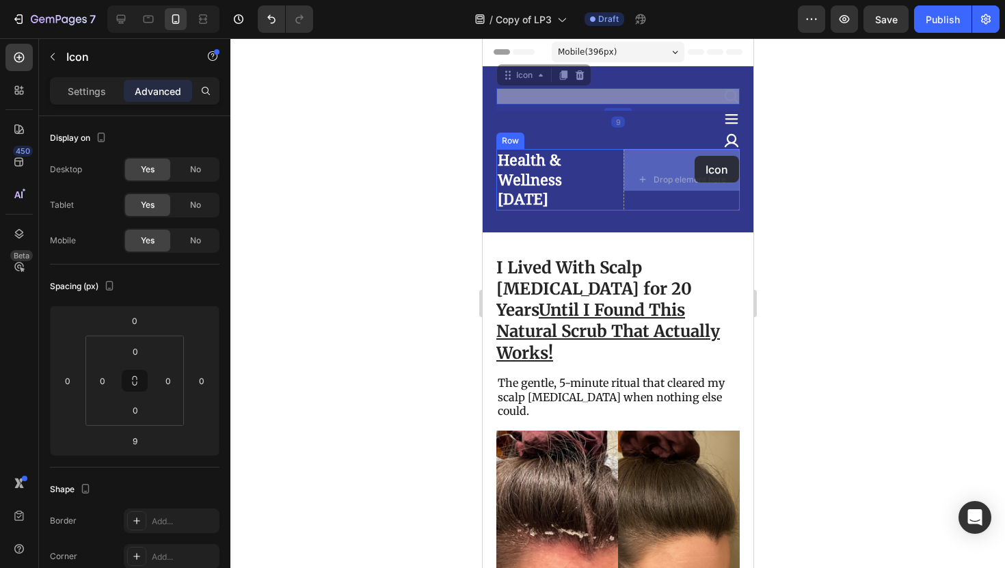
drag, startPoint x: 701, startPoint y: 98, endPoint x: 694, endPoint y: 156, distance: 57.8
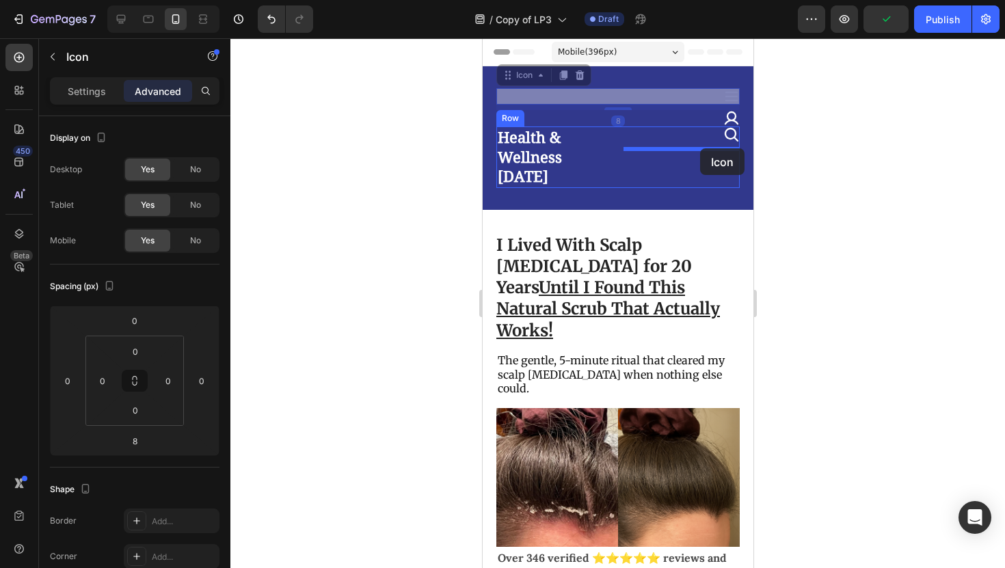
drag, startPoint x: 716, startPoint y: 98, endPoint x: 699, endPoint y: 148, distance: 53.2
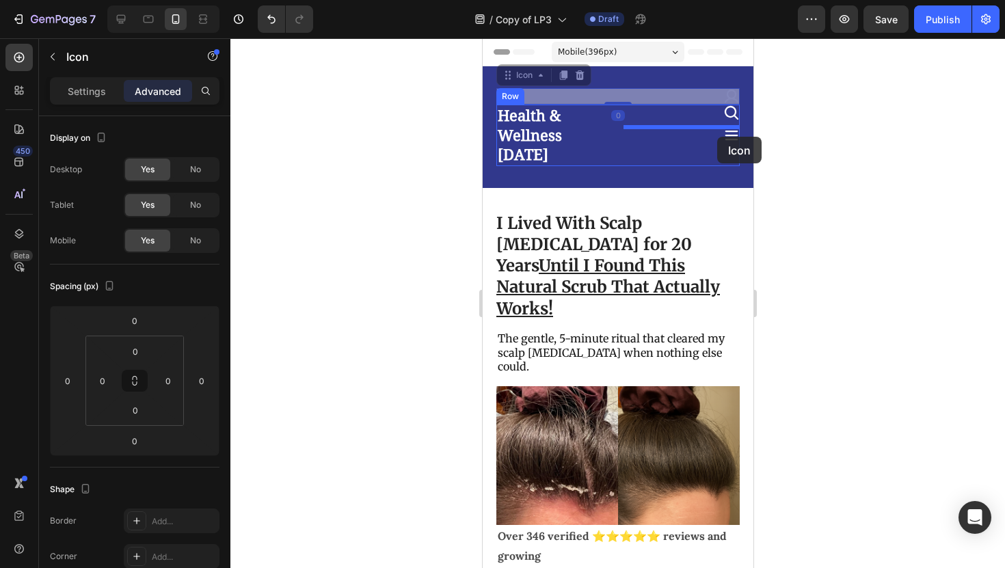
drag, startPoint x: 721, startPoint y: 99, endPoint x: 715, endPoint y: 131, distance: 32.7
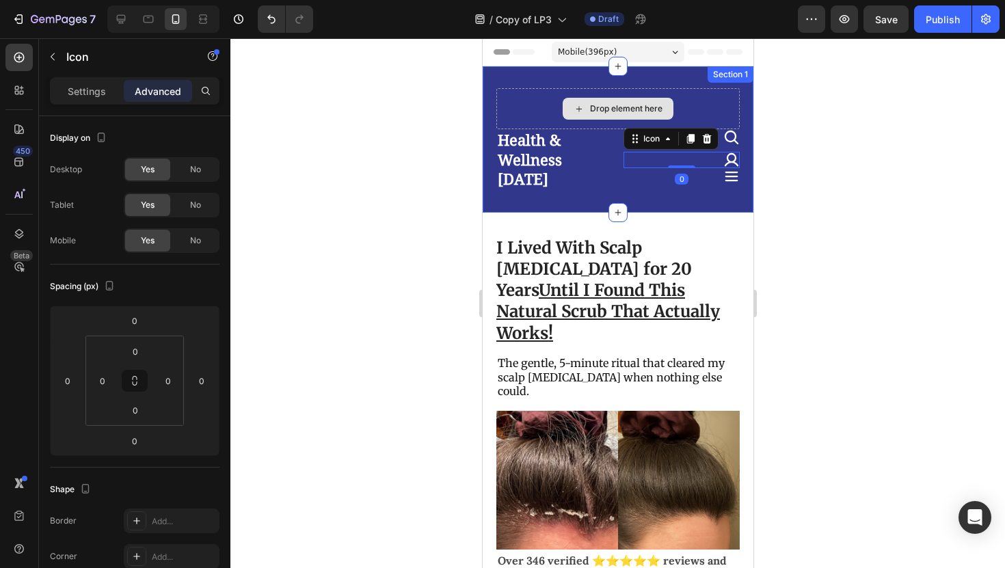
click at [719, 115] on div "Drop element here" at bounding box center [617, 108] width 243 height 41
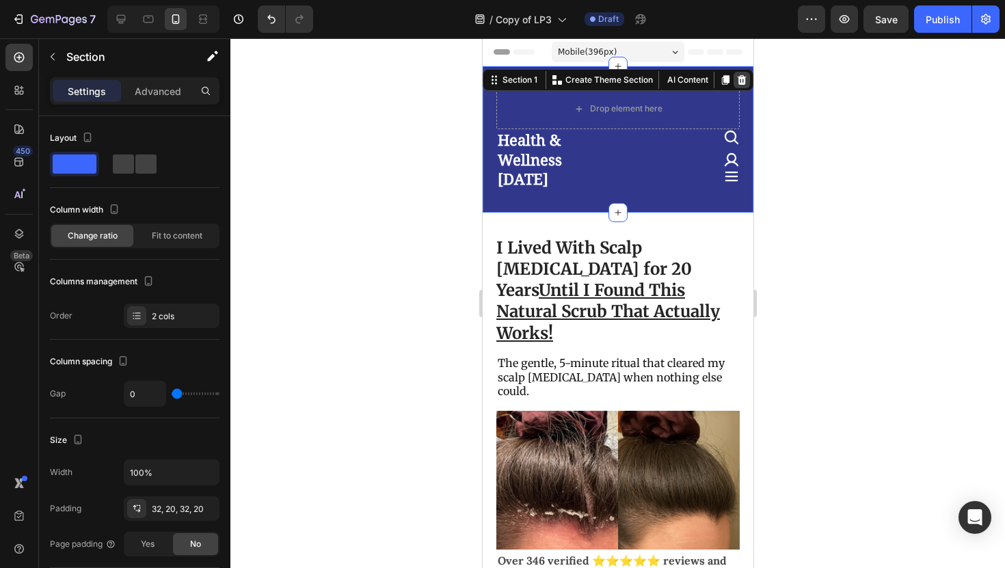
click at [747, 81] on div at bounding box center [741, 80] width 16 height 16
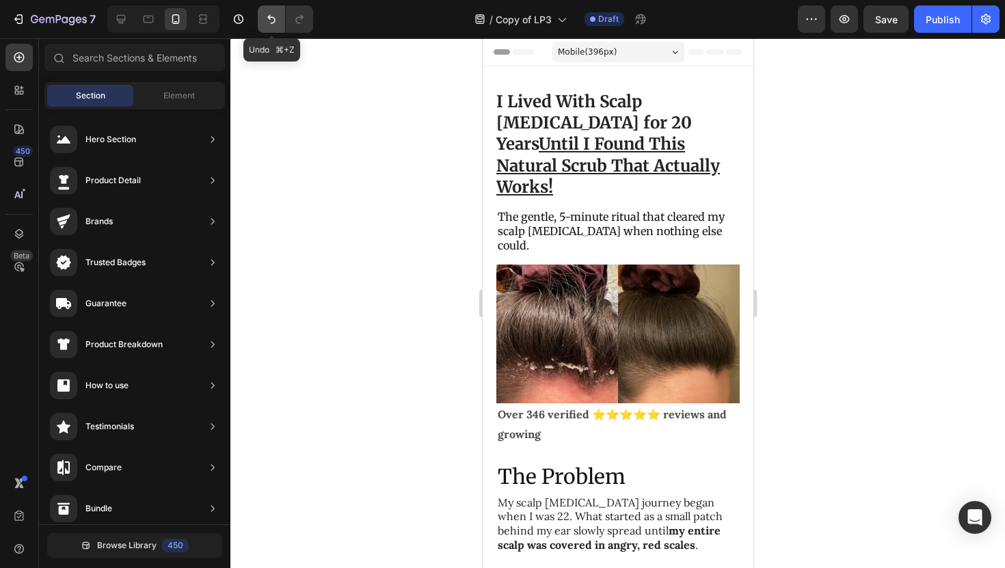
click at [269, 15] on icon "Undo/Redo" at bounding box center [272, 19] width 14 height 14
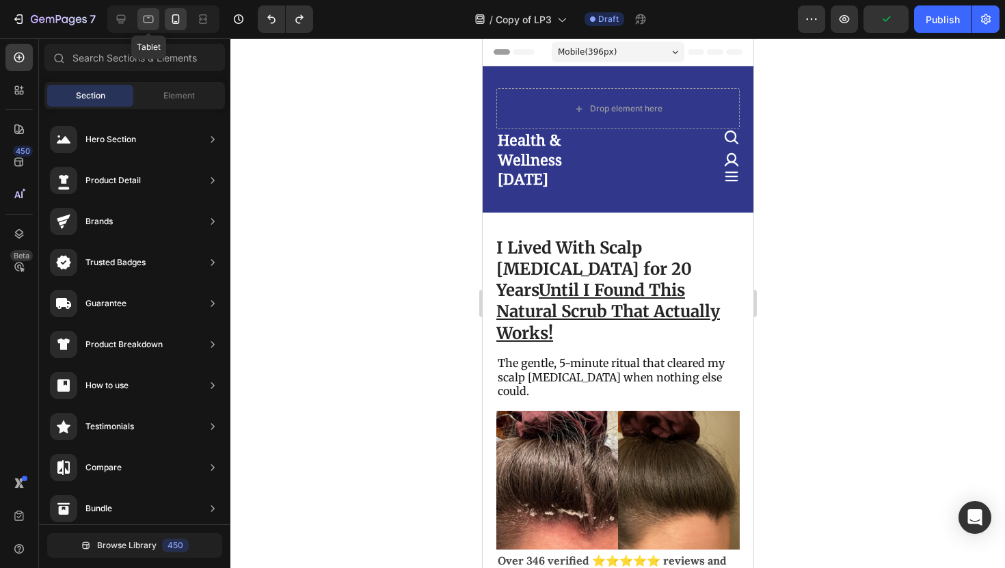
click at [138, 20] on div at bounding box center [148, 19] width 22 height 22
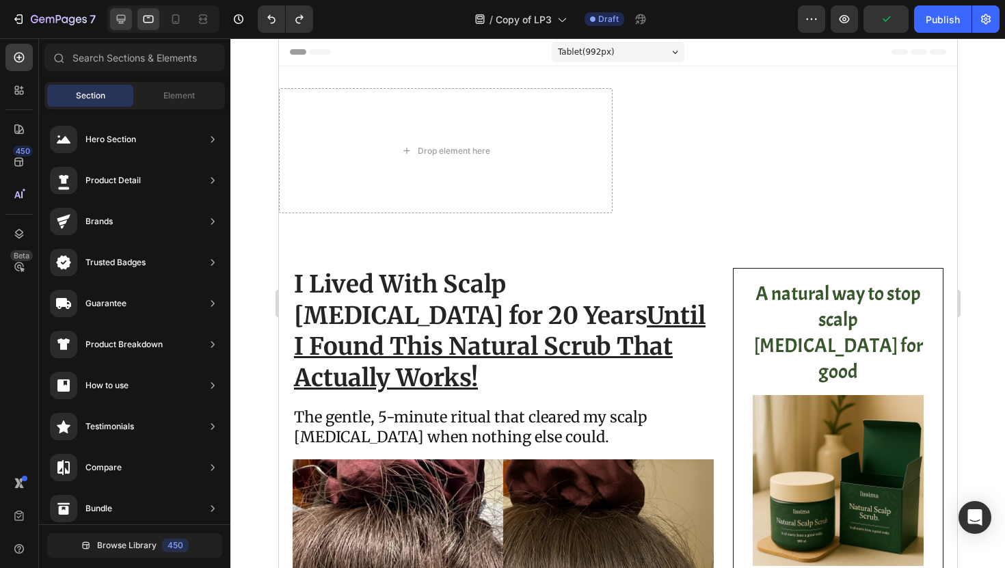
click at [130, 20] on div at bounding box center [121, 19] width 22 height 22
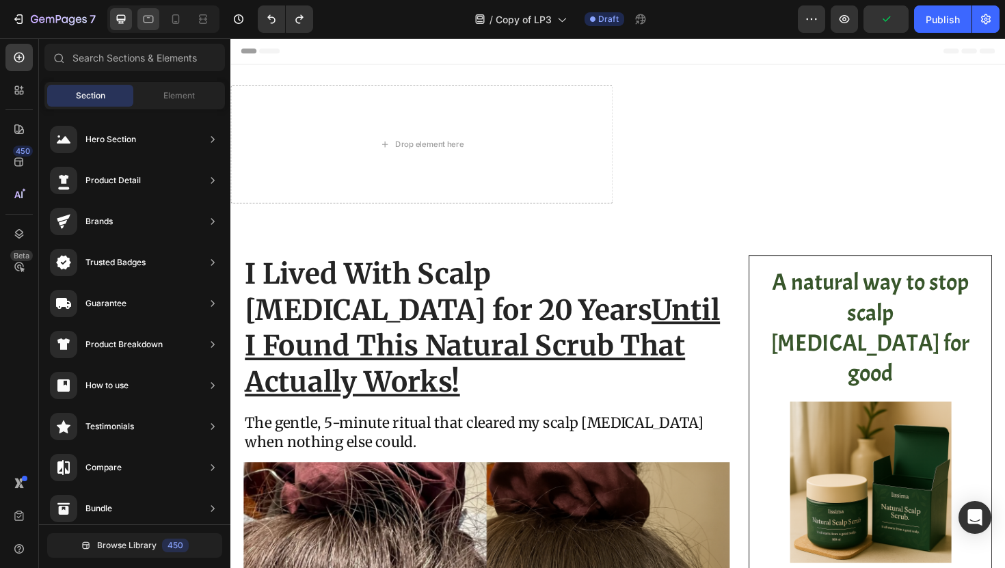
click at [140, 23] on div at bounding box center [148, 19] width 22 height 22
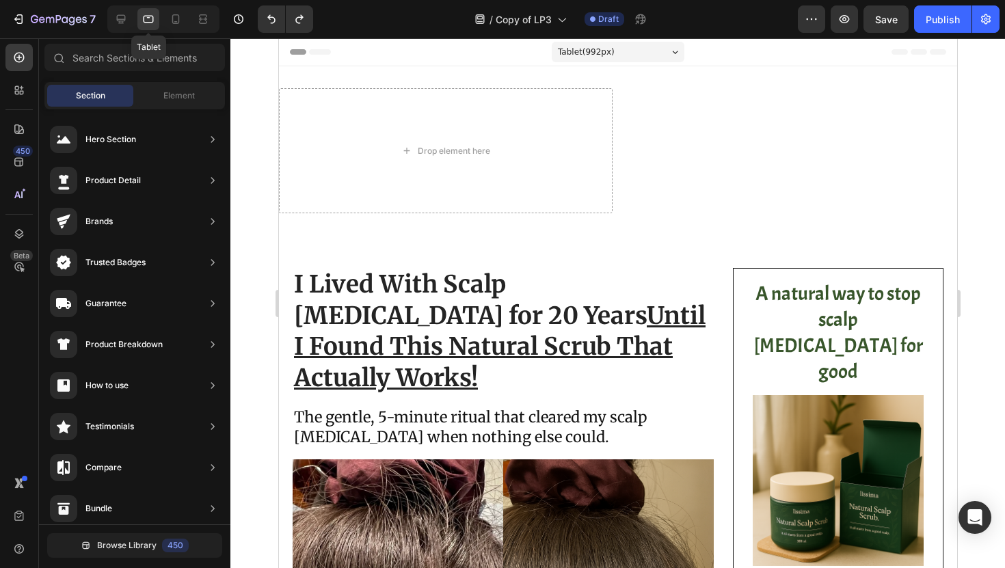
click at [159, 28] on div at bounding box center [148, 19] width 22 height 22
click at [174, 27] on div at bounding box center [176, 19] width 22 height 22
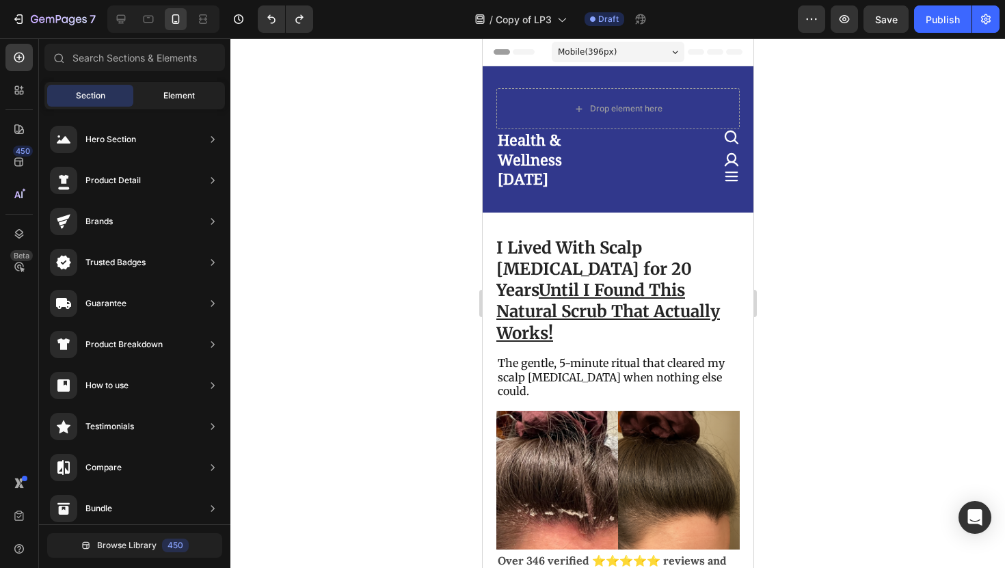
click at [147, 98] on div "Element" at bounding box center [179, 96] width 86 height 22
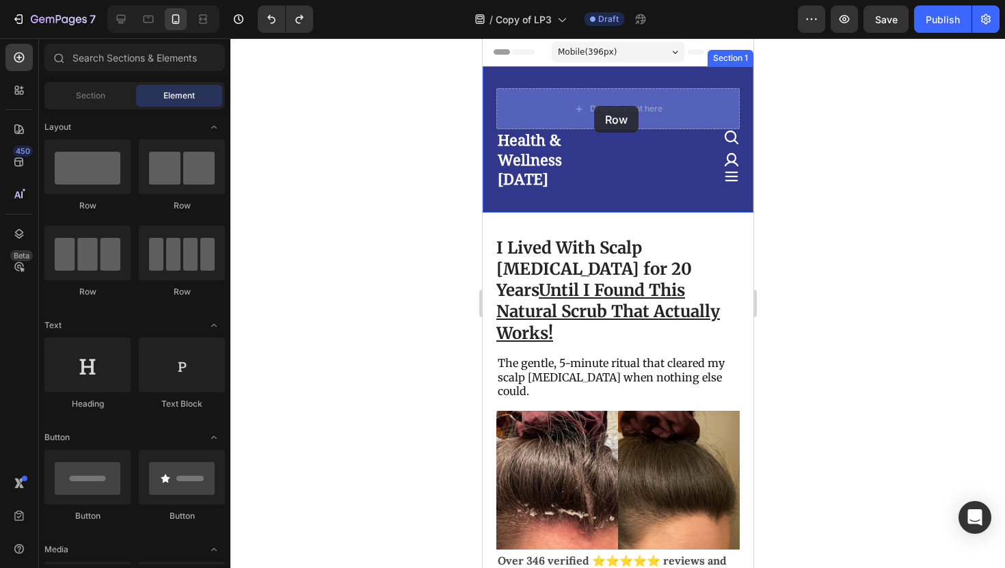
drag, startPoint x: 609, startPoint y: 213, endPoint x: 593, endPoint y: 106, distance: 108.5
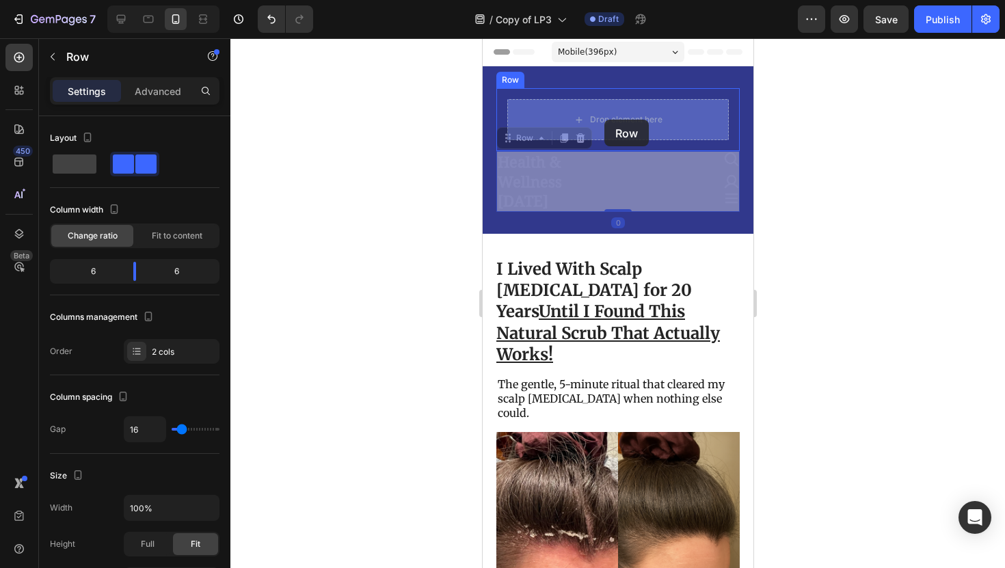
drag, startPoint x: 610, startPoint y: 195, endPoint x: 604, endPoint y: 120, distance: 75.5
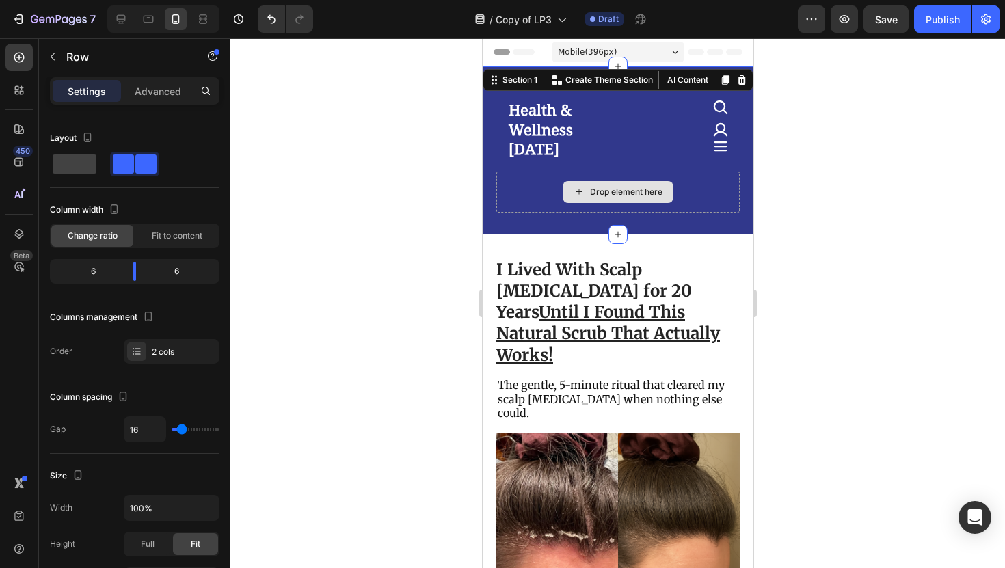
click at [682, 187] on div "Drop element here" at bounding box center [617, 192] width 243 height 41
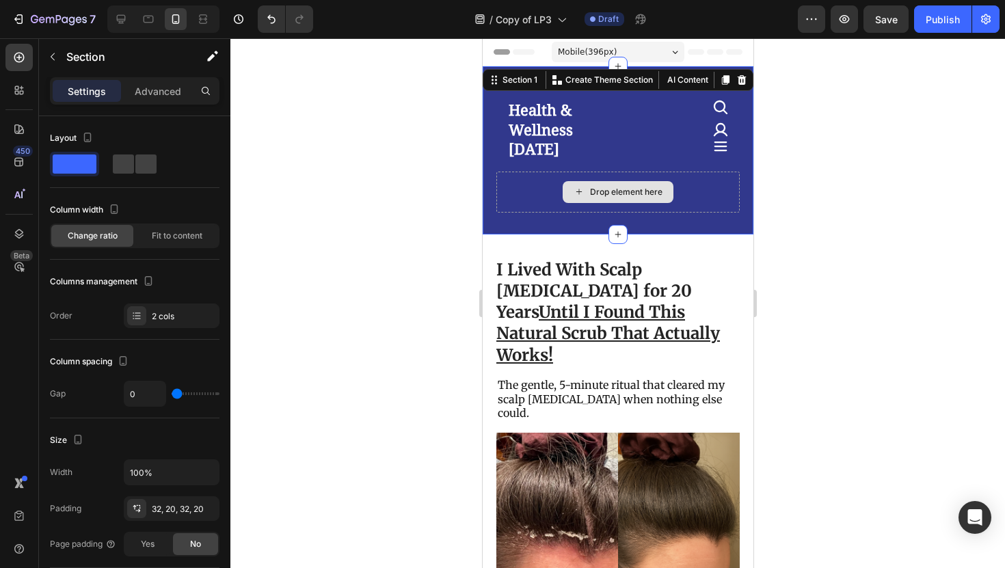
click at [684, 189] on div "Drop element here" at bounding box center [617, 192] width 243 height 41
click at [269, 23] on icon "Undo/Redo" at bounding box center [272, 19] width 14 height 14
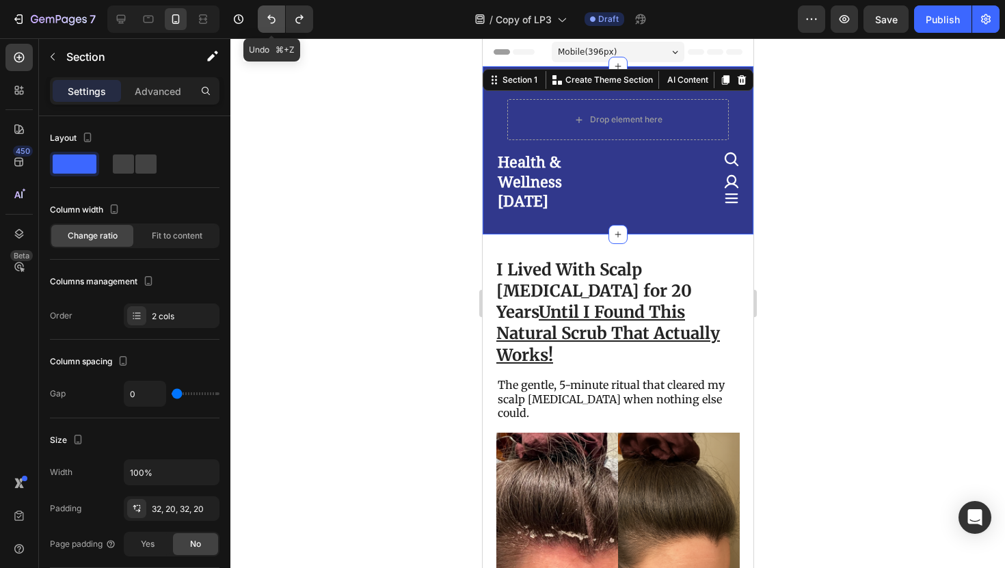
click at [269, 23] on icon "Undo/Redo" at bounding box center [272, 19] width 14 height 14
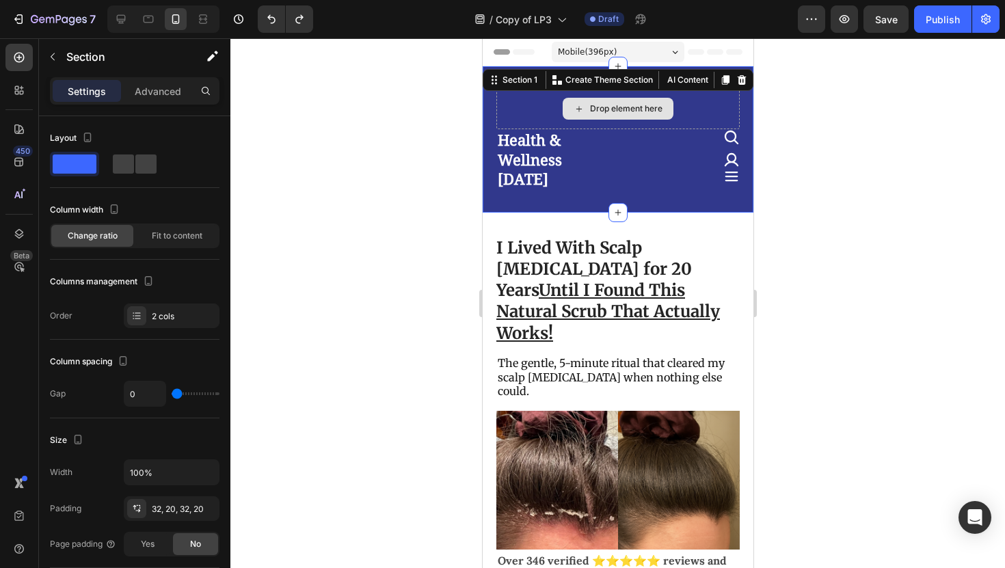
click at [503, 105] on div "Drop element here" at bounding box center [617, 108] width 243 height 41
click at [613, 190] on div "Drop element here Health & Wellness Today Heading Icon Icon Icon Row Section 1 …" at bounding box center [617, 139] width 271 height 146
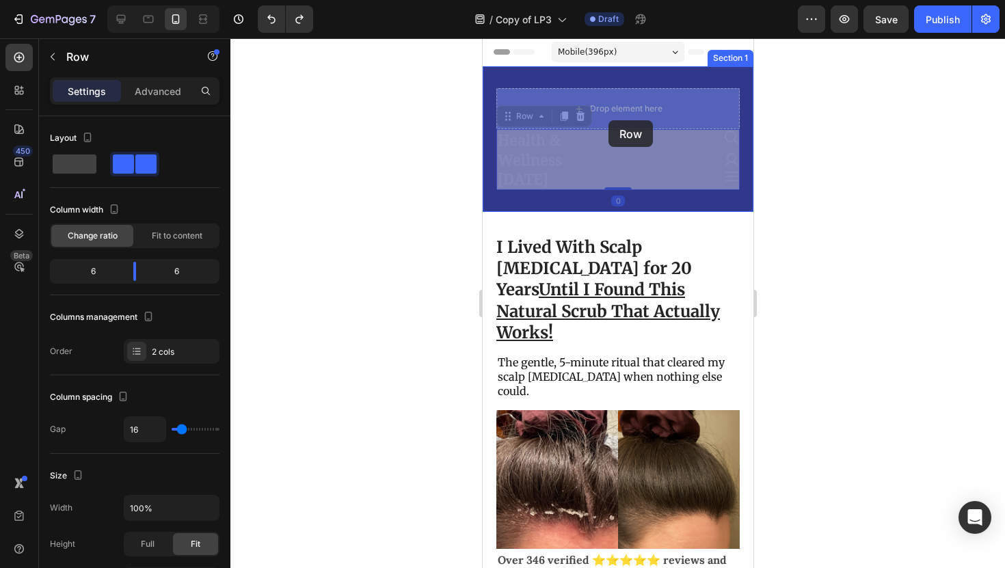
drag, startPoint x: 611, startPoint y: 182, endPoint x: 608, endPoint y: 120, distance: 61.6
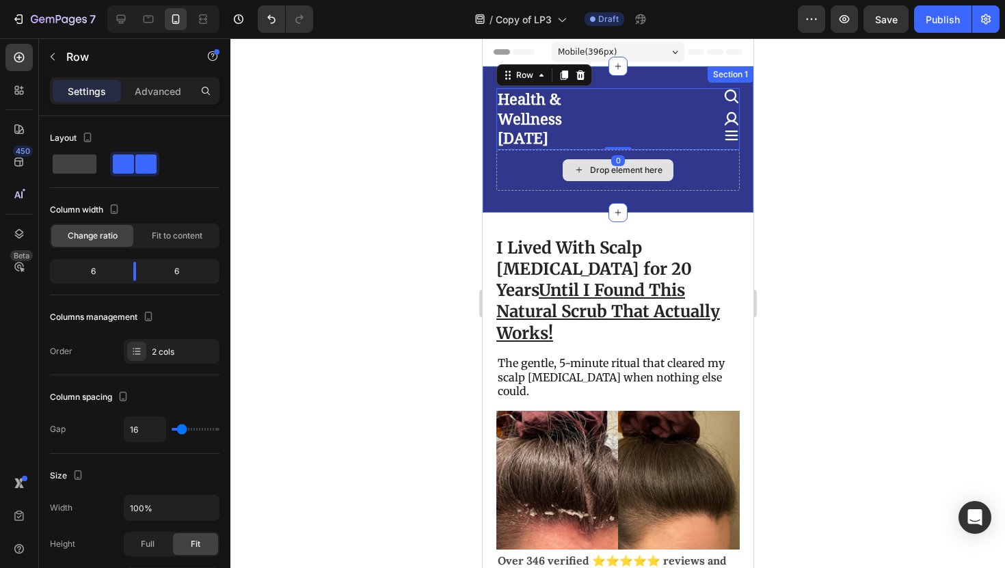
click at [670, 163] on div "Drop element here" at bounding box center [617, 170] width 111 height 22
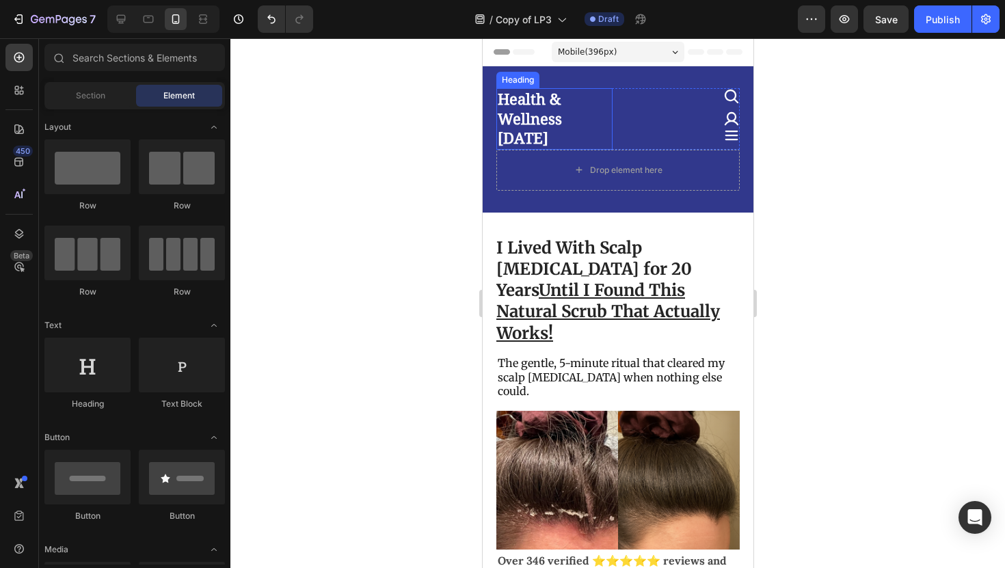
click at [521, 120] on h2 "Health & Wellness [DATE]" at bounding box center [554, 119] width 116 height 62
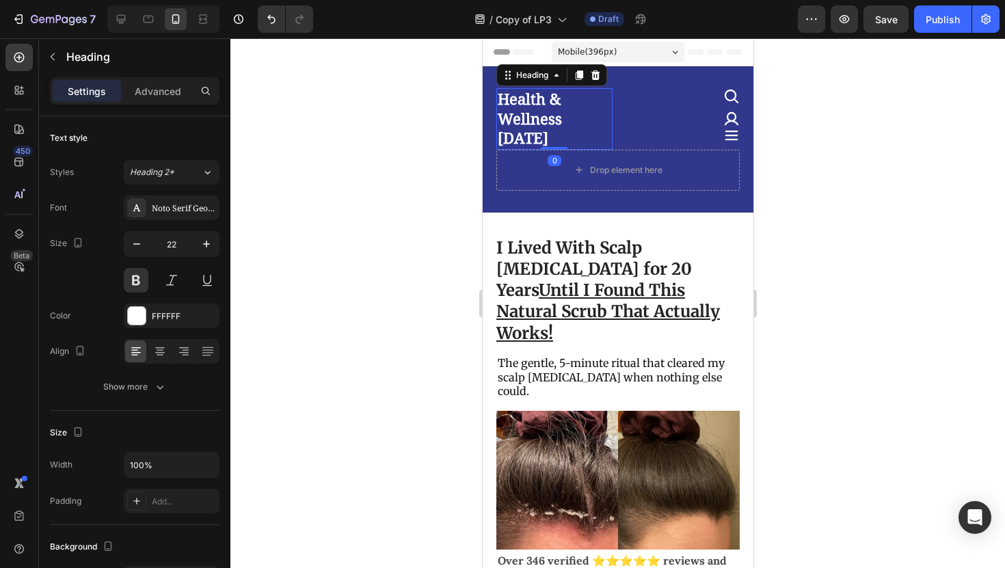
click at [567, 116] on h2 "Health & Wellness [DATE]" at bounding box center [554, 119] width 116 height 62
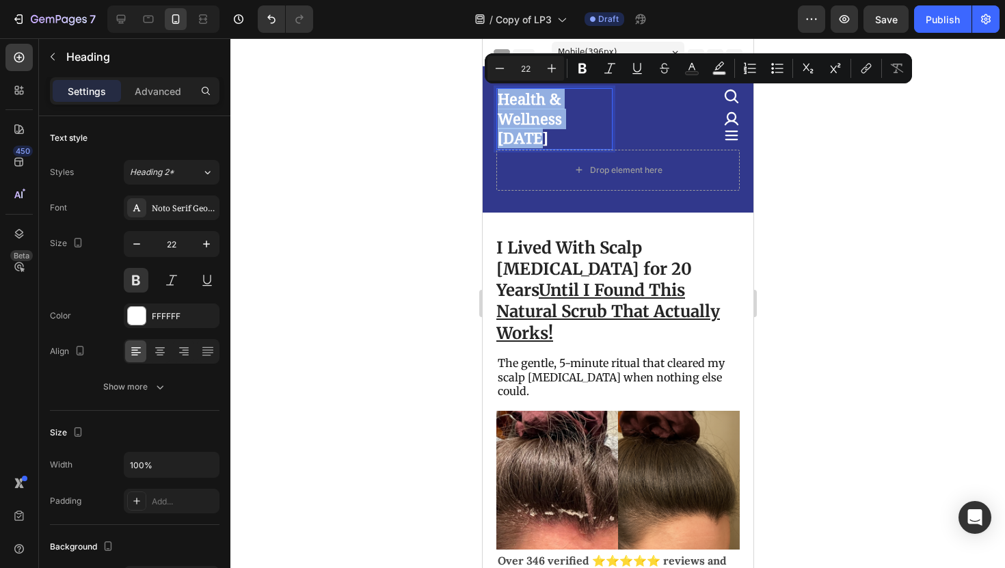
drag, startPoint x: 606, startPoint y: 124, endPoint x: 496, endPoint y: 105, distance: 111.7
click at [496, 105] on h2 "Health & Wellness [DATE]" at bounding box center [554, 119] width 116 height 62
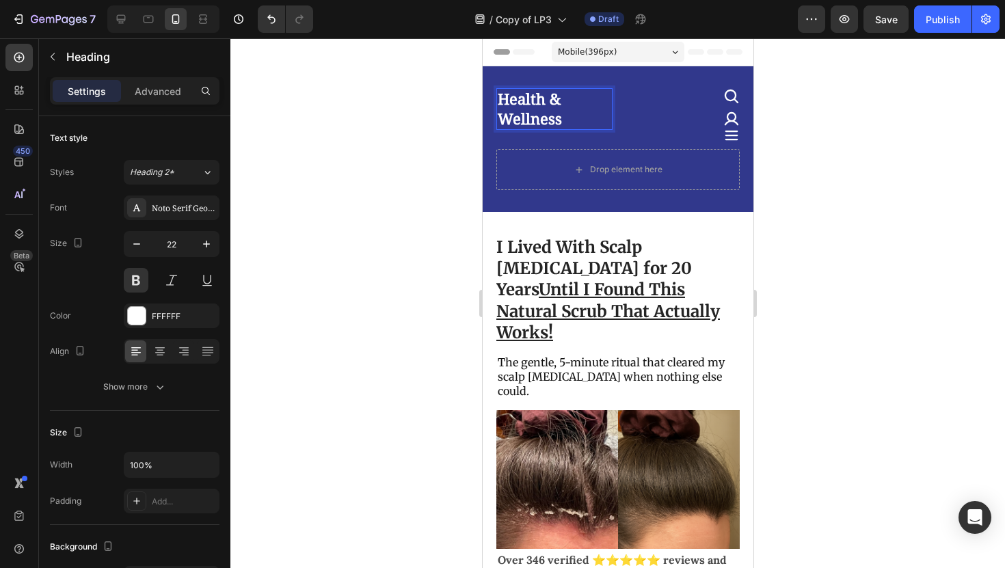
click at [791, 157] on div at bounding box center [617, 303] width 775 height 530
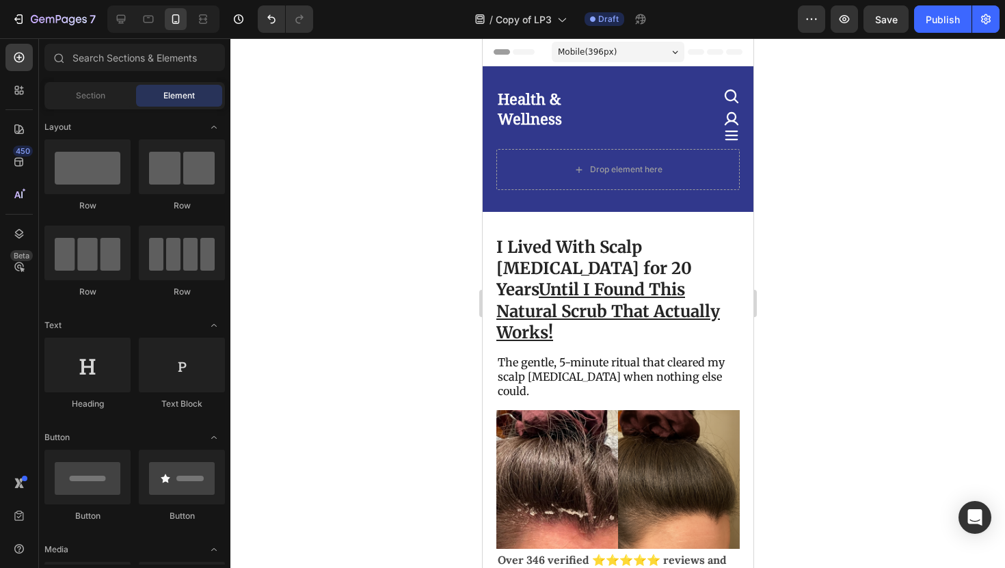
click at [836, 36] on div "7 Version history / Copy of LP3 Draft Preview Save Publish" at bounding box center [502, 19] width 1005 height 39
click at [836, 35] on div "7 Version history / Copy of LP3 Draft Preview Save Publish" at bounding box center [502, 19] width 1005 height 39
click at [836, 34] on div "7 Version history / Copy of LP3 Draft Preview Publish" at bounding box center [502, 19] width 1005 height 39
click at [837, 31] on button "button" at bounding box center [844, 18] width 27 height 27
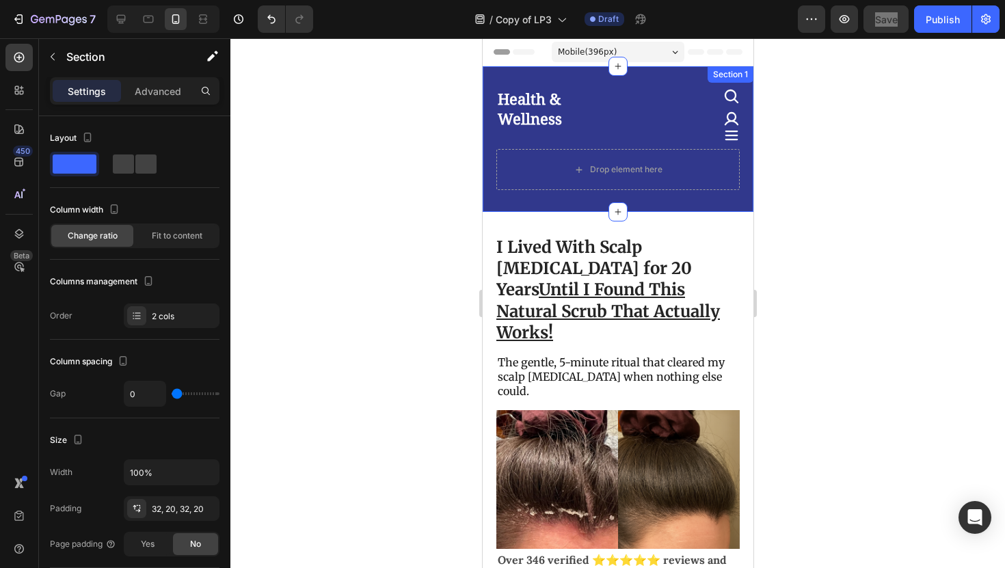
click at [567, 198] on div "Health & Wellness Heading Icon Icon Icon Row Drop element here Section 1" at bounding box center [617, 139] width 271 height 146
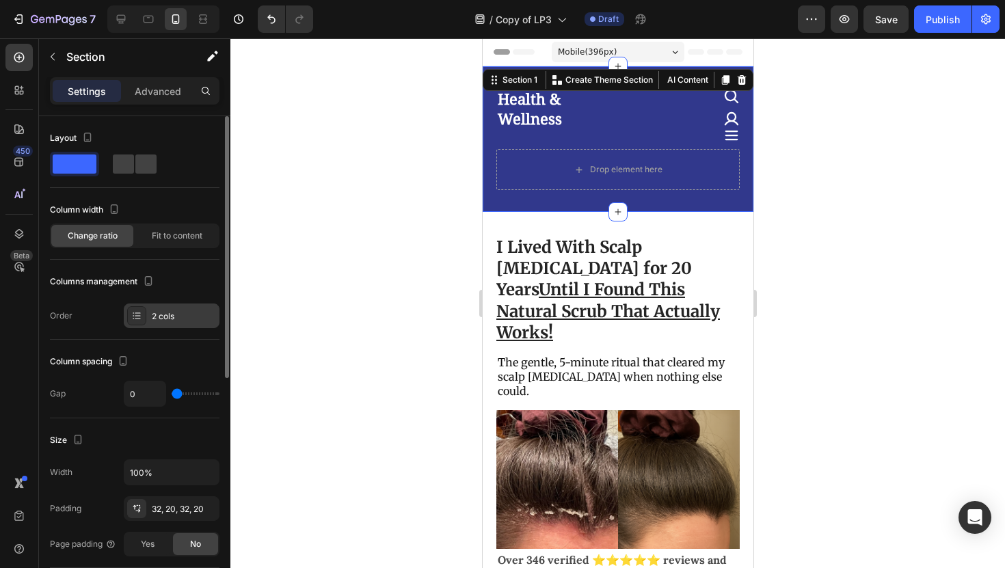
click at [162, 325] on div "2 cols" at bounding box center [172, 316] width 96 height 25
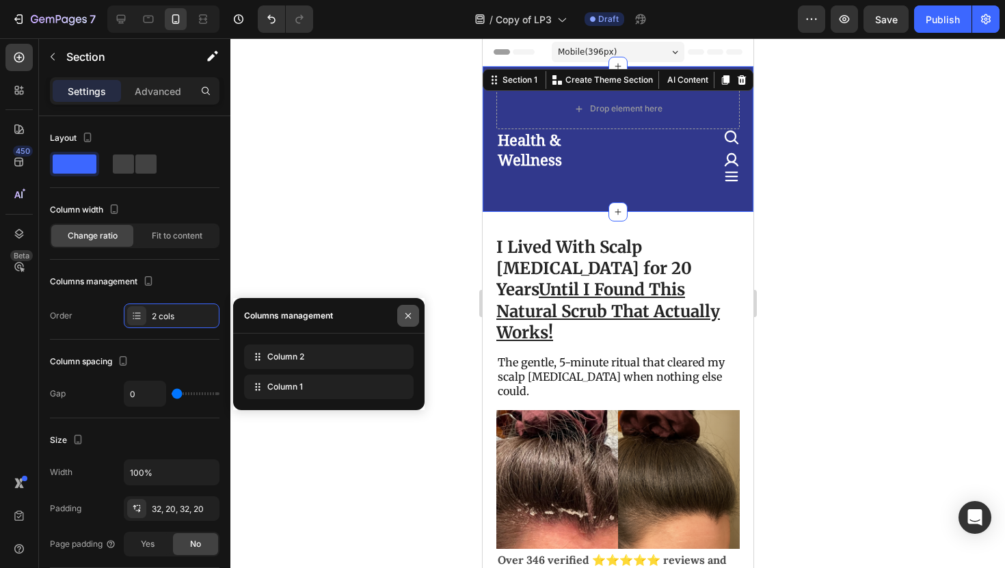
click at [408, 318] on icon "button" at bounding box center [408, 315] width 11 height 11
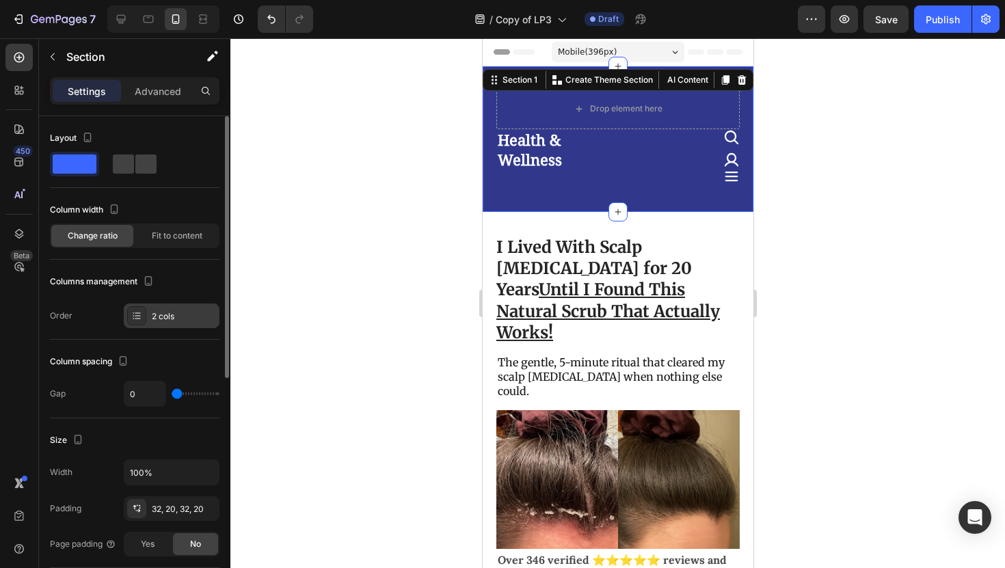
click at [185, 310] on div "2 cols" at bounding box center [184, 316] width 64 height 12
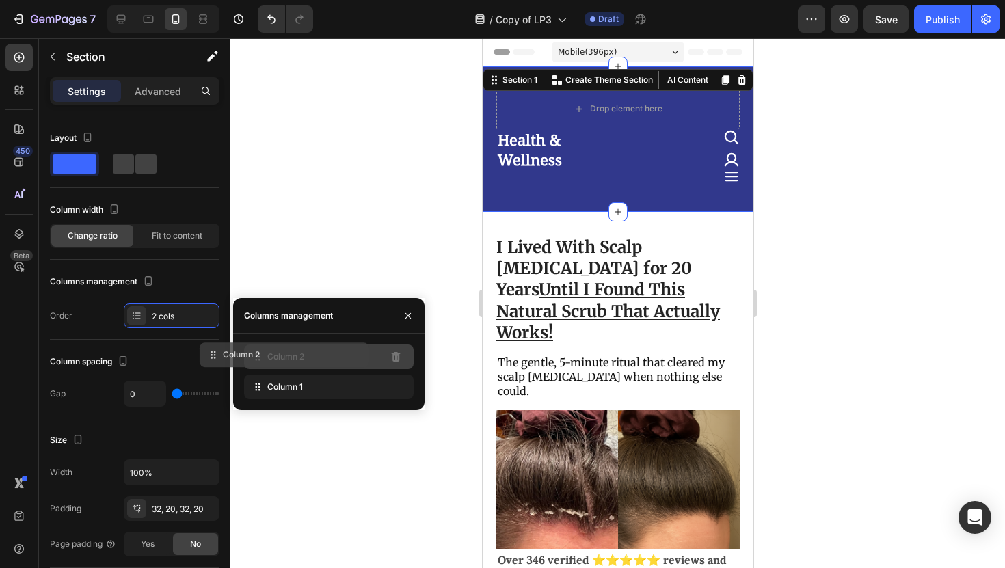
click at [353, 360] on div "Column 2" at bounding box center [329, 357] width 170 height 25
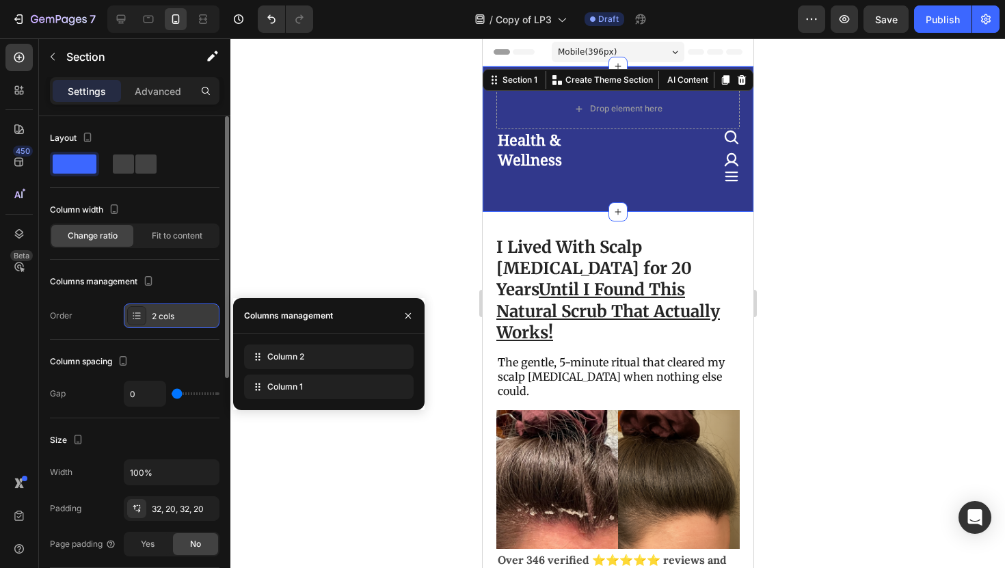
click at [162, 319] on div "2 cols" at bounding box center [184, 316] width 64 height 12
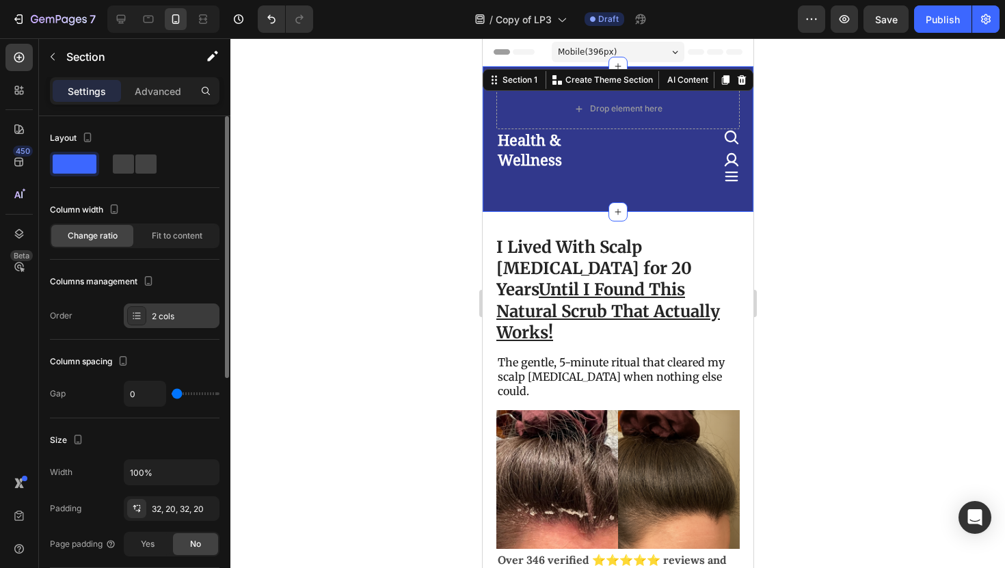
click at [162, 319] on div "2 cols" at bounding box center [184, 316] width 64 height 12
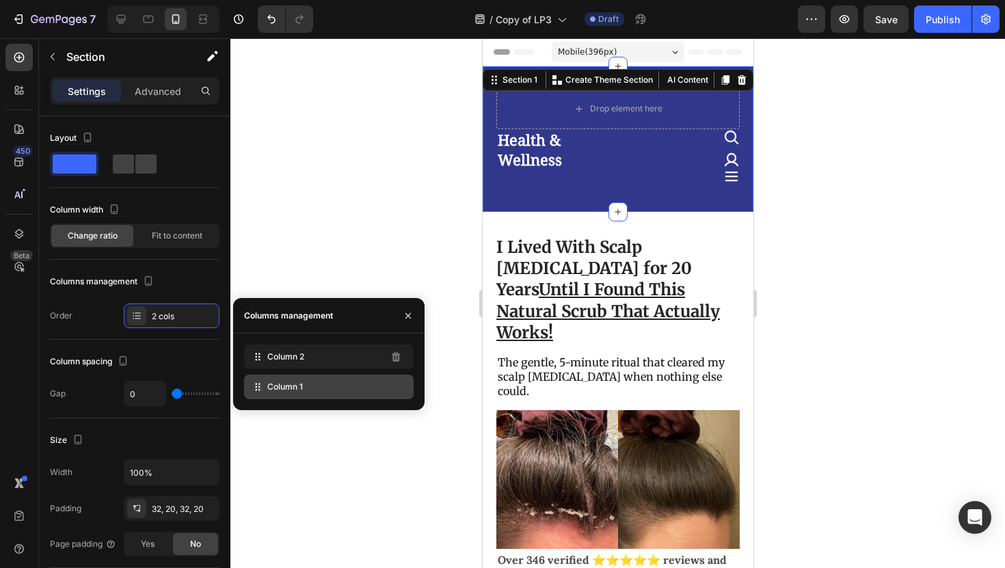
drag, startPoint x: 280, startPoint y: 390, endPoint x: 280, endPoint y: 369, distance: 21.9
click at [280, 369] on div "Column 2 Column 1" at bounding box center [329, 372] width 170 height 55
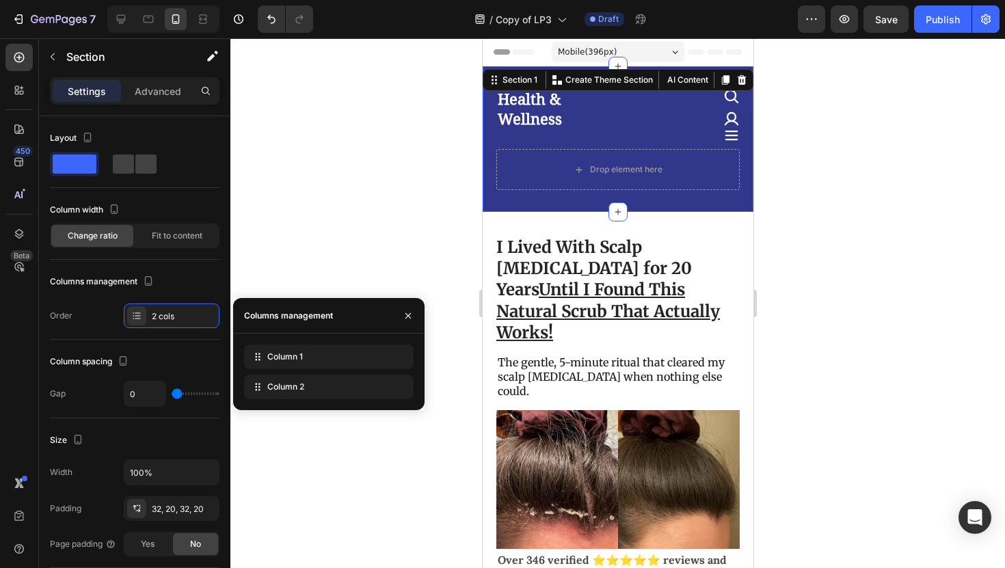
drag, startPoint x: 280, startPoint y: 369, endPoint x: 280, endPoint y: 403, distance: 34.2
click at [130, 176] on div at bounding box center [134, 164] width 49 height 25
type input "16"
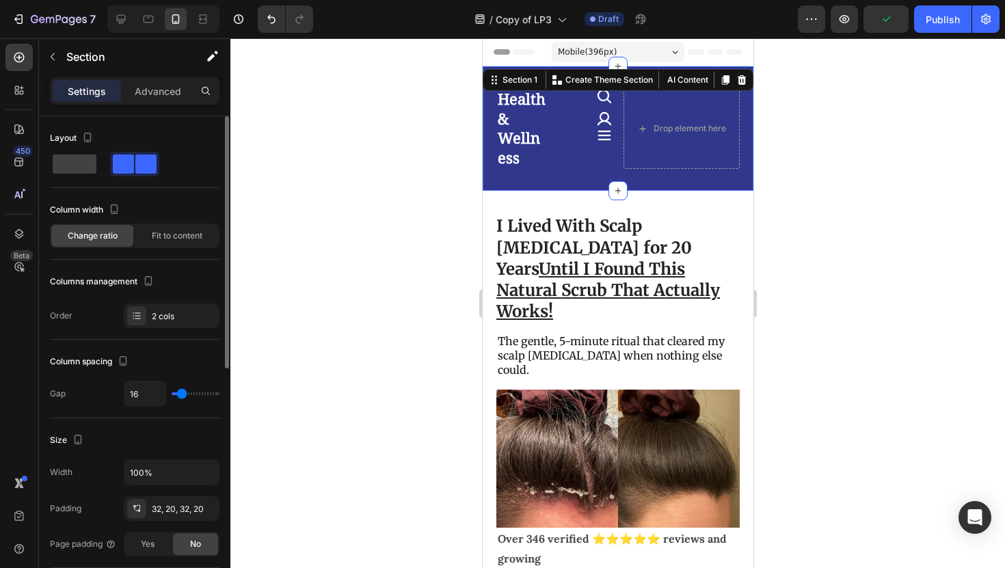
click at [130, 170] on span at bounding box center [123, 164] width 21 height 19
click at [61, 174] on div at bounding box center [74, 164] width 49 height 25
type input "0"
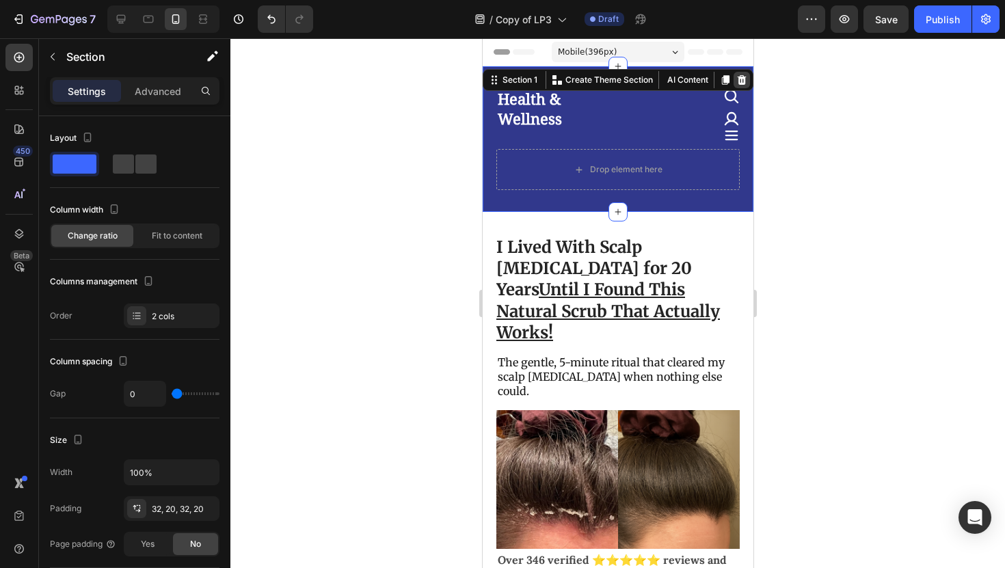
click at [744, 84] on icon at bounding box center [741, 80] width 11 height 11
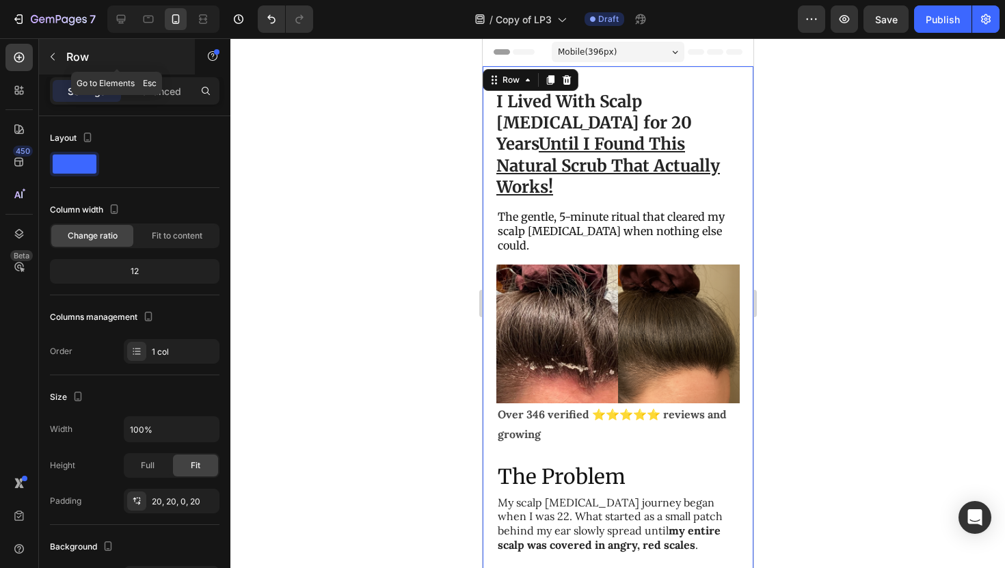
click at [64, 51] on div "Row" at bounding box center [117, 57] width 156 height 36
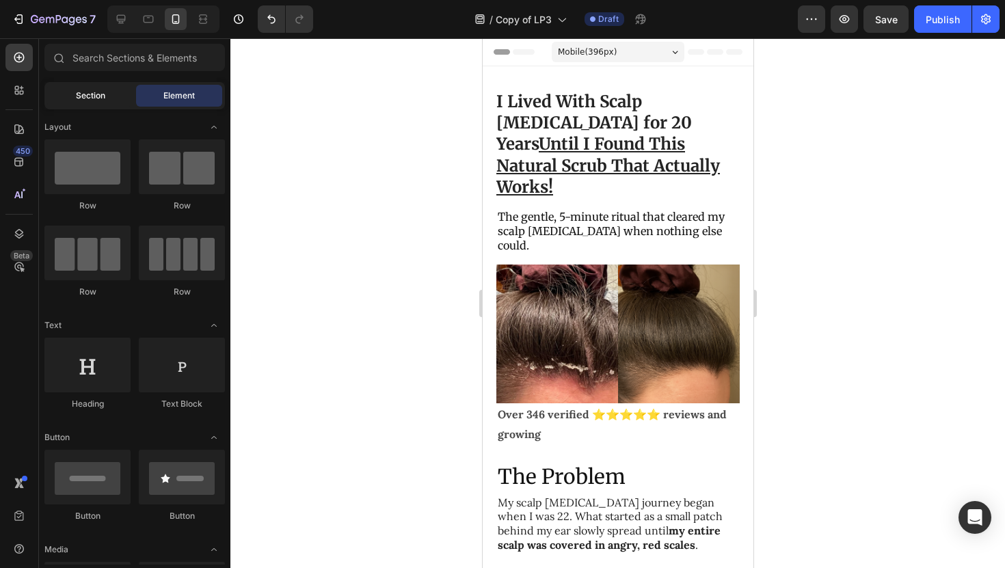
click at [100, 98] on span "Section" at bounding box center [90, 96] width 29 height 12
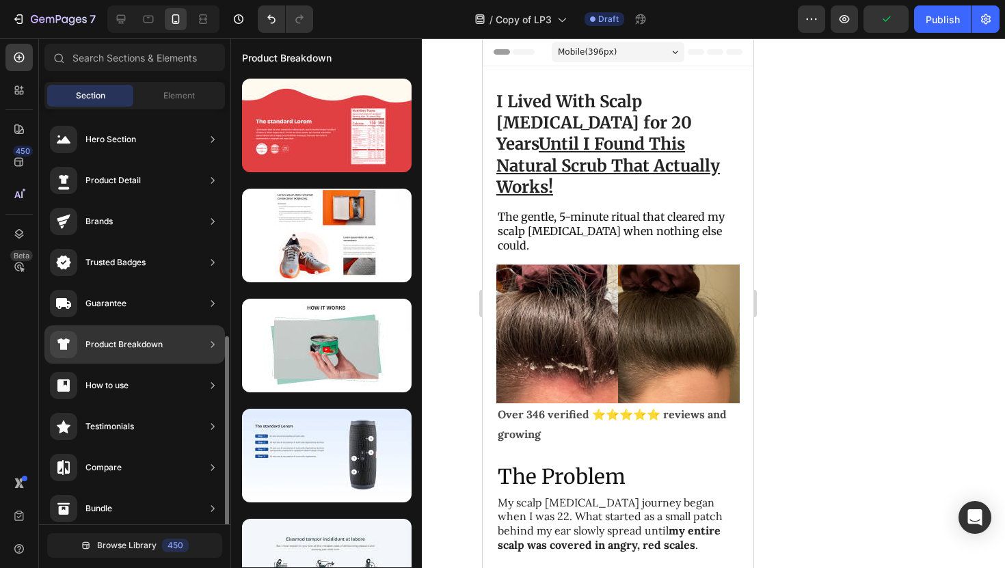
scroll to position [378, 0]
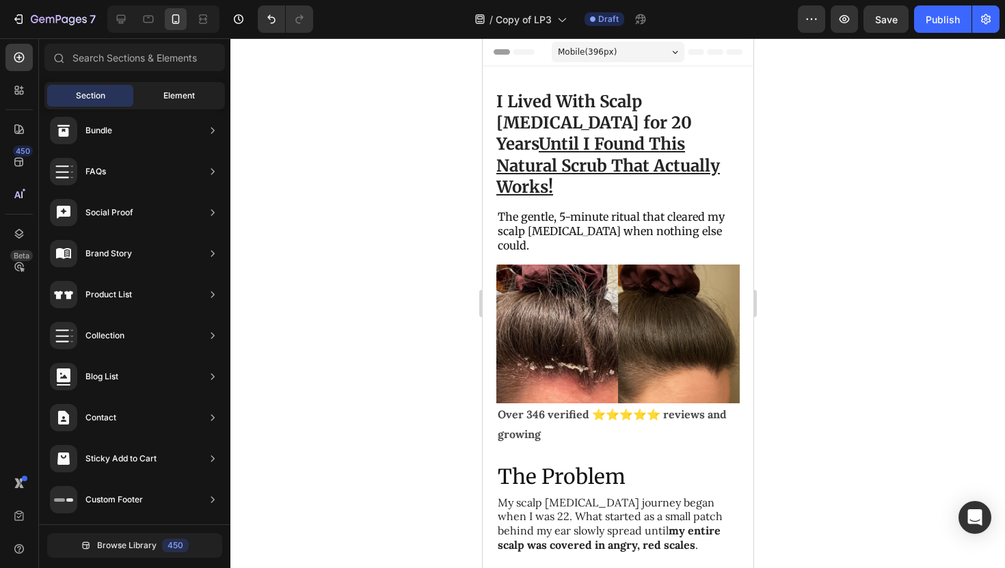
click at [146, 96] on div "Element" at bounding box center [179, 96] width 86 height 22
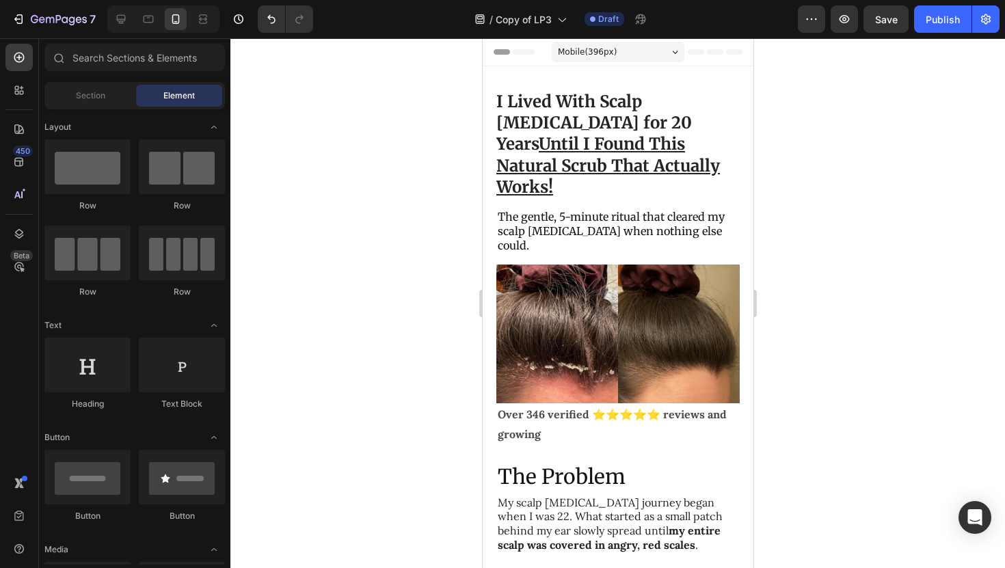
click at [344, 298] on div at bounding box center [617, 303] width 775 height 530
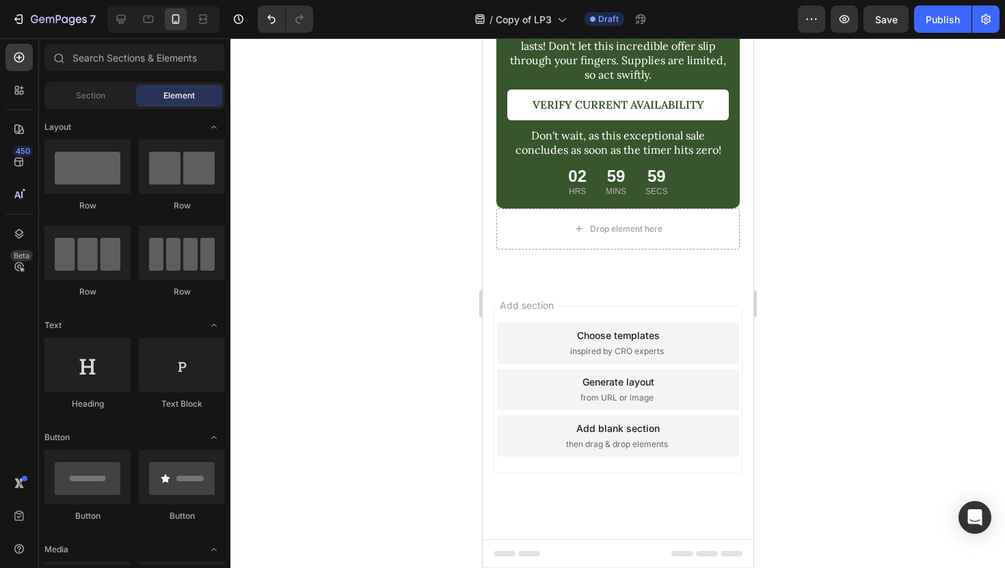
scroll to position [6183, 0]
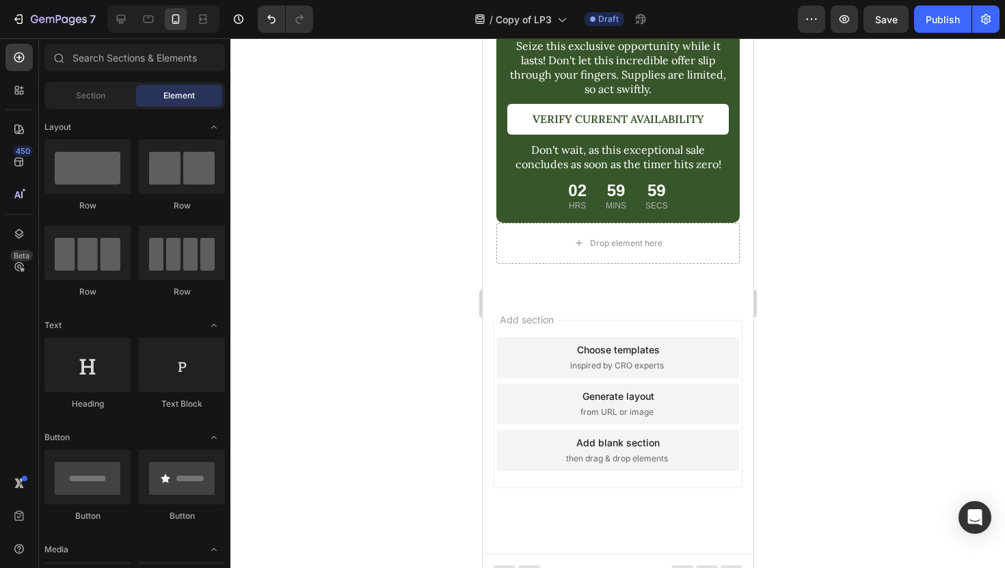
click at [600, 453] on span "then drag & drop elements" at bounding box center [616, 459] width 102 height 12
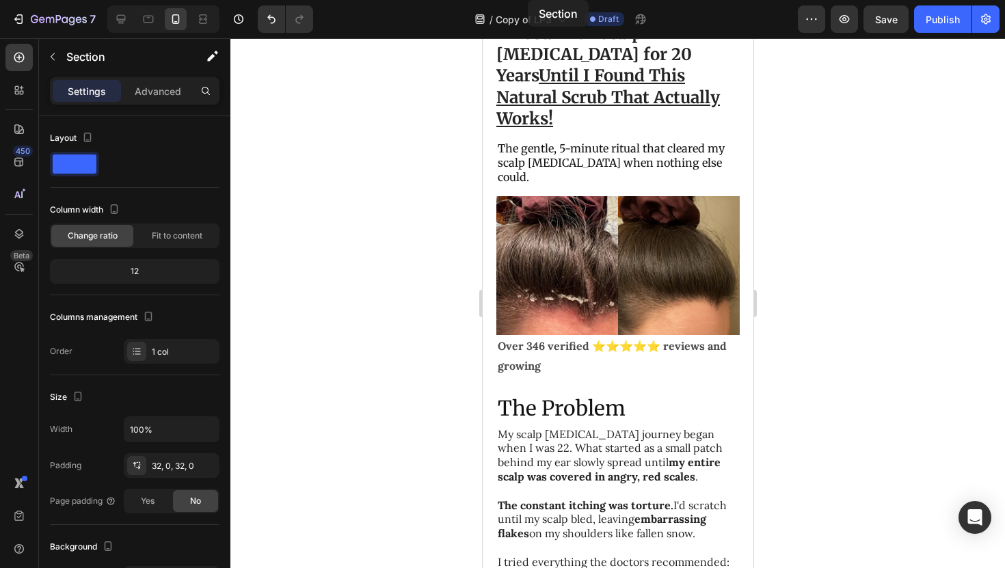
scroll to position [0, 0]
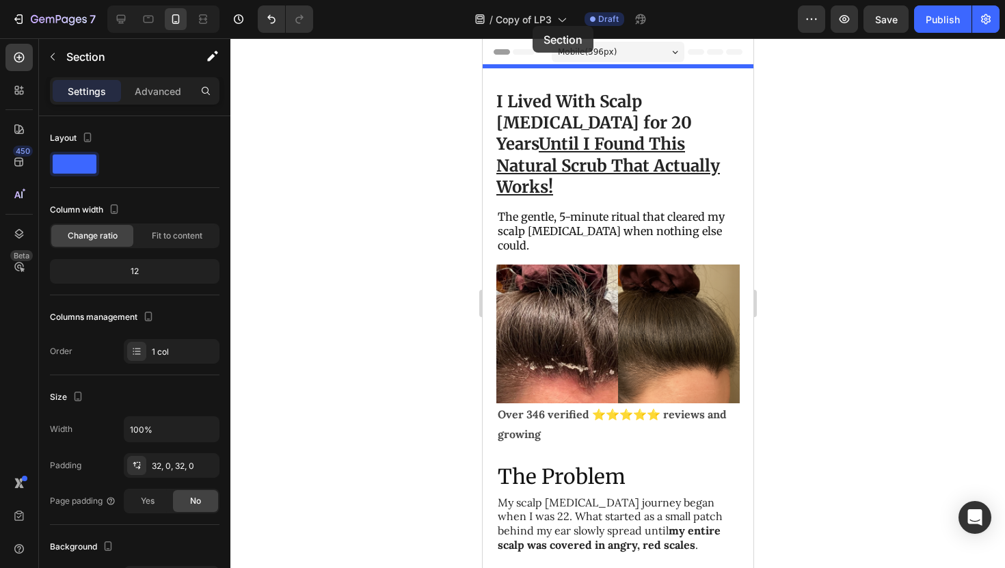
drag, startPoint x: 552, startPoint y: 326, endPoint x: 1015, endPoint y: 66, distance: 531.4
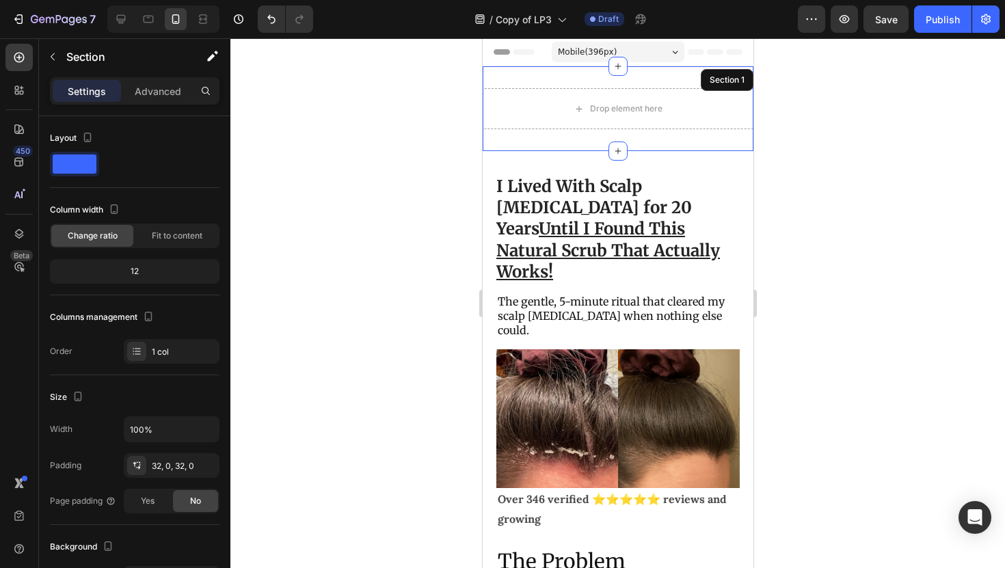
click at [775, 138] on div at bounding box center [617, 303] width 775 height 530
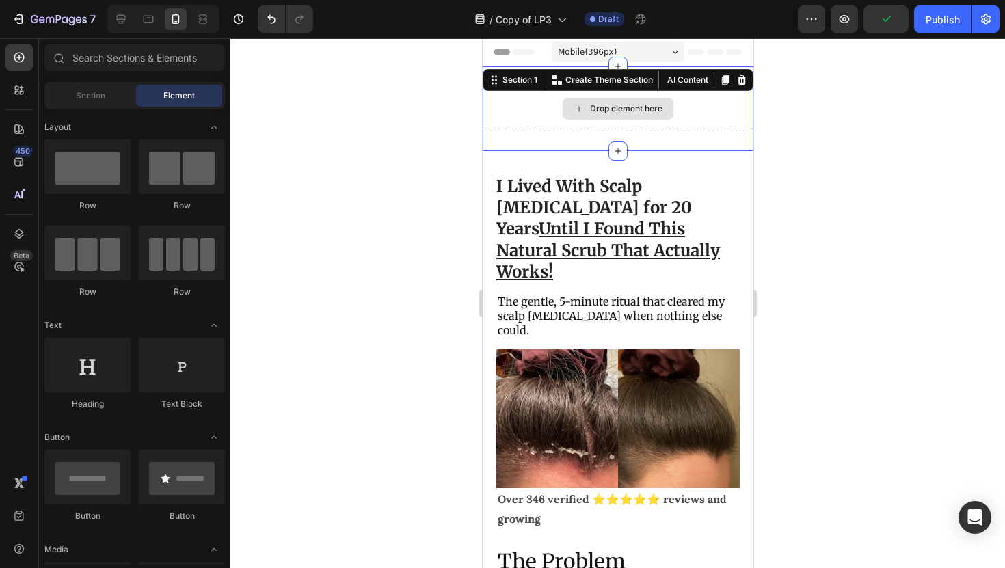
click at [630, 88] on div "Drop element here Section 1 You can create reusable sections Create Theme Secti…" at bounding box center [617, 108] width 271 height 85
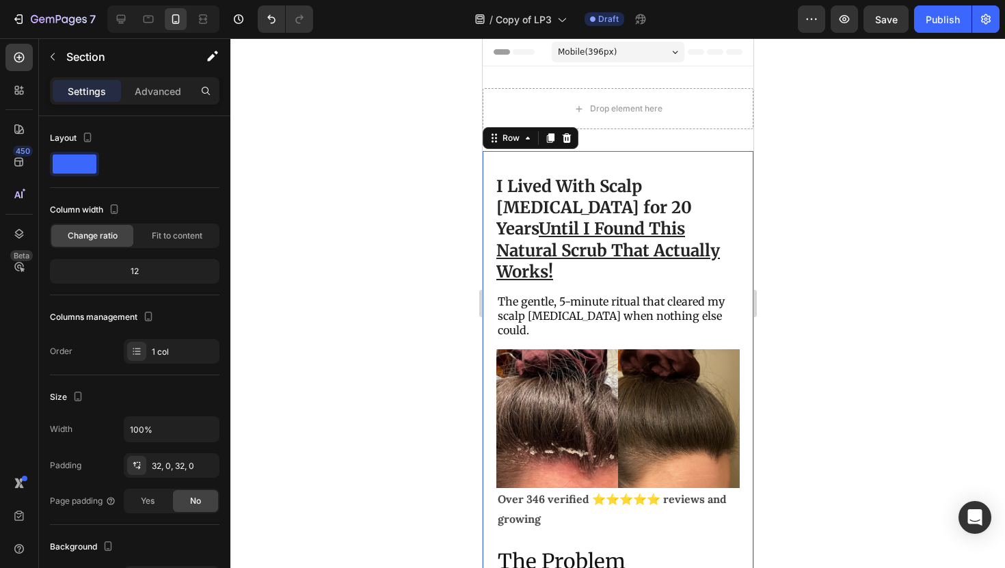
click at [530, 78] on div "Drop element here Section 1" at bounding box center [617, 108] width 271 height 85
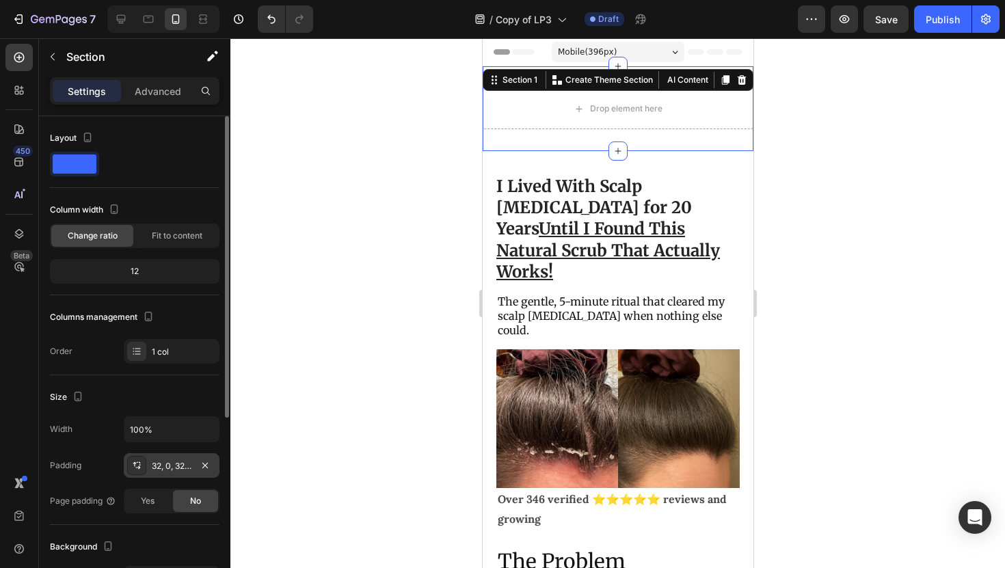
click at [162, 472] on div "32, 0, 32, 0" at bounding box center [172, 465] width 96 height 25
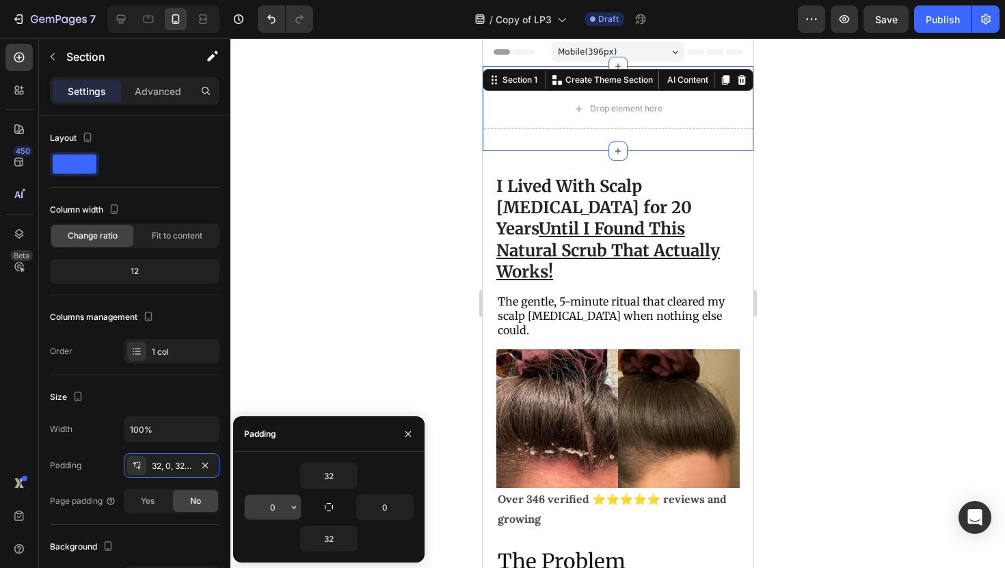
click at [279, 502] on input "0" at bounding box center [273, 507] width 56 height 25
type input "20"
click at [318, 334] on div at bounding box center [617, 303] width 775 height 530
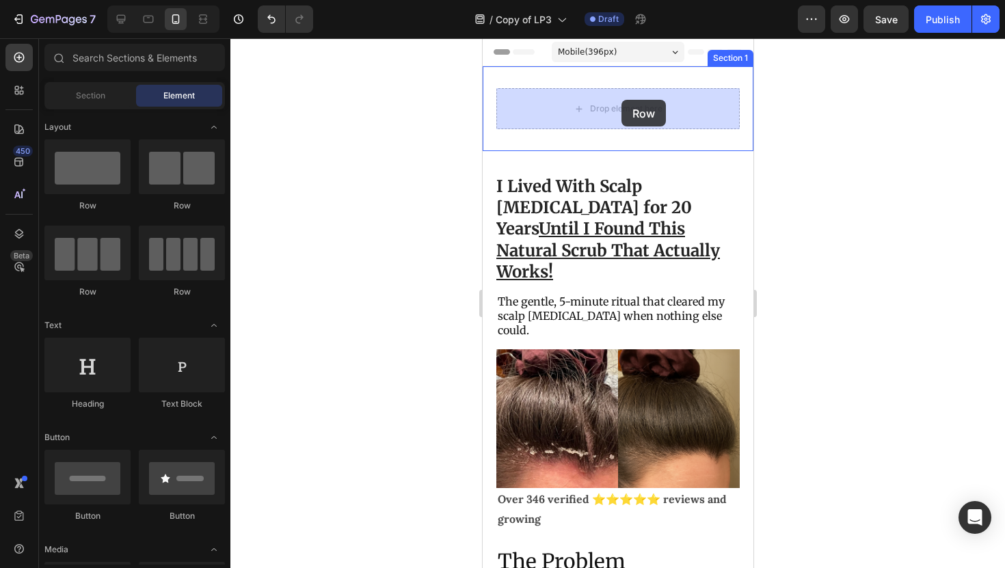
drag, startPoint x: 658, startPoint y: 203, endPoint x: 619, endPoint y: 102, distance: 108.2
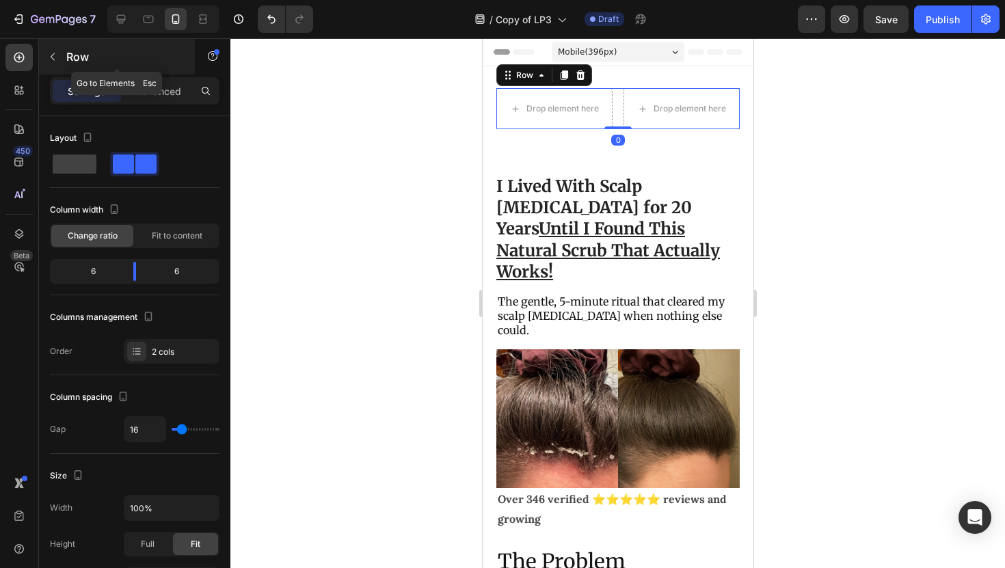
click at [49, 60] on icon "button" at bounding box center [52, 56] width 11 height 11
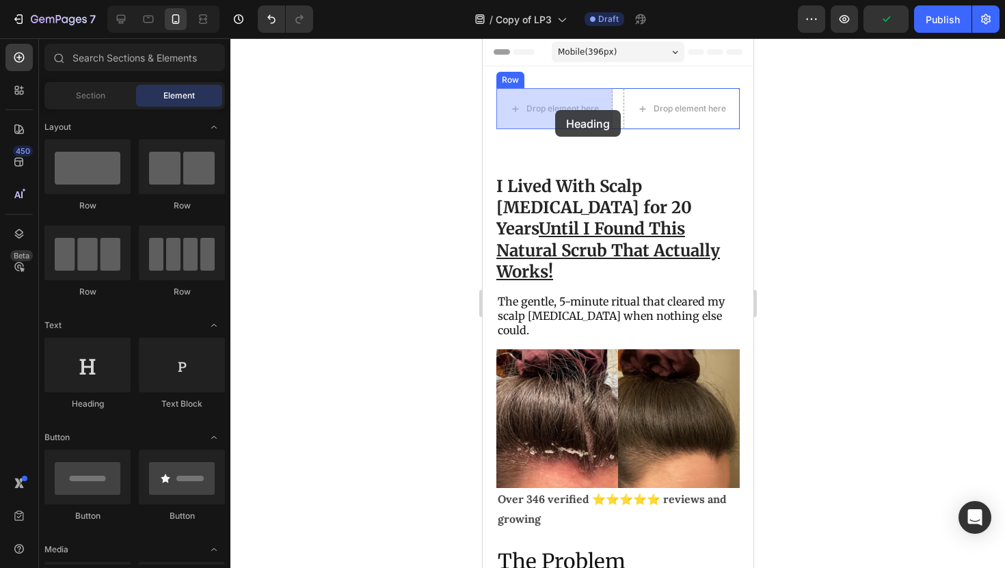
drag, startPoint x: 590, startPoint y: 419, endPoint x: 554, endPoint y: 110, distance: 311.1
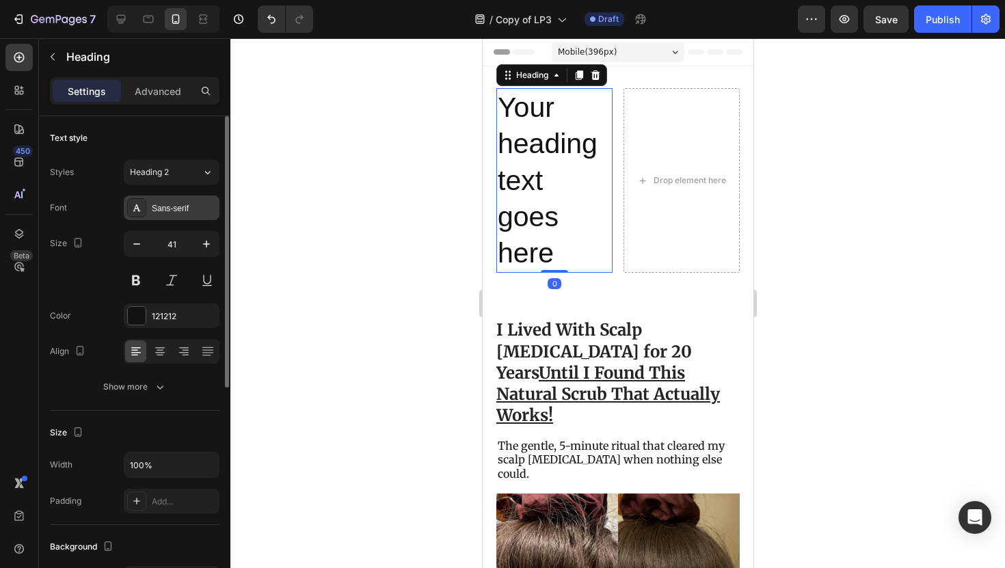
click at [175, 210] on div "Sans-serif" at bounding box center [184, 208] width 64 height 12
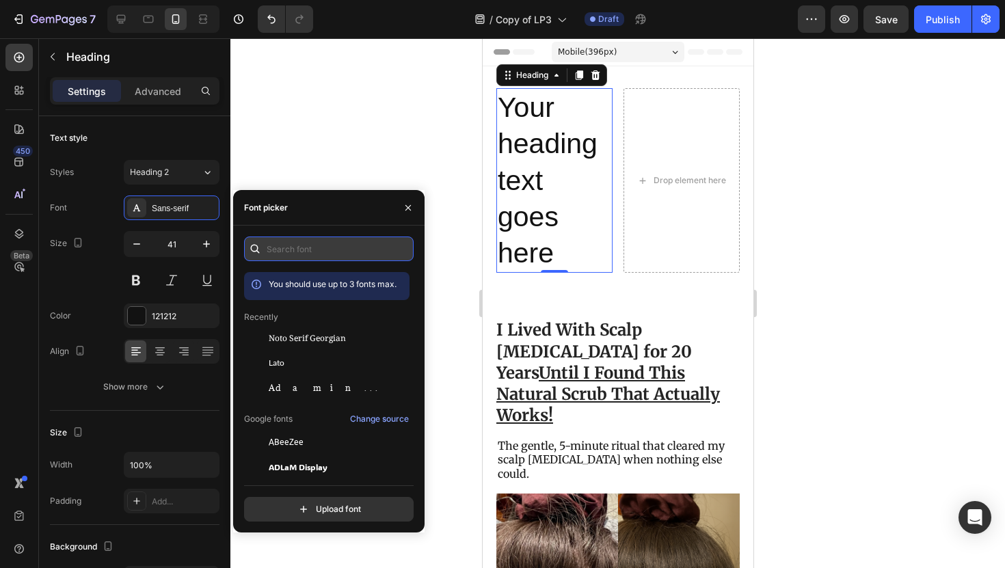
click at [298, 256] on input "text" at bounding box center [329, 249] width 170 height 25
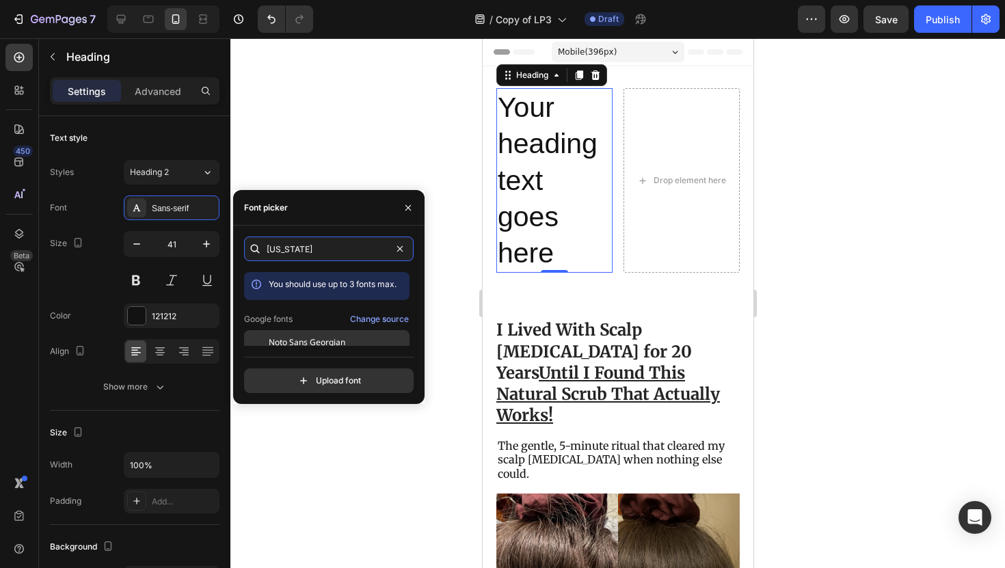
scroll to position [34, 0]
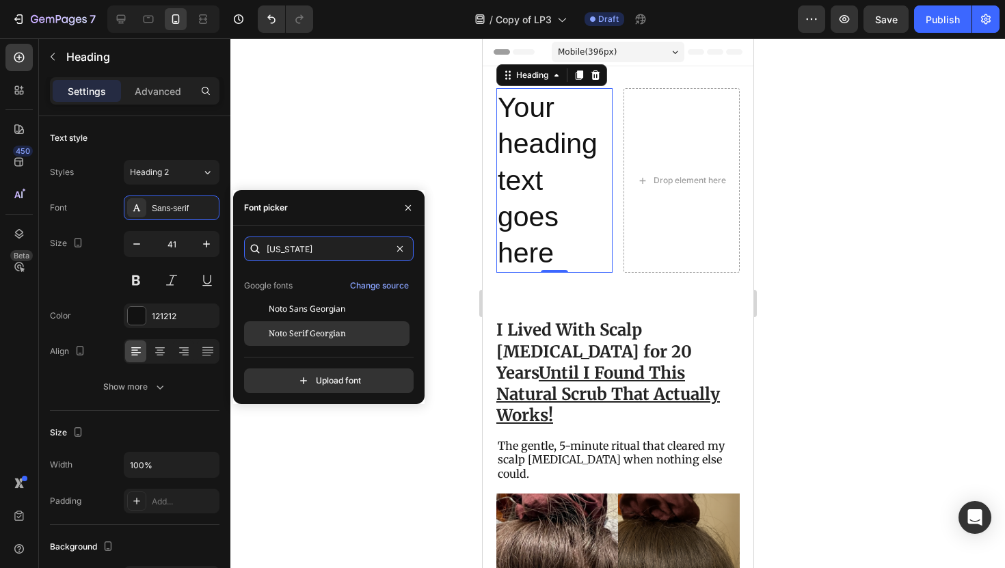
type input "georgia"
click at [302, 330] on span "Noto Serif Georgian" at bounding box center [307, 333] width 77 height 12
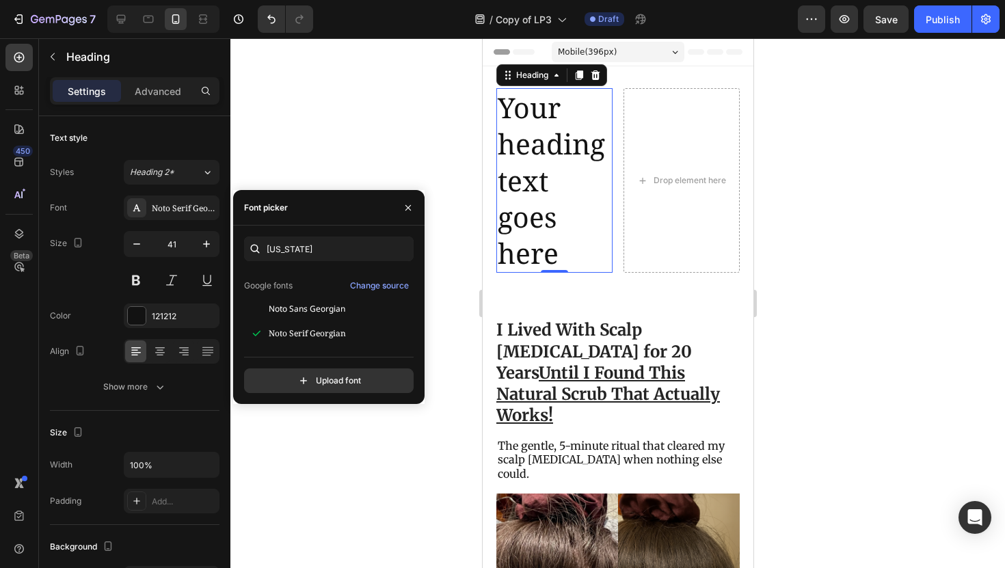
click at [559, 179] on h2 "Your heading text goes here" at bounding box center [554, 180] width 116 height 185
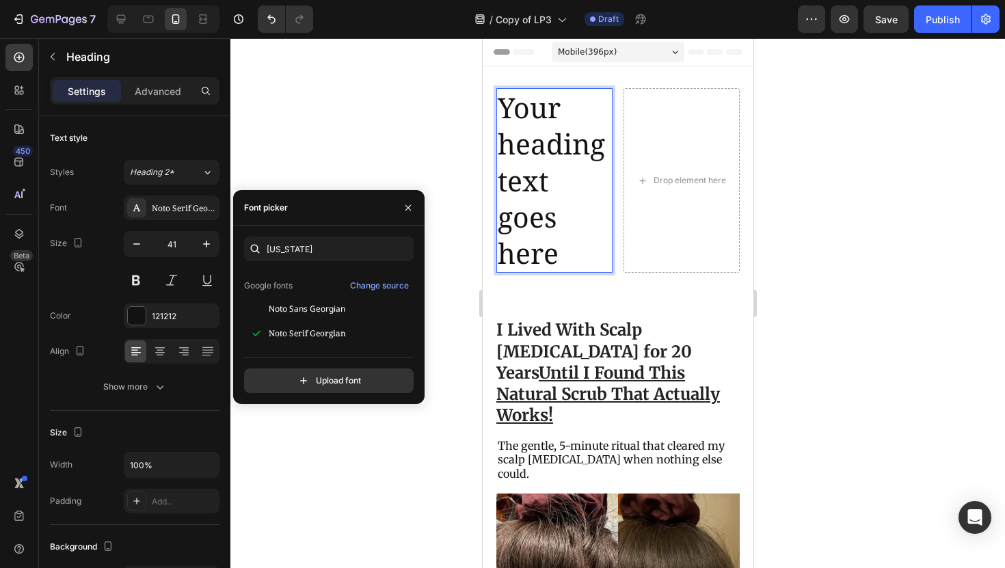
click at [559, 179] on p "Your heading text goes here" at bounding box center [553, 181] width 113 height 182
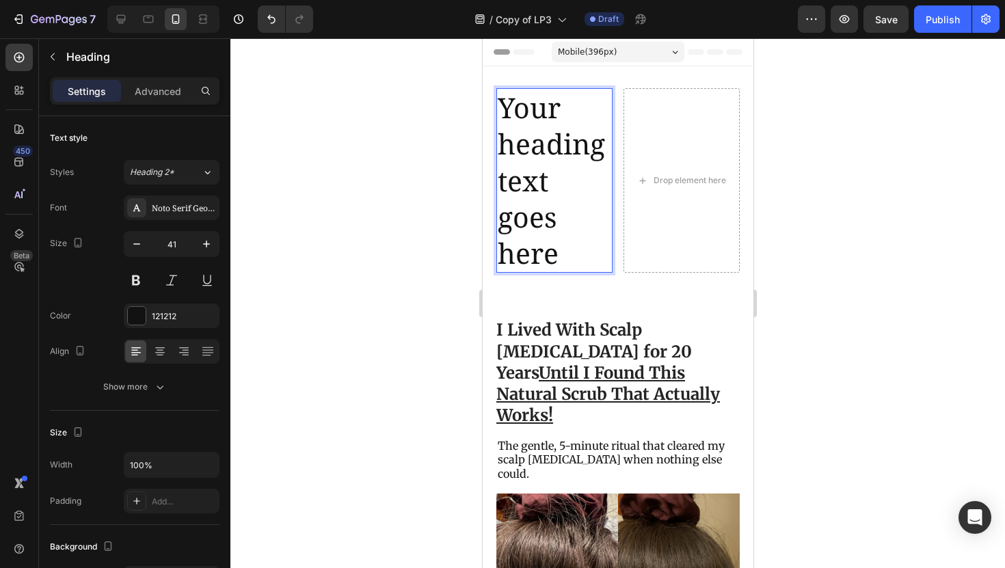
click at [559, 179] on p "Your heading text goes here" at bounding box center [553, 181] width 113 height 182
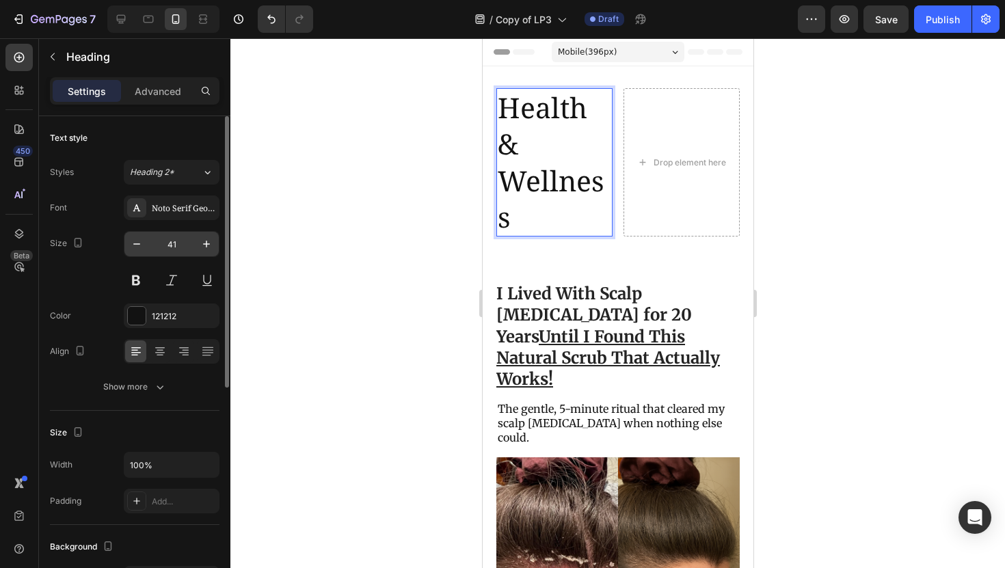
click at [183, 244] on input "41" at bounding box center [171, 244] width 45 height 25
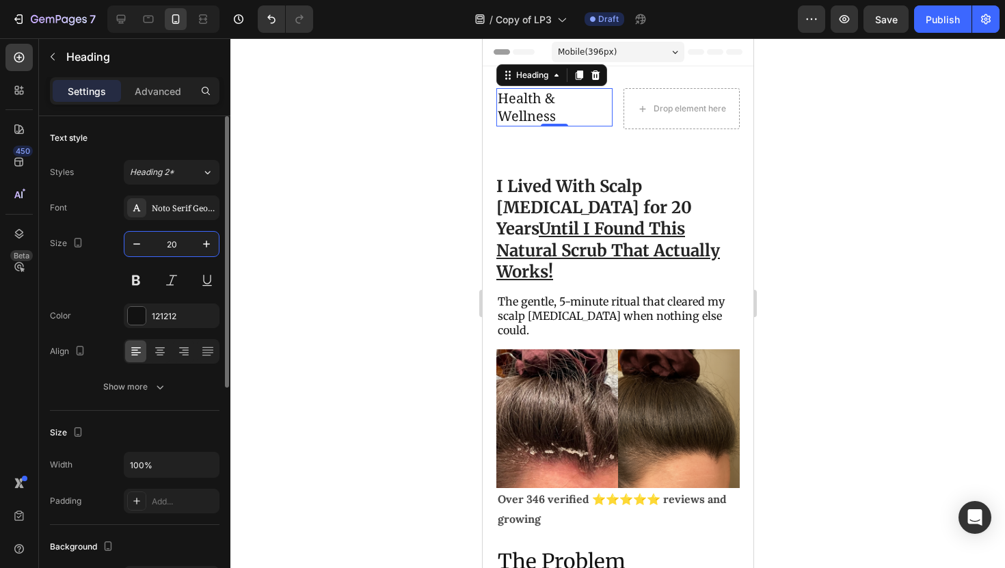
type input "2"
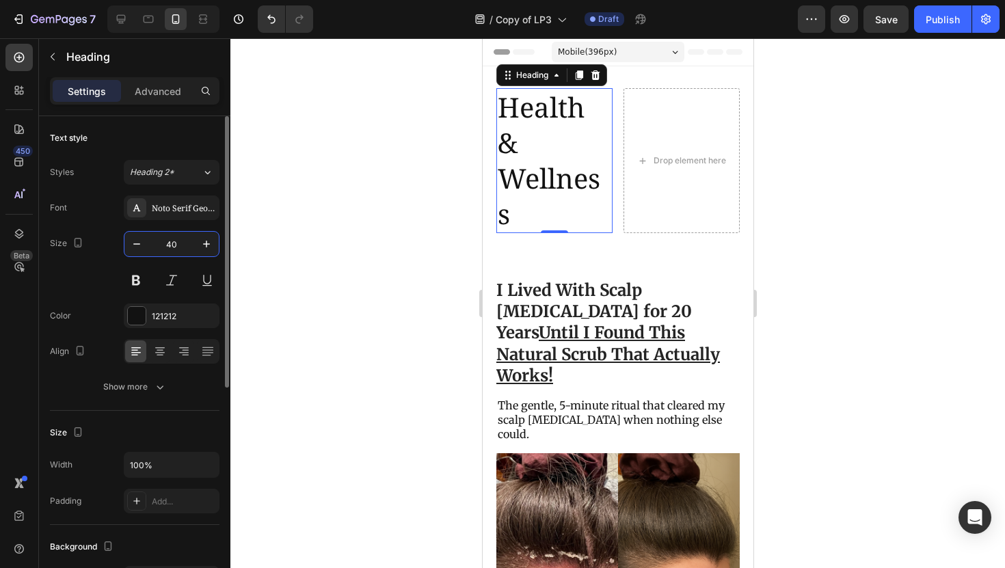
type input "4"
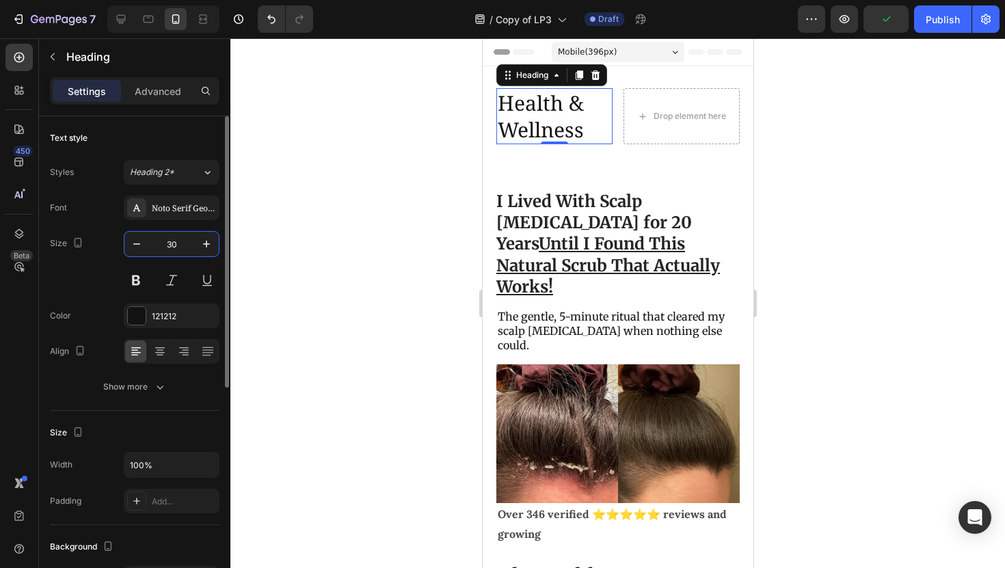
type input "3"
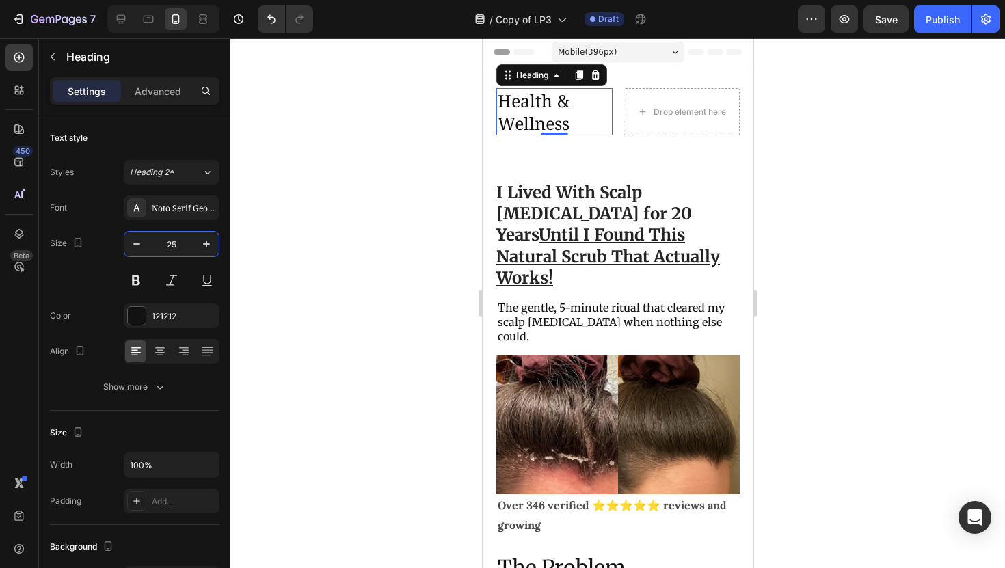
type input "25"
click at [281, 118] on div at bounding box center [617, 303] width 775 height 530
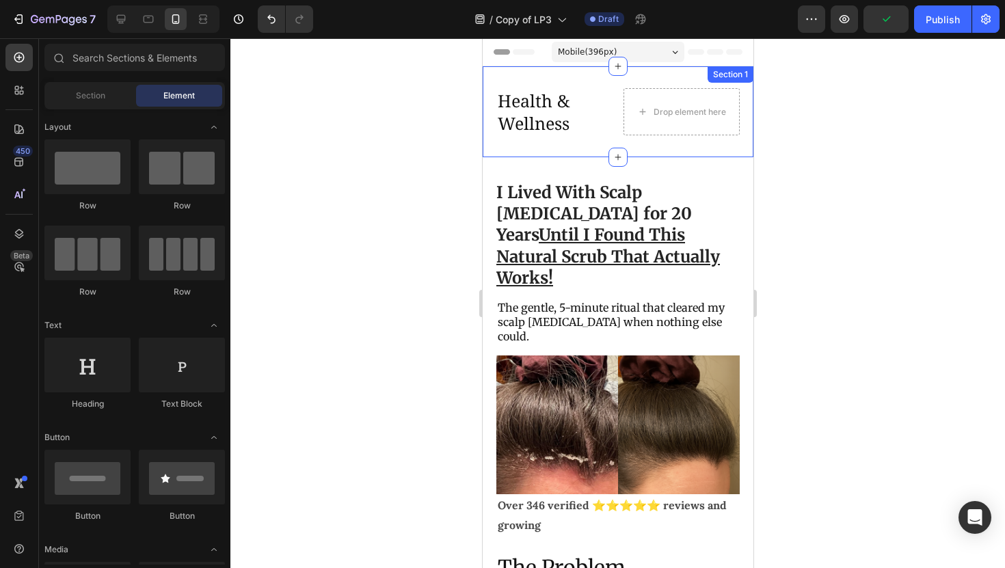
click at [510, 152] on div "Health & Wellness Heading Drop element here Row Section 1" at bounding box center [617, 111] width 271 height 91
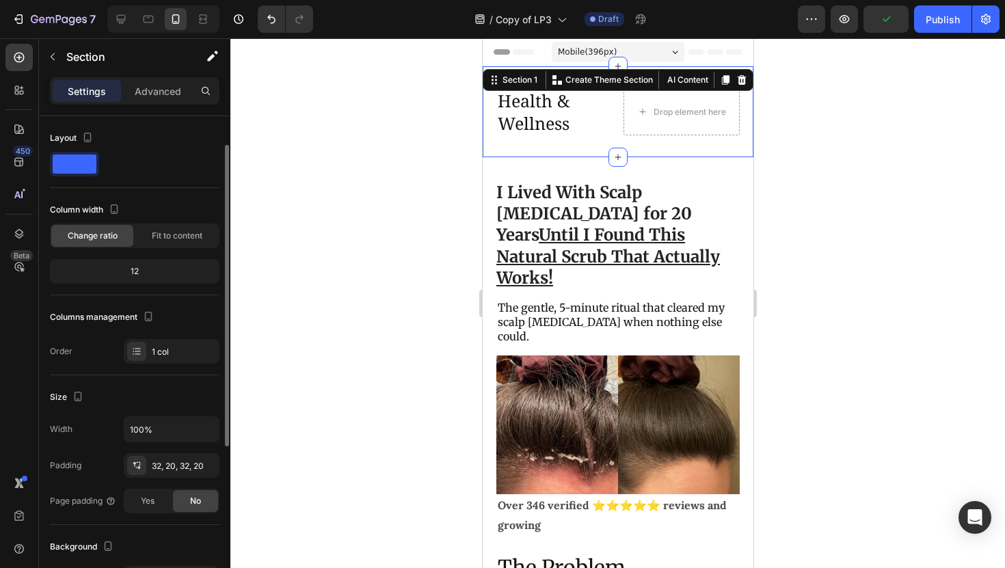
scroll to position [308, 0]
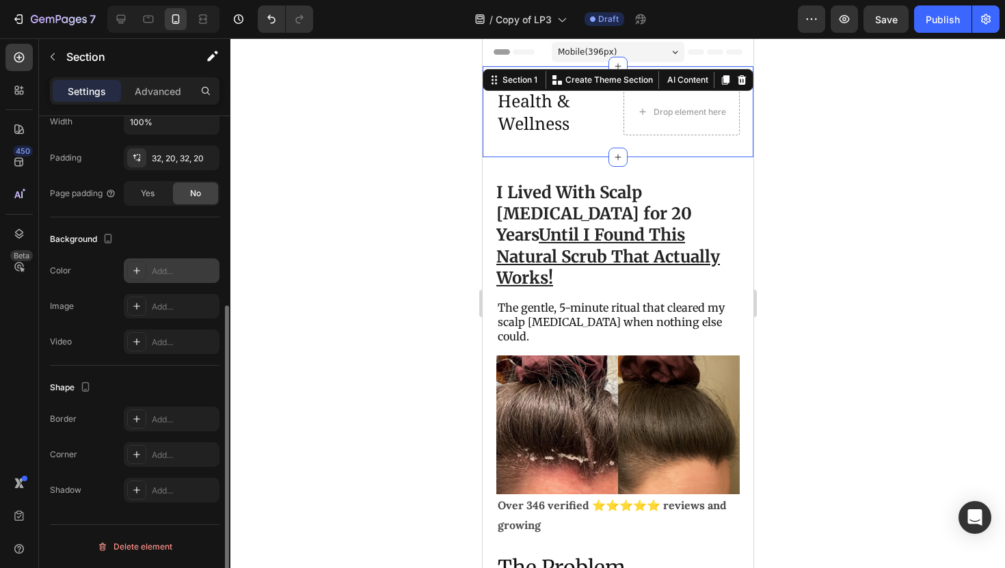
click at [151, 280] on div "Add..." at bounding box center [172, 270] width 96 height 25
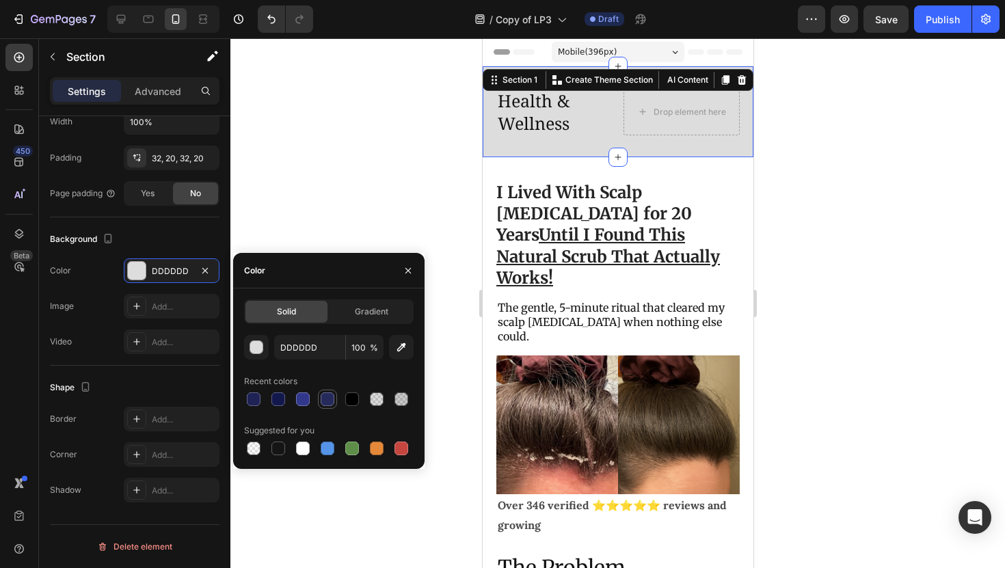
click at [319, 396] on div at bounding box center [327, 399] width 16 height 16
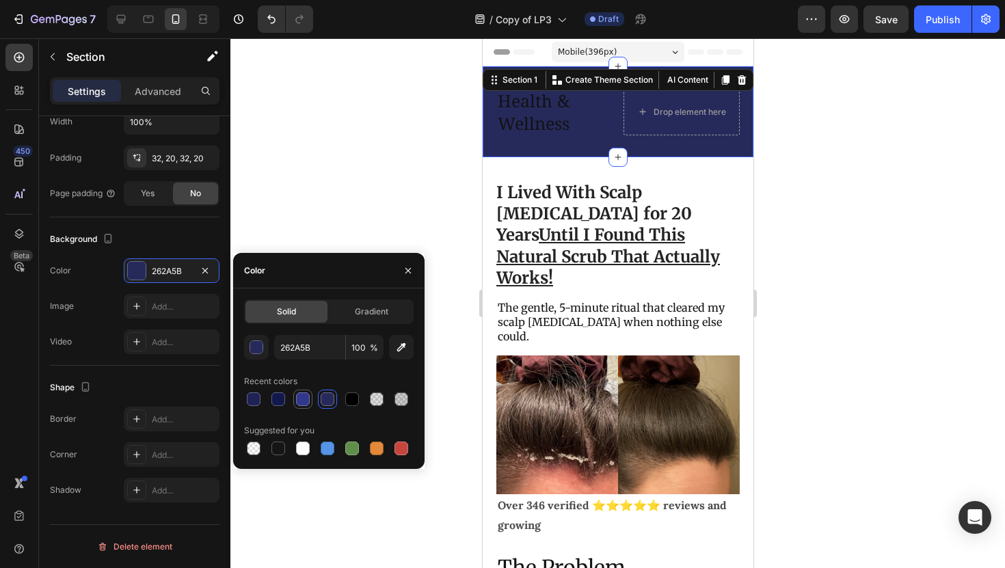
click at [303, 399] on div at bounding box center [303, 399] width 14 height 14
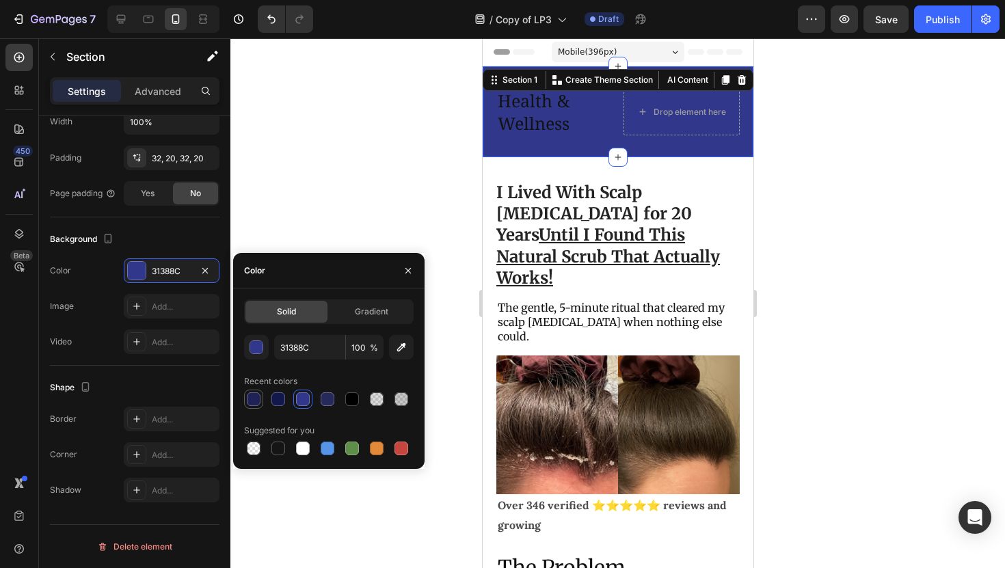
click at [256, 392] on div at bounding box center [254, 399] width 14 height 14
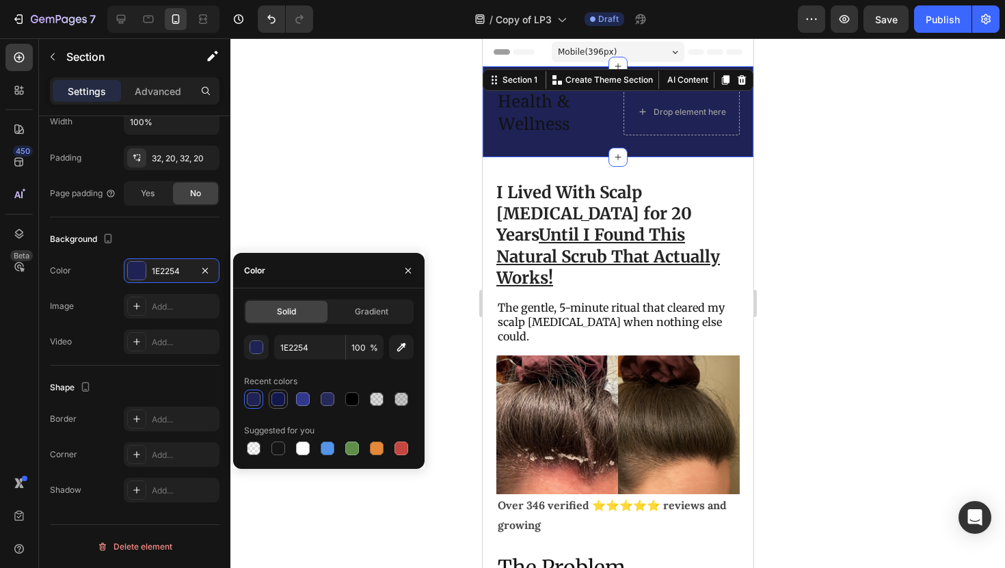
click at [282, 399] on div at bounding box center [278, 399] width 14 height 14
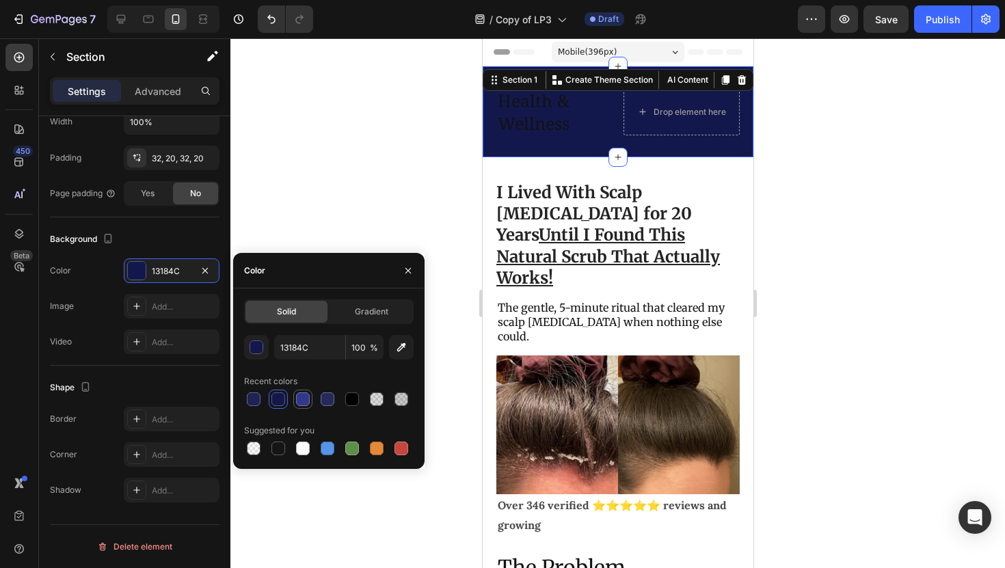
click at [298, 399] on div at bounding box center [303, 399] width 14 height 14
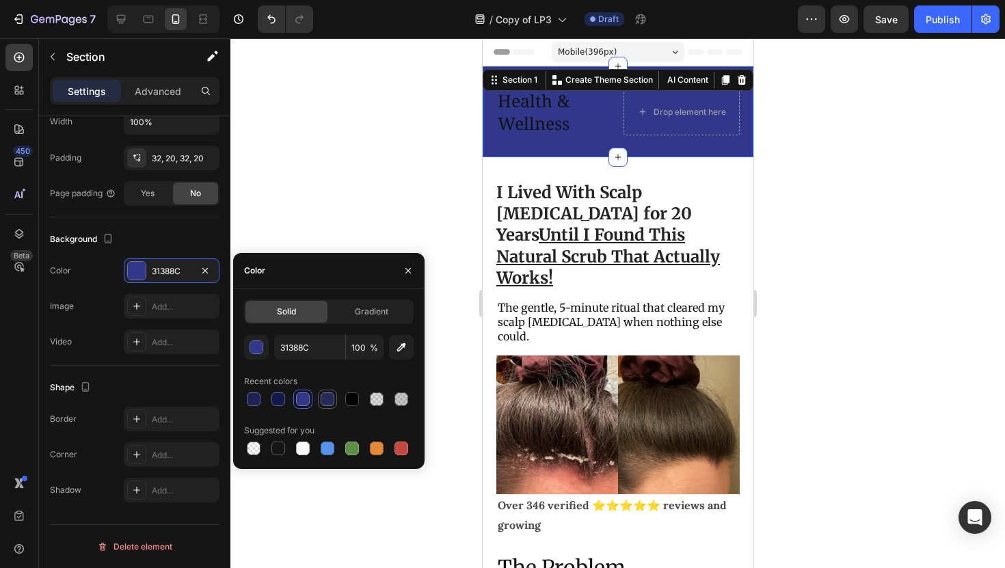
click at [319, 403] on div at bounding box center [327, 399] width 16 height 16
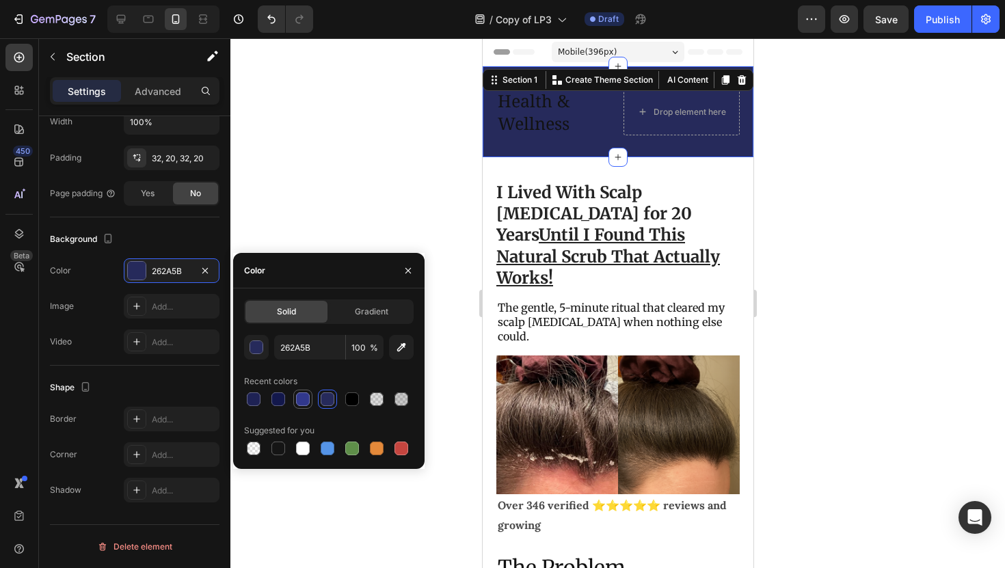
click at [297, 395] on div at bounding box center [303, 399] width 14 height 14
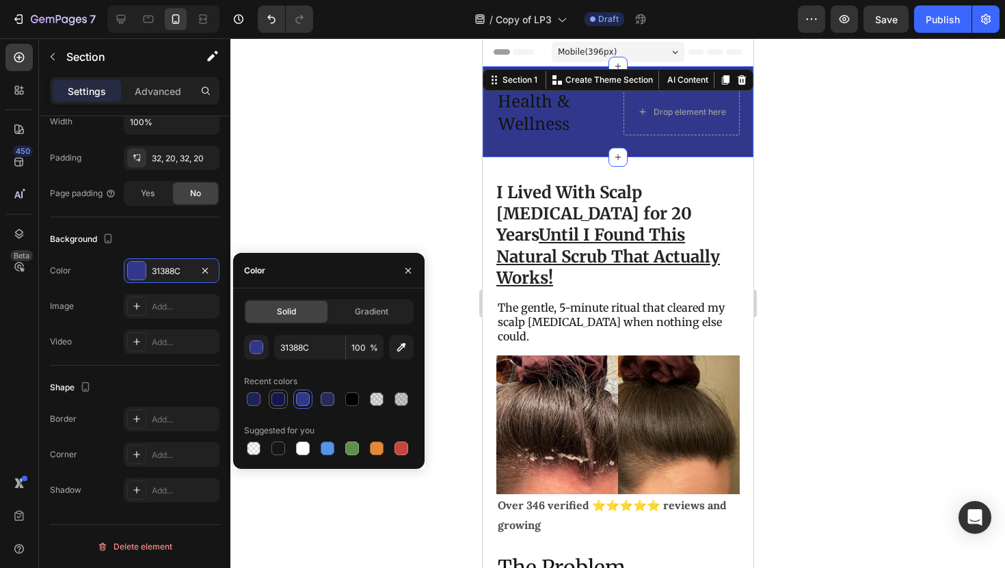
click at [286, 395] on div at bounding box center [278, 399] width 16 height 16
type input "13184C"
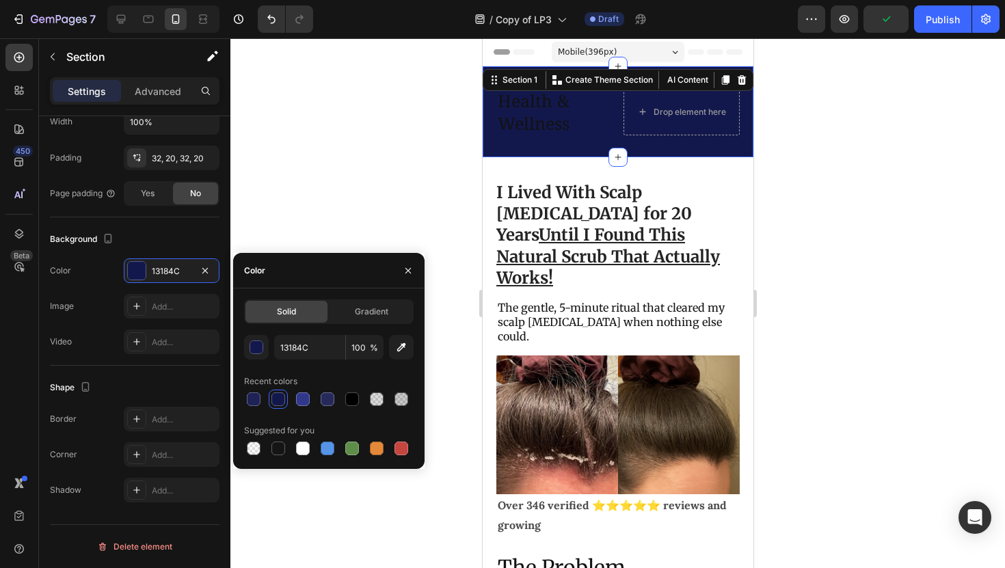
click at [543, 96] on p "Health & Wellness" at bounding box center [553, 112] width 113 height 44
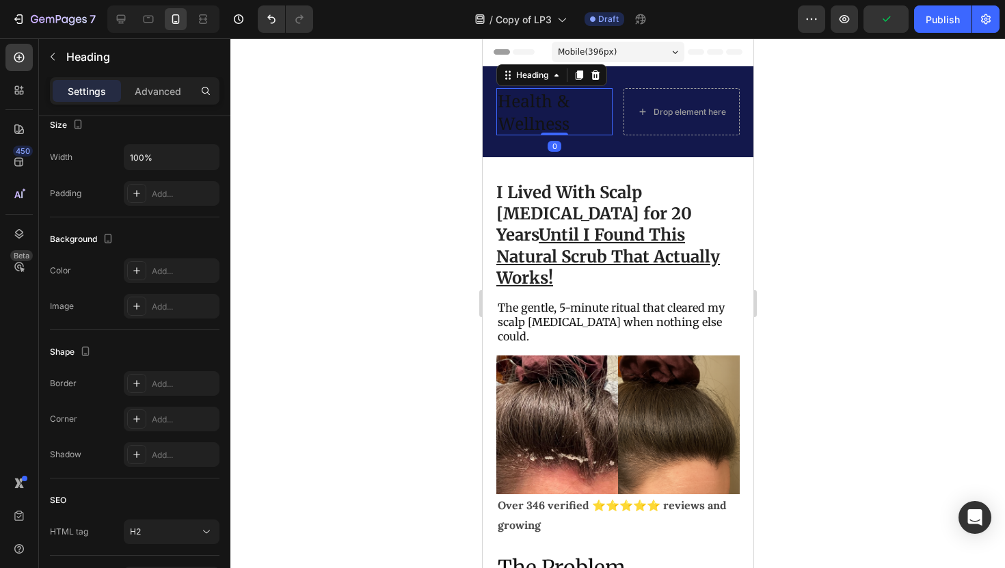
scroll to position [0, 0]
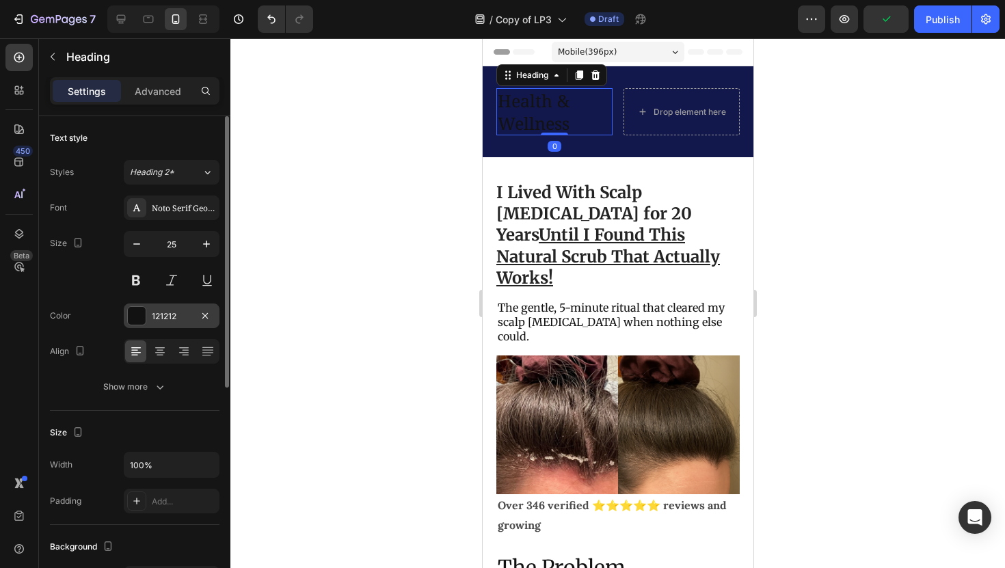
click at [160, 317] on div "121212" at bounding box center [172, 316] width 40 height 12
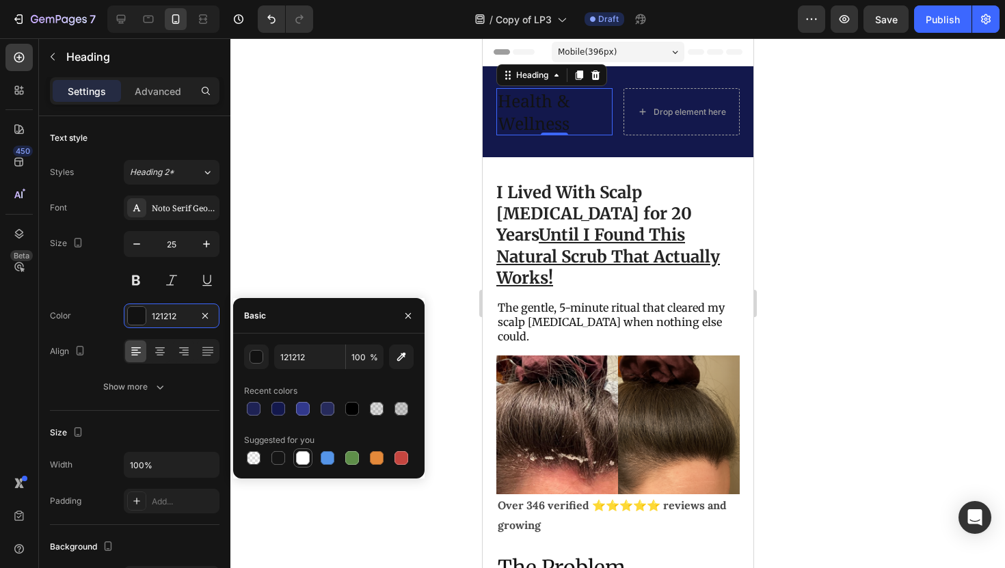
click at [299, 451] on div at bounding box center [303, 458] width 16 height 16
type input "FFFFFF"
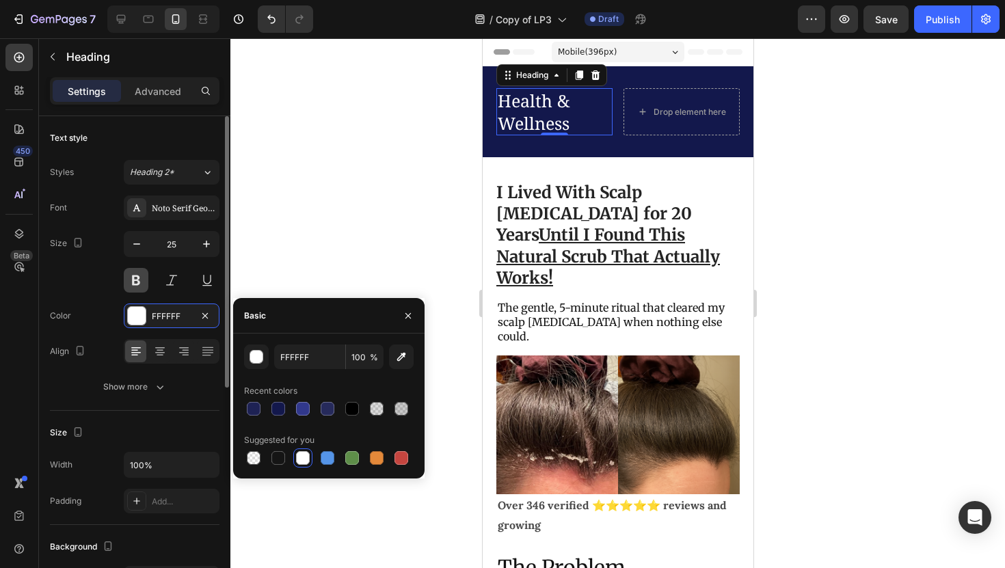
click at [139, 275] on button at bounding box center [136, 280] width 25 height 25
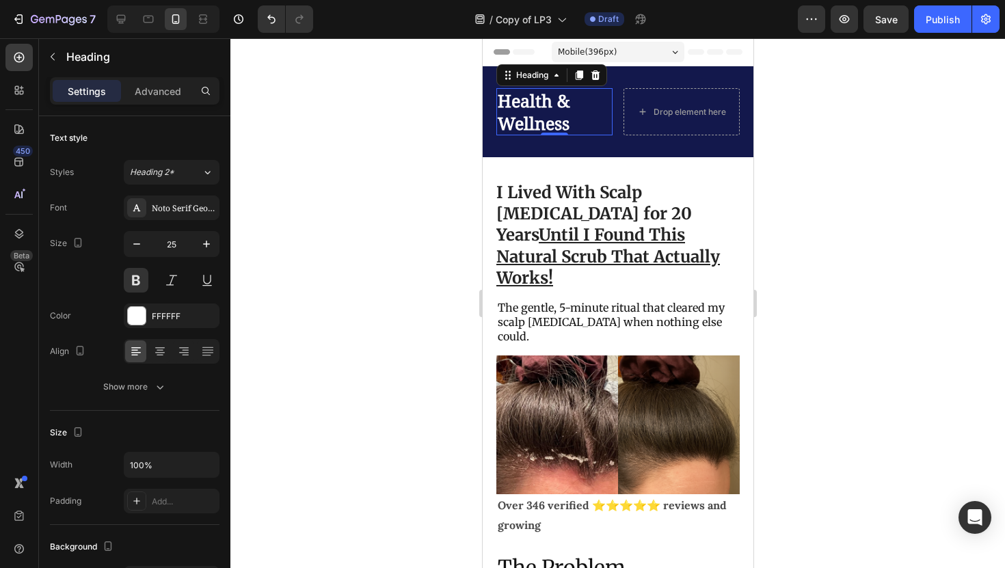
click at [784, 148] on div at bounding box center [617, 303] width 775 height 530
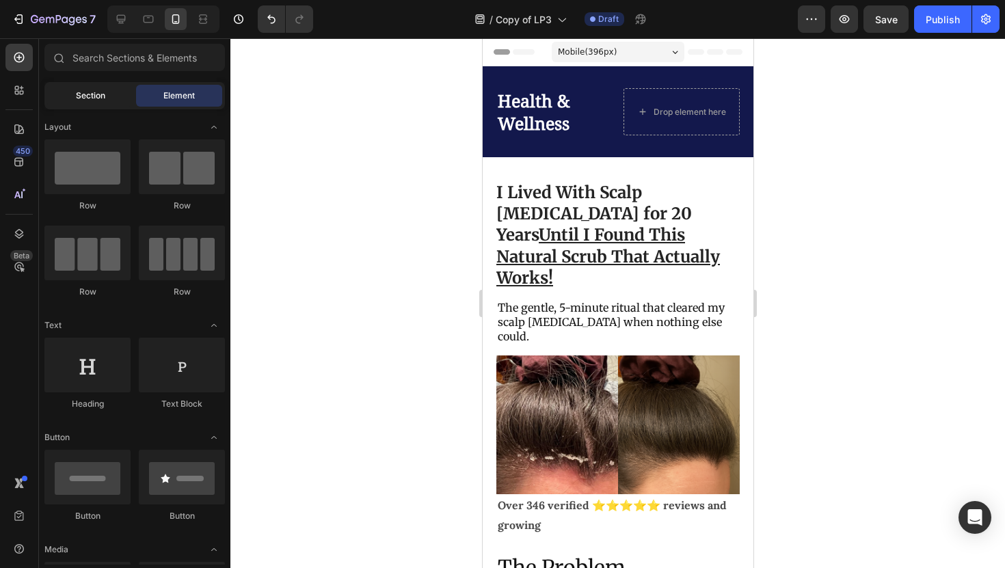
click at [86, 103] on div "Section" at bounding box center [90, 96] width 86 height 22
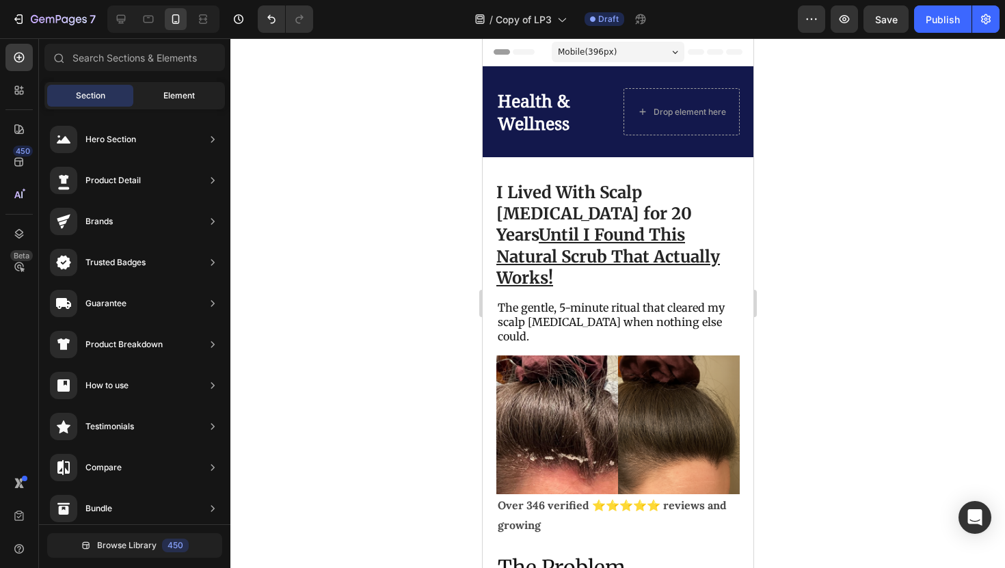
click at [150, 90] on div "Element" at bounding box center [179, 96] width 86 height 22
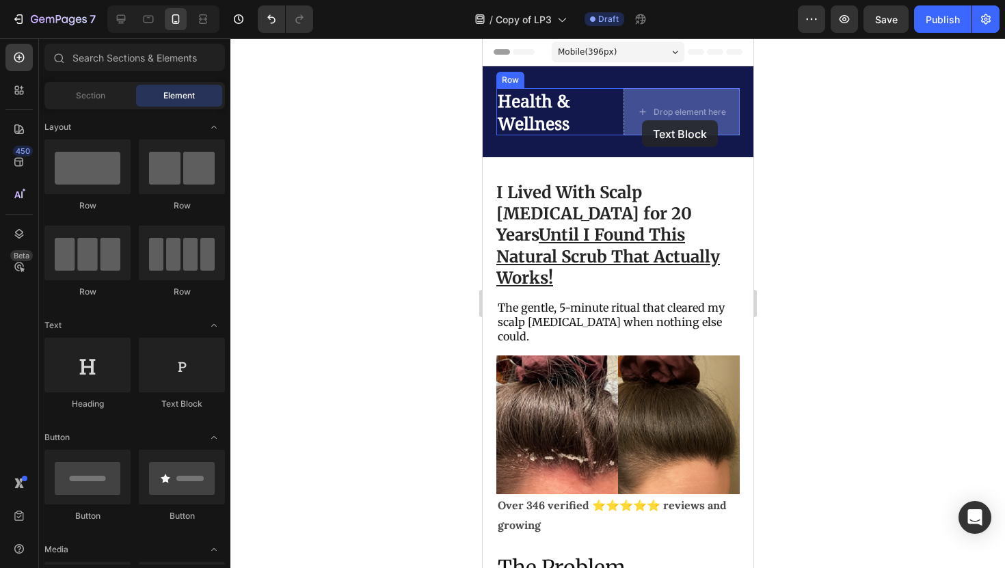
drag, startPoint x: 641, startPoint y: 403, endPoint x: 641, endPoint y: 120, distance: 283.1
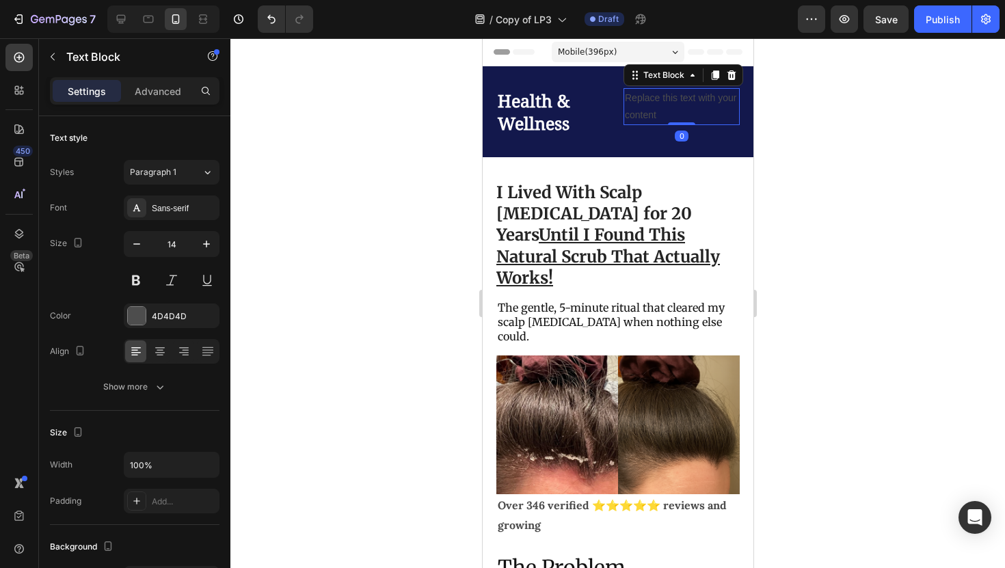
click at [645, 111] on div "Replace this text with your content" at bounding box center [681, 106] width 116 height 37
click at [645, 111] on p "Replace this text with your content" at bounding box center [680, 107] width 113 height 34
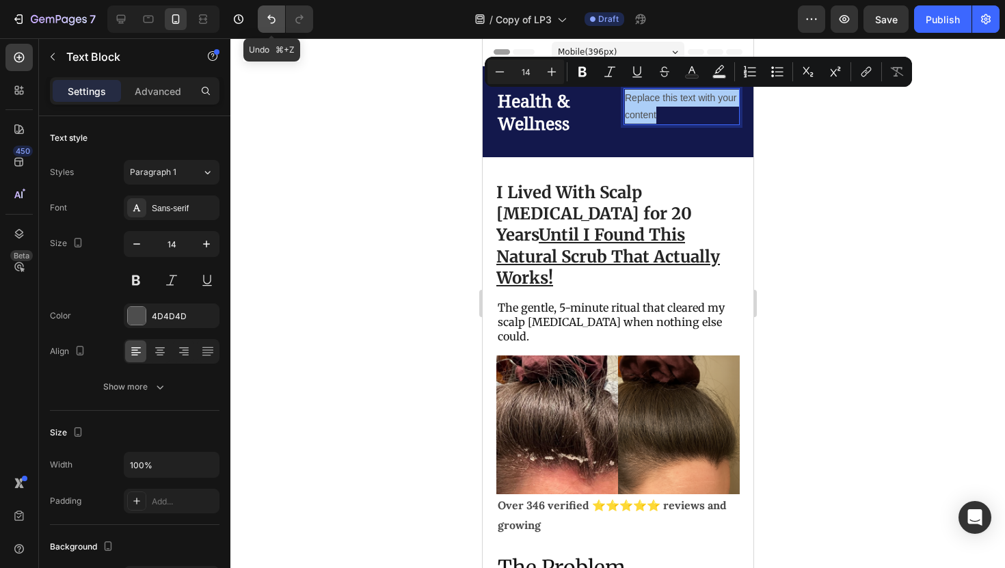
click at [272, 21] on icon "Undo/Redo" at bounding box center [272, 19] width 14 height 14
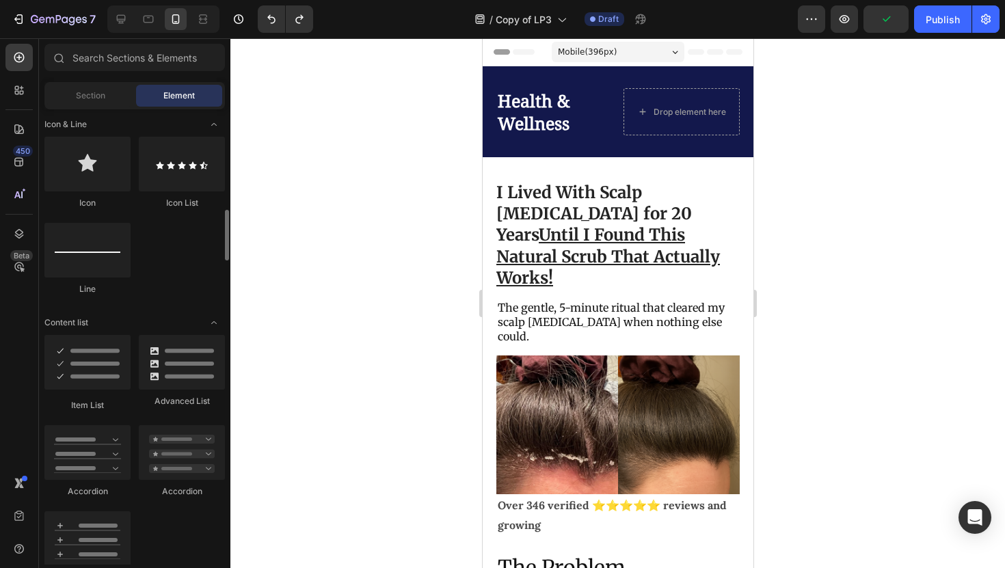
scroll to position [878, 0]
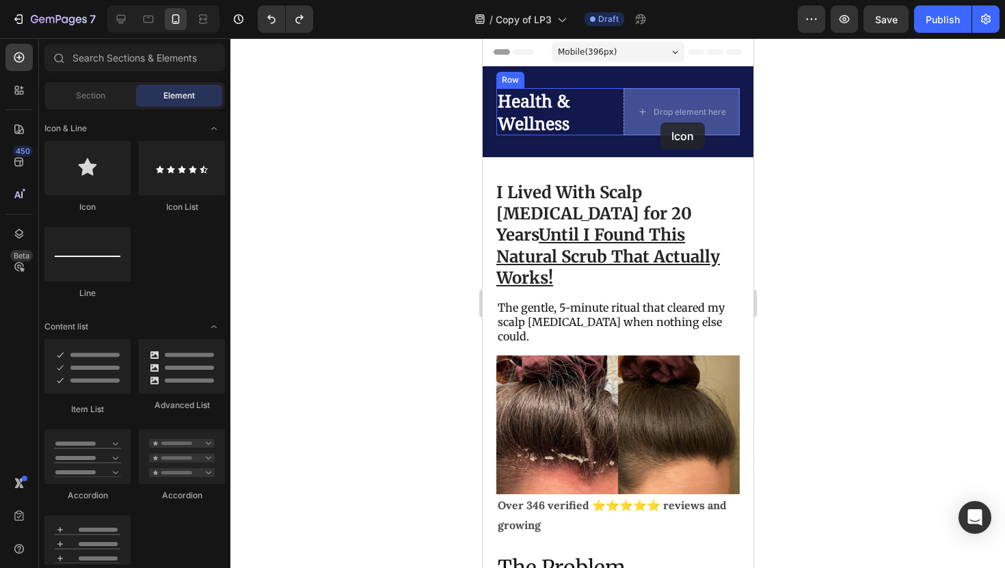
drag, startPoint x: 587, startPoint y: 212, endPoint x: 660, endPoint y: 122, distance: 115.6
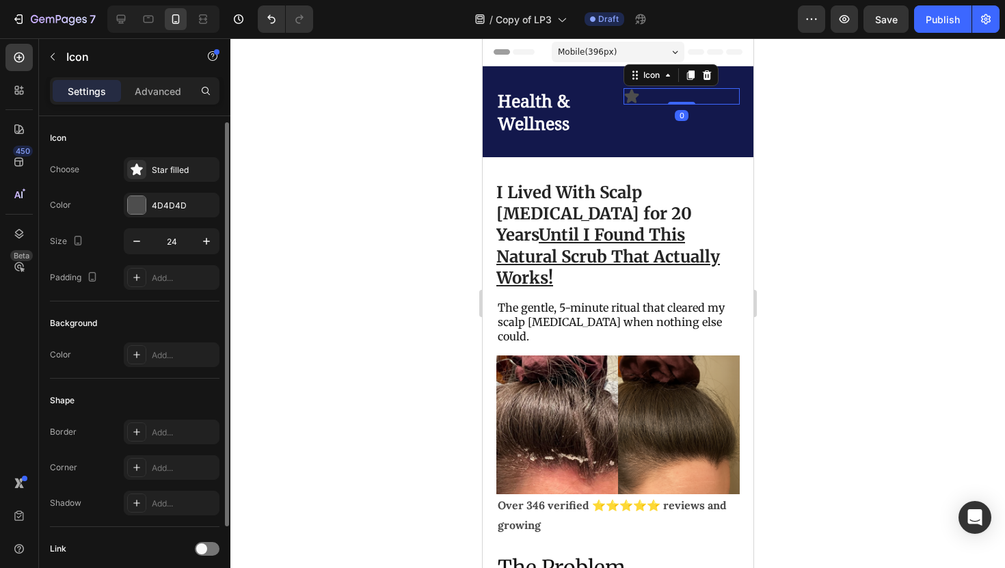
scroll to position [105, 0]
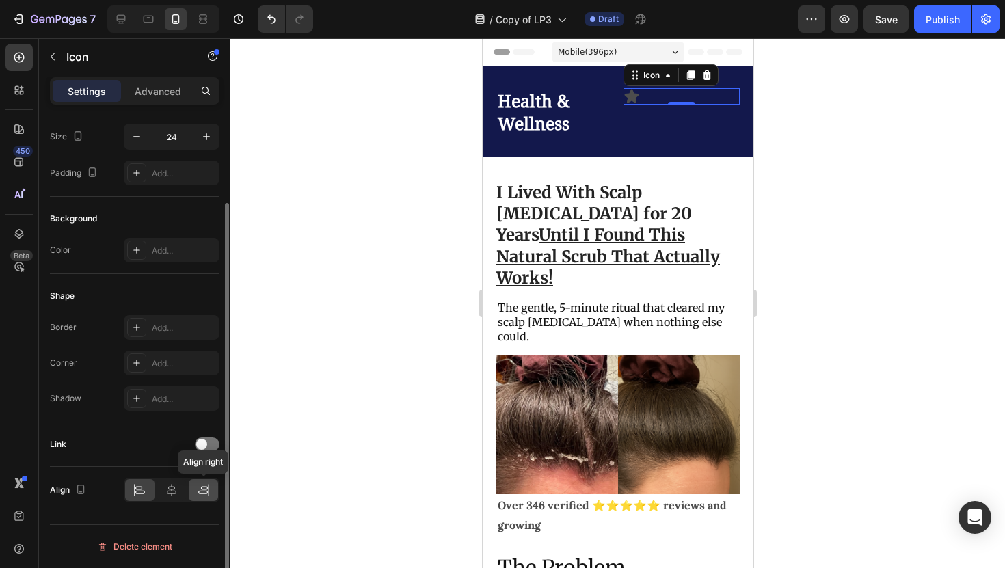
click at [194, 485] on div at bounding box center [203, 490] width 29 height 22
click at [693, 81] on div at bounding box center [690, 75] width 16 height 16
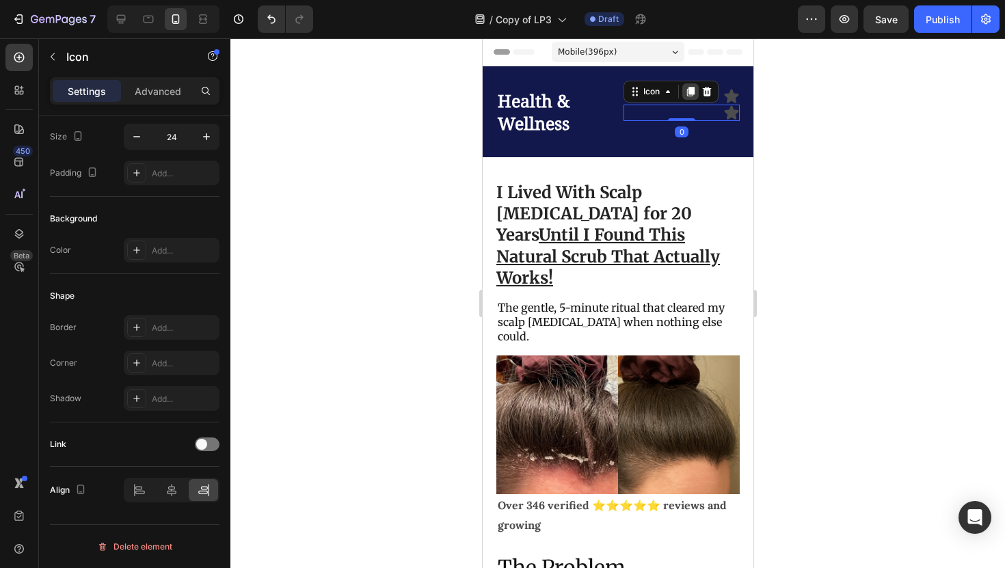
click at [693, 88] on icon at bounding box center [690, 92] width 8 height 10
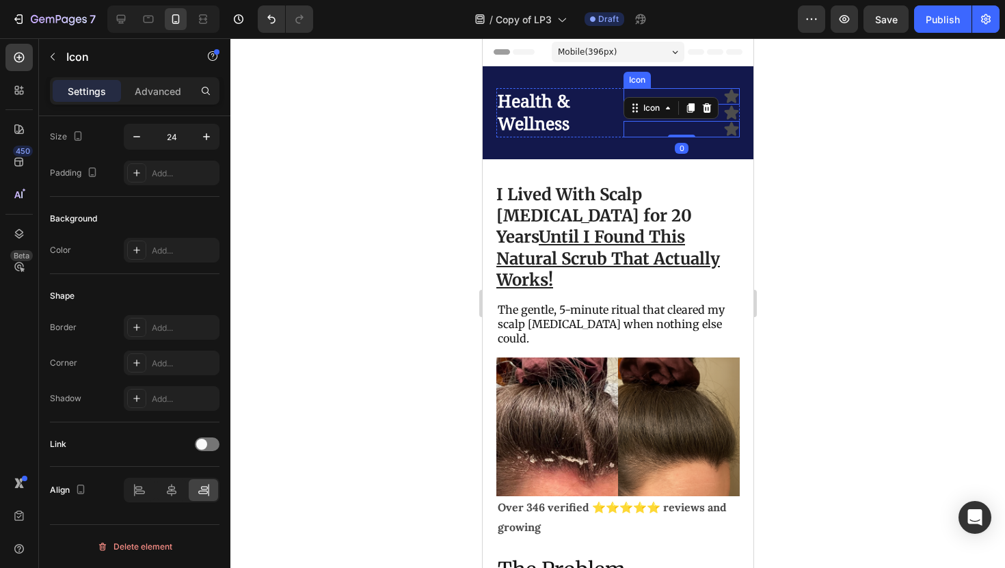
click at [727, 99] on icon at bounding box center [731, 97] width 14 height 14
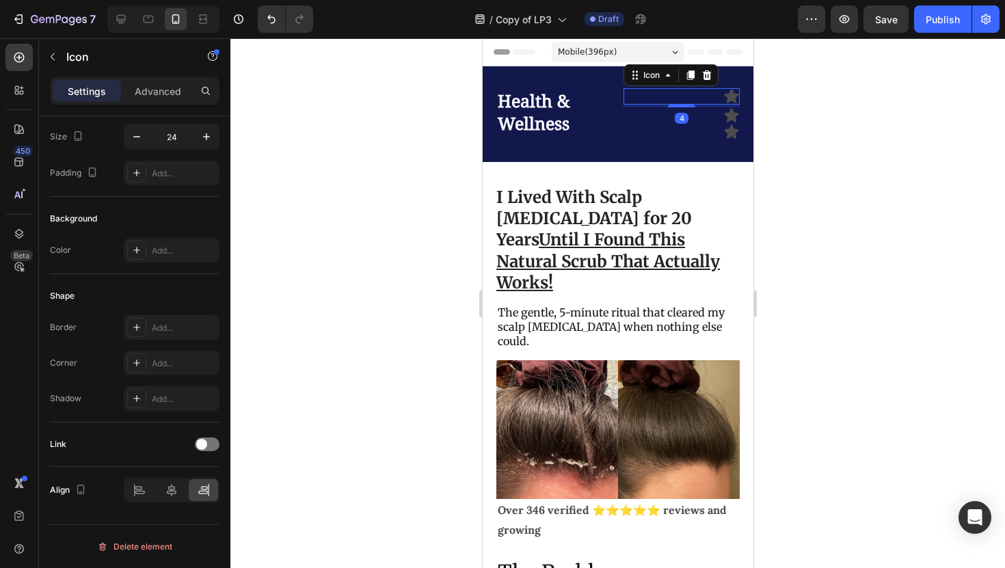
click at [691, 107] on div at bounding box center [680, 106] width 27 height 3
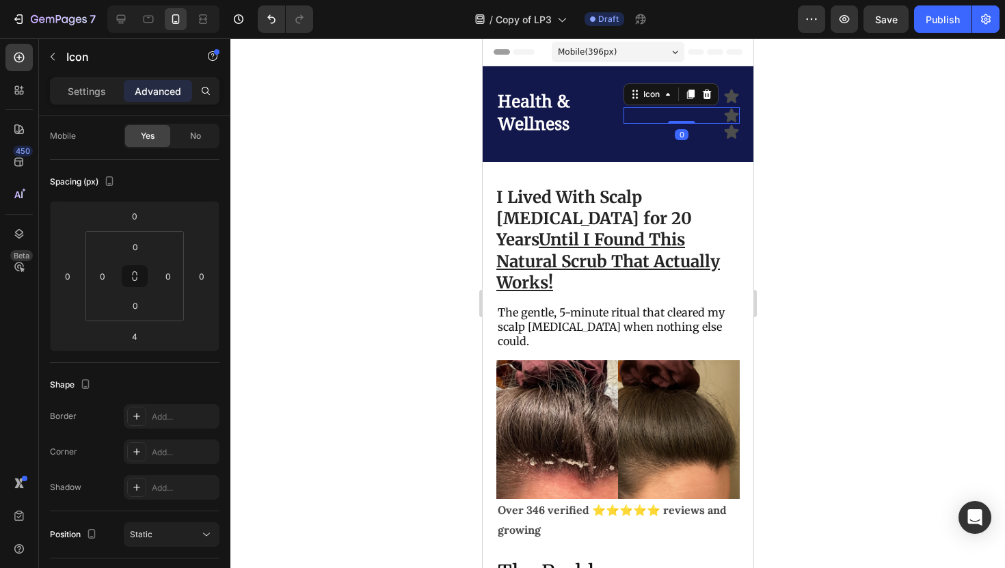
click at [700, 117] on div "Icon 0" at bounding box center [681, 115] width 116 height 16
click at [733, 110] on icon at bounding box center [731, 115] width 16 height 16
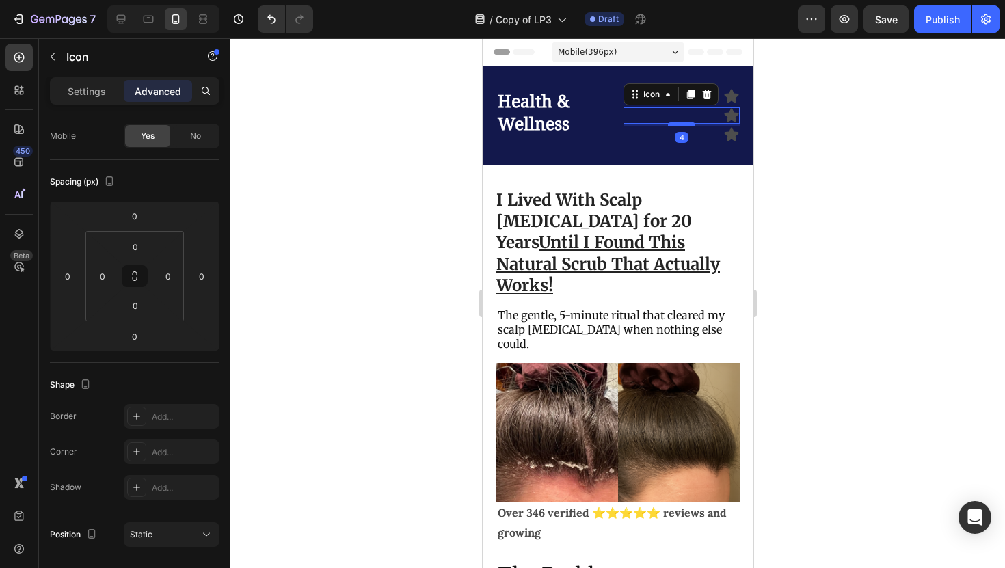
click at [688, 125] on div at bounding box center [680, 124] width 27 height 4
type input "4"
click at [723, 101] on icon at bounding box center [731, 96] width 16 height 16
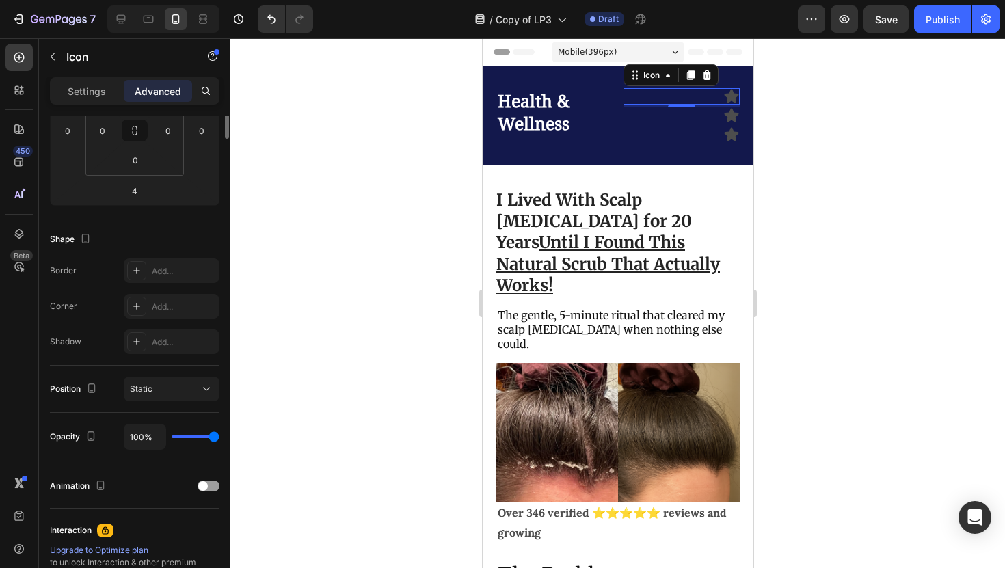
scroll to position [0, 0]
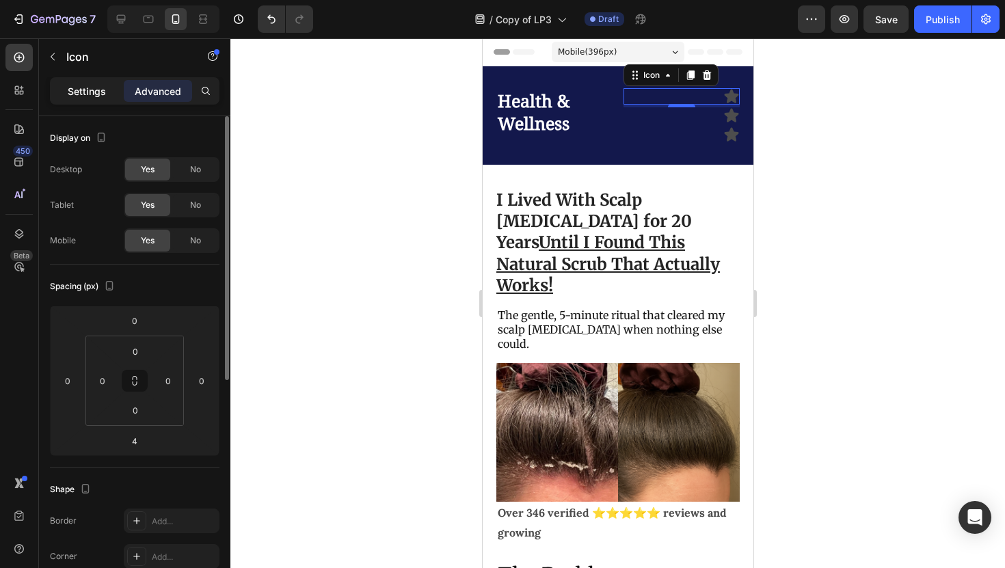
click at [102, 93] on p "Settings" at bounding box center [87, 91] width 38 height 14
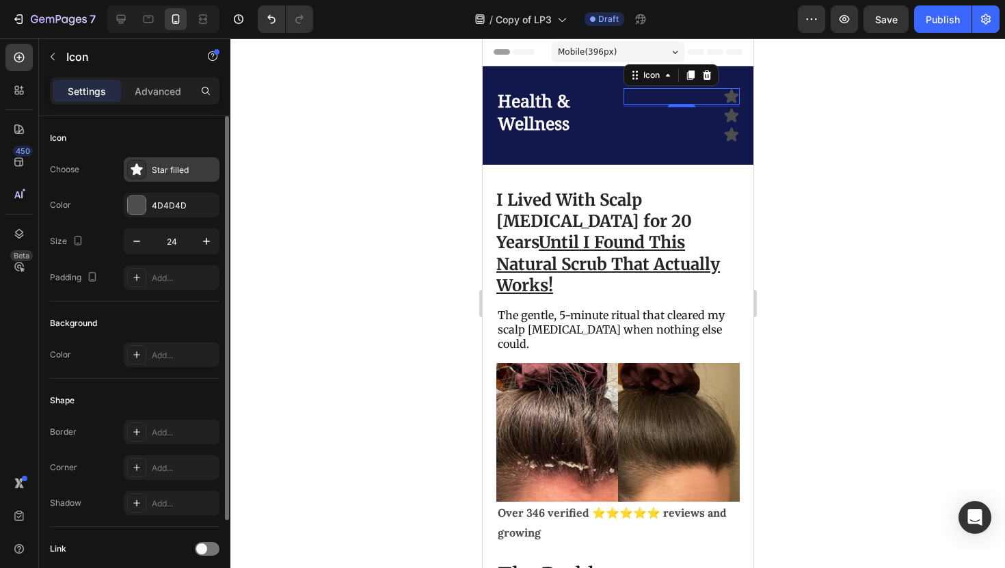
click at [180, 172] on div "Star filled" at bounding box center [184, 170] width 64 height 12
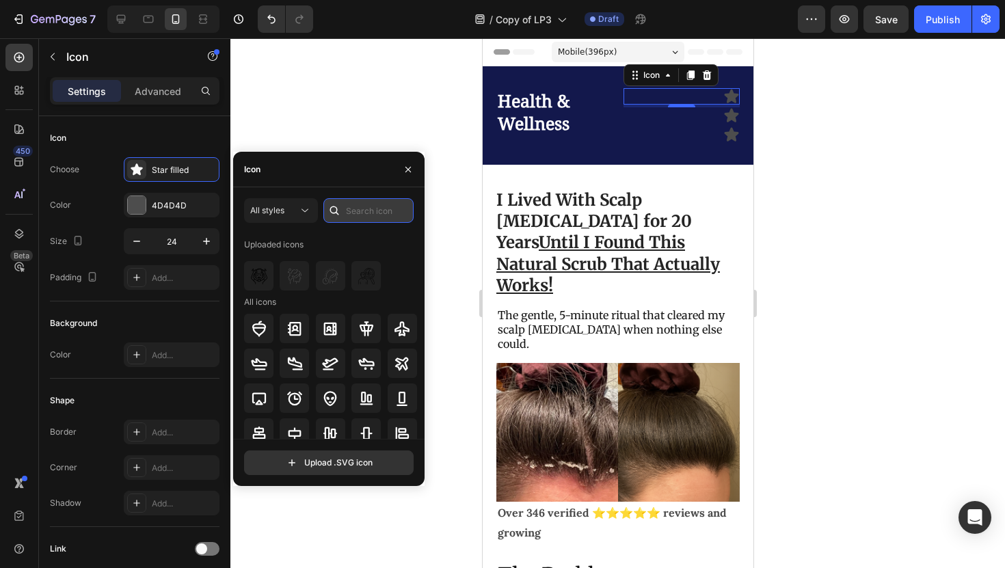
click at [356, 209] on input "text" at bounding box center [368, 210] width 90 height 25
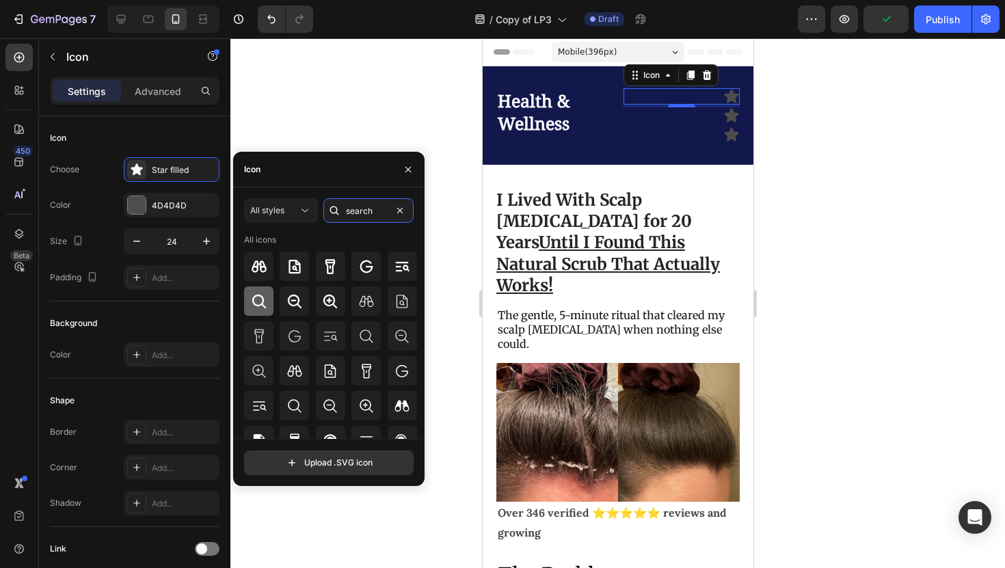
type input "search"
click at [263, 300] on icon at bounding box center [259, 301] width 14 height 14
click at [719, 122] on div "Icon" at bounding box center [681, 115] width 116 height 16
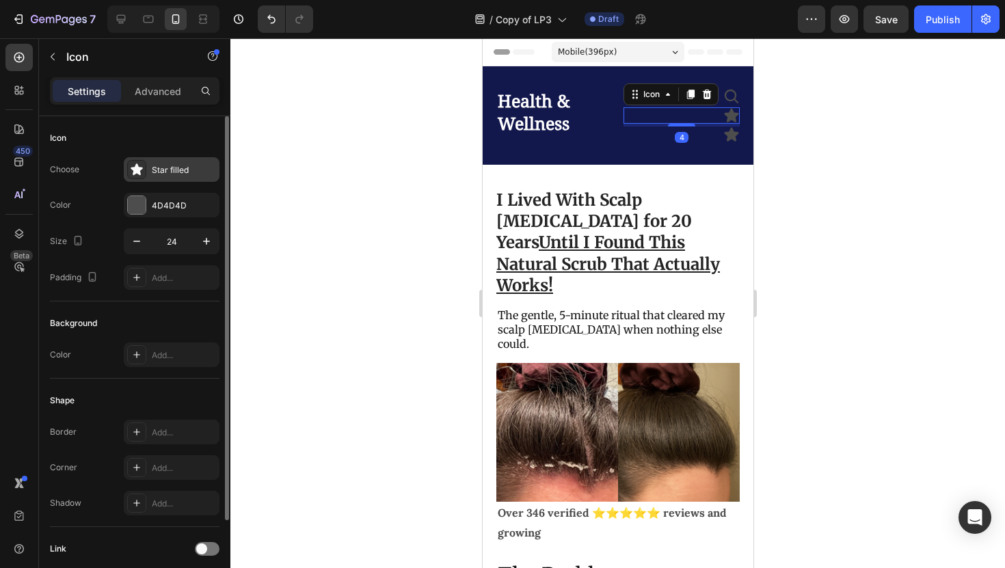
click at [176, 166] on div "Star filled" at bounding box center [184, 170] width 64 height 12
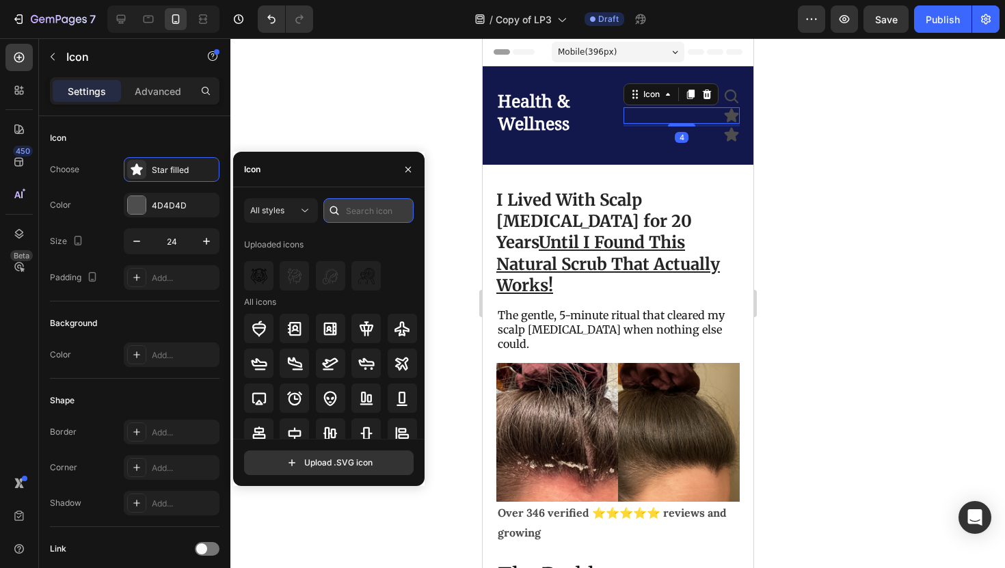
click at [352, 207] on input "text" at bounding box center [368, 210] width 90 height 25
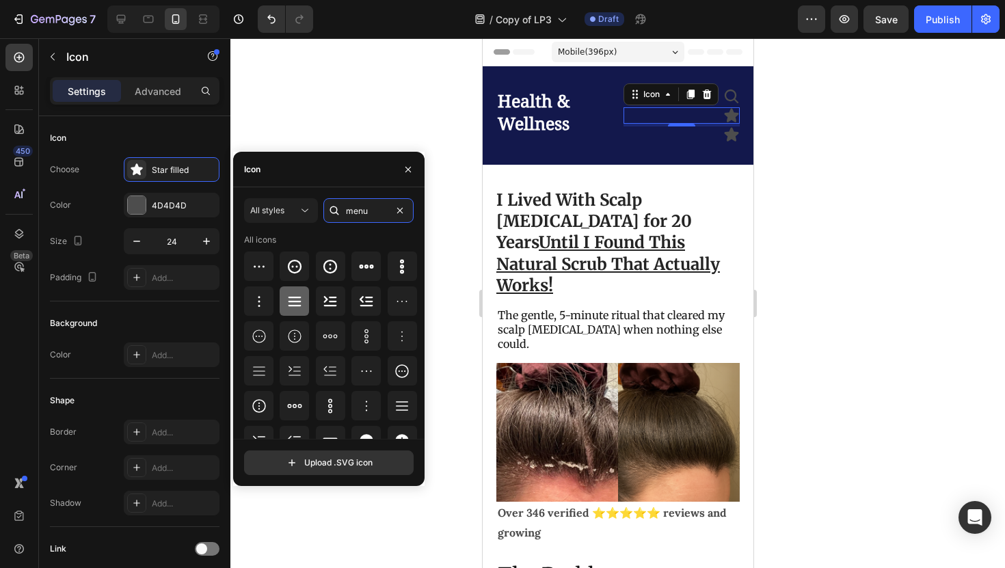
type input "menu"
click at [299, 297] on icon at bounding box center [295, 301] width 13 height 10
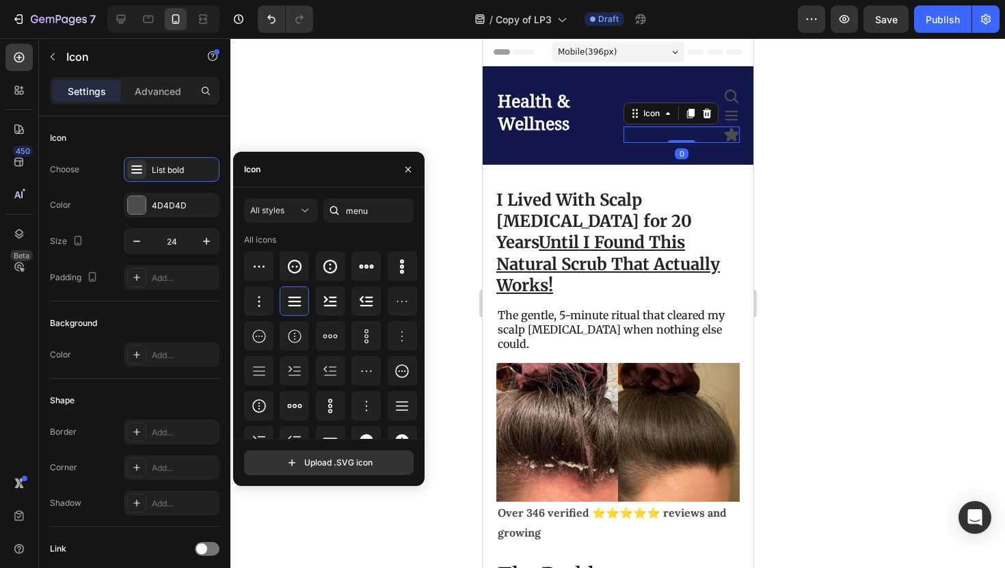
click at [727, 137] on icon at bounding box center [731, 135] width 14 height 14
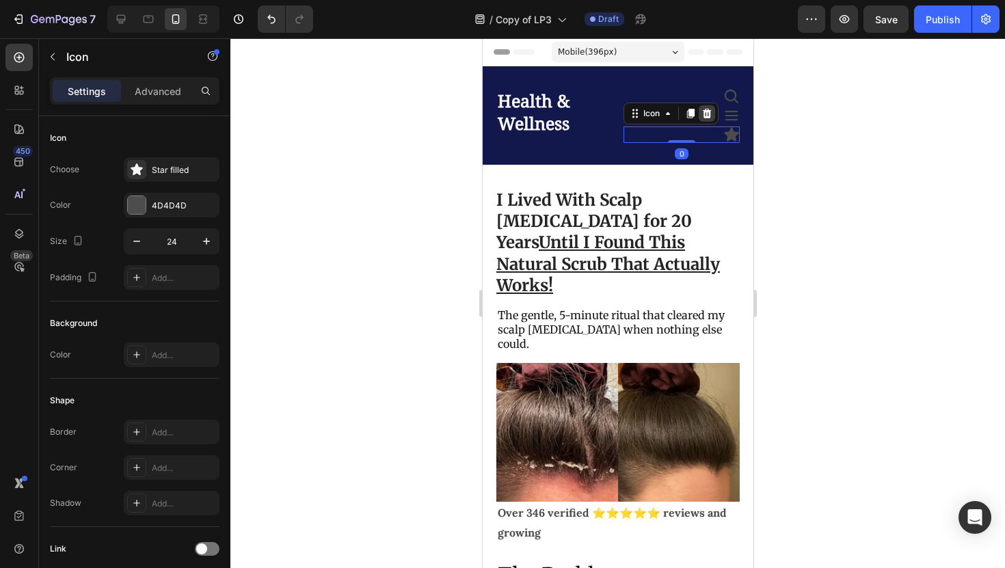
click at [710, 115] on icon at bounding box center [706, 113] width 11 height 11
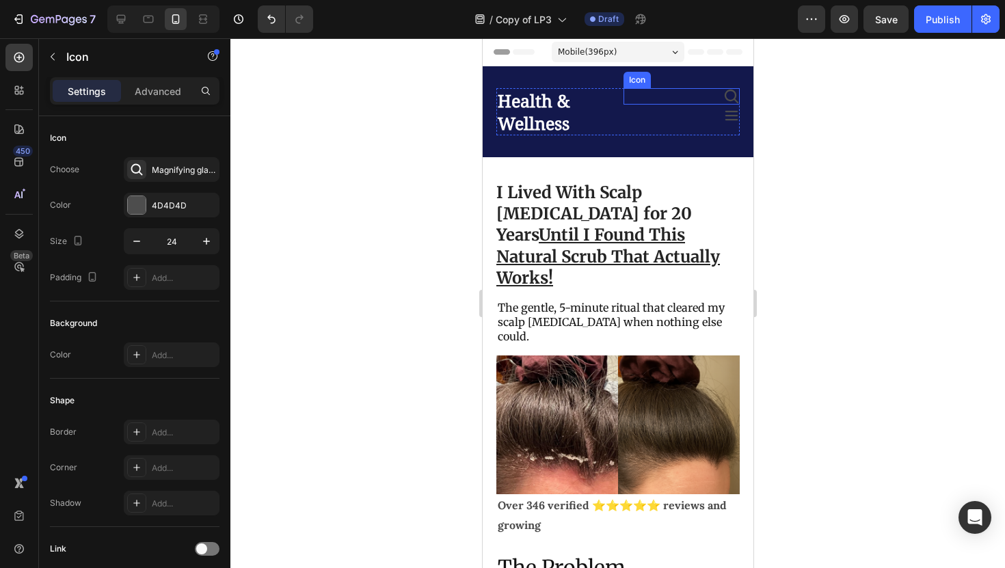
click at [724, 96] on icon at bounding box center [731, 97] width 14 height 14
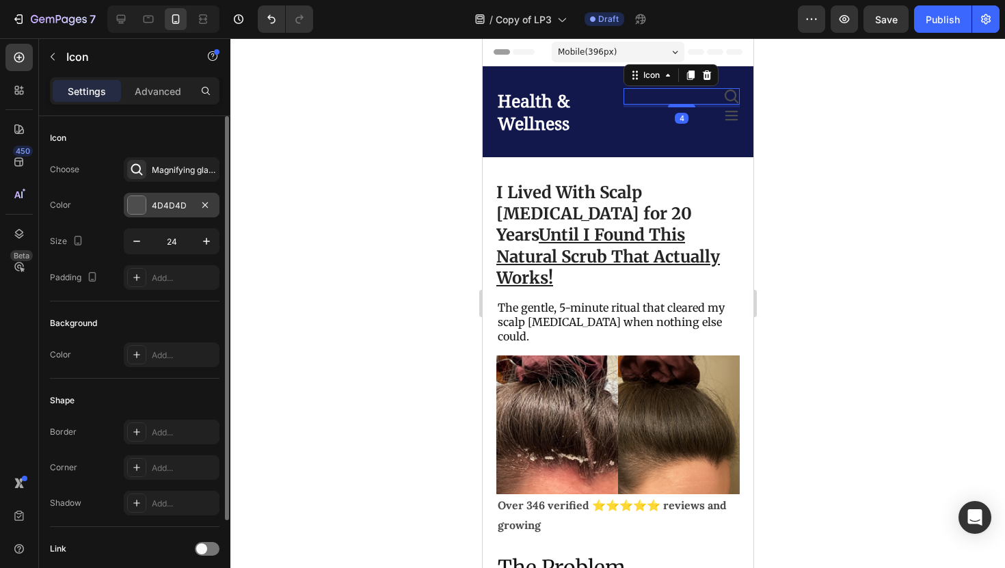
click at [150, 215] on div "4D4D4D" at bounding box center [172, 205] width 96 height 25
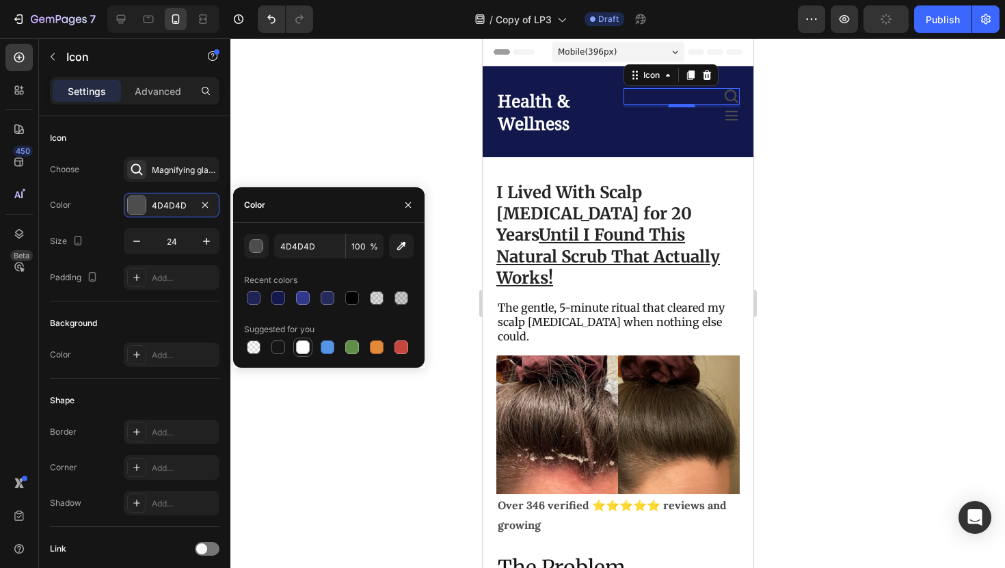
click at [310, 351] on div at bounding box center [303, 347] width 16 height 16
type input "FFFFFF"
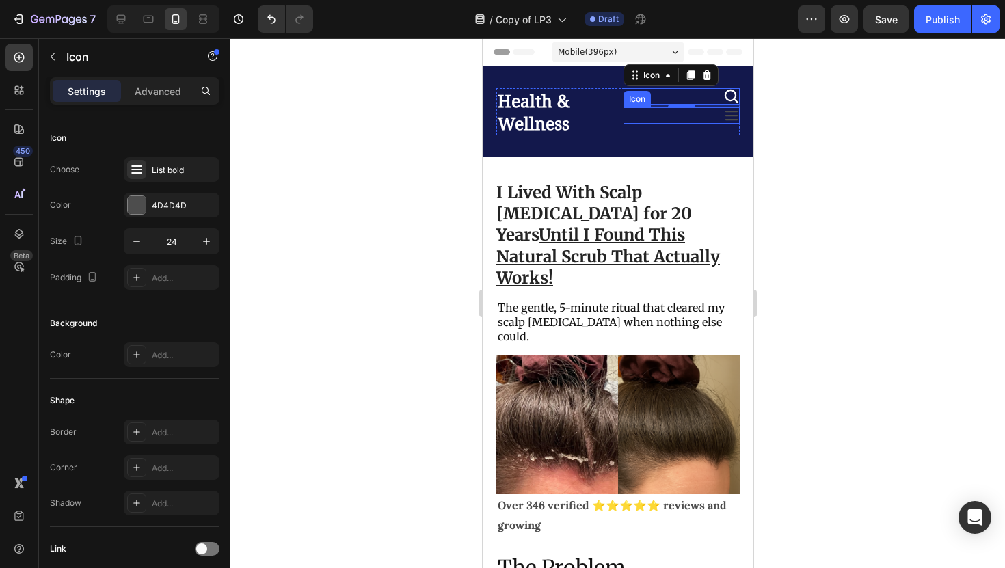
click at [726, 110] on icon at bounding box center [731, 115] width 16 height 16
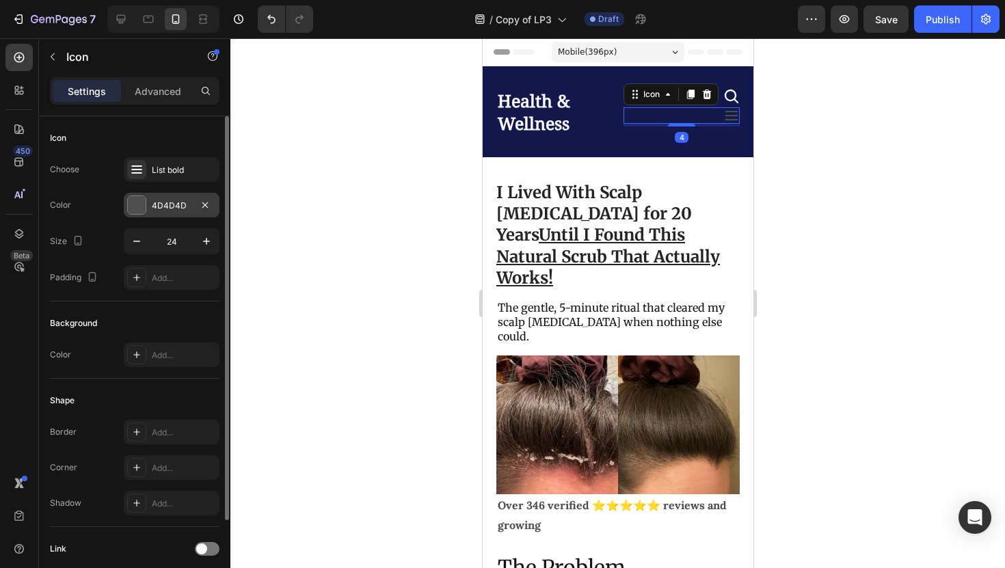
click at [165, 209] on div "4D4D4D" at bounding box center [172, 206] width 40 height 12
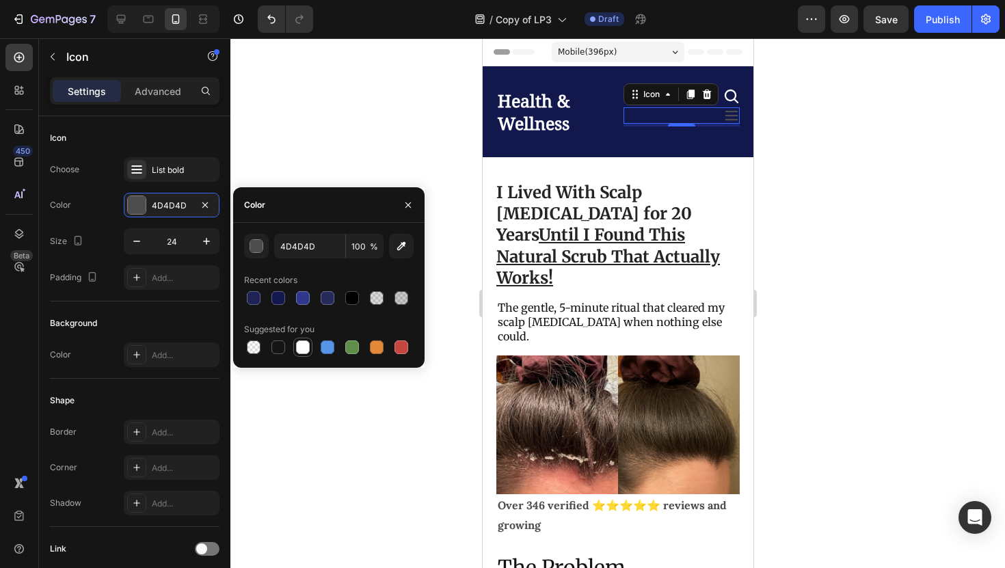
click at [304, 342] on div at bounding box center [303, 347] width 14 height 14
type input "FFFFFF"
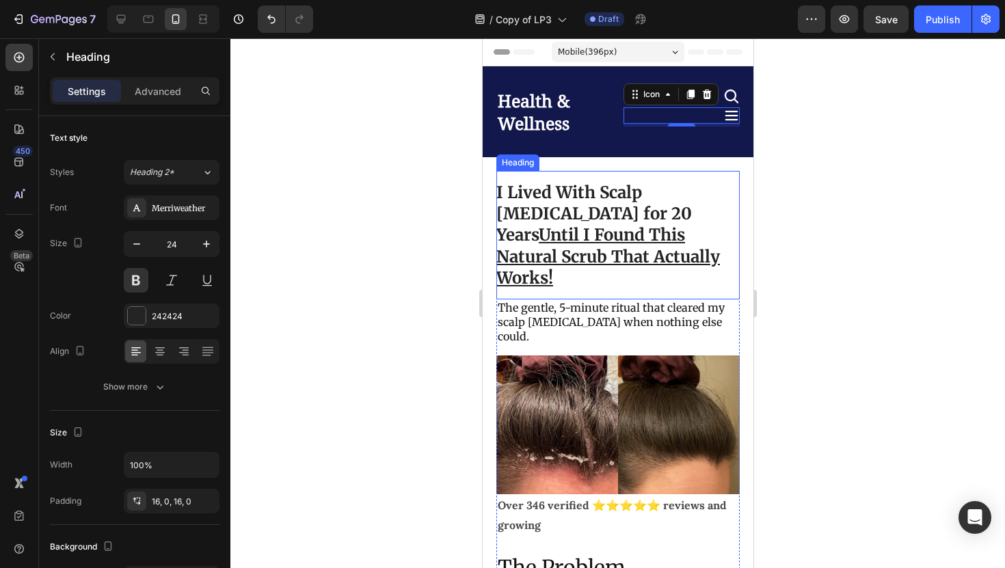
click at [713, 267] on h1 "I Lived With Scalp Psoriasis for 20 Years Until I Found This Natural Scrub That…" at bounding box center [617, 235] width 243 height 129
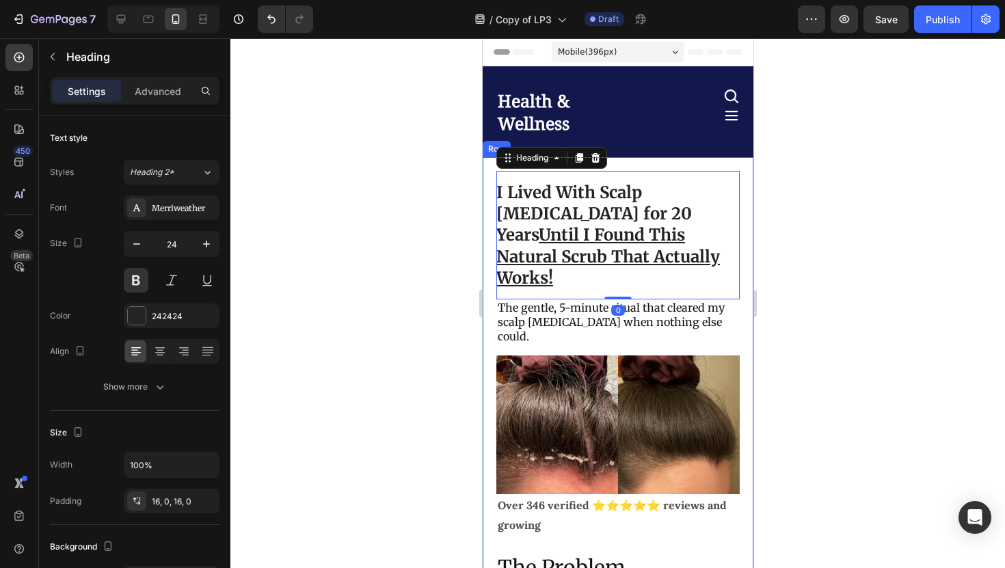
click at [776, 276] on div at bounding box center [617, 303] width 775 height 530
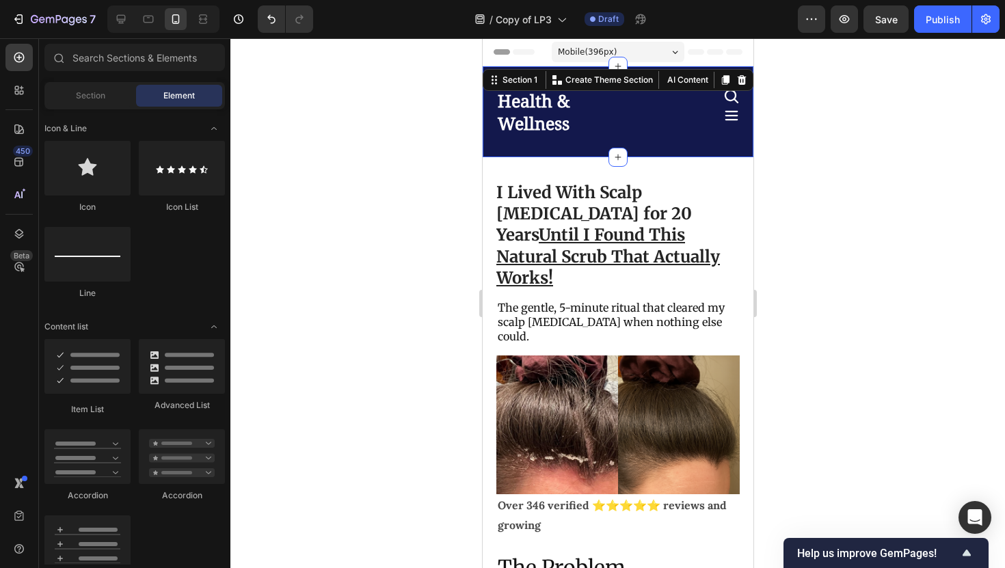
click at [590, 84] on div "Health & Wellness Heading Icon Icon Row Section 1 You can create reusable secti…" at bounding box center [617, 111] width 271 height 91
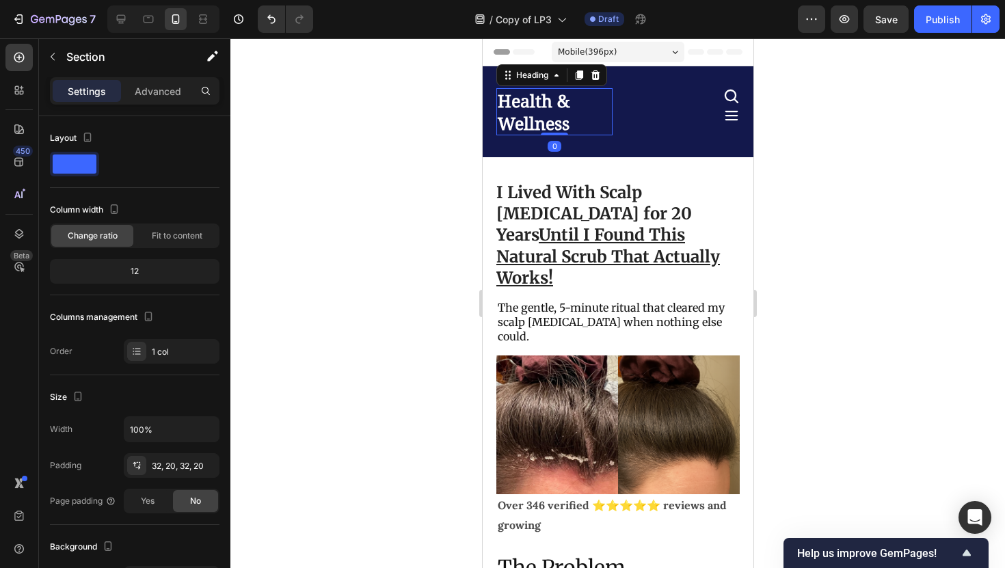
click at [590, 98] on p "Health & Wellness" at bounding box center [553, 112] width 113 height 44
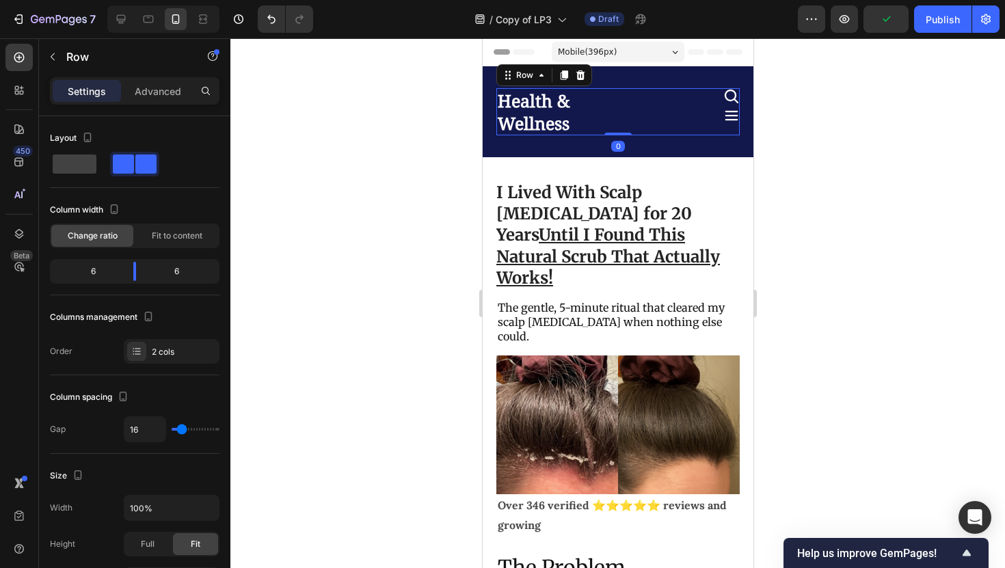
click at [614, 116] on div "Health & Wellness Heading Icon Icon Row 0" at bounding box center [617, 111] width 243 height 47
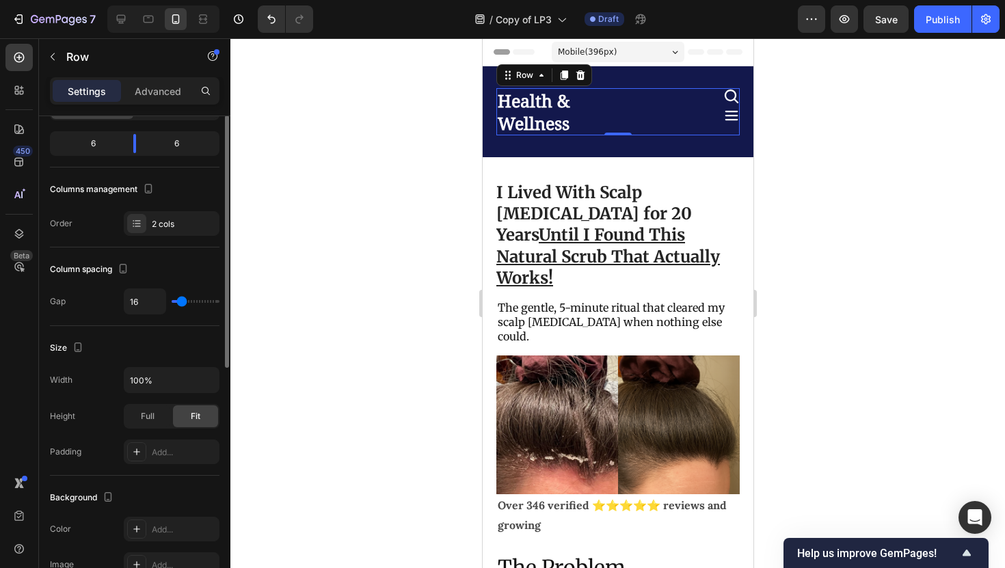
scroll to position [84, 0]
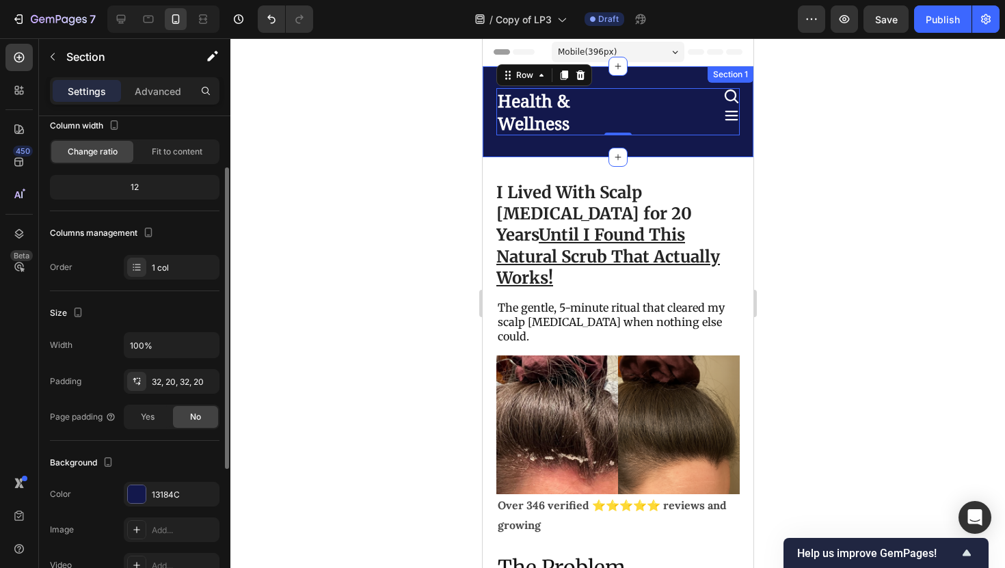
click at [587, 144] on div "Health & Wellness Heading Icon Icon Row 0 Section 1" at bounding box center [617, 111] width 271 height 91
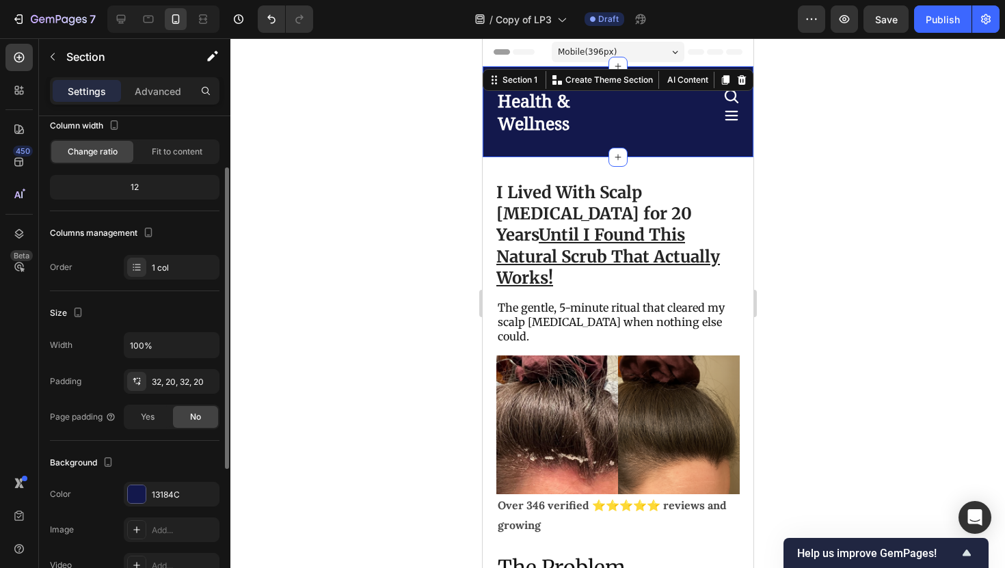
scroll to position [0, 0]
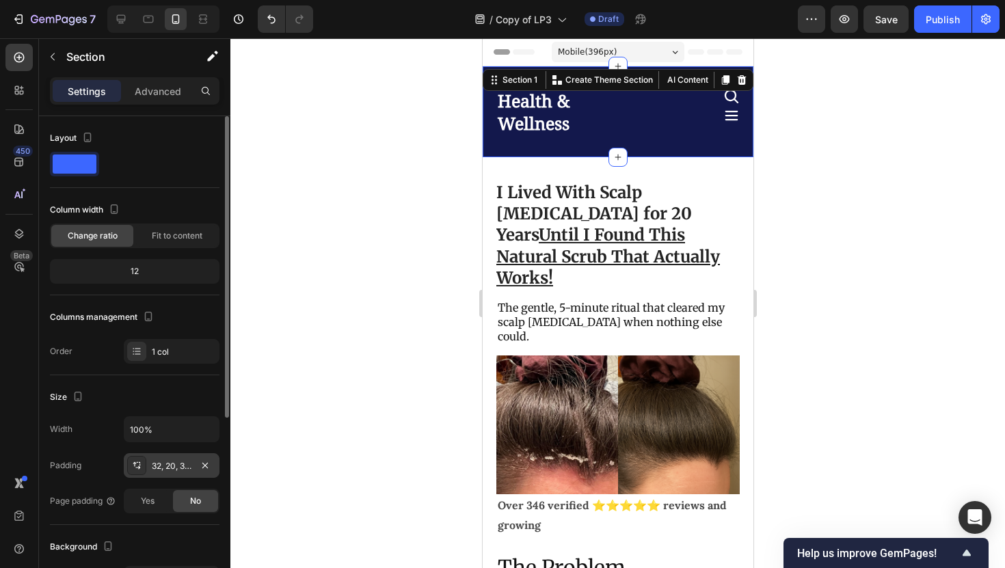
click at [163, 468] on div "32, 20, 32, 20" at bounding box center [172, 466] width 40 height 12
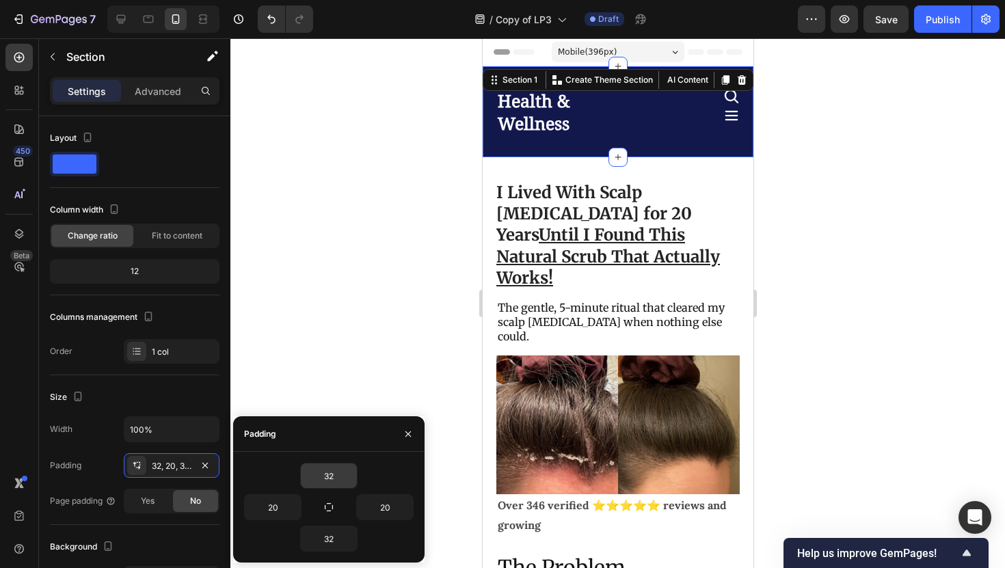
click at [335, 481] on input "32" at bounding box center [329, 476] width 56 height 25
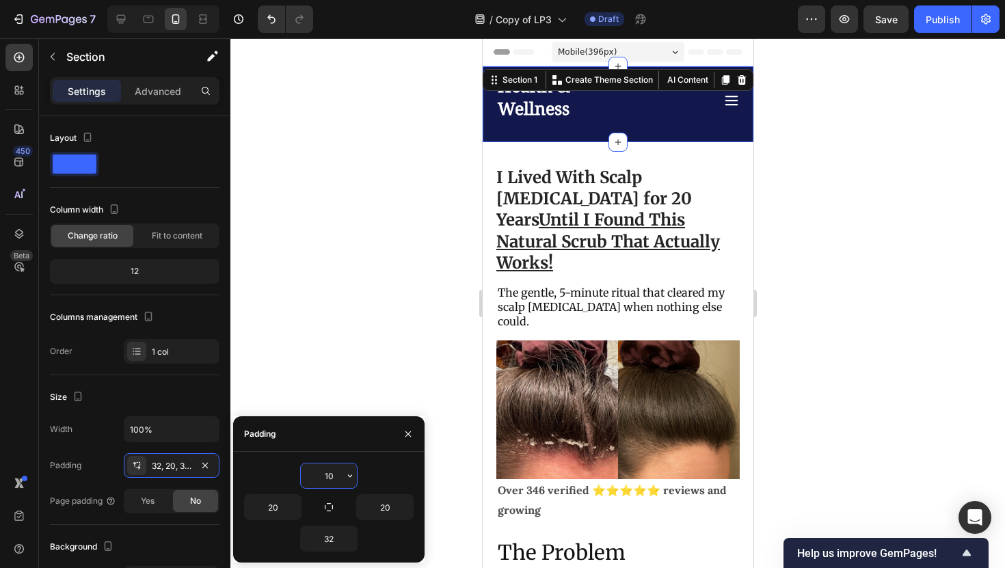
type input "1"
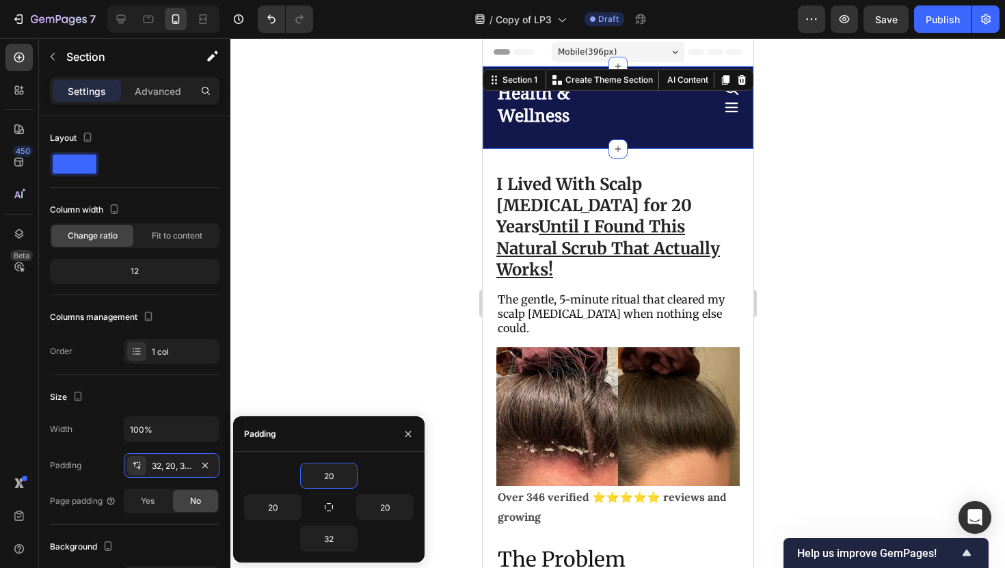
type input "20"
click at [568, 131] on div "Health & Wellness Heading Icon Icon Row Section 1 You can create reusable secti…" at bounding box center [617, 107] width 271 height 83
click at [338, 537] on input "32" at bounding box center [329, 538] width 56 height 25
type input "20"
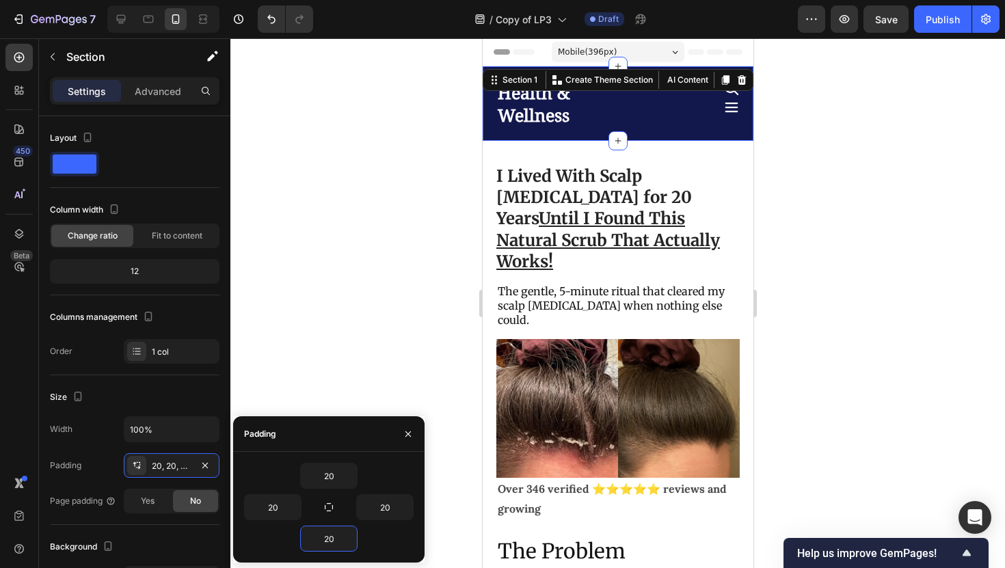
click at [913, 349] on div at bounding box center [617, 303] width 775 height 530
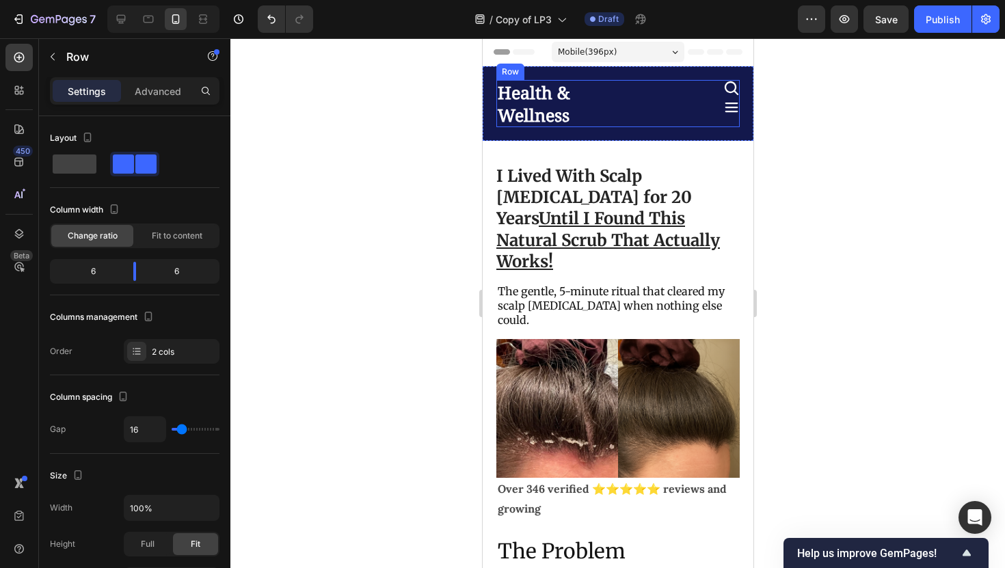
click at [728, 96] on div "Icon Icon" at bounding box center [681, 103] width 116 height 47
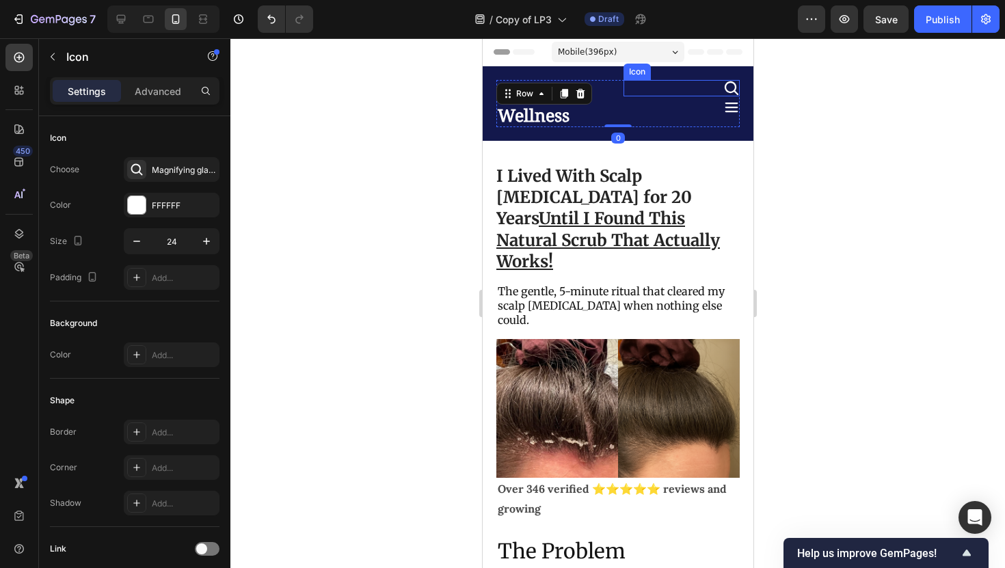
click at [732, 88] on icon at bounding box center [731, 88] width 16 height 16
click at [817, 132] on div at bounding box center [617, 303] width 775 height 530
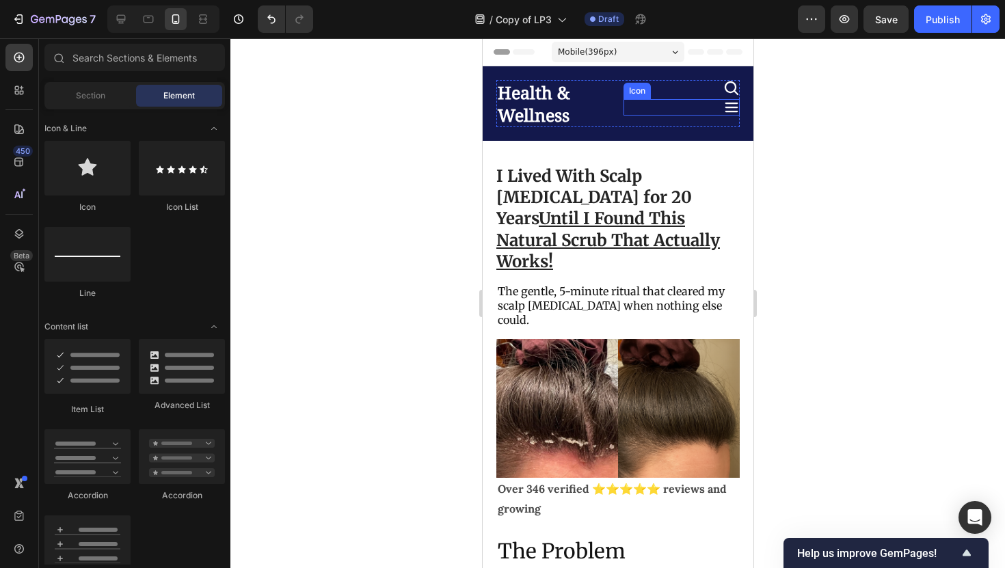
click at [817, 132] on div at bounding box center [617, 303] width 775 height 530
click at [779, 134] on div at bounding box center [617, 303] width 775 height 530
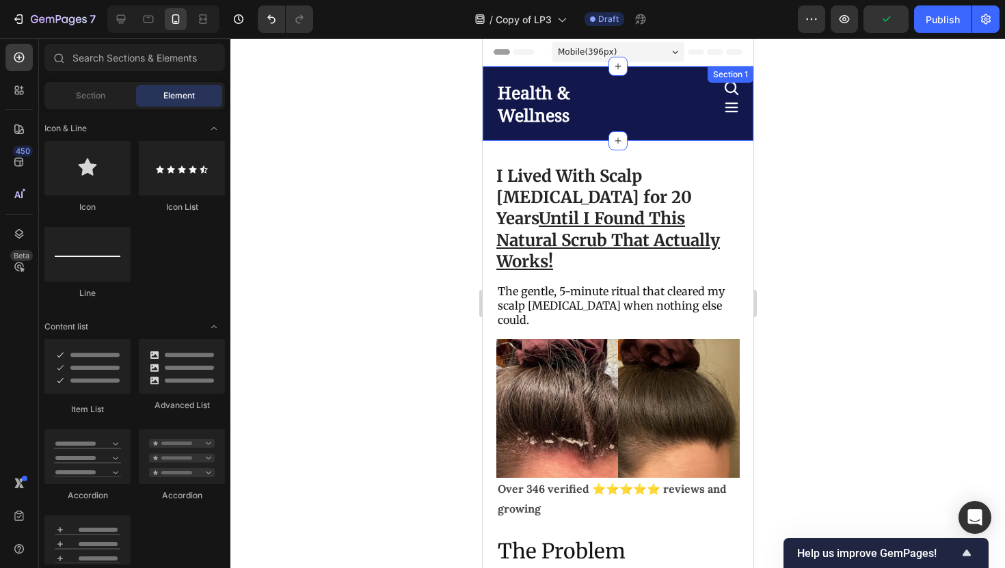
click at [739, 98] on div "Health & Wellness Heading Icon Icon Row Section 1" at bounding box center [617, 103] width 271 height 75
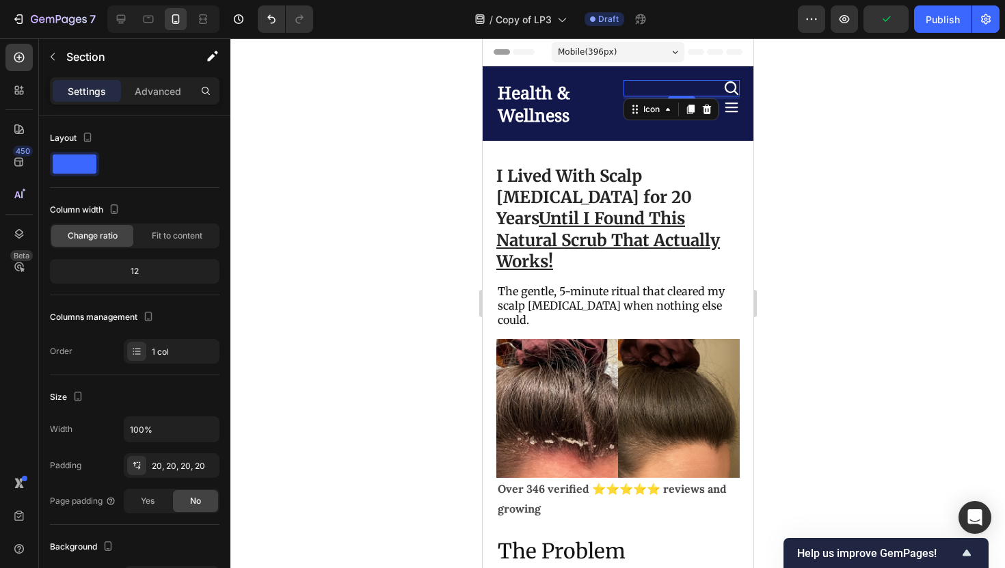
click at [734, 95] on icon at bounding box center [731, 88] width 16 height 16
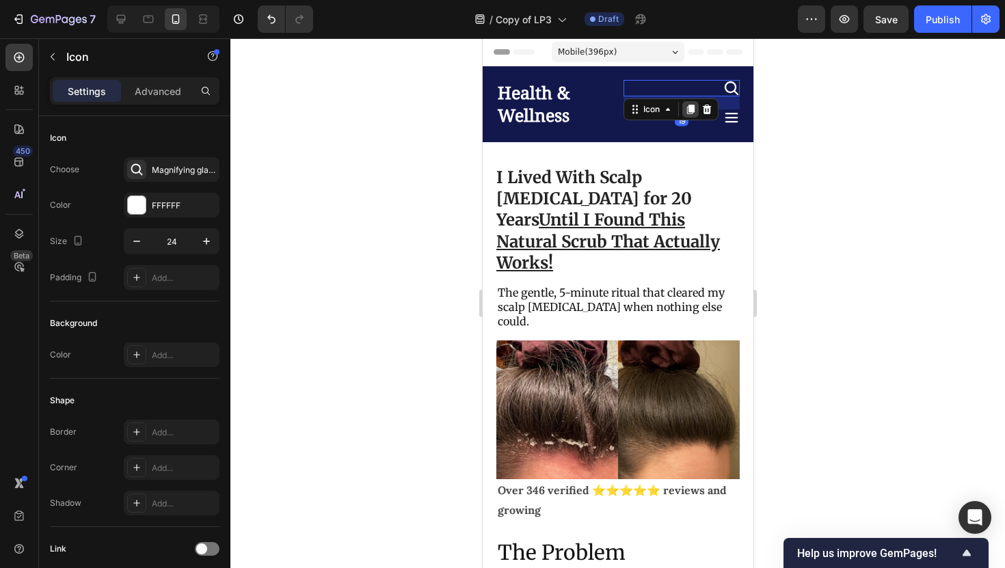
drag, startPoint x: 692, startPoint y: 96, endPoint x: 691, endPoint y: 107, distance: 10.3
click at [691, 96] on div "Icon 19" at bounding box center [681, 88] width 116 height 16
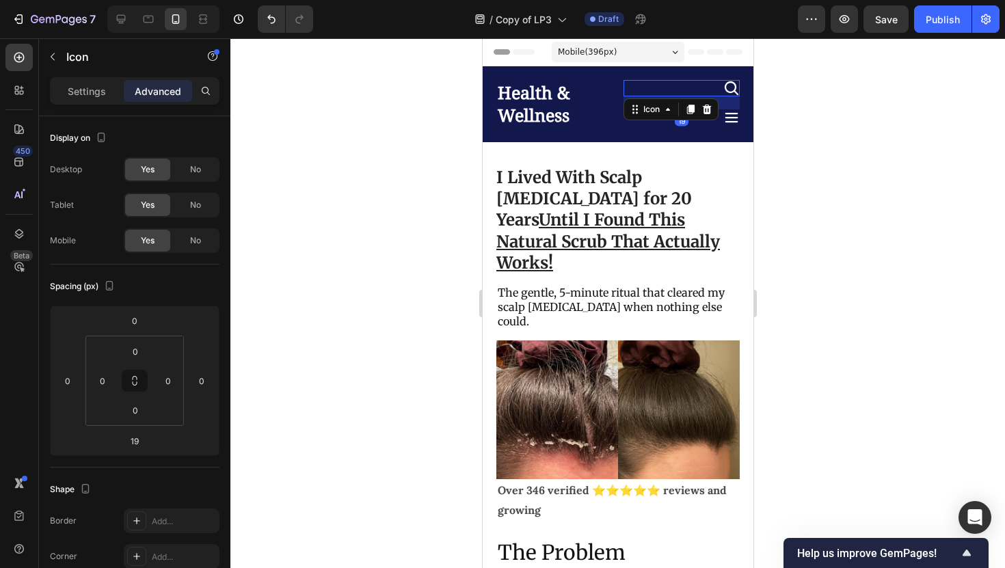
click at [792, 135] on div at bounding box center [617, 303] width 775 height 530
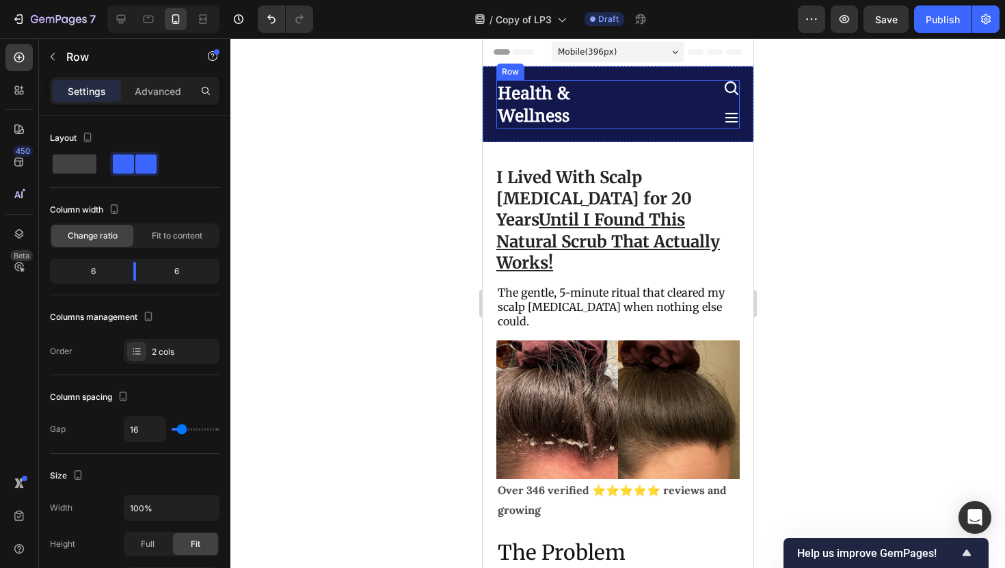
click at [704, 105] on div "Icon Icon" at bounding box center [681, 104] width 116 height 49
click at [794, 126] on div at bounding box center [617, 303] width 775 height 530
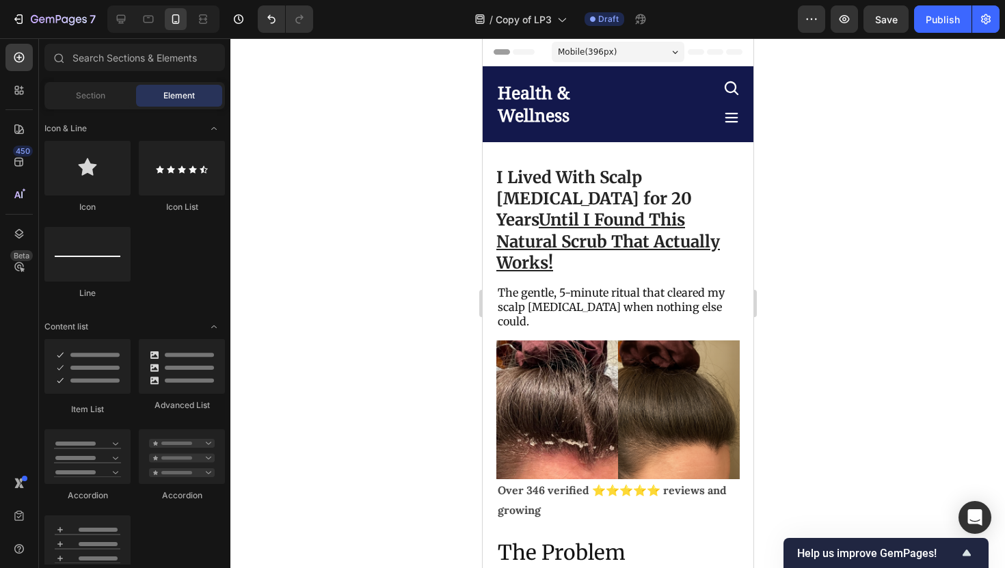
click at [816, 218] on div at bounding box center [617, 303] width 775 height 530
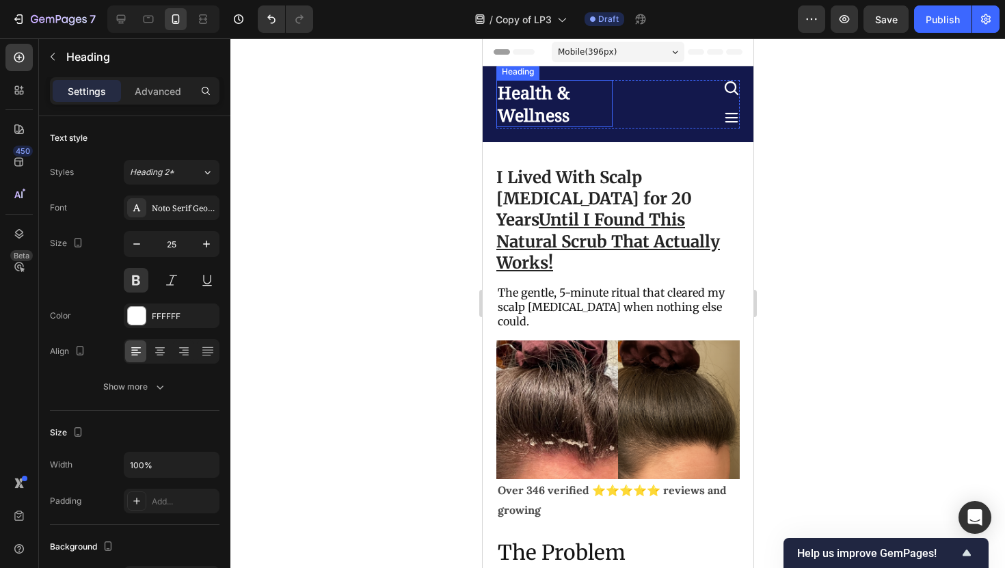
click at [511, 94] on div "Health & Wellness Heading" at bounding box center [554, 103] width 116 height 47
click at [513, 98] on div "Heading" at bounding box center [532, 94] width 38 height 12
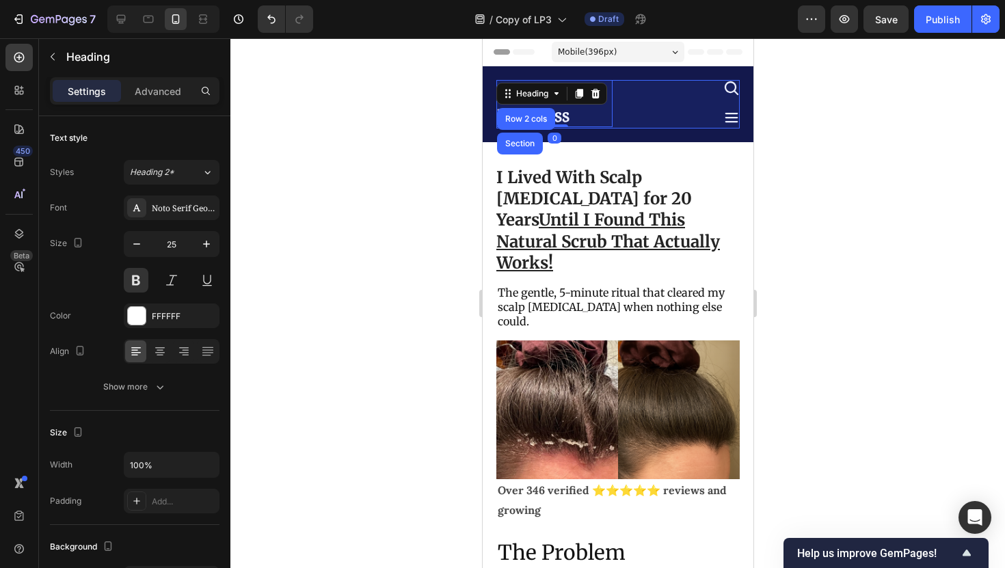
click at [598, 118] on h2 "Health & Wellness" at bounding box center [554, 103] width 116 height 47
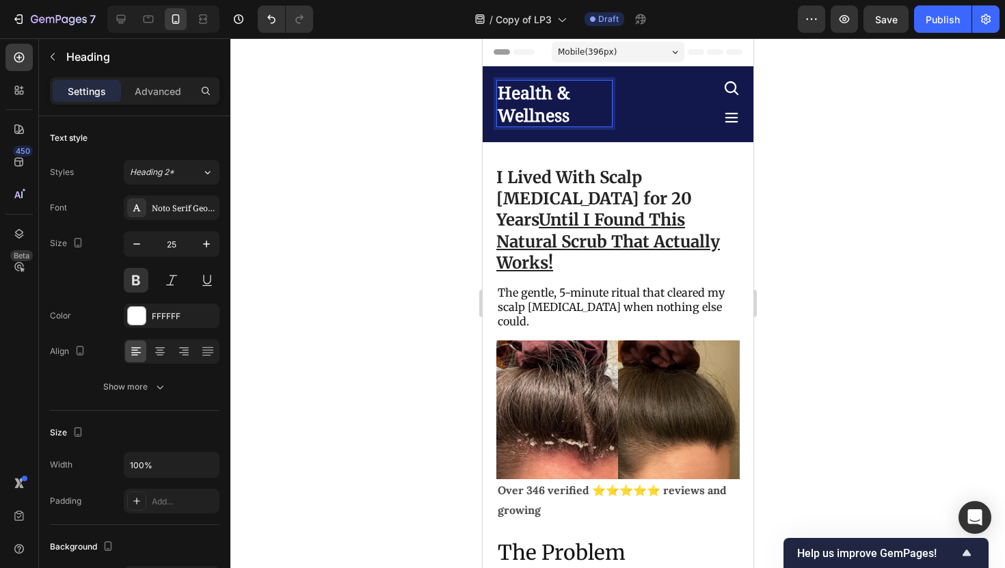
click at [598, 118] on p "Health & Wellness" at bounding box center [553, 103] width 113 height 44
click at [181, 215] on div "Noto Serif Georgian" at bounding box center [172, 208] width 96 height 25
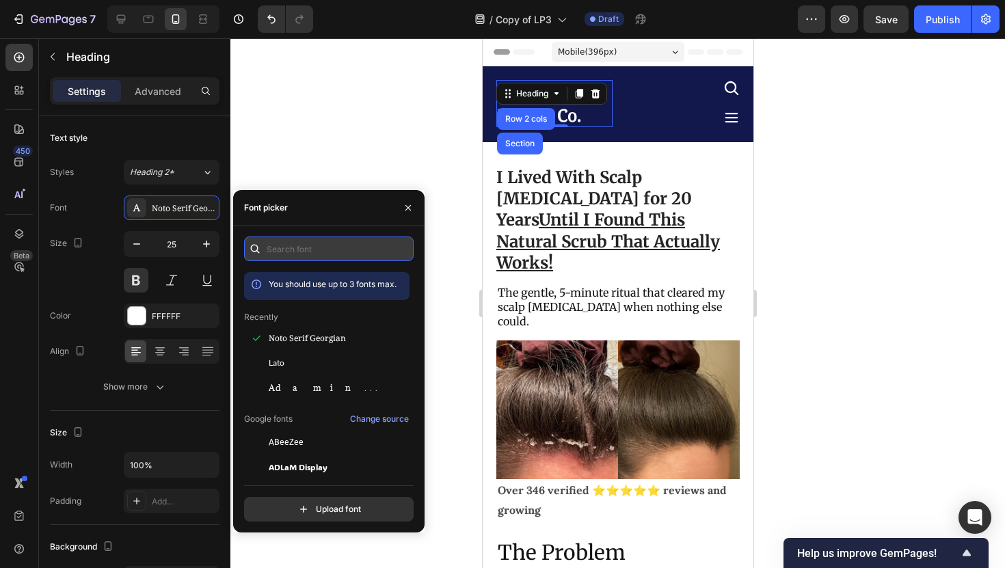
click at [323, 252] on input "text" at bounding box center [329, 249] width 170 height 25
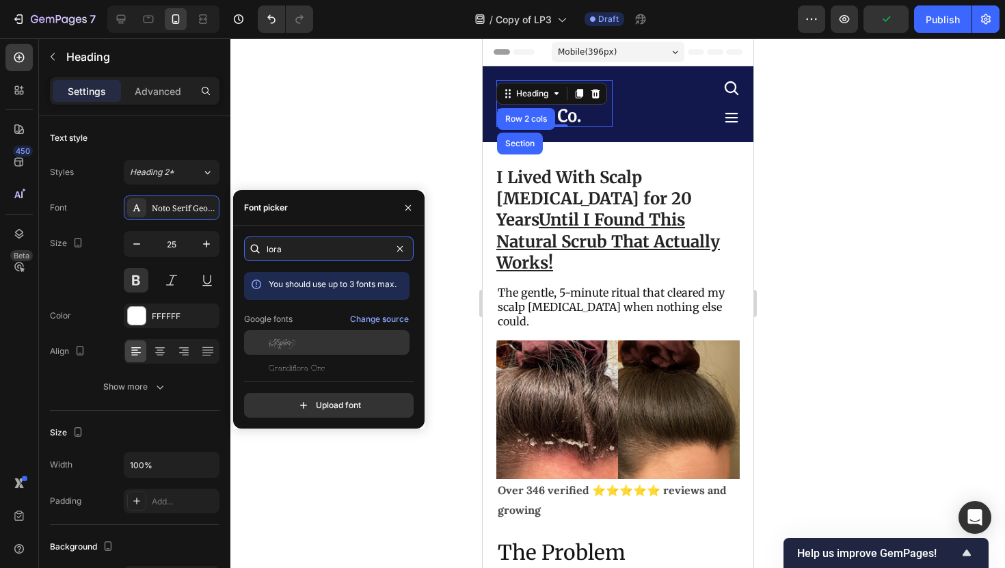
scroll to position [34, 0]
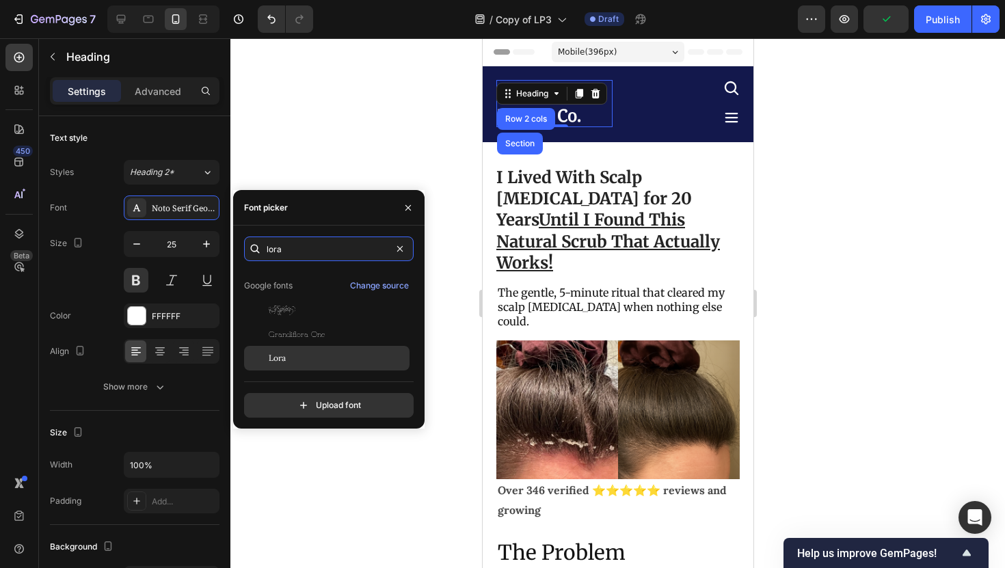
type input "lora"
click at [295, 358] on div "Lora" at bounding box center [338, 358] width 138 height 12
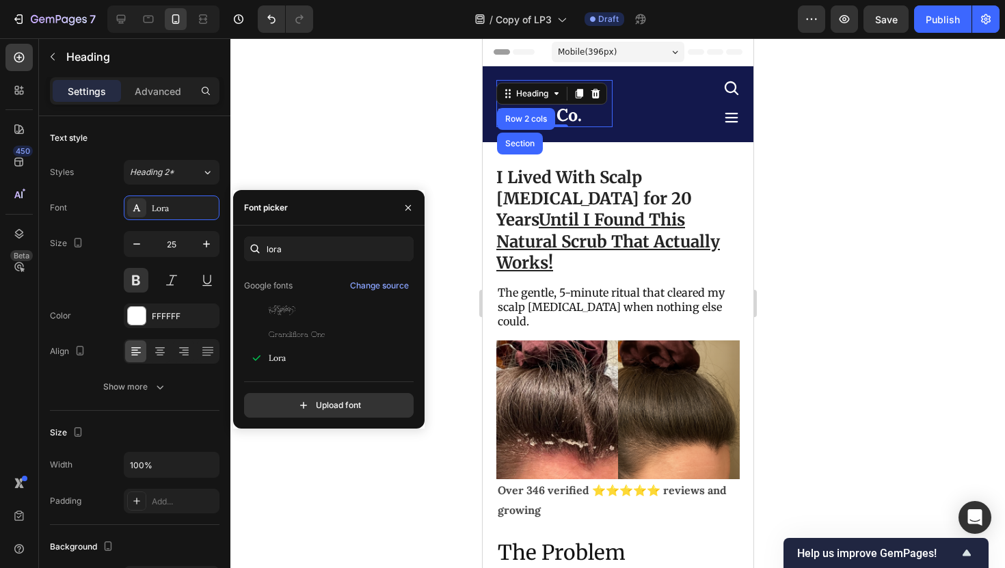
click at [332, 152] on div at bounding box center [617, 303] width 775 height 530
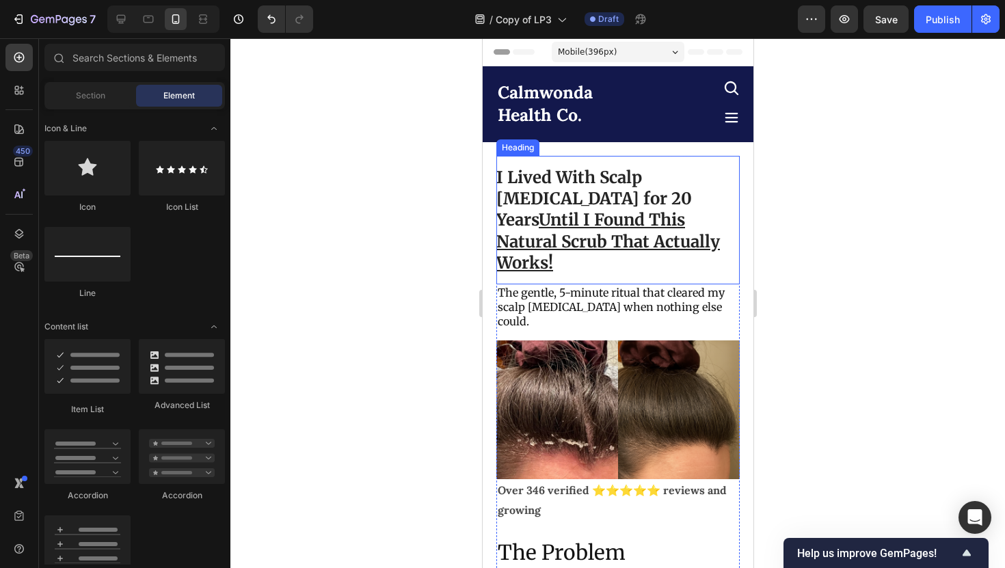
click at [794, 255] on div at bounding box center [617, 303] width 775 height 530
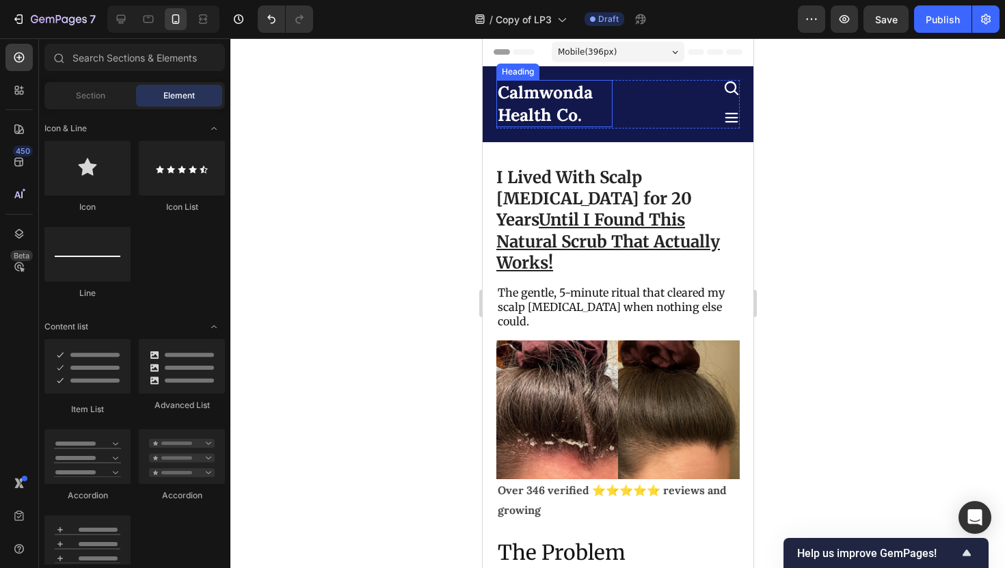
click at [564, 112] on p "Calmwonda Health Co." at bounding box center [553, 103] width 113 height 44
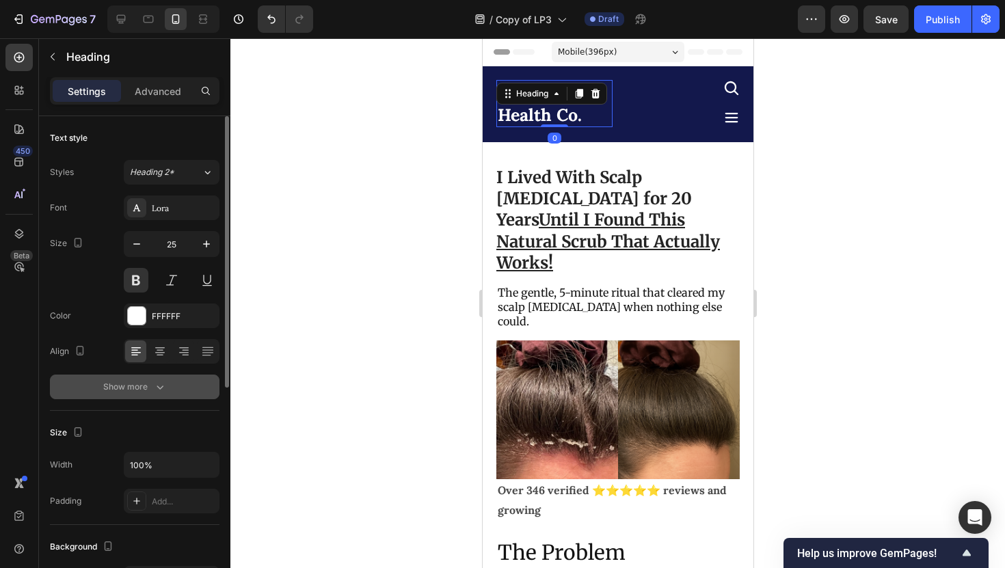
click at [141, 388] on div "Show more" at bounding box center [135, 387] width 64 height 14
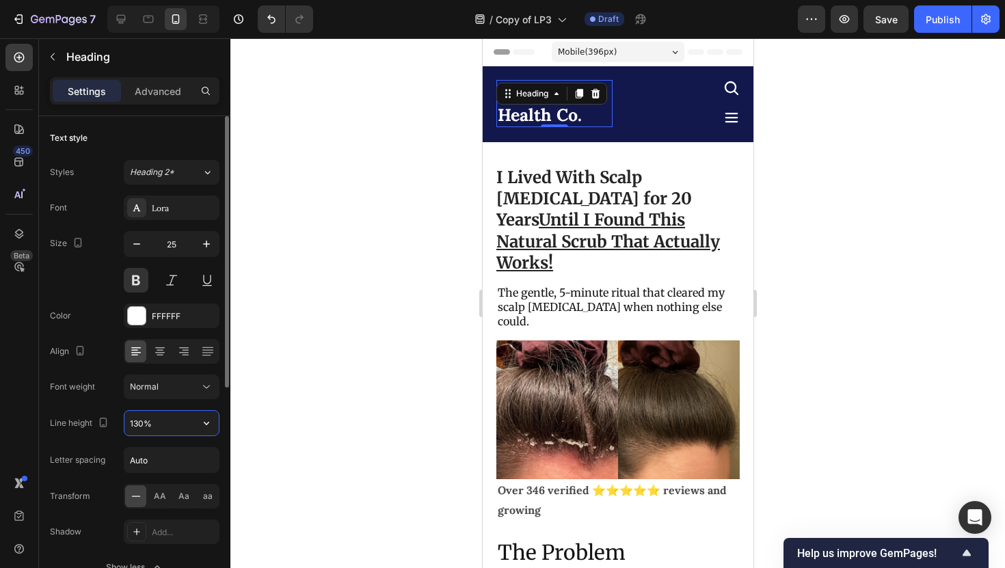
click at [158, 428] on input "130%" at bounding box center [171, 423] width 94 height 25
type input "110%"
click at [826, 257] on div at bounding box center [617, 303] width 775 height 530
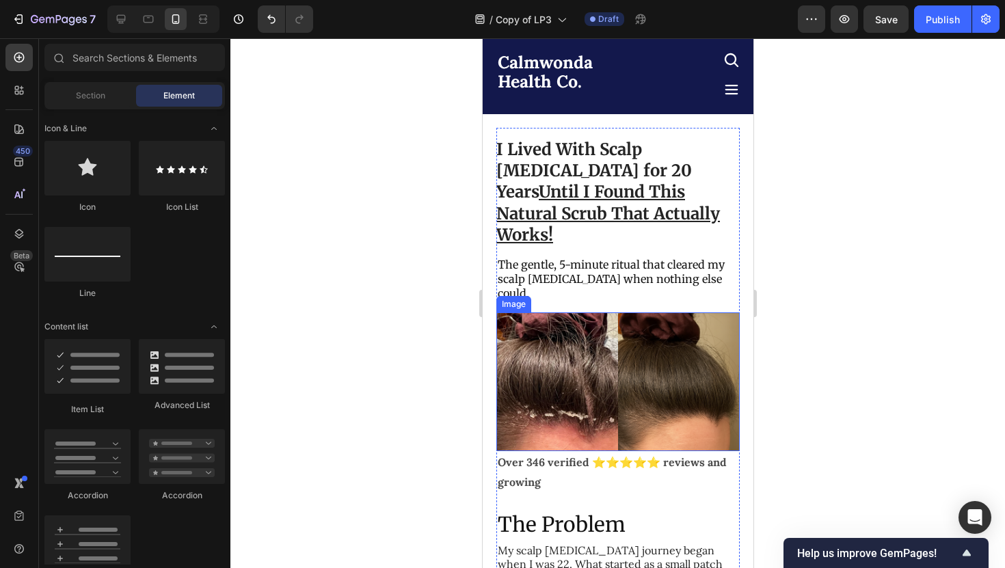
scroll to position [0, 0]
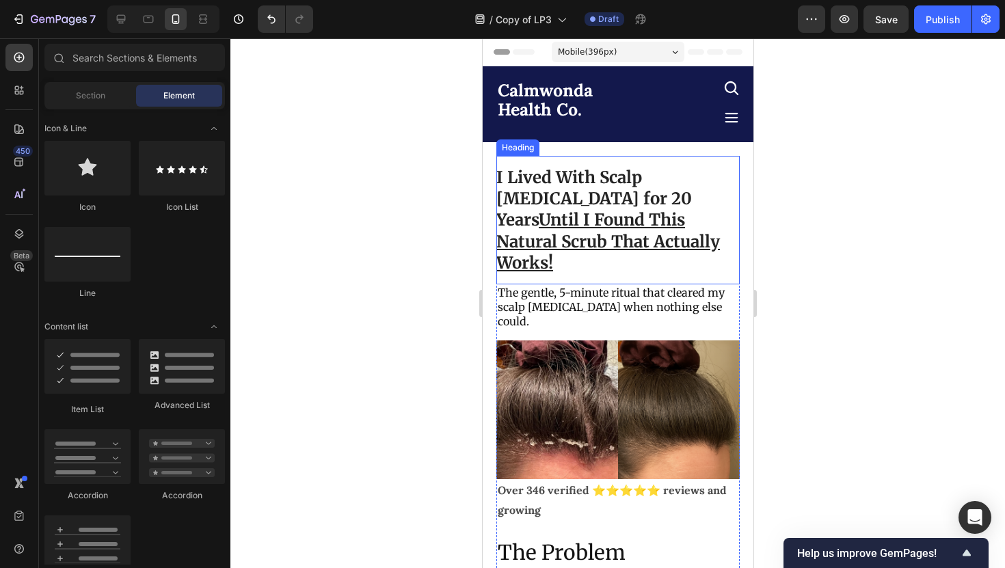
click at [550, 200] on h1 "I Lived With Scalp Psoriasis for 20 Years Until I Found This Natural Scrub That…" at bounding box center [617, 220] width 243 height 129
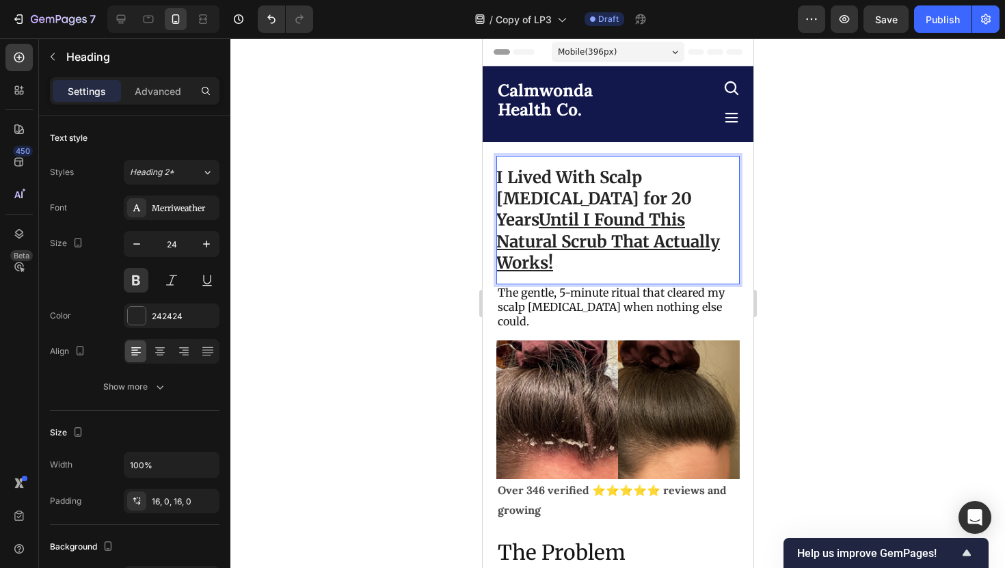
click at [550, 200] on h1 "I Lived With Scalp Psoriasis for 20 Years Until I Found This Natural Scrub That…" at bounding box center [617, 220] width 243 height 129
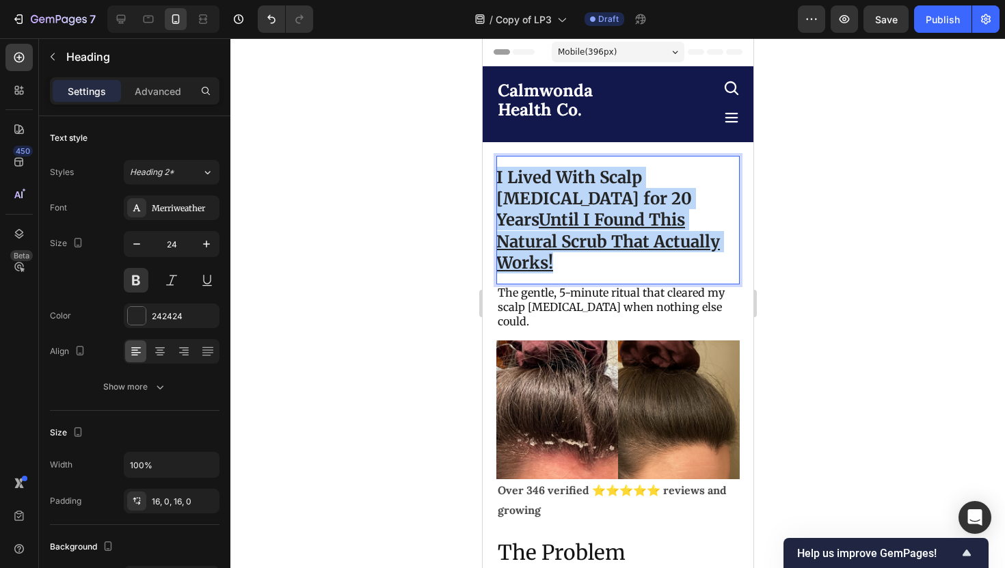
click at [550, 200] on p "I Lived With Scalp Psoriasis for 20 Years Until I Found This Natural Scrub That…" at bounding box center [617, 220] width 243 height 107
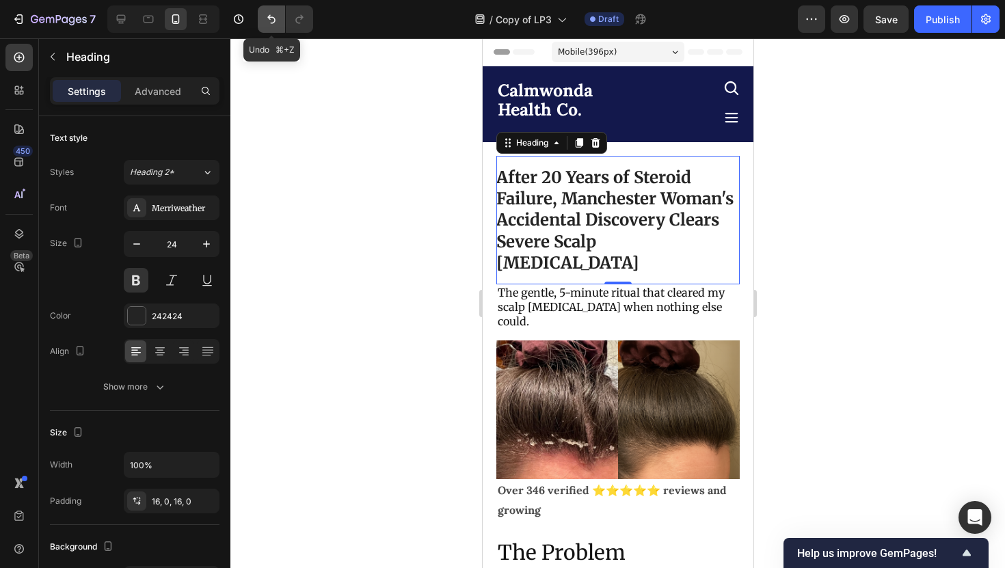
click at [265, 16] on icon "Undo/Redo" at bounding box center [272, 19] width 14 height 14
click at [609, 221] on h1 "After 20 Years of Steroid Failure, Manchester Woman's Accidental Discovery Clea…" at bounding box center [617, 220] width 243 height 129
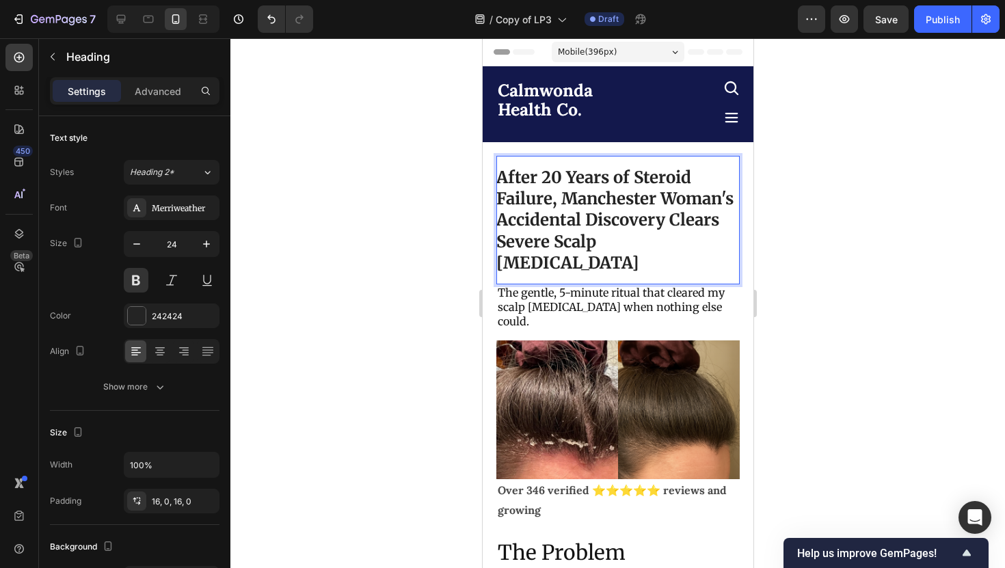
click at [606, 203] on p "After 20 Years of Steroid Failure, Manchester Woman's Accidental Discovery Clea…" at bounding box center [617, 220] width 243 height 107
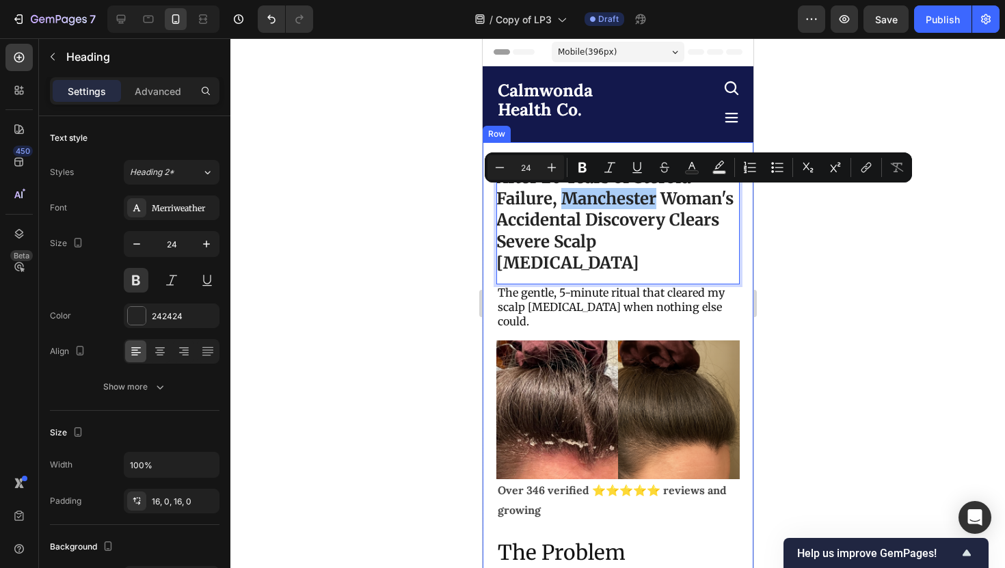
click at [779, 229] on div at bounding box center [617, 303] width 775 height 530
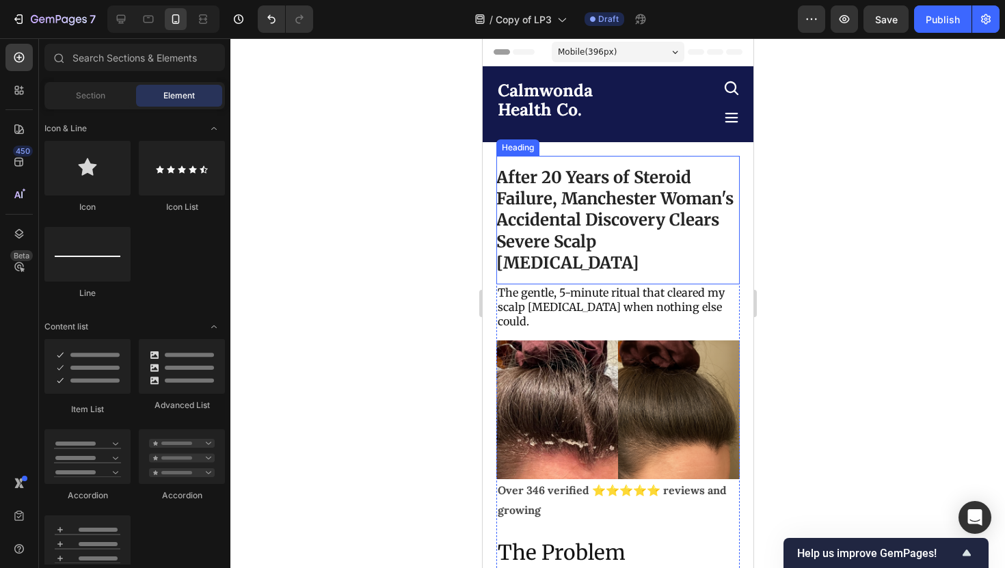
click at [615, 202] on p "After 20 Years of Steroid Failure, Manchester Woman's Accidental Discovery Clea…" at bounding box center [617, 220] width 243 height 107
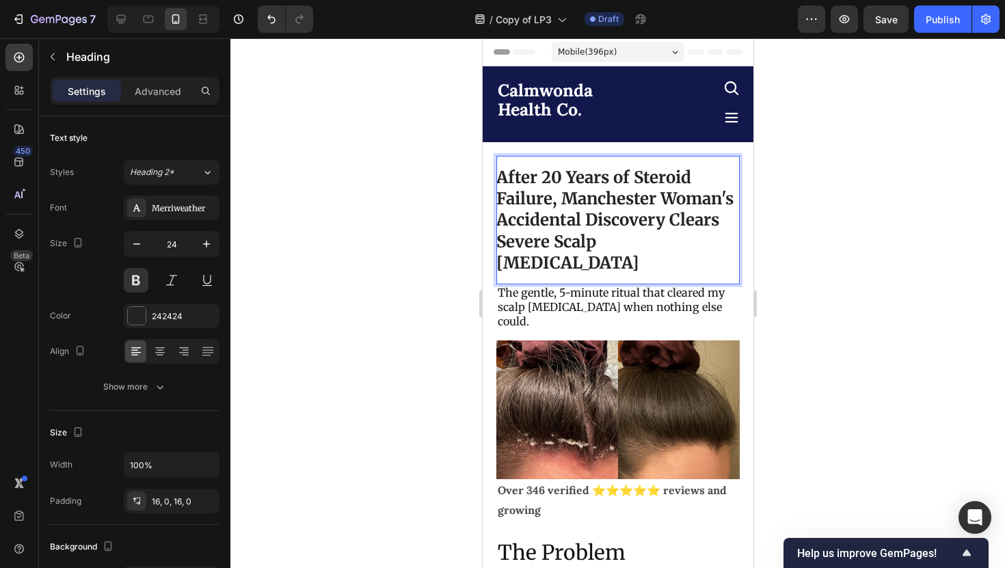
click at [615, 202] on p "After 20 Years of Steroid Failure, Manchester Woman's Accidental Discovery Clea…" at bounding box center [617, 220] width 243 height 107
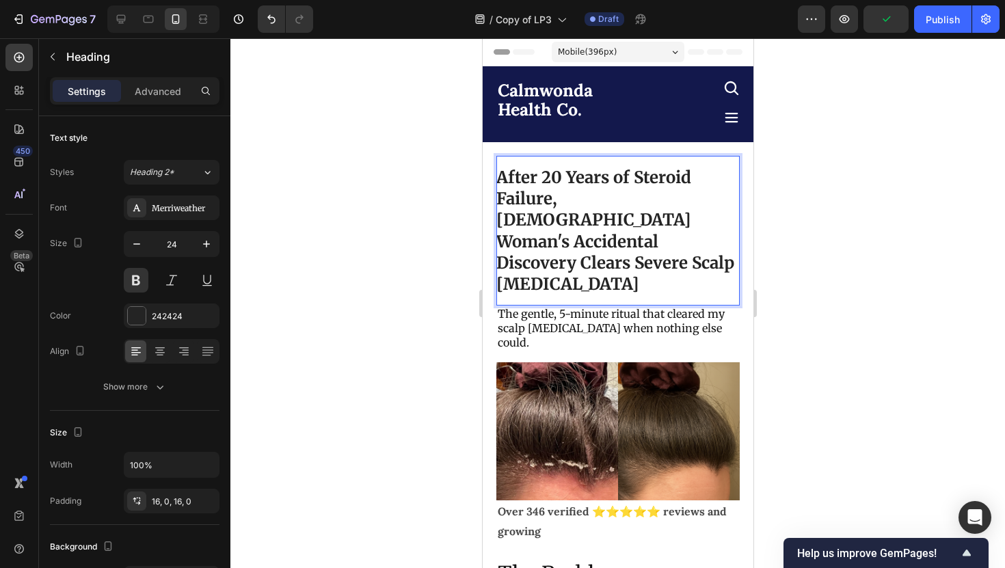
click at [710, 252] on h1 "After 20 Years of Steroid Failure, British Woman's Accidental Discovery Clears …" at bounding box center [617, 231] width 243 height 150
click at [784, 239] on div at bounding box center [617, 303] width 775 height 530
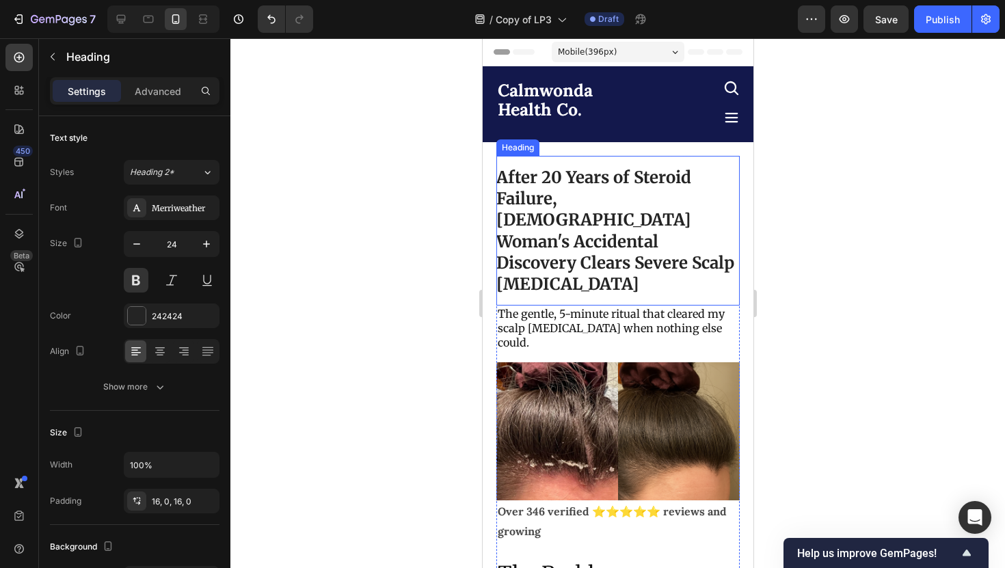
click at [663, 218] on p "After 20 Years of Steroid Failure, British Woman's Accidental Discovery Clears …" at bounding box center [617, 231] width 243 height 128
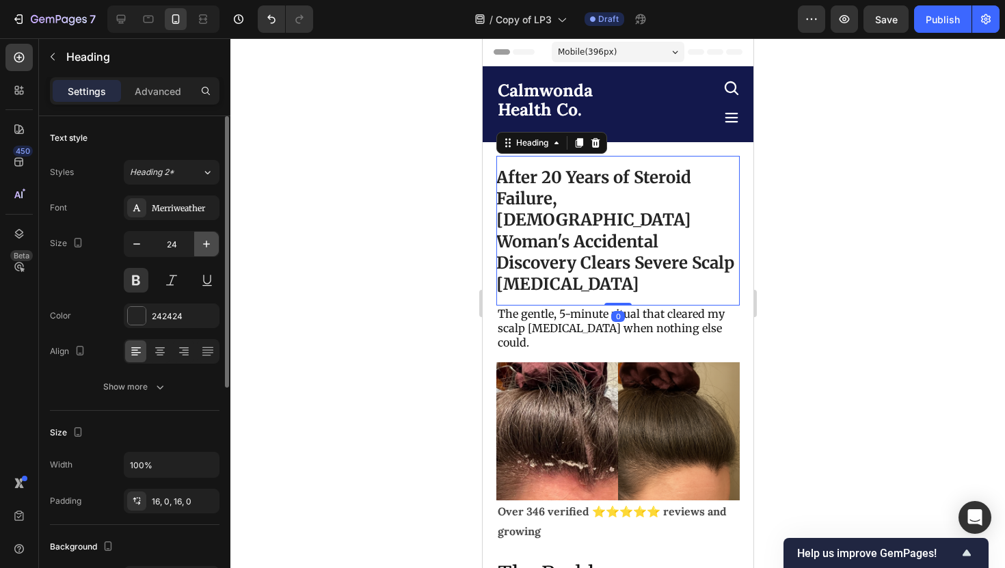
click at [204, 237] on icon "button" at bounding box center [207, 244] width 14 height 14
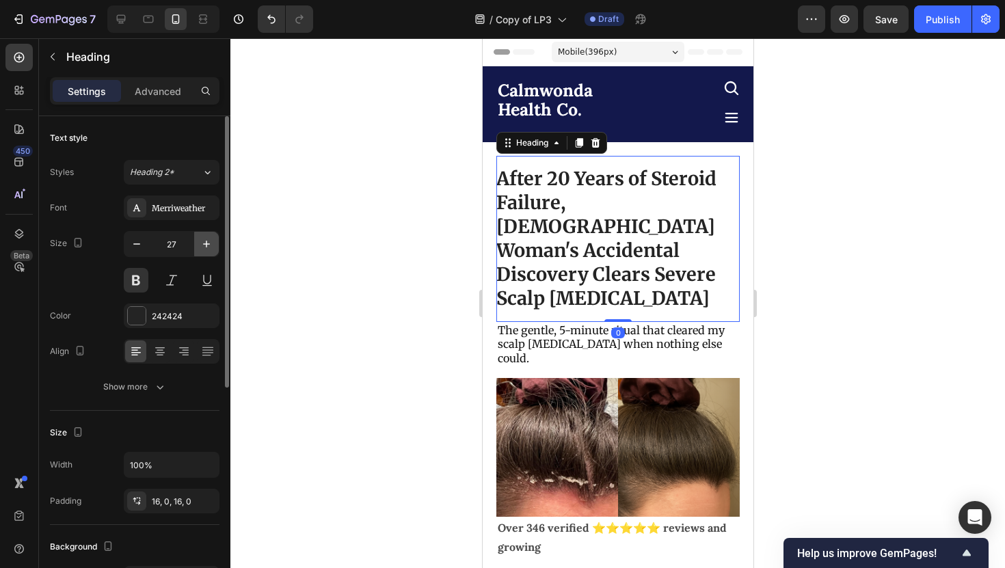
click at [204, 237] on icon "button" at bounding box center [207, 244] width 14 height 14
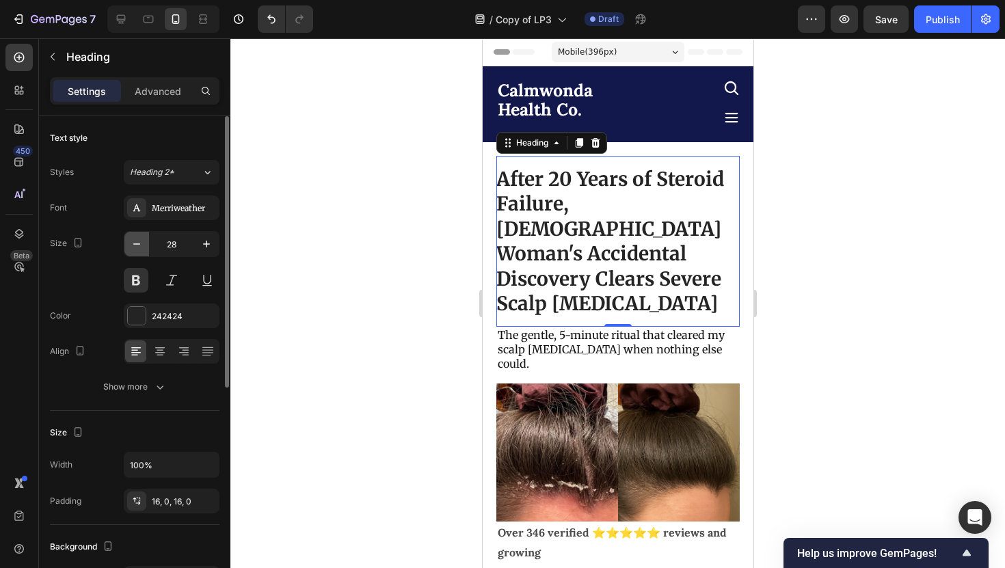
click at [140, 245] on icon "button" at bounding box center [137, 244] width 14 height 14
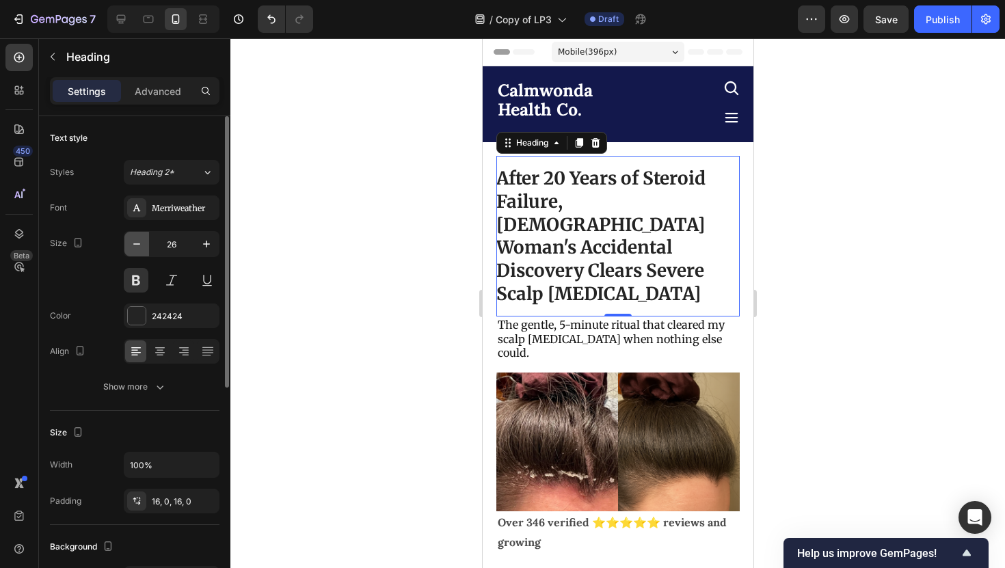
click at [140, 245] on icon "button" at bounding box center [137, 244] width 14 height 14
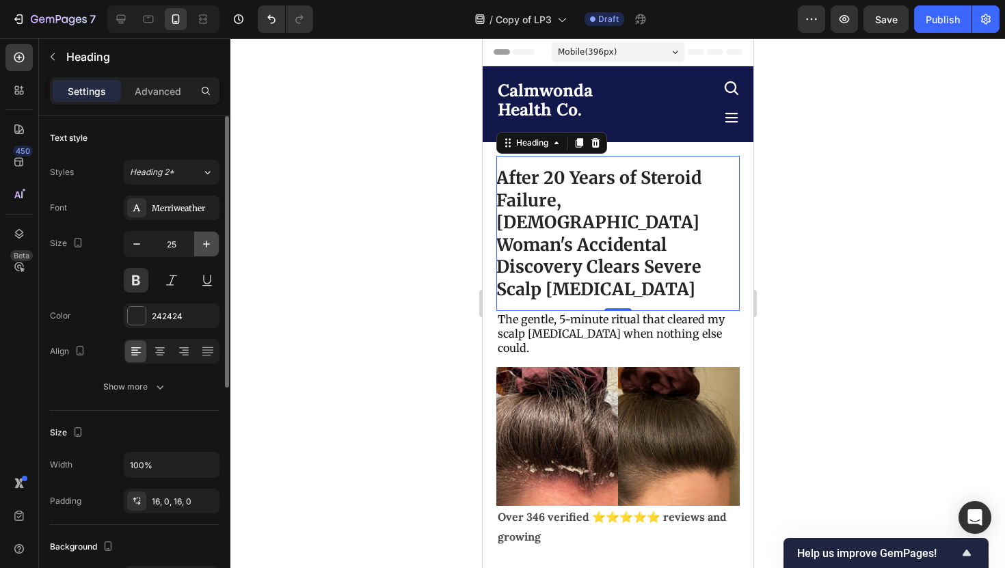
click at [210, 247] on icon "button" at bounding box center [207, 244] width 14 height 14
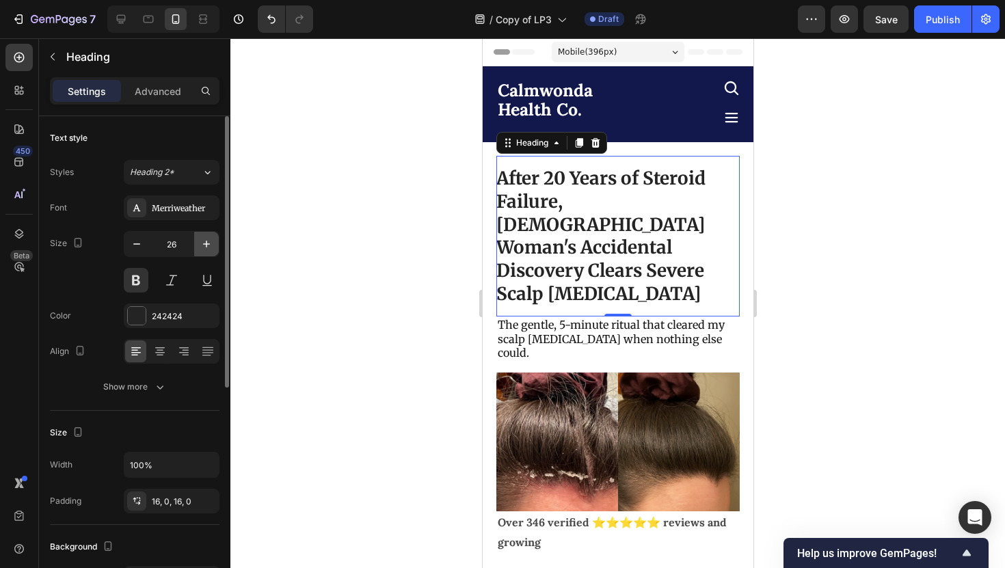
click at [210, 247] on icon "button" at bounding box center [207, 244] width 14 height 14
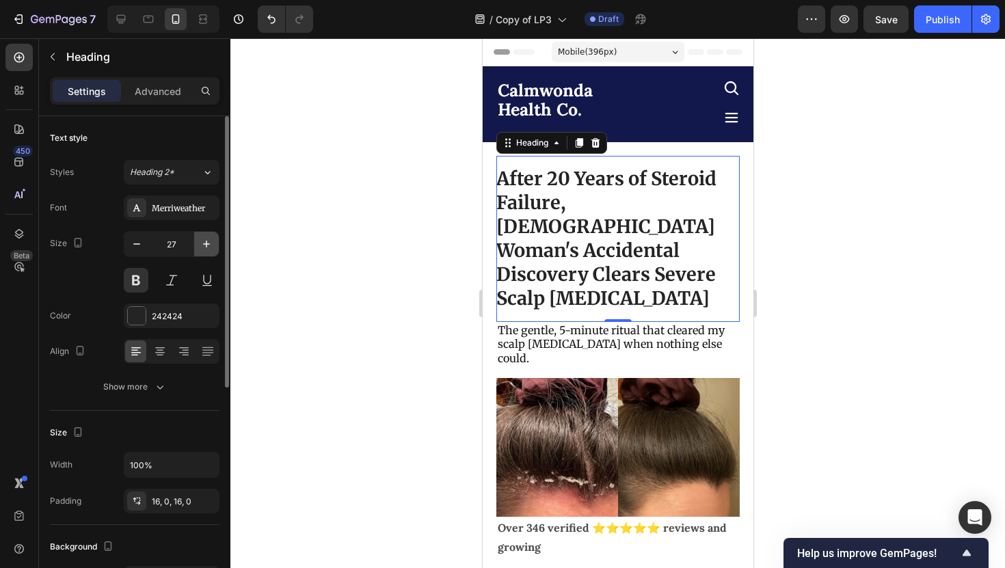
click at [198, 245] on button "button" at bounding box center [206, 244] width 25 height 25
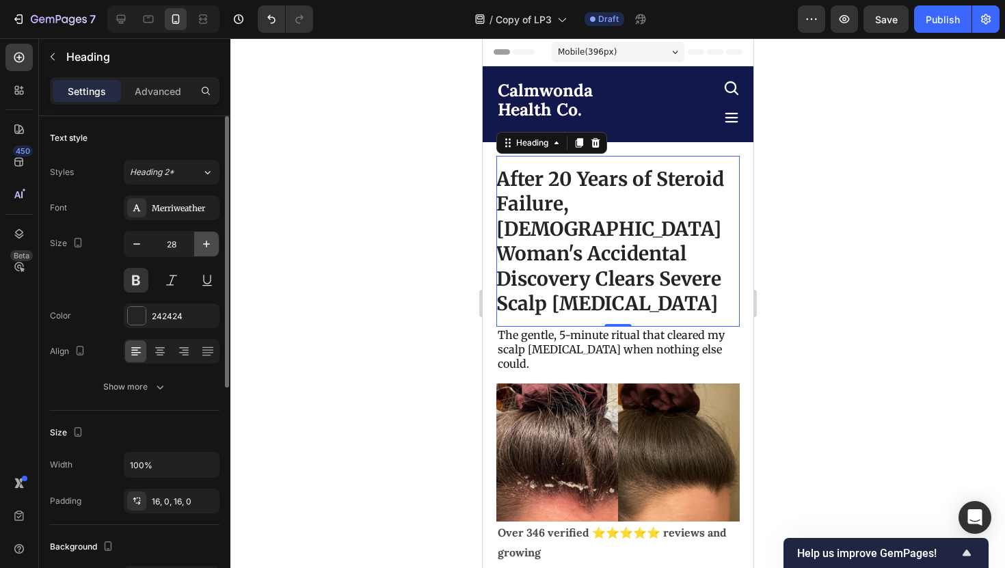
click at [198, 245] on button "button" at bounding box center [206, 244] width 25 height 25
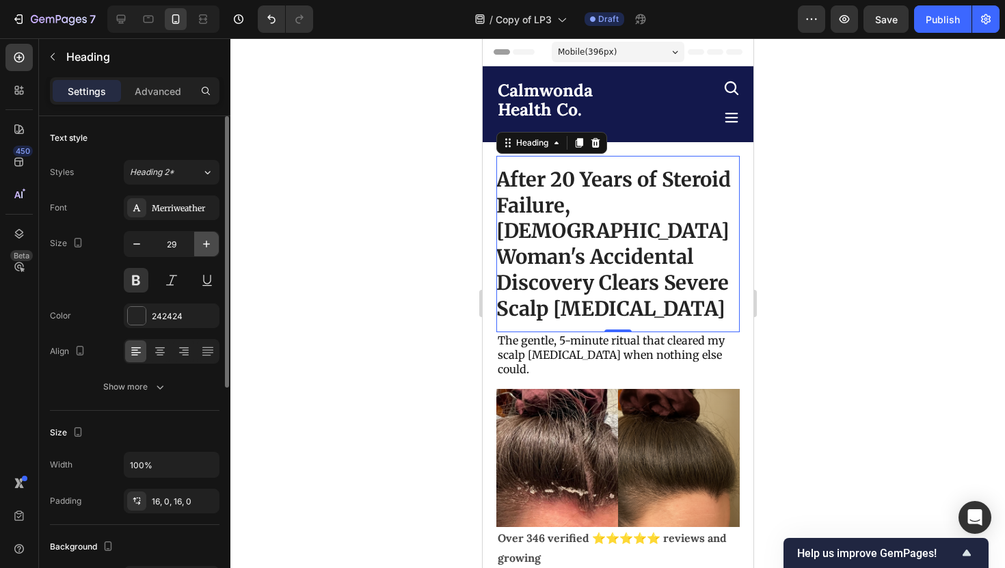
click at [198, 245] on button "button" at bounding box center [206, 244] width 25 height 25
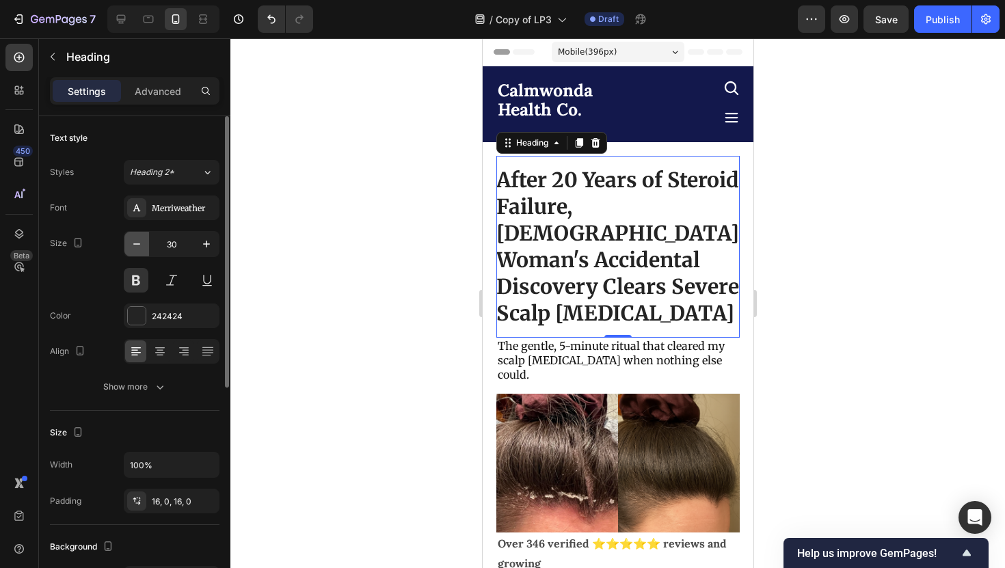
click at [135, 243] on icon "button" at bounding box center [137, 244] width 14 height 14
type input "29"
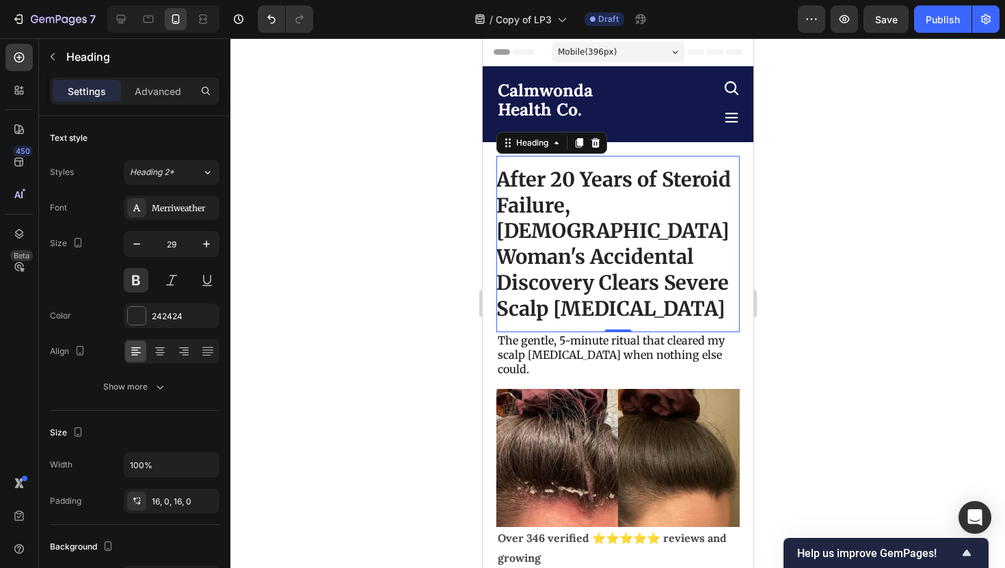
click at [385, 232] on div at bounding box center [617, 303] width 775 height 530
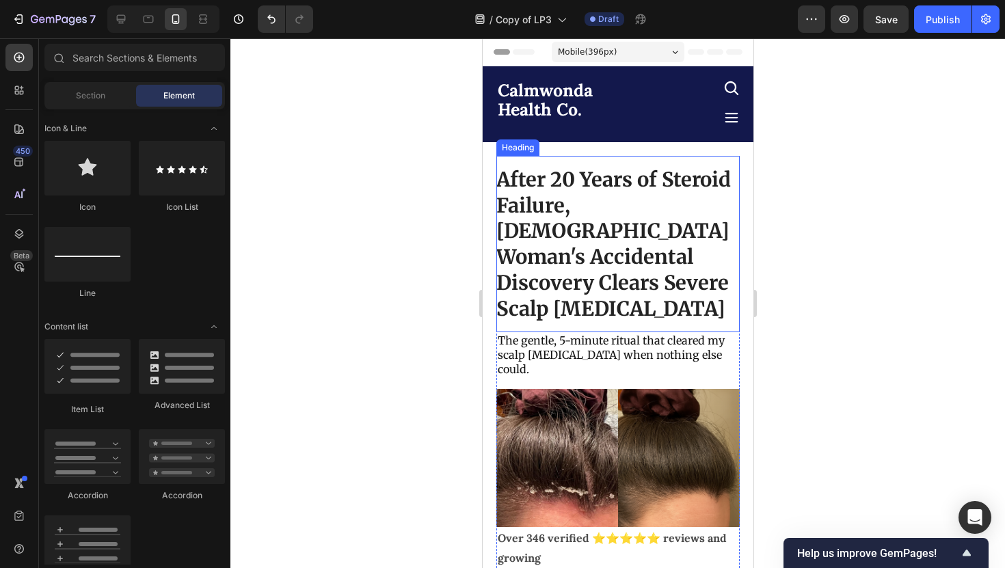
click at [625, 251] on p "After 20 Years of Steroid Failure, British Woman's Accidental Discovery Clears …" at bounding box center [617, 244] width 243 height 155
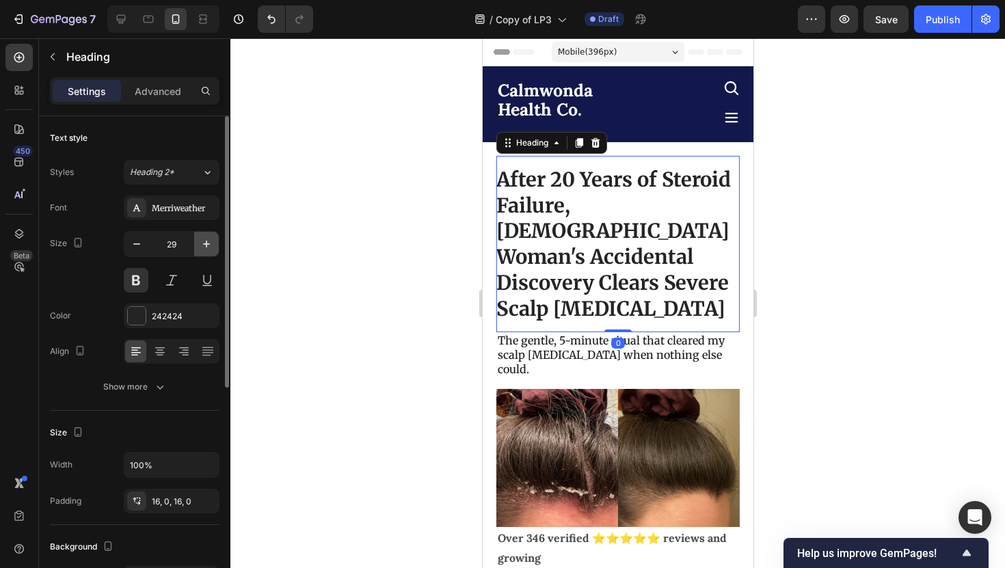
click at [202, 245] on icon "button" at bounding box center [207, 244] width 14 height 14
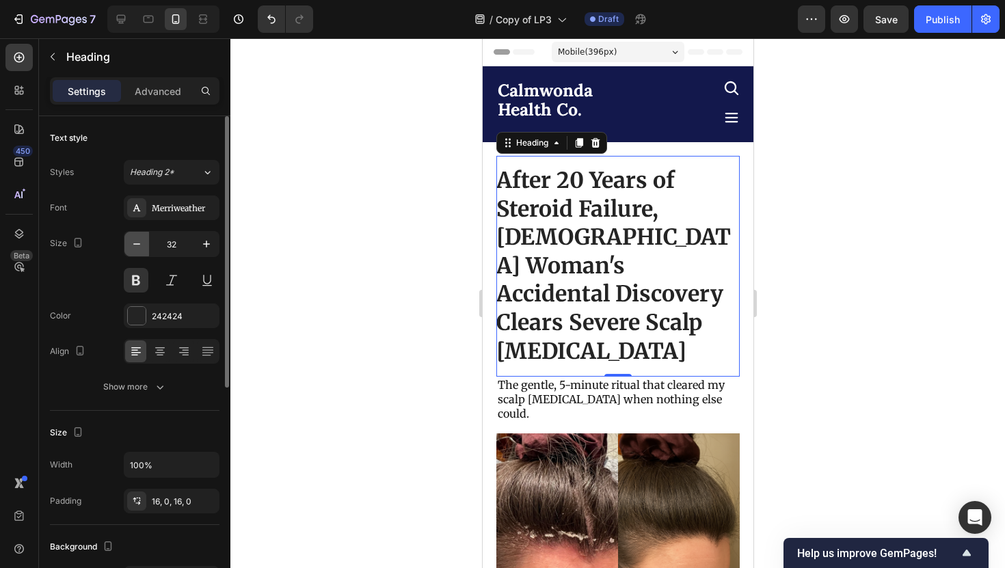
click at [146, 248] on button "button" at bounding box center [136, 244] width 25 height 25
type input "31"
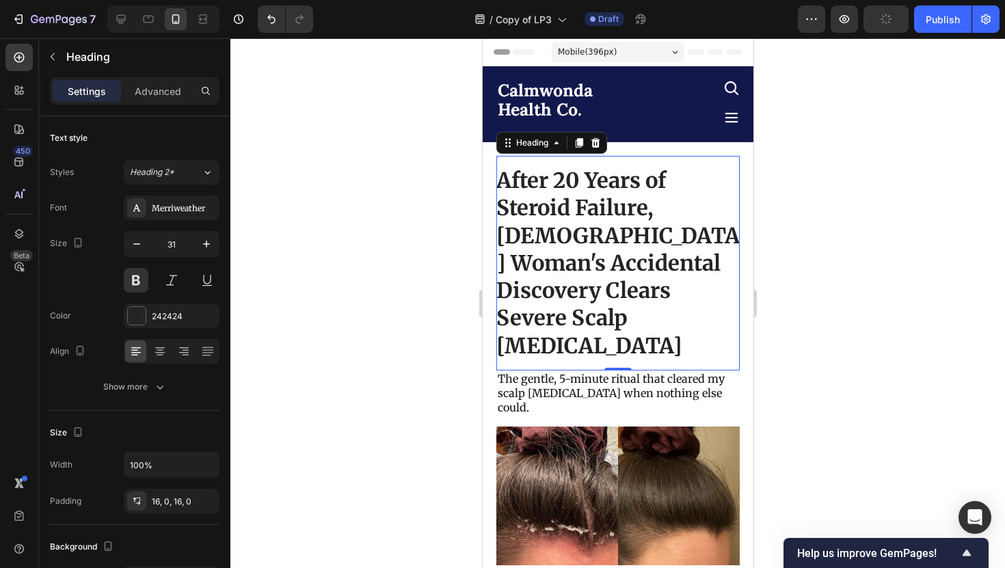
click at [319, 258] on div at bounding box center [617, 303] width 775 height 530
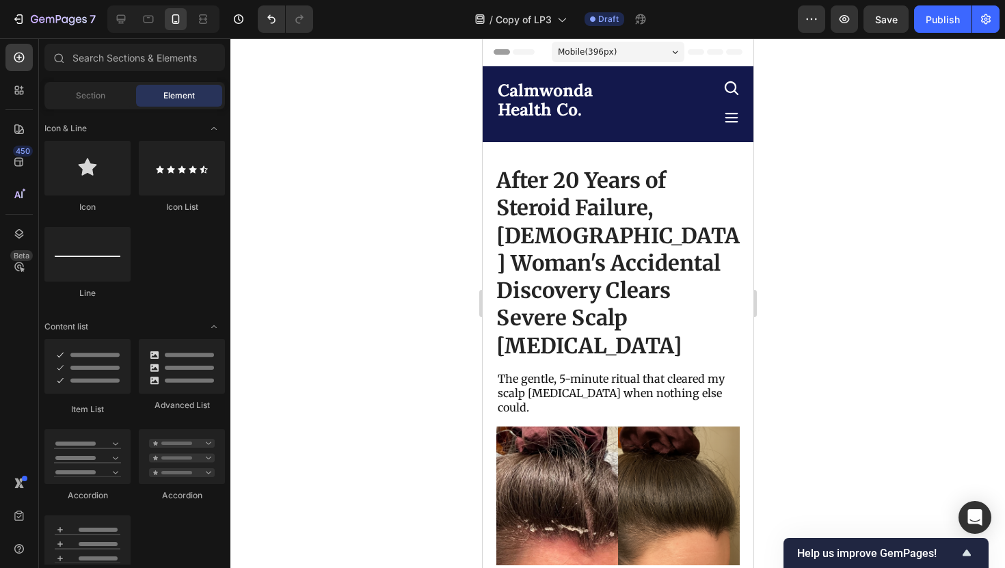
click at [792, 327] on div at bounding box center [617, 303] width 775 height 530
click at [787, 148] on div at bounding box center [617, 303] width 775 height 530
click at [953, 279] on div at bounding box center [617, 303] width 775 height 530
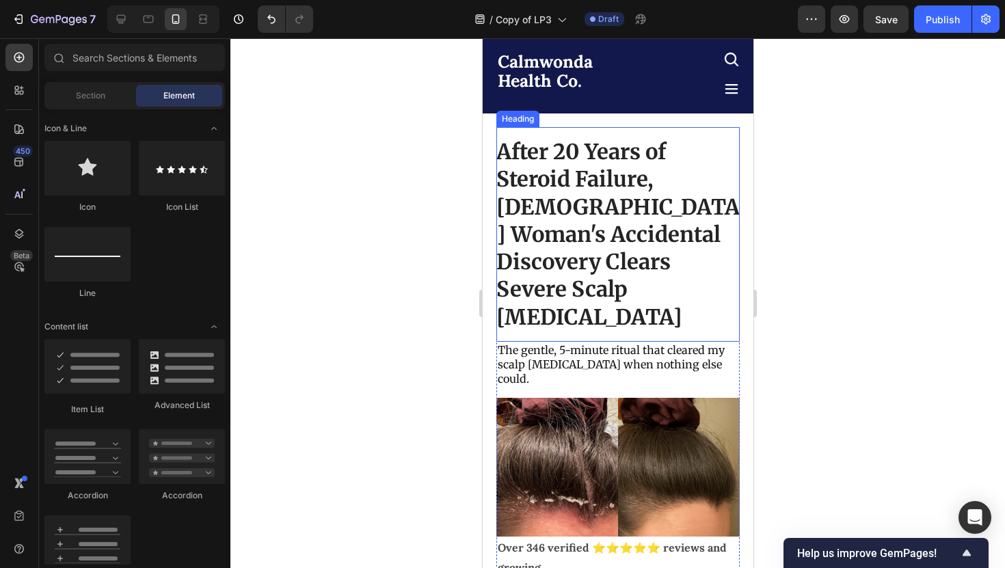
scroll to position [24, 0]
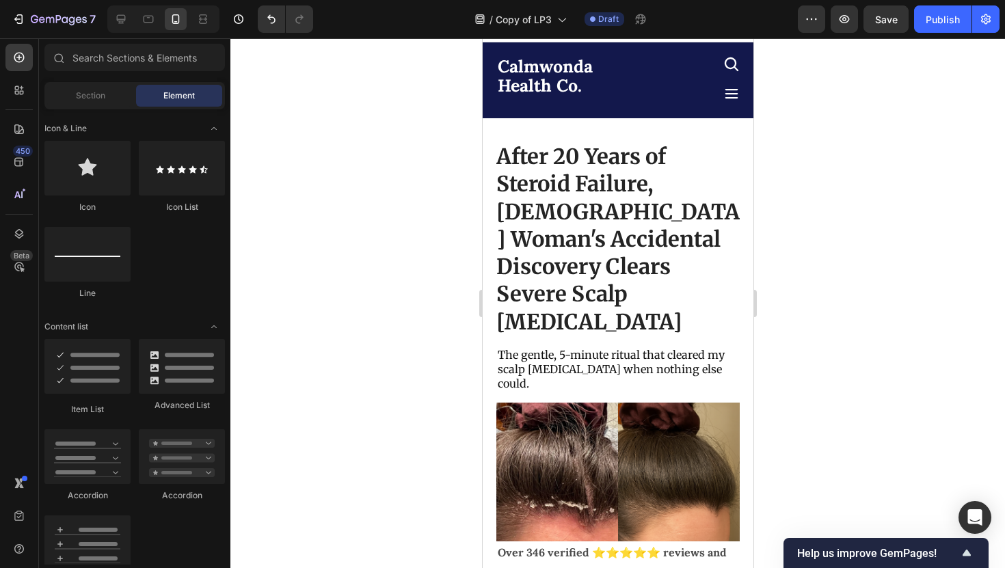
click at [868, 226] on div at bounding box center [617, 303] width 775 height 530
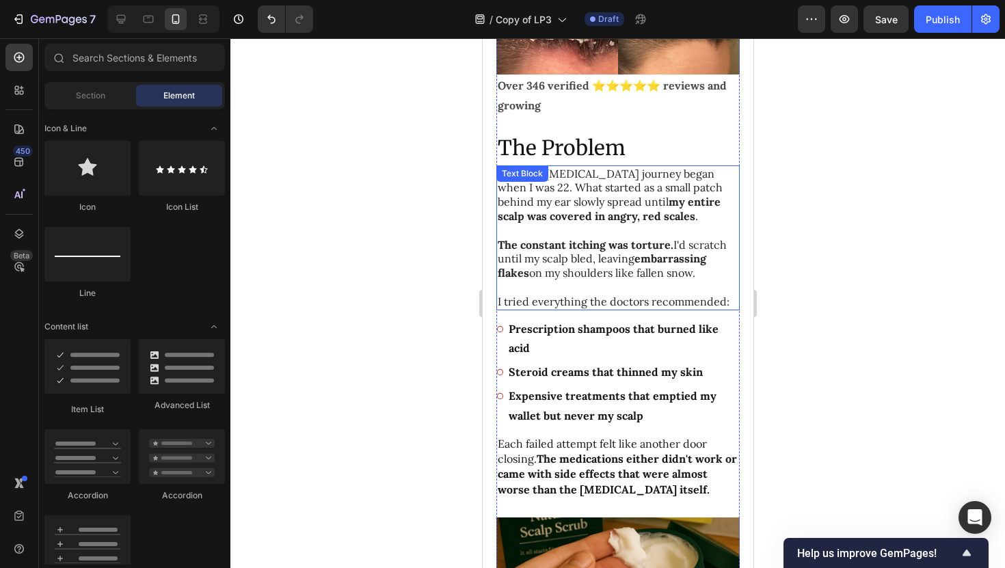
scroll to position [490, 0]
click at [606, 239] on p "The constant itching was torture. I'd scratch until my scalp bled, leaving emba…" at bounding box center [617, 260] width 241 height 42
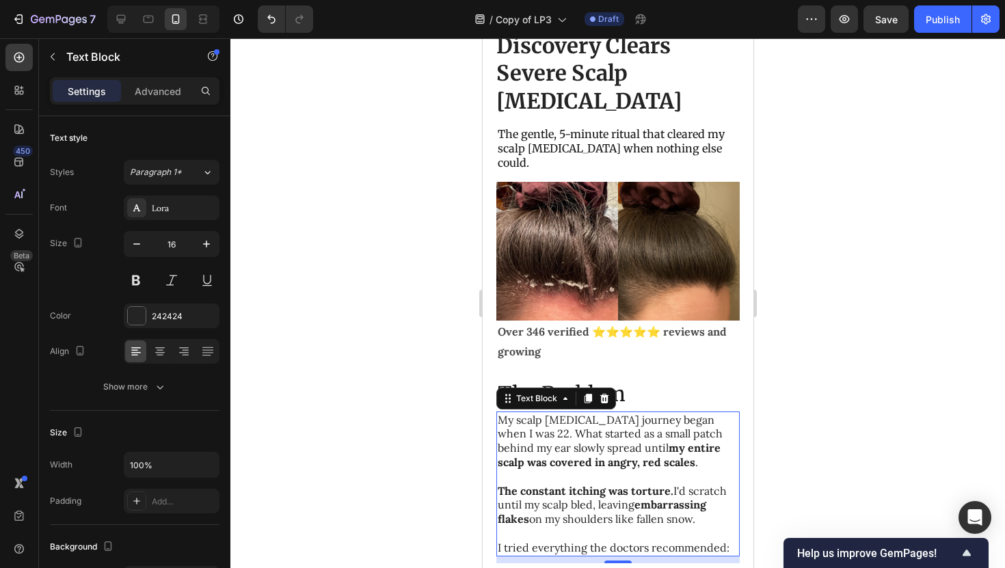
scroll to position [233, 0]
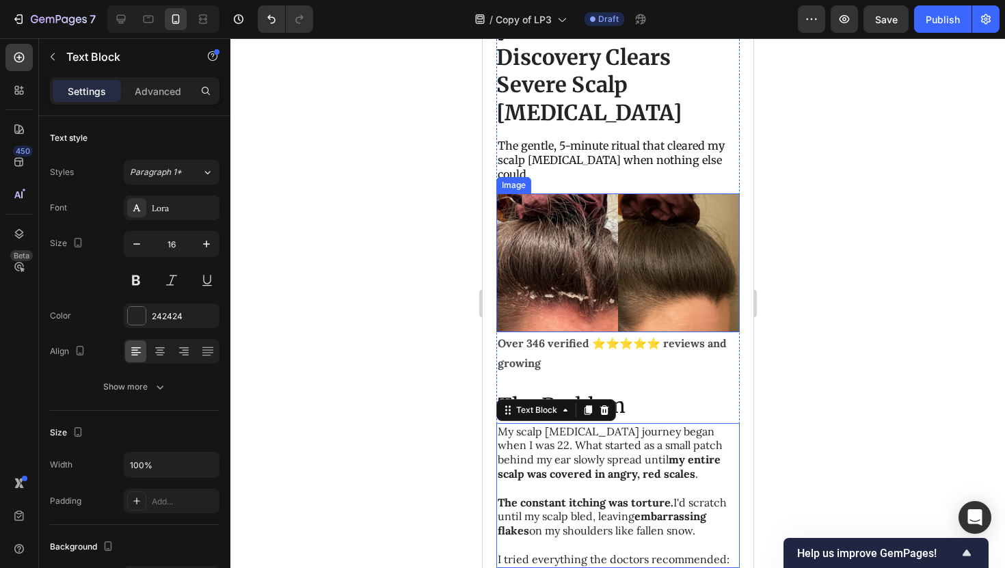
click at [444, 145] on div at bounding box center [617, 303] width 775 height 530
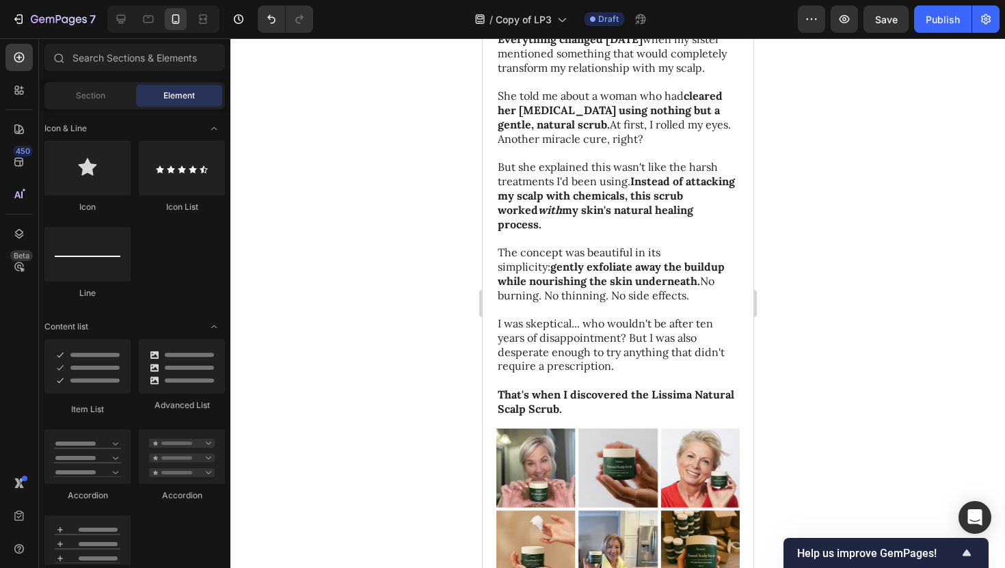
scroll to position [937, 0]
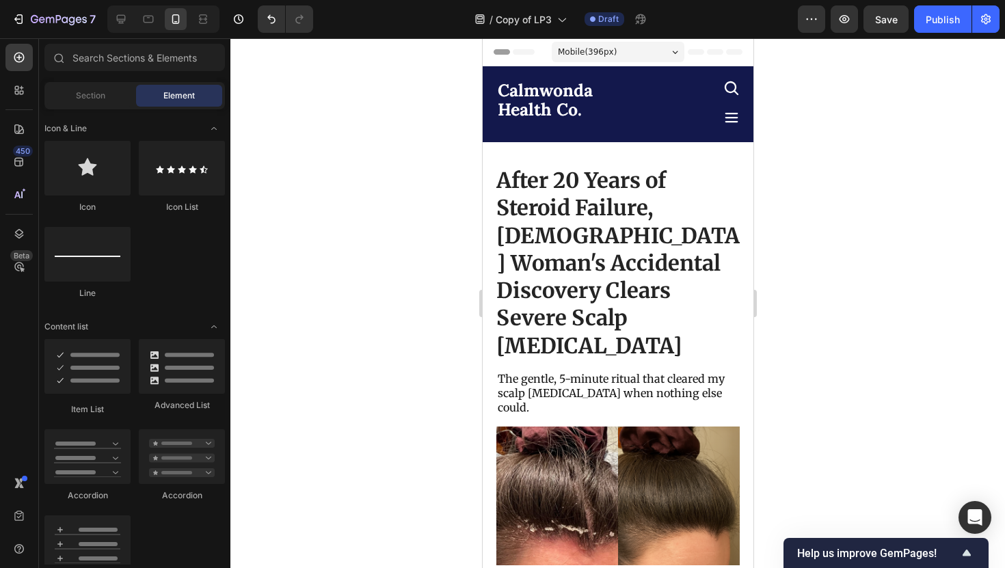
click at [773, 319] on div at bounding box center [617, 303] width 775 height 530
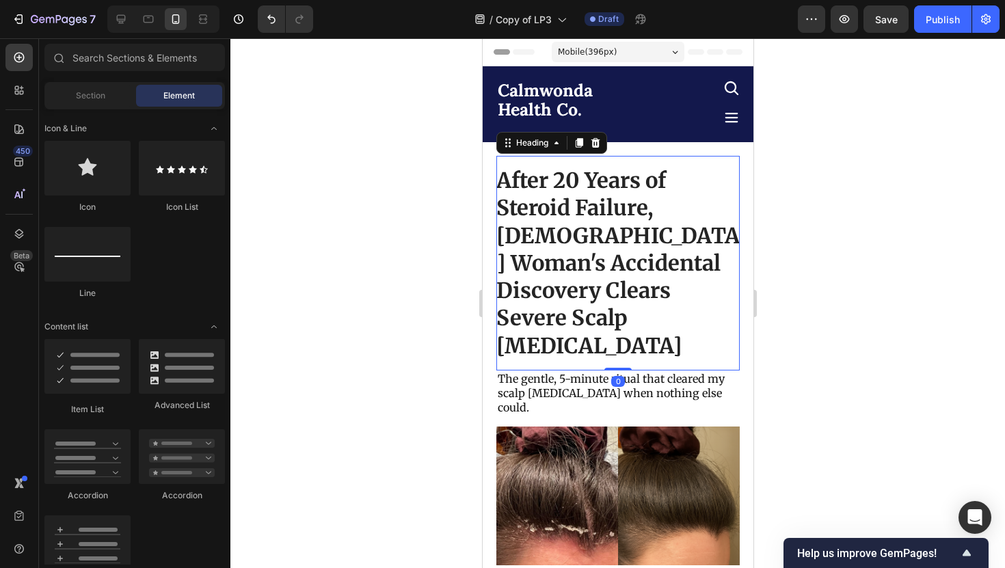
click at [663, 274] on h1 "After 20 Years of Steroid Failure, [DEMOGRAPHIC_DATA] Woman's Accidental Discov…" at bounding box center [617, 263] width 243 height 215
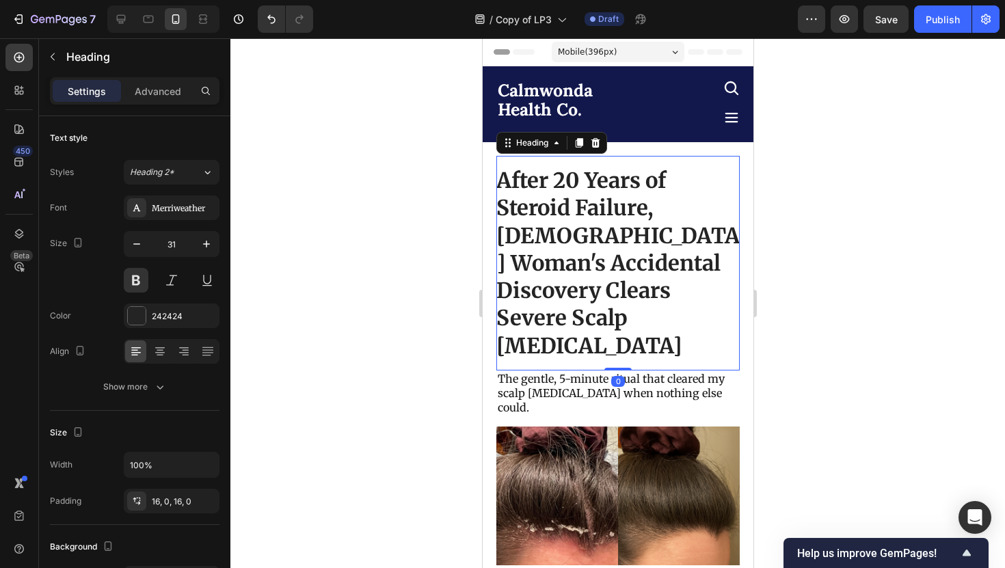
click at [663, 274] on h1 "After 20 Years of Steroid Failure, [DEMOGRAPHIC_DATA] Woman's Accidental Discov…" at bounding box center [617, 263] width 243 height 215
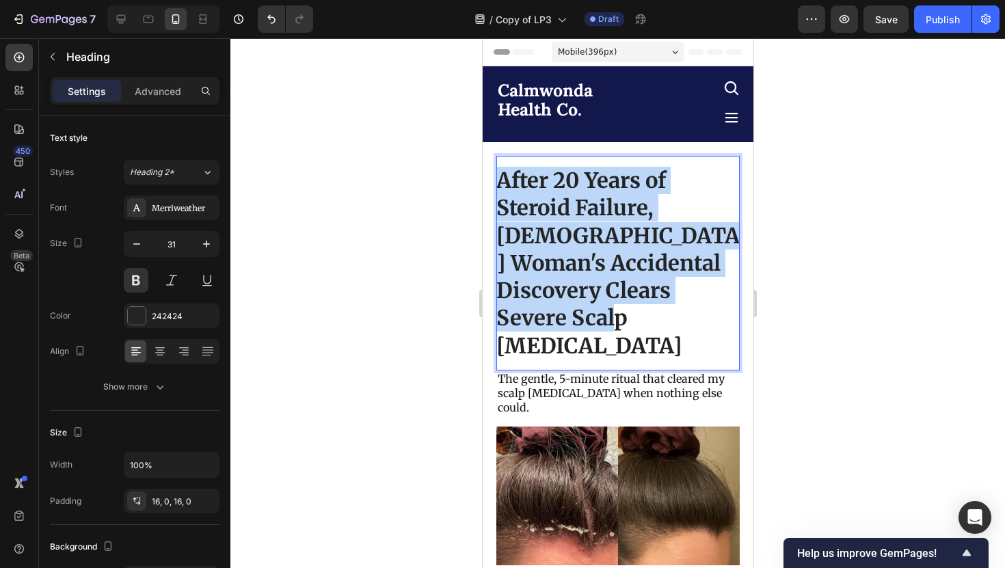
click at [663, 274] on p "After 20 Years of Steroid Failure, [DEMOGRAPHIC_DATA] Woman's Accidental Discov…" at bounding box center [617, 263] width 243 height 193
